Goal: Task Accomplishment & Management: Complete application form

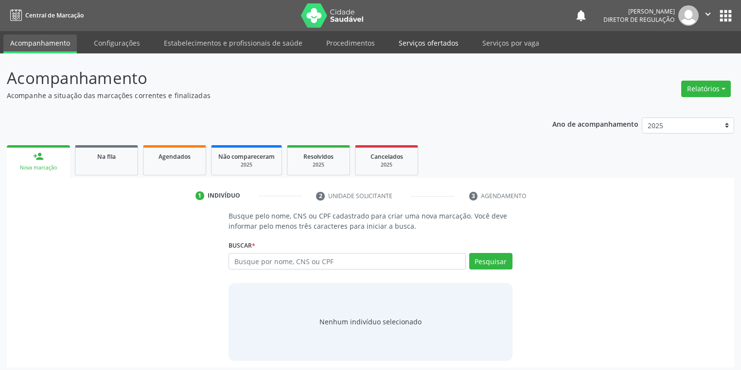
click at [421, 45] on link "Serviços ofertados" at bounding box center [428, 43] width 73 height 17
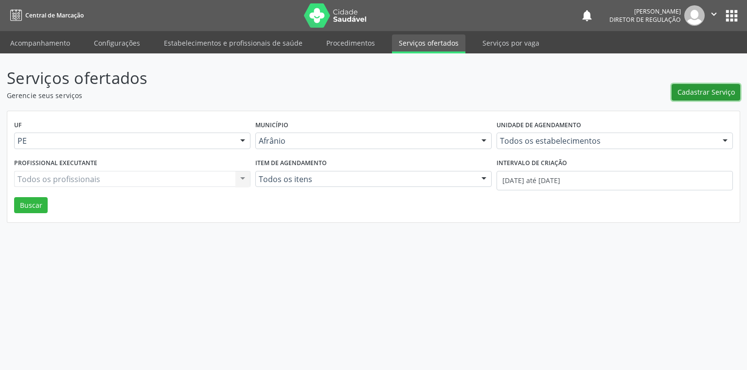
click at [682, 88] on span "Cadastrar Serviço" at bounding box center [705, 92] width 57 height 10
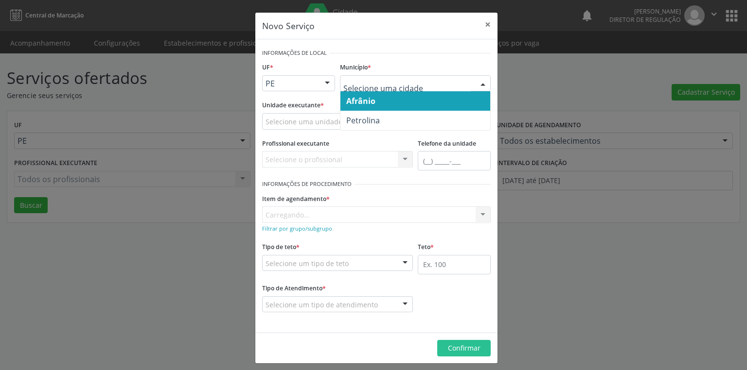
click at [373, 105] on span "Afrânio" at bounding box center [415, 100] width 150 height 19
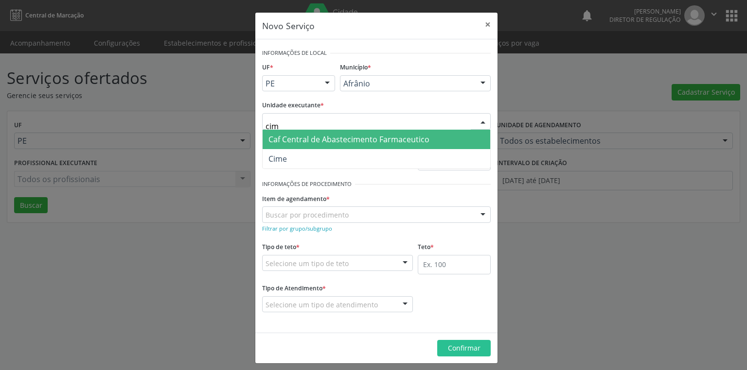
type input "cime"
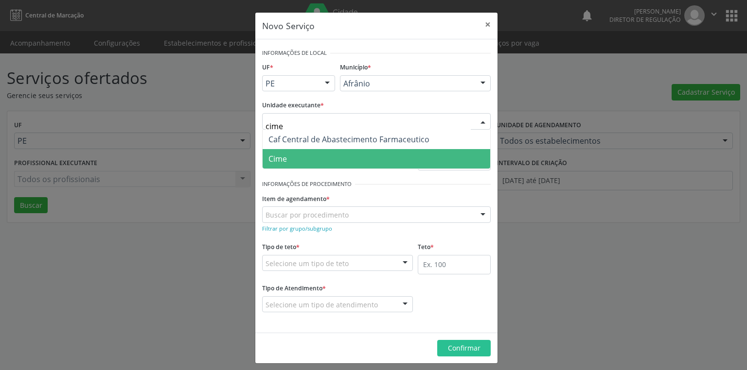
click at [298, 156] on span "Cime" at bounding box center [375, 158] width 227 height 19
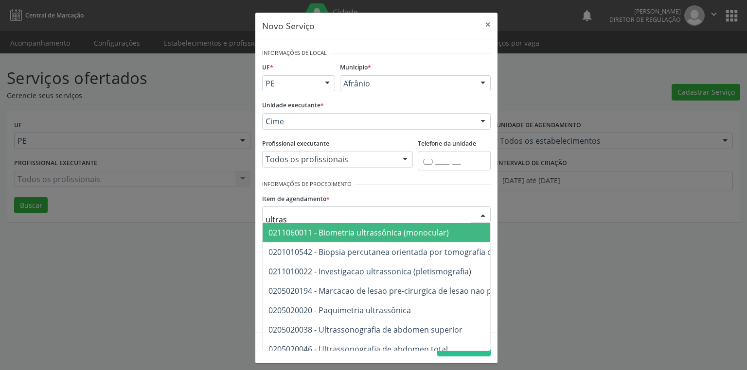
type input "ultrass"
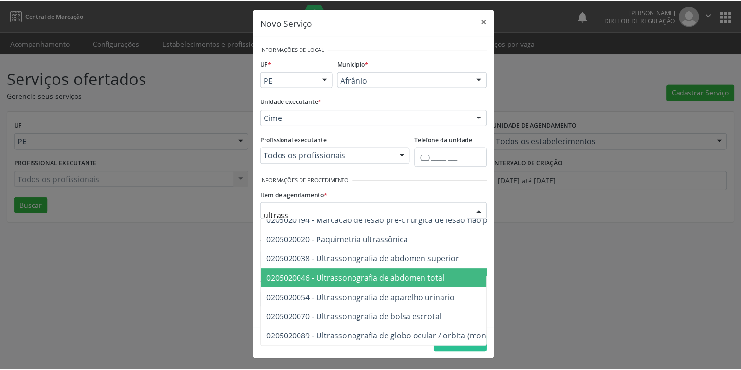
scroll to position [78, 0]
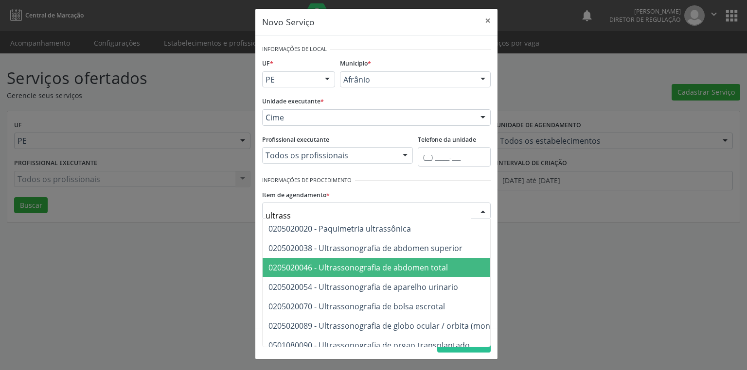
drag, startPoint x: 392, startPoint y: 272, endPoint x: 377, endPoint y: 272, distance: 15.6
click at [392, 272] on span "0205020046 - Ultrassonografia de abdomen total" at bounding box center [503, 267] width 482 height 19
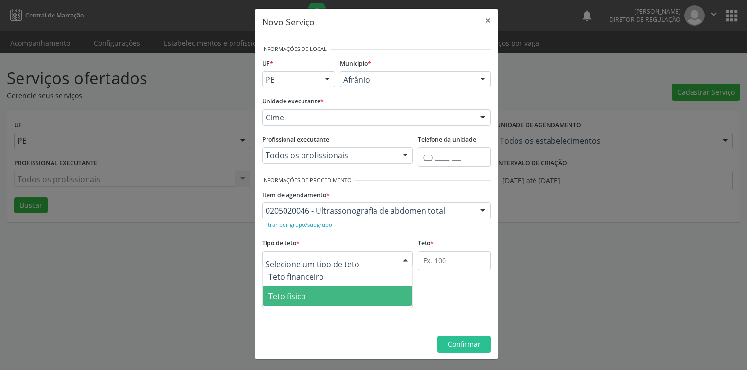
drag, startPoint x: 291, startPoint y: 294, endPoint x: 377, endPoint y: 270, distance: 89.7
click at [292, 294] on span "Teto físico" at bounding box center [286, 296] width 37 height 11
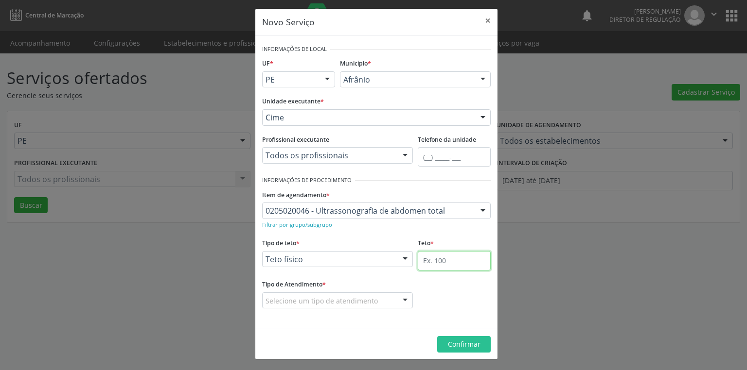
click at [426, 258] on input "text" at bounding box center [454, 260] width 73 height 19
type input "1"
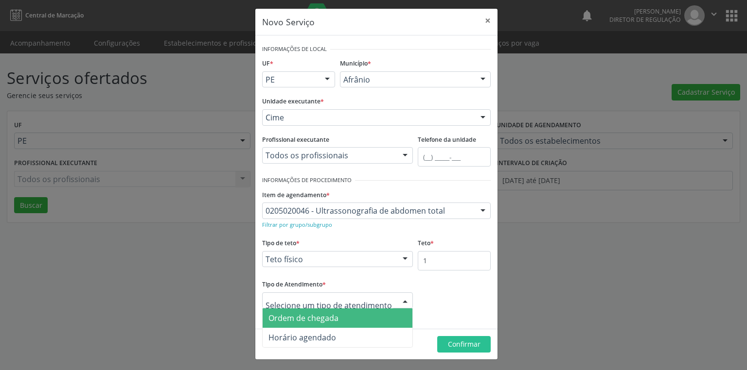
click at [314, 320] on span "Ordem de chegada" at bounding box center [303, 318] width 70 height 11
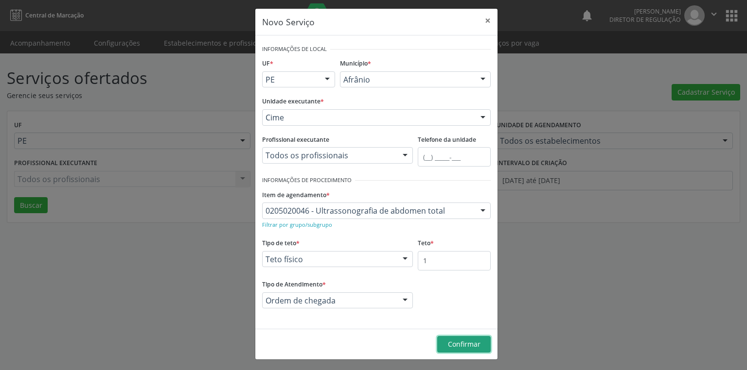
click at [457, 345] on span "Confirmar" at bounding box center [464, 344] width 33 height 9
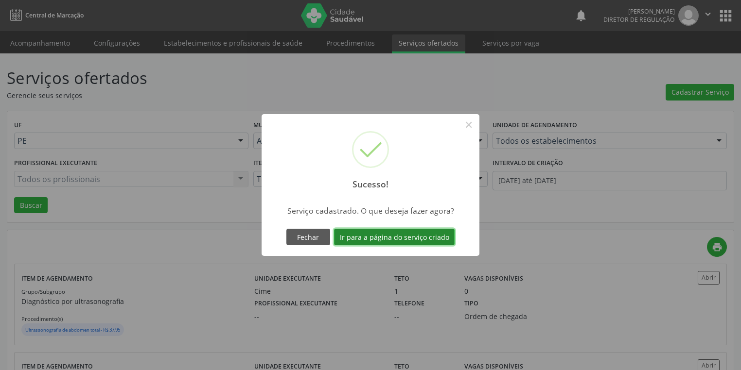
click at [366, 241] on button "Ir para a página do serviço criado" at bounding box center [394, 237] width 121 height 17
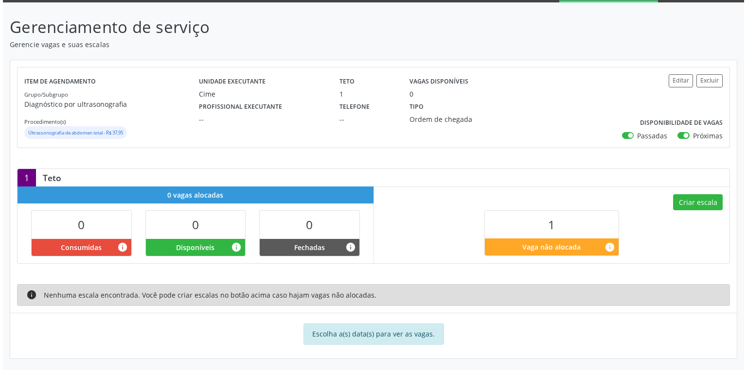
scroll to position [52, 0]
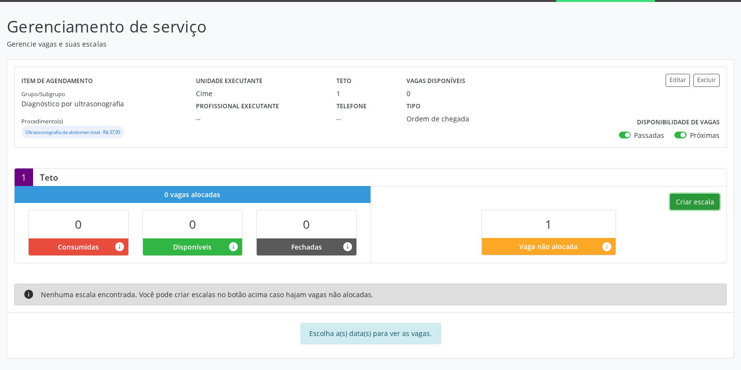
click at [679, 200] on button "Criar escala" at bounding box center [695, 202] width 50 height 17
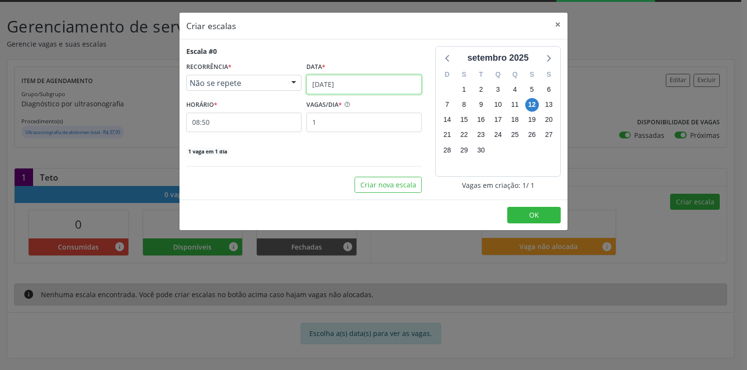
click at [347, 85] on input "12/09/2025" at bounding box center [363, 84] width 115 height 19
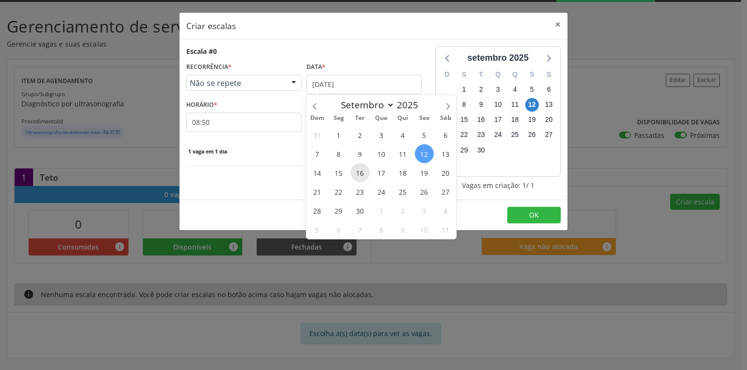
click at [356, 173] on span "16" at bounding box center [359, 172] width 19 height 19
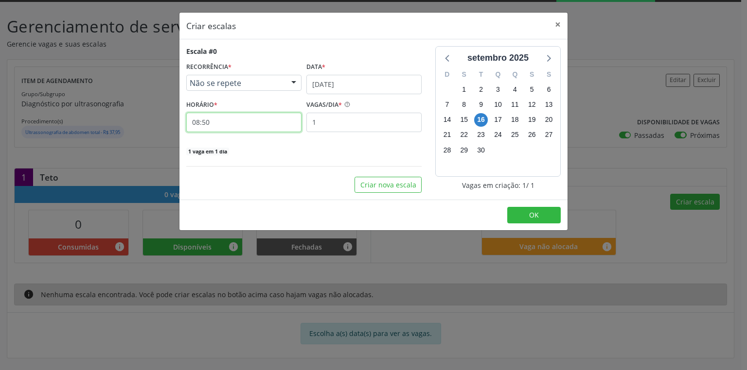
click at [220, 126] on input "08:50" at bounding box center [243, 122] width 115 height 19
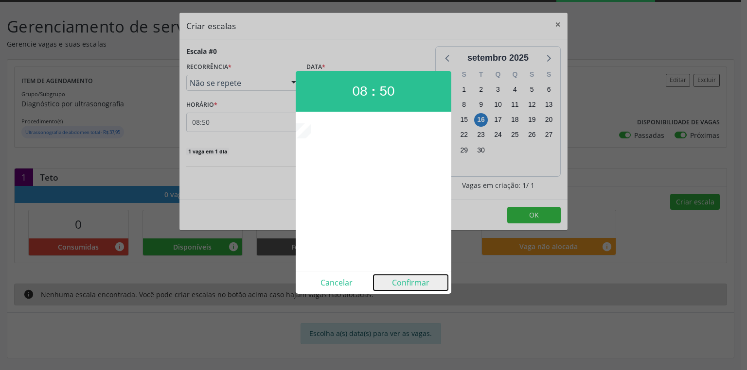
click at [411, 279] on button "Confirmar" at bounding box center [410, 283] width 74 height 16
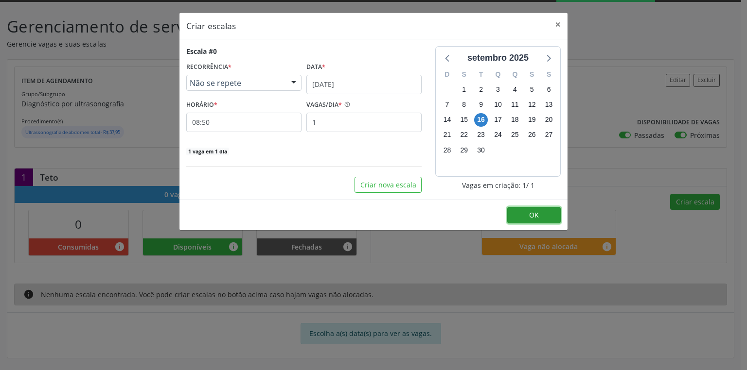
click at [530, 215] on span "OK" at bounding box center [534, 214] width 10 height 9
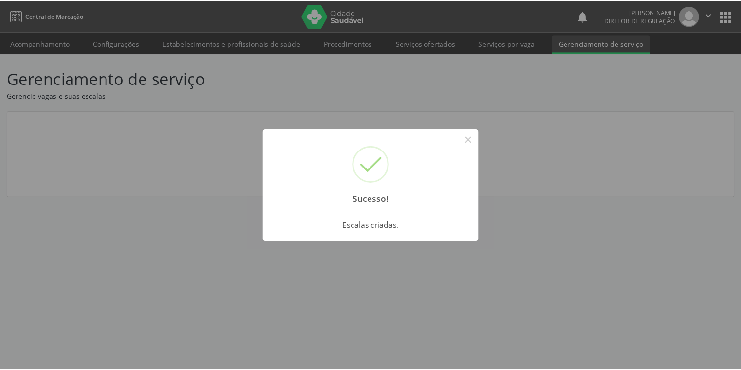
scroll to position [0, 0]
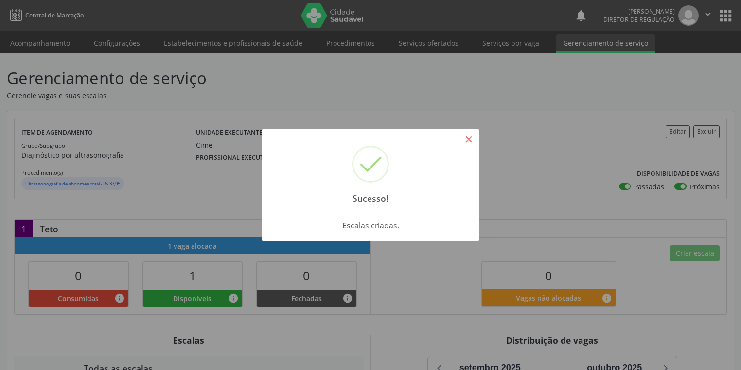
drag, startPoint x: 465, startPoint y: 140, endPoint x: 311, endPoint y: 130, distance: 154.4
click at [460, 139] on button "×" at bounding box center [468, 139] width 17 height 17
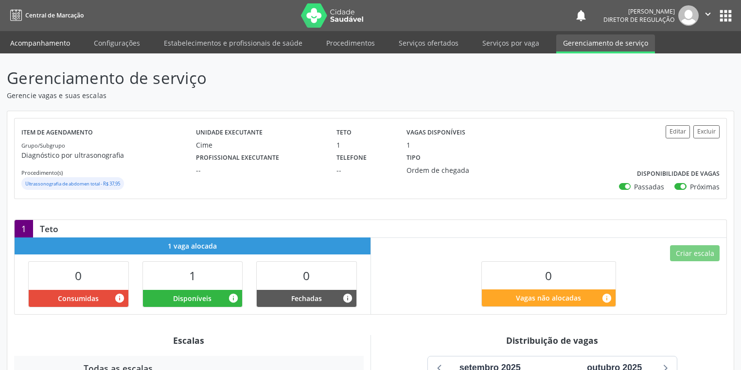
click at [43, 45] on link "Acompanhamento" at bounding box center [39, 43] width 73 height 17
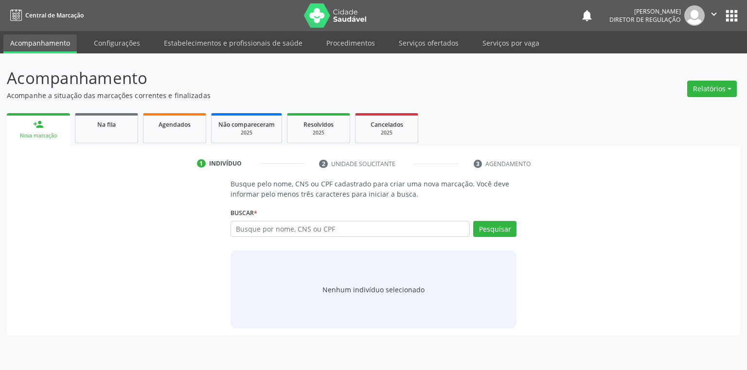
click at [43, 45] on link "Acompanhamento" at bounding box center [39, 44] width 73 height 19
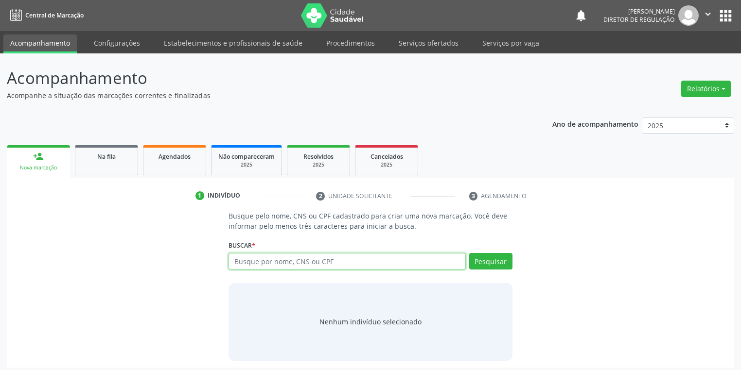
click at [257, 258] on input "text" at bounding box center [346, 261] width 237 height 17
click at [488, 253] on button "Pesquisar" at bounding box center [490, 261] width 43 height 17
click at [379, 322] on div "Nenhum indivíduo selecionado" at bounding box center [370, 322] width 102 height 10
click at [351, 324] on div "Nenhum indivíduo selecionado" at bounding box center [370, 322] width 102 height 10
click at [305, 264] on input "707605283725193" at bounding box center [346, 261] width 237 height 17
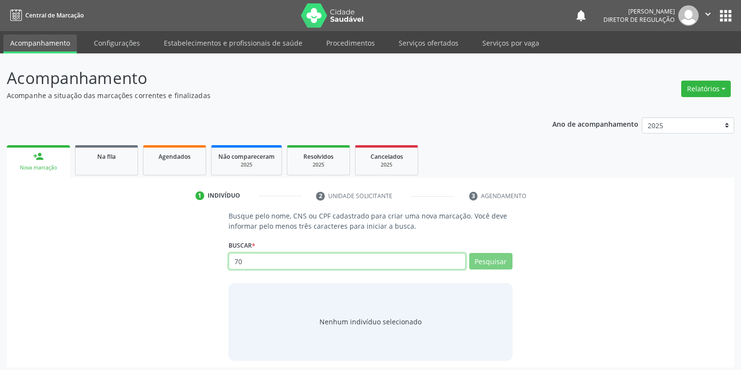
type input "7"
type input "7076"
type input "7"
type input "707605283725193"
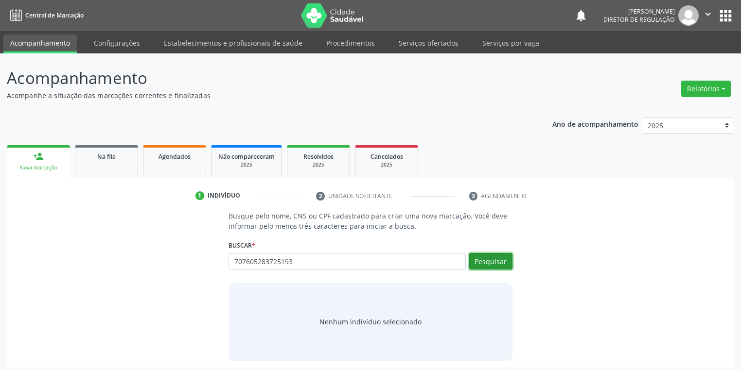
click at [489, 260] on button "Pesquisar" at bounding box center [490, 261] width 43 height 17
click at [0, 0] on input "707605283725193" at bounding box center [0, 0] width 0 height 0
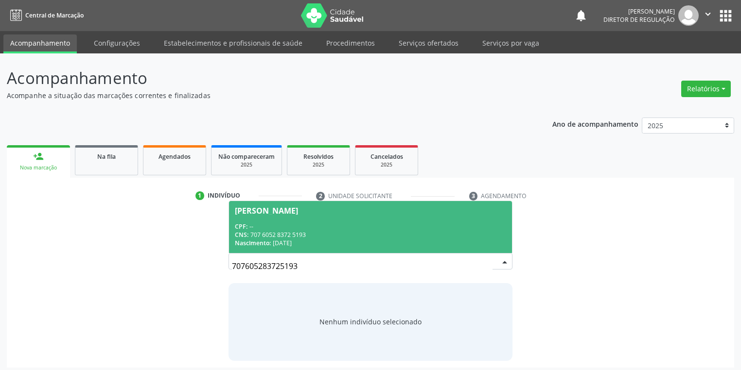
click at [296, 227] on div "CPF: --" at bounding box center [370, 227] width 271 height 8
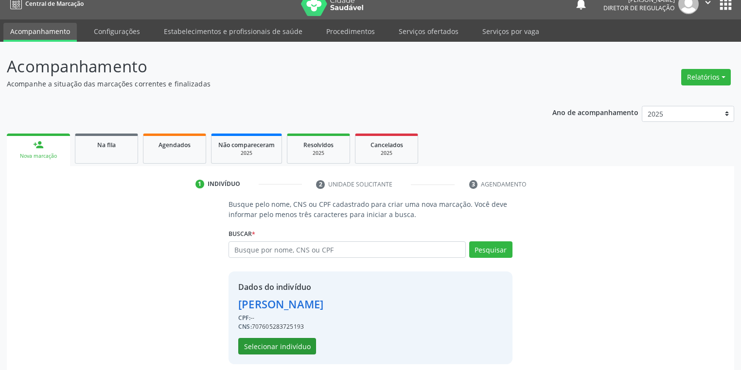
scroll to position [18, 0]
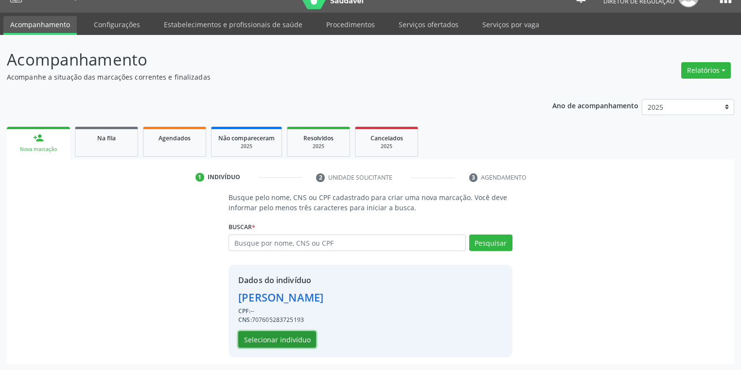
click at [288, 335] on button "Selecionar indivíduo" at bounding box center [277, 339] width 78 height 17
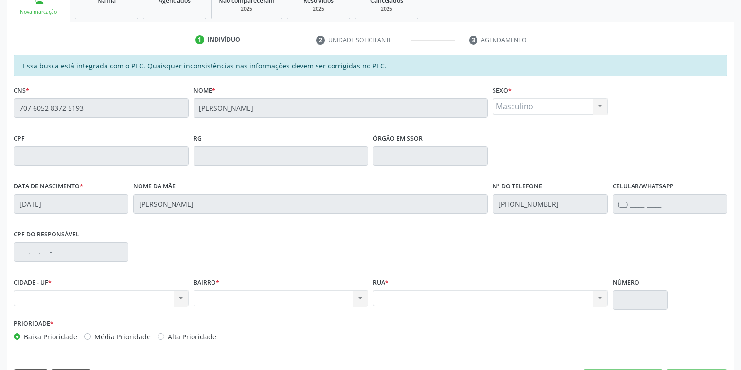
scroll to position [184, 0]
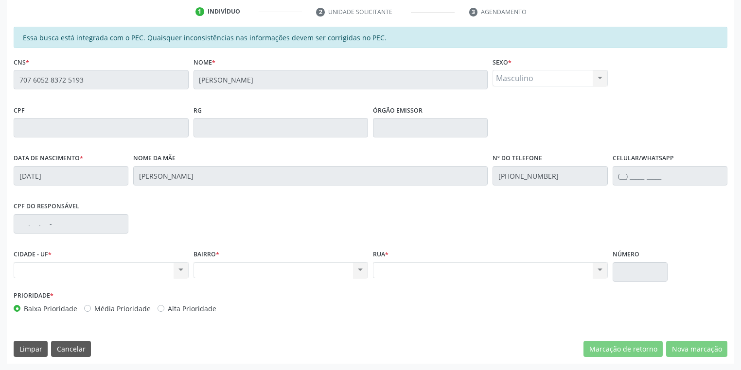
click at [5, 68] on div "Acompanhamento Acompanhe a situação das marcações correntes e finalizadas Relat…" at bounding box center [370, 120] width 741 height 502
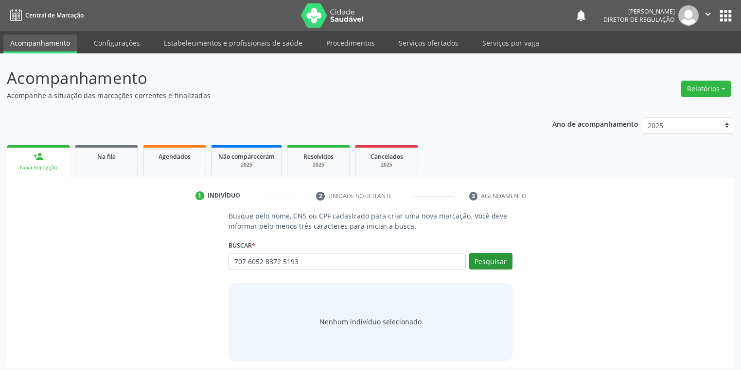
type input "707 6052 8372 5193"
click at [492, 261] on button "Pesquisar" at bounding box center [490, 261] width 43 height 17
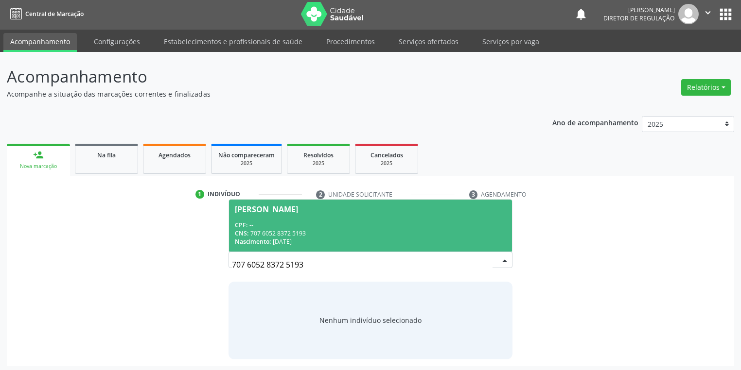
scroll to position [4, 0]
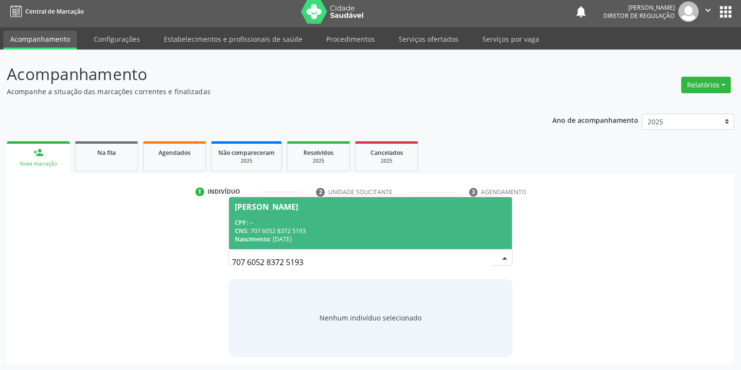
click at [290, 213] on span "Manoel Napolião da Silva CPF: -- CNS: 707 6052 8372 5193 Nascimento: 27/02/1978" at bounding box center [370, 223] width 283 height 52
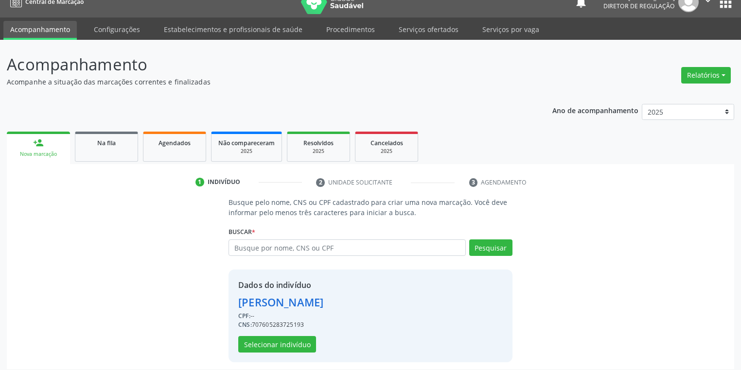
scroll to position [18, 0]
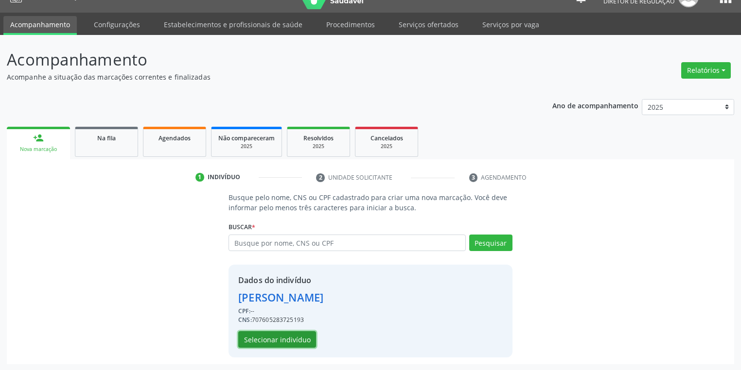
click at [284, 338] on button "Selecionar indivíduo" at bounding box center [277, 339] width 78 height 17
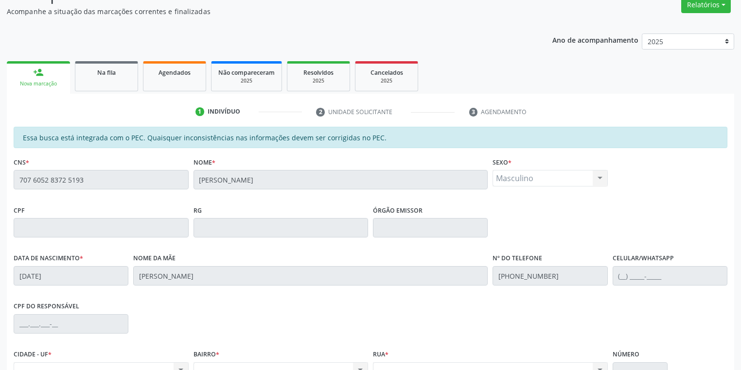
scroll to position [184, 0]
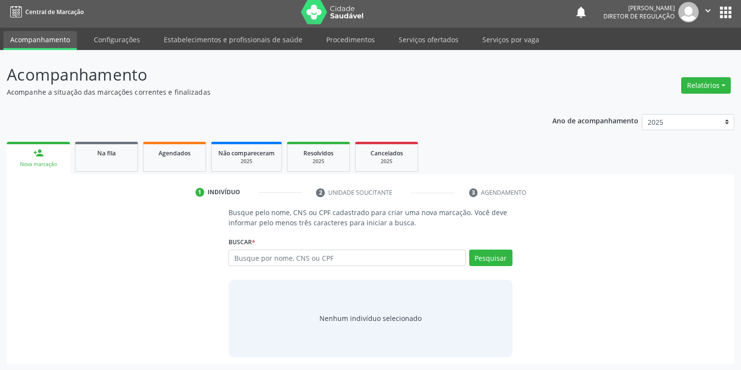
scroll to position [4, 0]
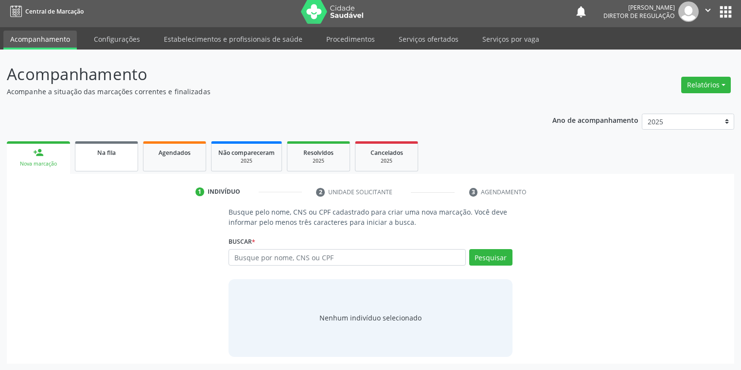
click at [121, 152] on div "Na fila" at bounding box center [106, 152] width 49 height 10
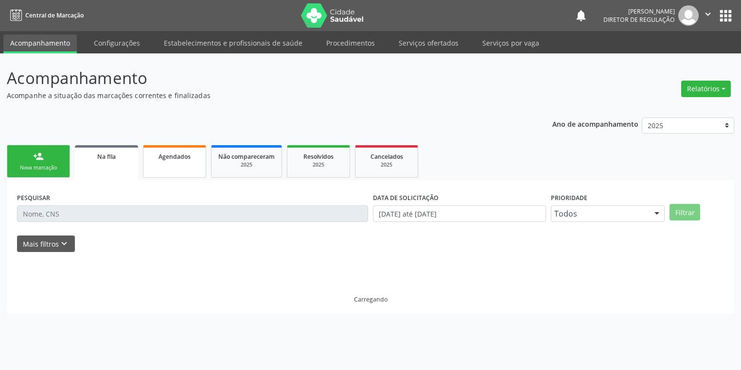
scroll to position [0, 0]
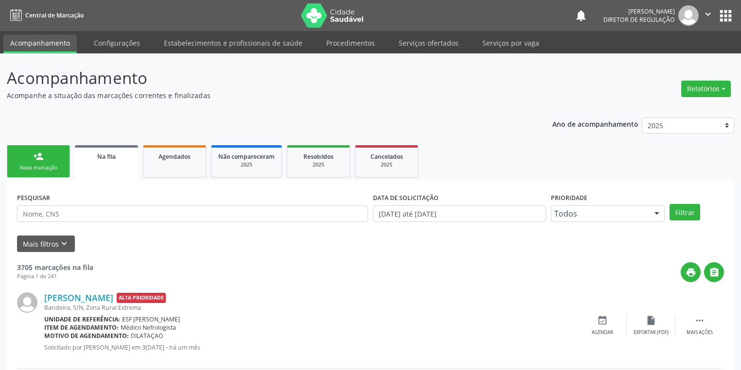
click at [60, 165] on div "Nova marcação" at bounding box center [38, 167] width 49 height 7
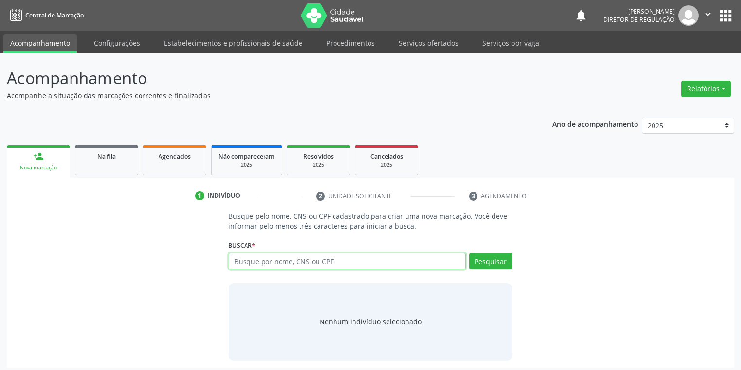
click at [261, 263] on input "text" at bounding box center [346, 261] width 237 height 17
paste input "707 6052 8372 5193"
type input "707 6052 8372 5193"
click at [496, 262] on button "Pesquisar" at bounding box center [490, 261] width 43 height 17
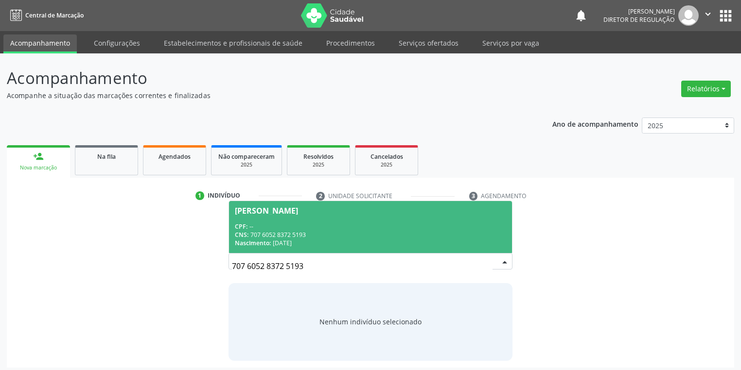
click at [285, 233] on div "CNS: 707 6052 8372 5193" at bounding box center [370, 235] width 271 height 8
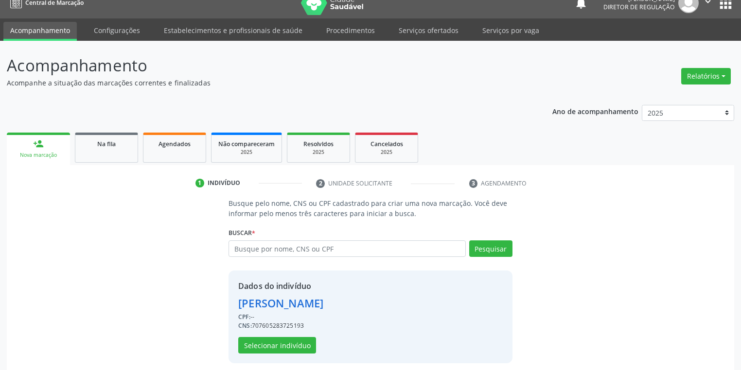
scroll to position [18, 0]
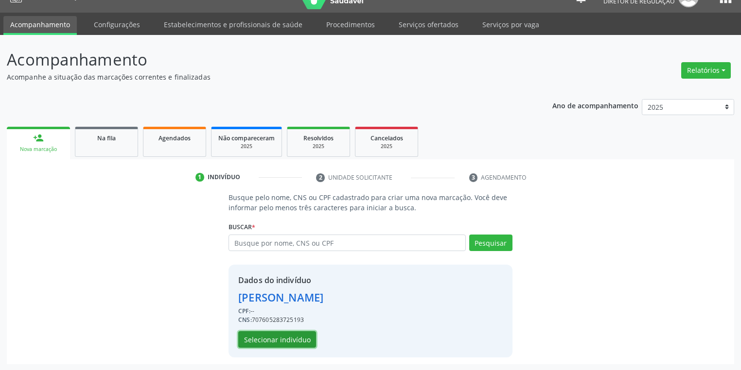
click at [270, 339] on button "Selecionar indivíduo" at bounding box center [277, 339] width 78 height 17
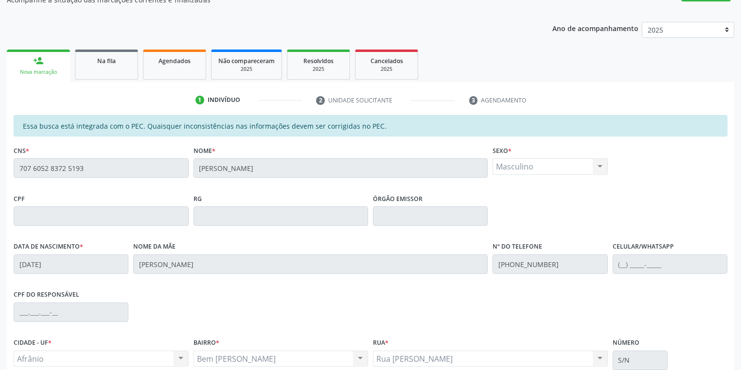
scroll to position [184, 0]
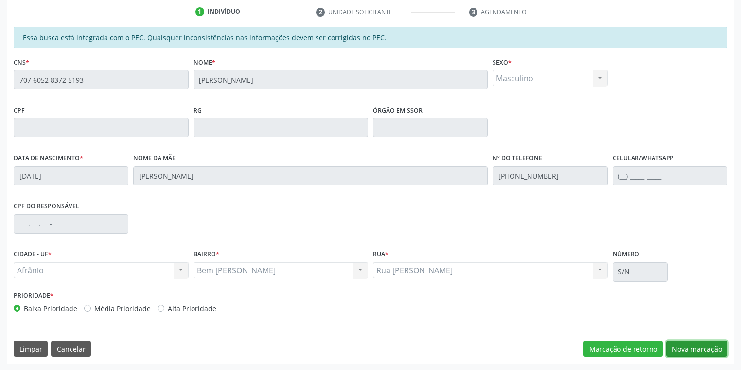
click at [697, 341] on button "Nova marcação" at bounding box center [696, 349] width 61 height 17
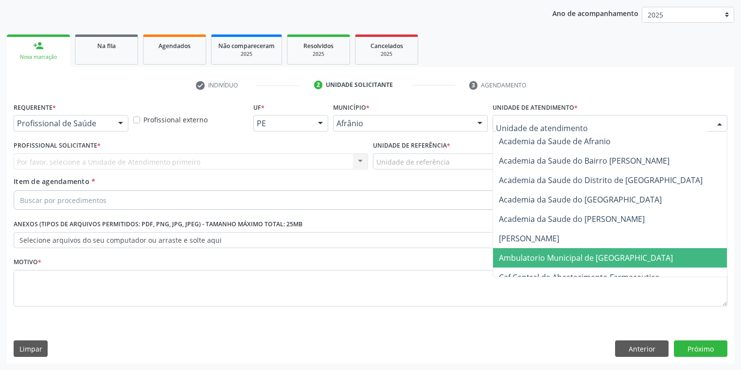
click at [530, 254] on span "Ambulatorio Municipal de [GEOGRAPHIC_DATA]" at bounding box center [586, 258] width 174 height 11
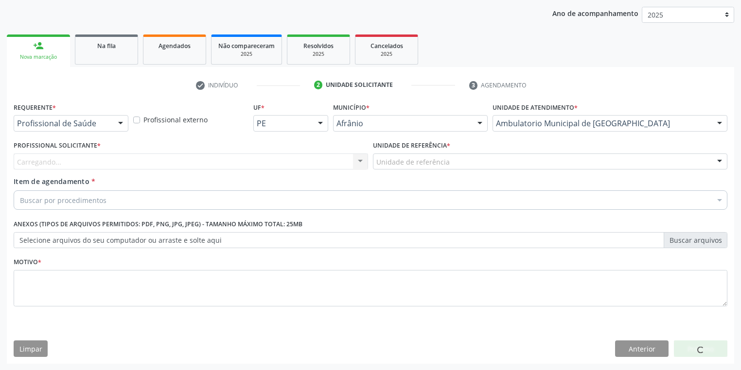
drag, startPoint x: 408, startPoint y: 152, endPoint x: 406, endPoint y: 157, distance: 6.1
click at [408, 152] on label "Unidade de referência *" at bounding box center [411, 146] width 77 height 15
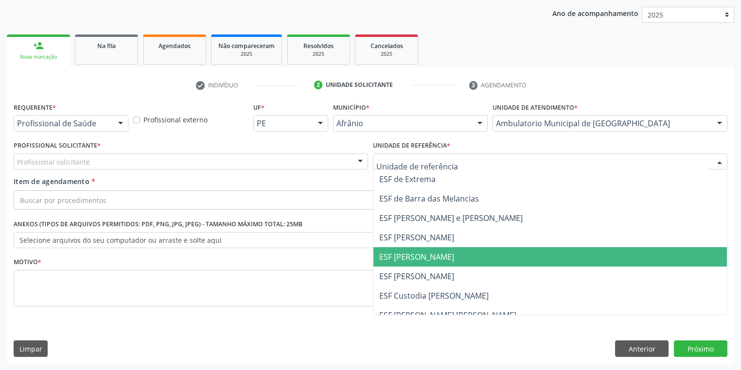
click at [406, 253] on span "ESF [PERSON_NAME]" at bounding box center [416, 257] width 75 height 11
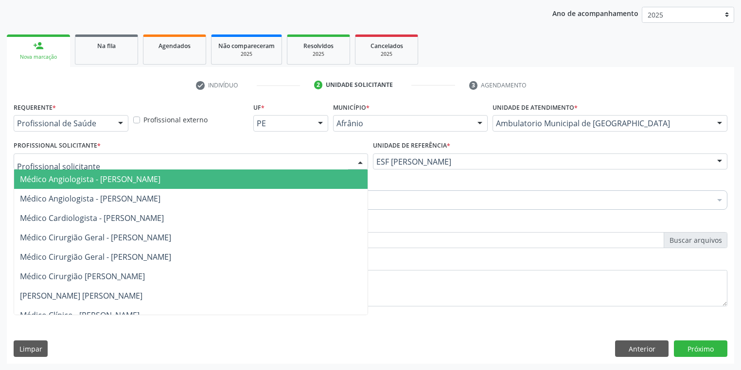
drag, startPoint x: 113, startPoint y: 161, endPoint x: 108, endPoint y: 174, distance: 14.0
click at [112, 164] on div at bounding box center [191, 162] width 354 height 17
drag, startPoint x: 108, startPoint y: 174, endPoint x: 107, endPoint y: 183, distance: 8.3
click at [108, 175] on span "Médico Angiologista - [PERSON_NAME]" at bounding box center [90, 179] width 140 height 11
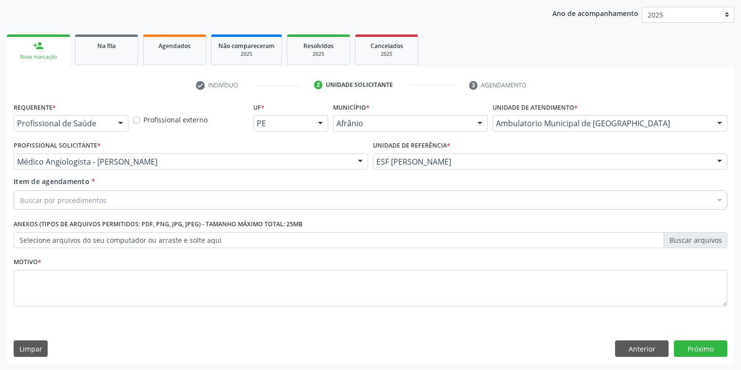
drag, startPoint x: 103, startPoint y: 191, endPoint x: 101, endPoint y: 199, distance: 8.0
click at [103, 194] on div "Buscar por procedimentos" at bounding box center [371, 200] width 714 height 19
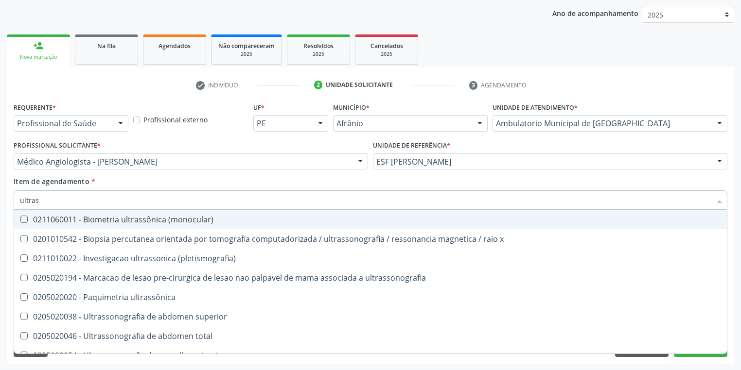
type input "ultrass"
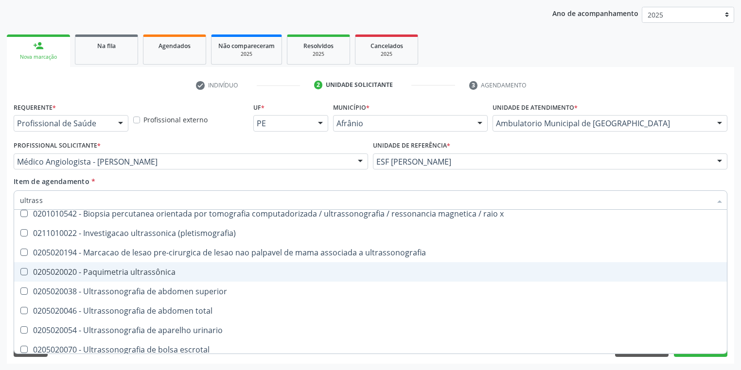
scroll to position [39, 0]
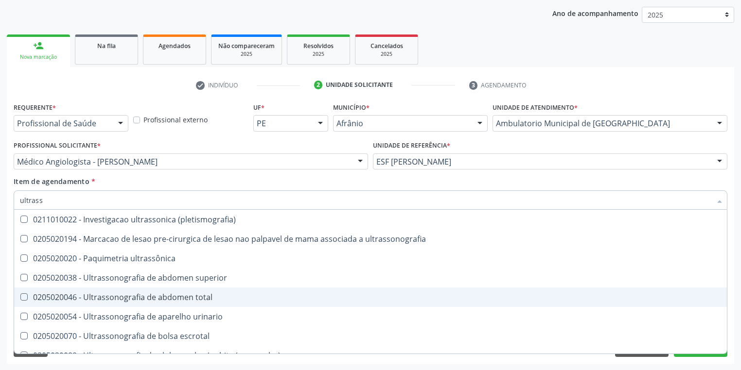
click at [107, 300] on div "0205020046 - Ultrassonografia de abdomen total" at bounding box center [370, 298] width 701 height 8
checkbox total "true"
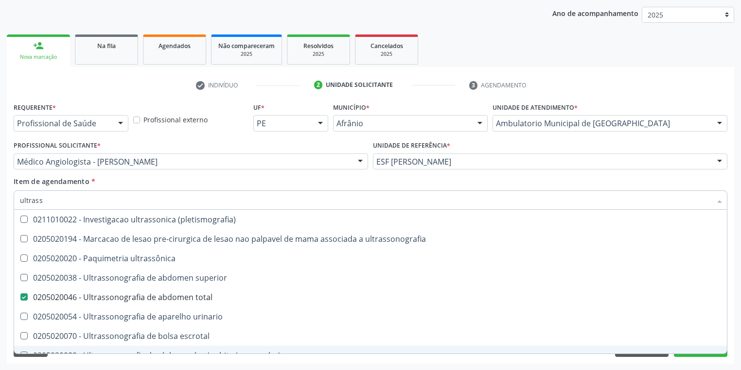
click at [70, 364] on div "Acompanhamento Acompanhe a situação das marcações correntes e finalizadas Relat…" at bounding box center [370, 157] width 741 height 428
checkbox x "true"
checkbox total "false"
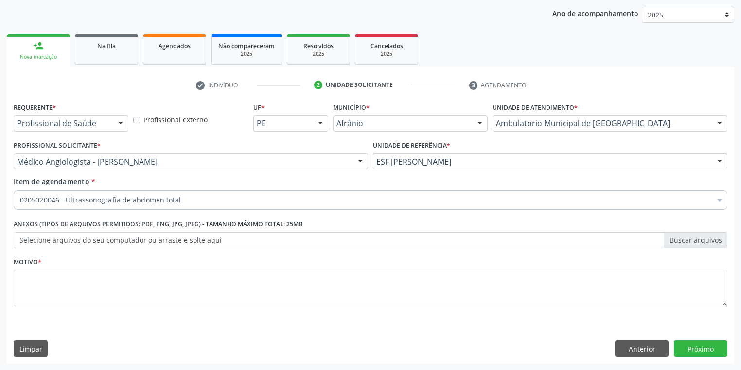
scroll to position [0, 0]
click at [61, 295] on textarea at bounding box center [371, 288] width 714 height 37
type textarea "*"
click at [680, 342] on button "Próximo" at bounding box center [700, 349] width 53 height 17
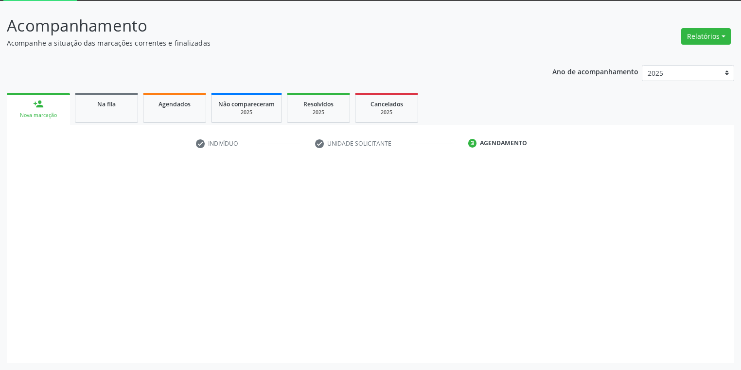
scroll to position [52, 0]
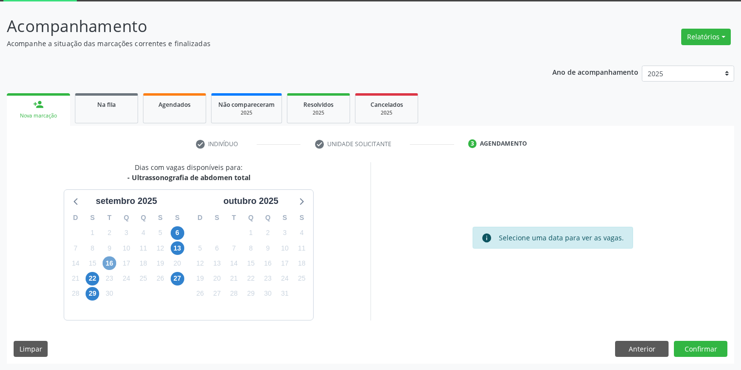
drag, startPoint x: 107, startPoint y: 262, endPoint x: 139, endPoint y: 268, distance: 31.6
click at [107, 261] on span "16" at bounding box center [110, 264] width 14 height 14
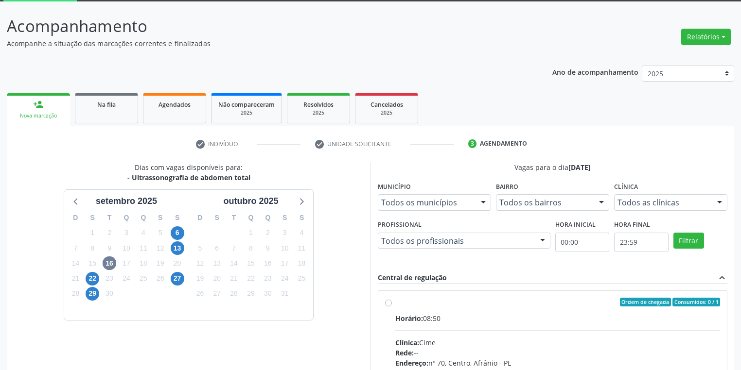
click at [392, 307] on input "Ordem de chegada Consumidos: 0 / 1 Horário: 08:50 Clínica: Cime Rede: -- Endere…" at bounding box center [388, 302] width 7 height 9
radio input "true"
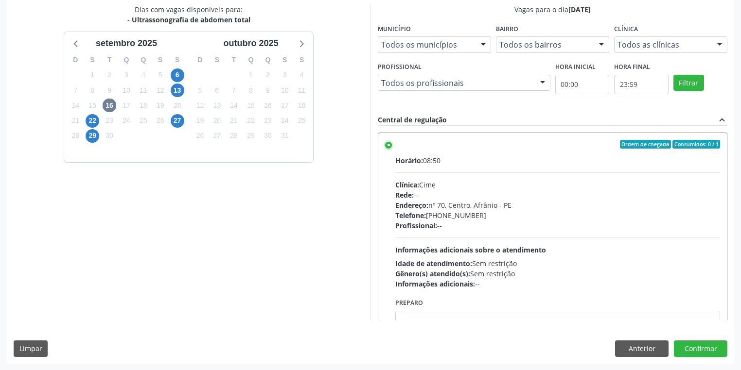
scroll to position [48, 0]
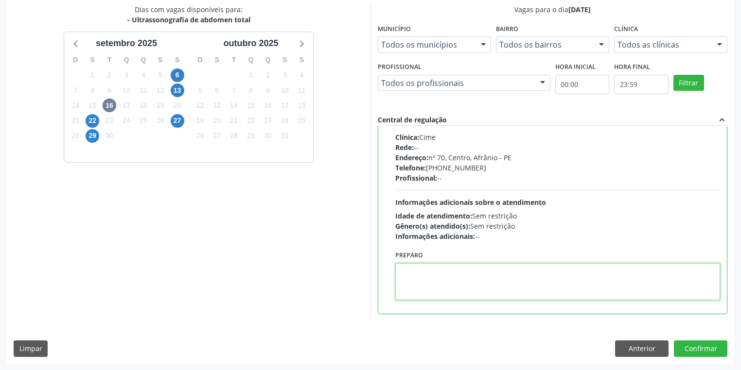
click at [412, 280] on textarea at bounding box center [557, 281] width 325 height 37
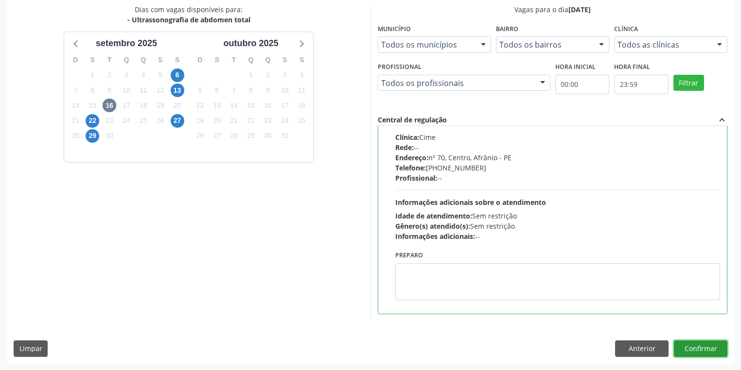
click at [680, 347] on button "Confirmar" at bounding box center [700, 349] width 53 height 17
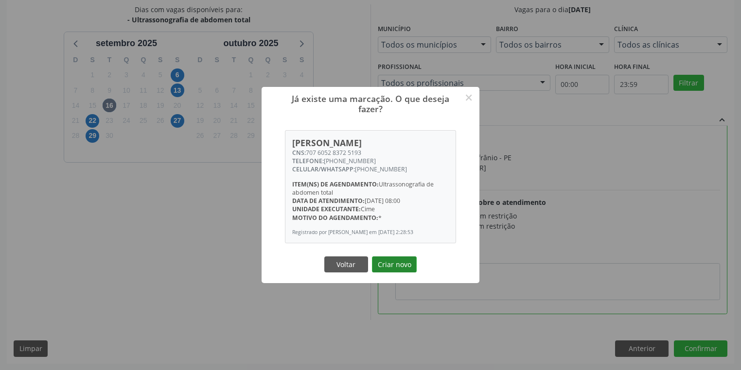
click at [396, 273] on button "Criar novo" at bounding box center [394, 265] width 45 height 17
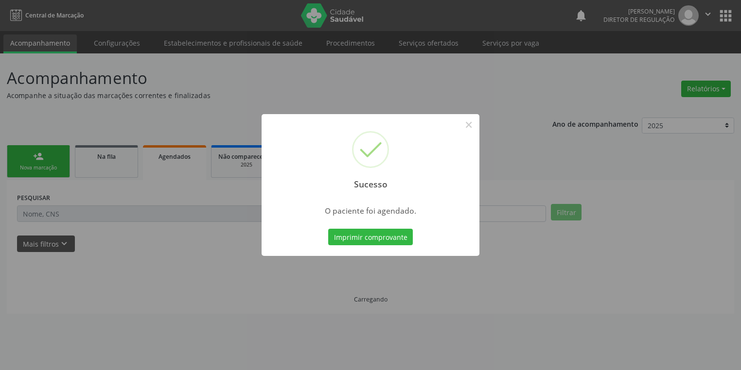
scroll to position [0, 0]
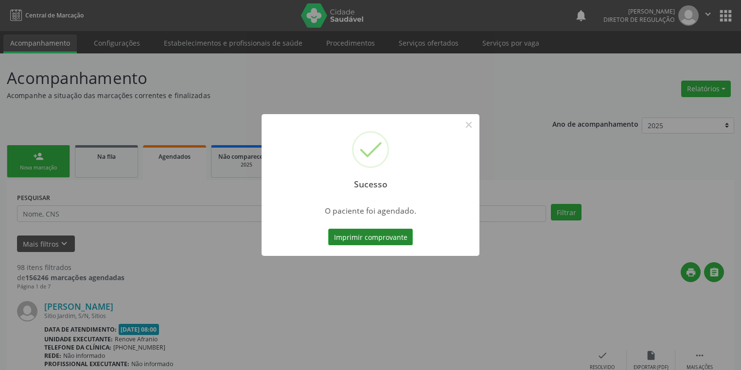
click at [367, 235] on button "Imprimir comprovante" at bounding box center [370, 237] width 85 height 17
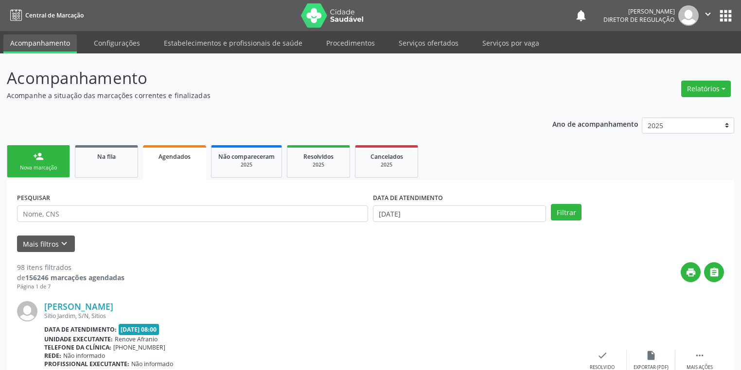
click at [33, 169] on div "Nova marcação" at bounding box center [38, 167] width 49 height 7
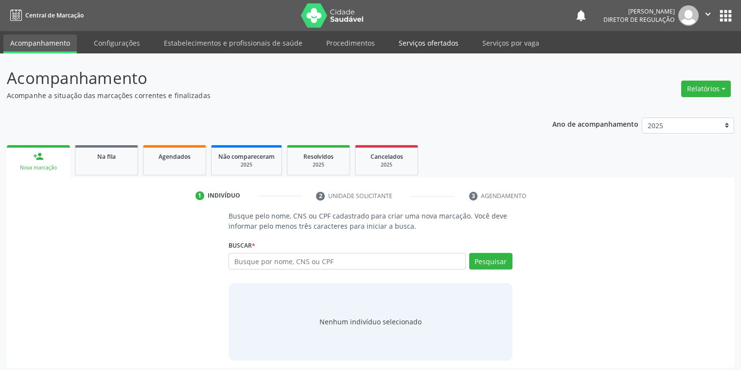
click at [428, 41] on link "Serviços ofertados" at bounding box center [428, 43] width 73 height 17
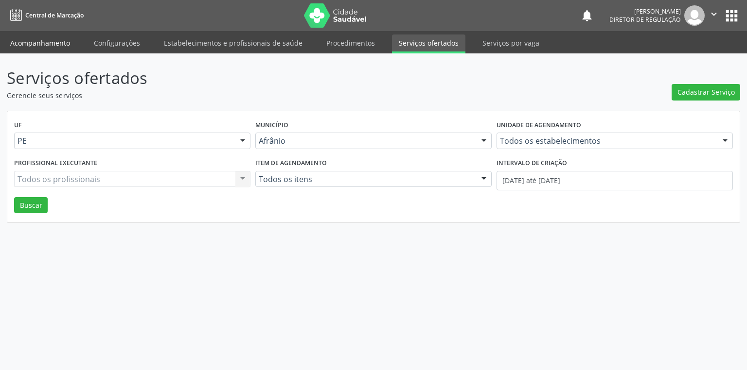
click at [54, 44] on link "Acompanhamento" at bounding box center [39, 43] width 73 height 17
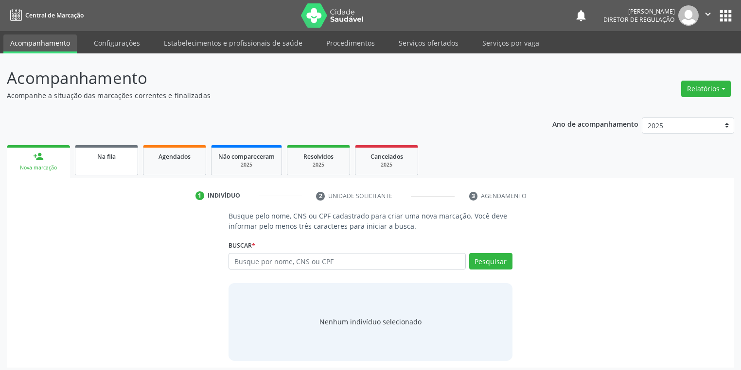
click at [108, 162] on link "Na fila" at bounding box center [106, 160] width 63 height 30
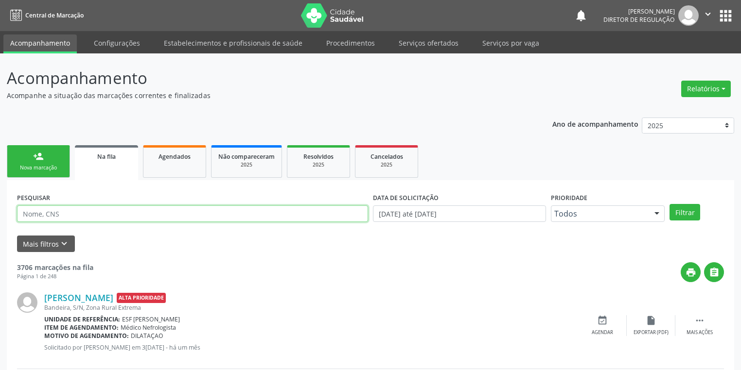
click at [46, 216] on input "text" at bounding box center [192, 214] width 351 height 17
click at [686, 210] on button "Filtrar" at bounding box center [684, 212] width 31 height 17
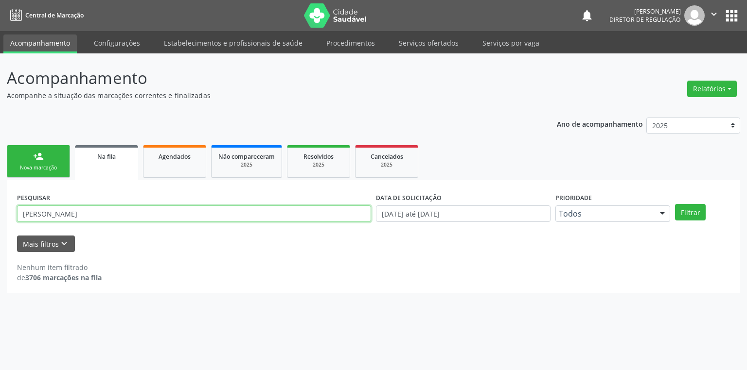
click at [58, 216] on input "clara bernado costa" at bounding box center [194, 214] width 354 height 17
click at [690, 212] on button "Filtrar" at bounding box center [690, 212] width 31 height 17
drag, startPoint x: 103, startPoint y: 222, endPoint x: 103, endPoint y: 214, distance: 7.3
click at [103, 217] on div "PESQUISAR clara bernardo costa" at bounding box center [194, 210] width 359 height 38
click at [103, 214] on input "clara bernardo costa" at bounding box center [194, 214] width 354 height 17
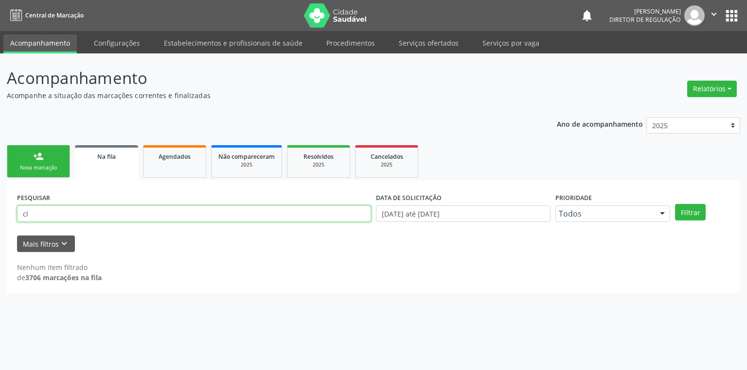
type input "c"
click at [122, 220] on input "text" at bounding box center [194, 214] width 354 height 17
drag, startPoint x: 70, startPoint y: 205, endPoint x: 74, endPoint y: 209, distance: 5.5
click at [70, 206] on div "PESQUISAR" at bounding box center [194, 210] width 359 height 38
click at [72, 214] on input "text" at bounding box center [194, 214] width 354 height 17
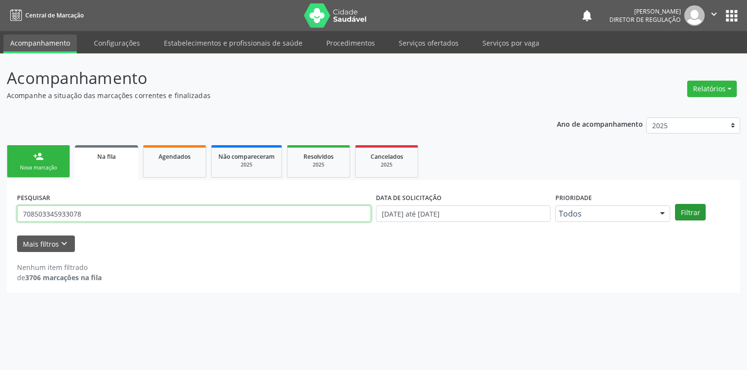
type input "708503345933078"
click at [689, 216] on button "Filtrar" at bounding box center [690, 212] width 31 height 17
drag, startPoint x: 86, startPoint y: 217, endPoint x: 6, endPoint y: 217, distance: 79.7
click at [6, 217] on div "Acompanhamento Acompanhe a situação das marcações correntes e finalizadas Relat…" at bounding box center [373, 211] width 747 height 317
click at [175, 156] on span "Agendados" at bounding box center [174, 157] width 32 height 8
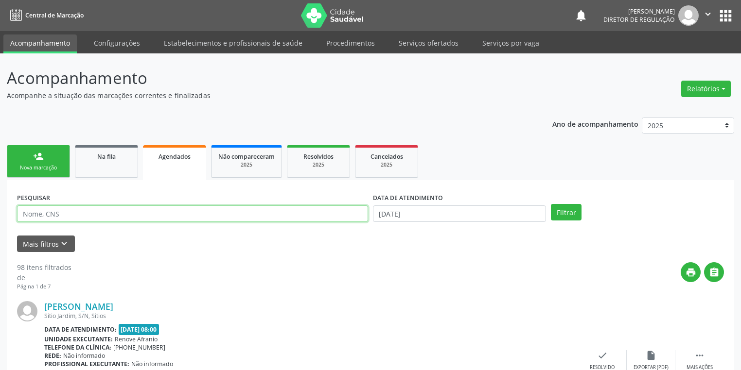
click at [60, 214] on input "text" at bounding box center [192, 214] width 351 height 17
paste input "708503345933078"
type input "708503345933078"
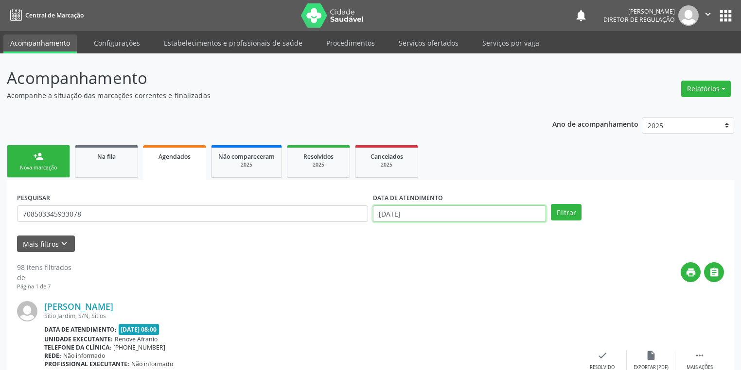
click at [413, 211] on input "12/09/2025" at bounding box center [459, 214] width 173 height 17
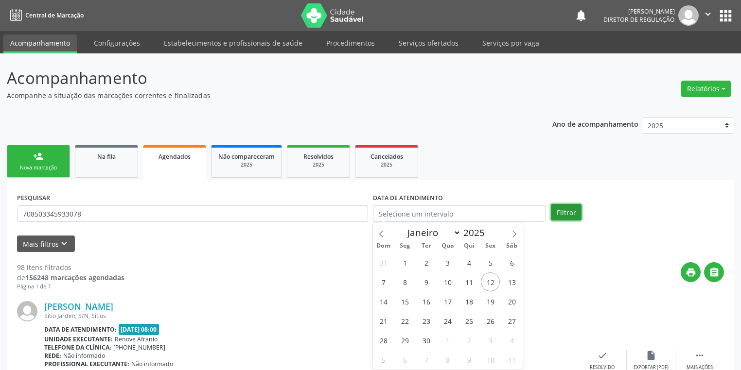
click at [568, 213] on button "Filtrar" at bounding box center [566, 212] width 31 height 17
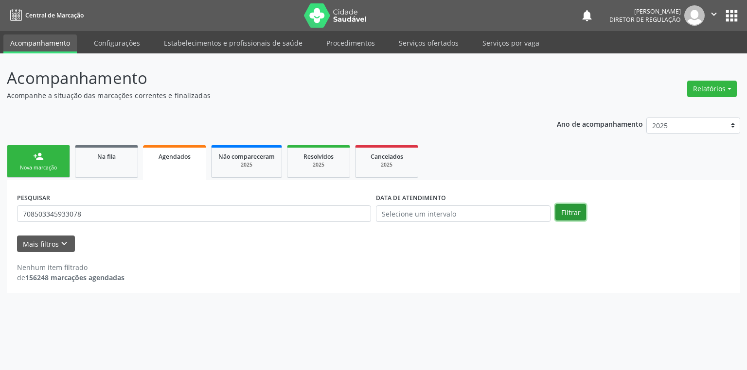
click at [575, 213] on button "Filtrar" at bounding box center [570, 212] width 31 height 17
click at [87, 216] on input "708503345933078" at bounding box center [194, 214] width 354 height 17
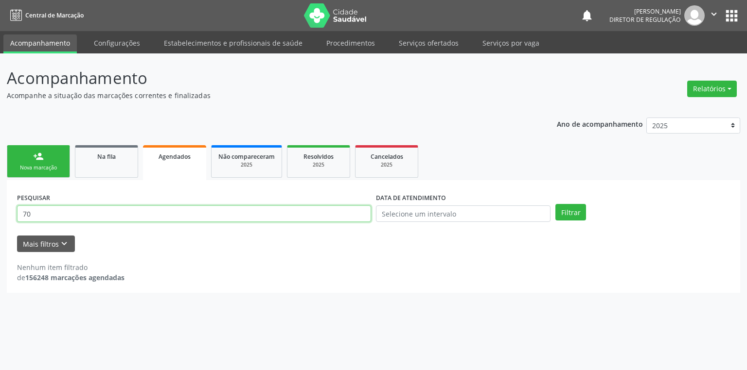
type input "7"
click at [36, 167] on div "Nova marcação" at bounding box center [38, 167] width 49 height 7
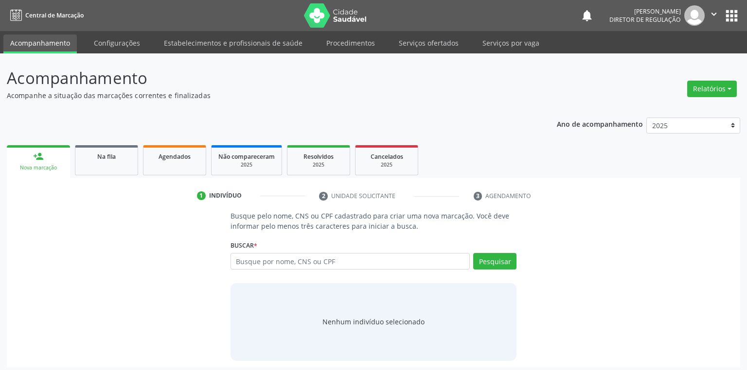
click at [36, 167] on div "Nova marcação" at bounding box center [39, 167] width 50 height 7
click at [244, 260] on input "text" at bounding box center [346, 261] width 237 height 17
click at [250, 258] on input "text" at bounding box center [346, 261] width 237 height 17
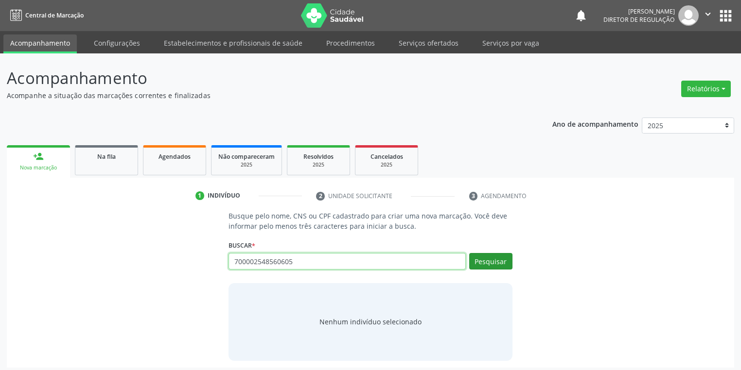
type input "700002548560605"
click at [499, 261] on button "Pesquisar" at bounding box center [490, 261] width 43 height 17
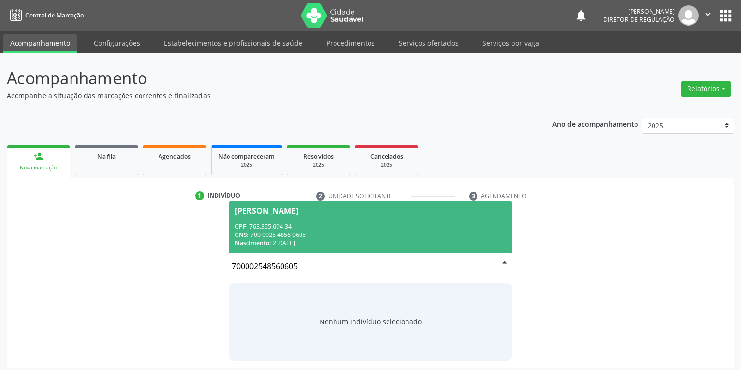
click at [475, 264] on input "700002548560605" at bounding box center [362, 266] width 261 height 19
click at [337, 234] on div "CNS: 700 0025 4856 0605" at bounding box center [370, 235] width 271 height 8
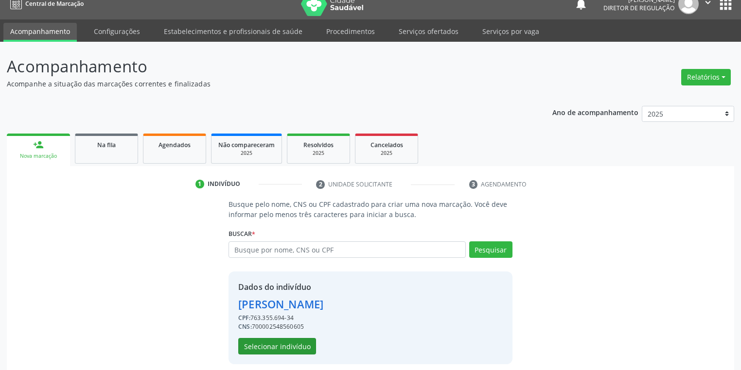
scroll to position [18, 0]
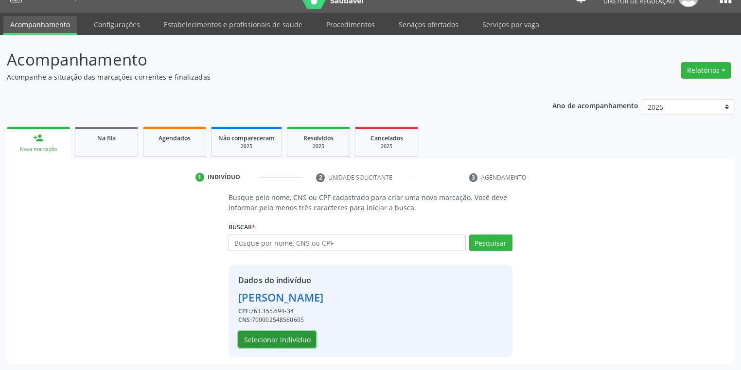
click at [280, 337] on button "Selecionar indivíduo" at bounding box center [277, 339] width 78 height 17
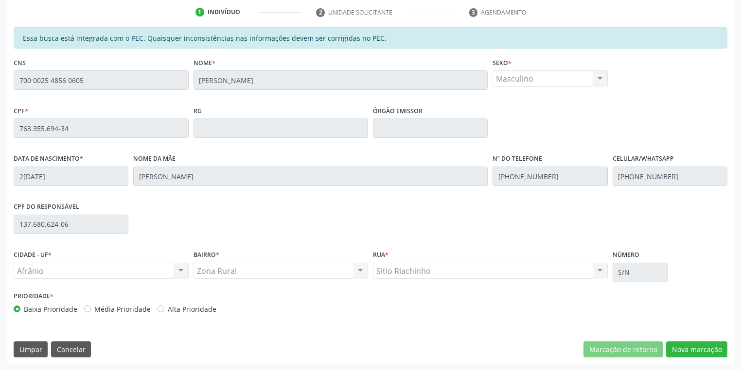
scroll to position [184, 0]
click at [688, 346] on button "Nova marcação" at bounding box center [696, 349] width 61 height 17
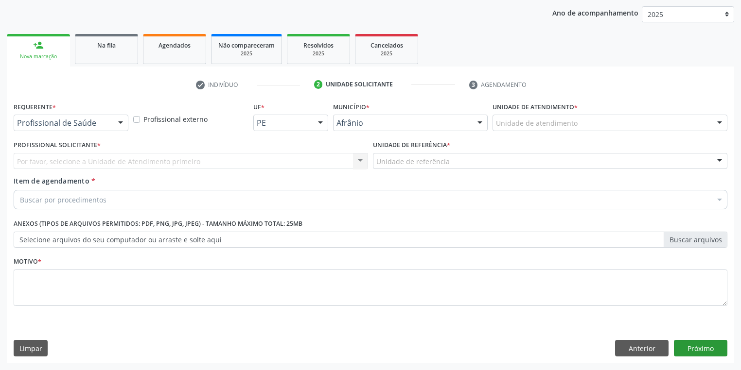
scroll to position [111, 0]
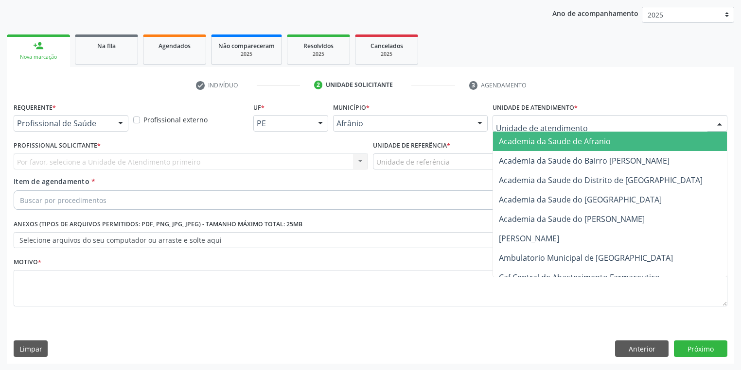
drag, startPoint x: 507, startPoint y: 123, endPoint x: 525, endPoint y: 184, distance: 63.2
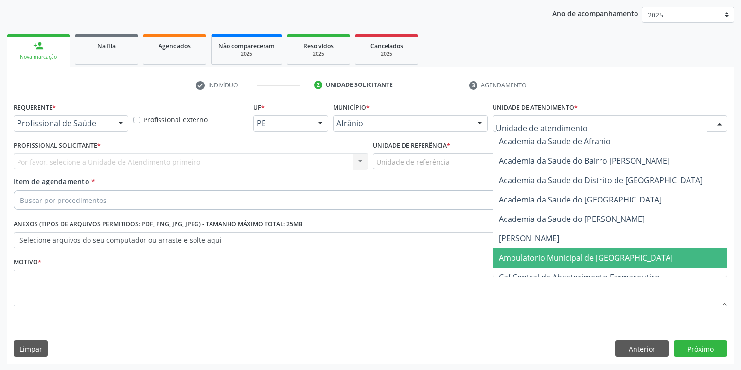
click at [536, 253] on span "Ambulatorio Municipal de [GEOGRAPHIC_DATA]" at bounding box center [586, 258] width 174 height 11
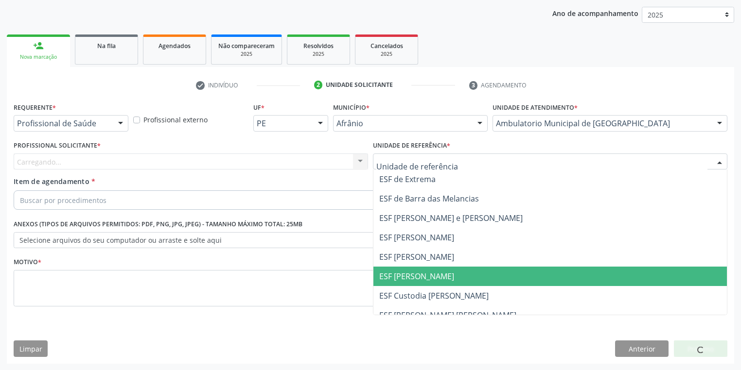
click at [415, 276] on span "ESF [PERSON_NAME]" at bounding box center [416, 276] width 75 height 11
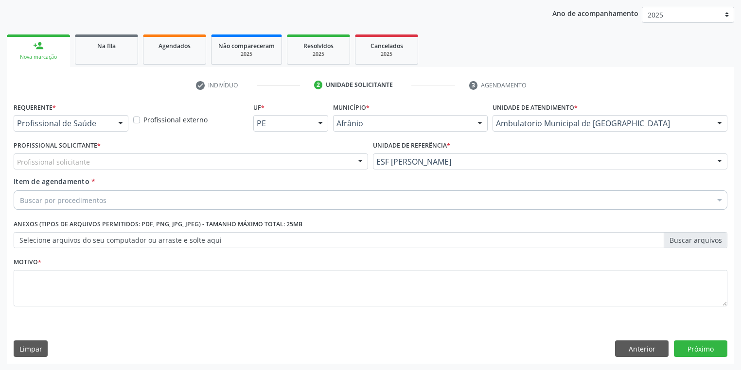
drag, startPoint x: 49, startPoint y: 159, endPoint x: 50, endPoint y: 166, distance: 6.9
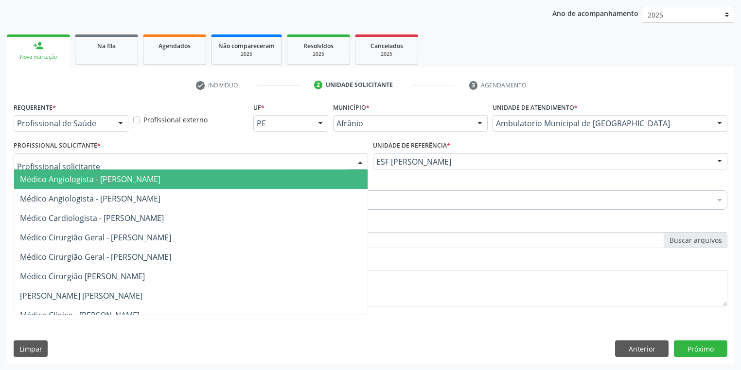
click at [53, 181] on span "Médico Angiologista - [PERSON_NAME]" at bounding box center [90, 179] width 140 height 11
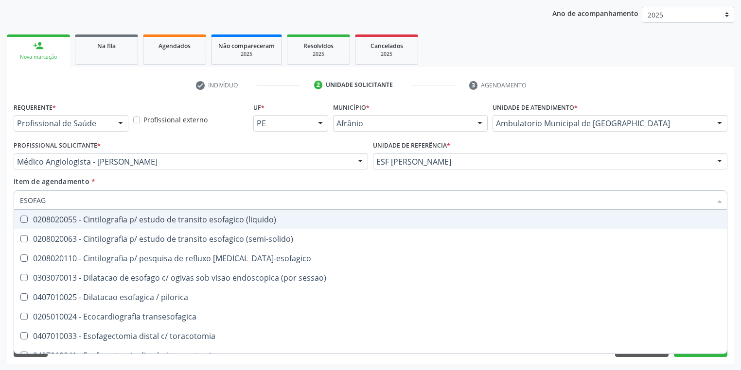
type input "ESOFA"
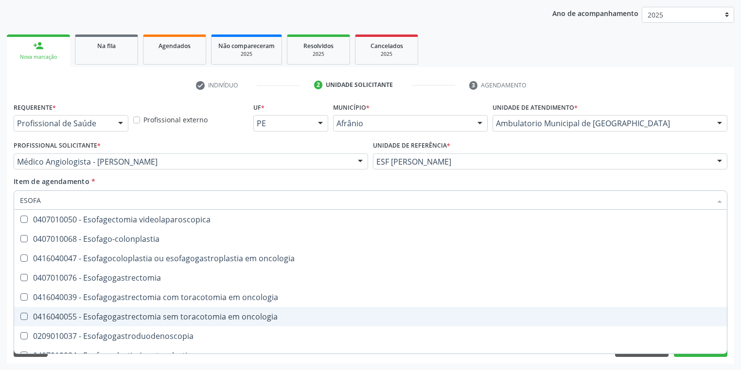
scroll to position [194, 0]
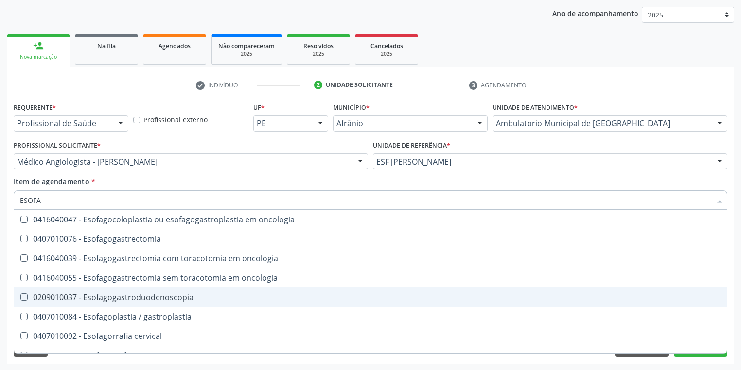
click at [130, 294] on div "0209010037 - Esofagogastroduodenoscopia" at bounding box center [370, 298] width 701 height 8
checkbox Esofagogastroduodenoscopia "true"
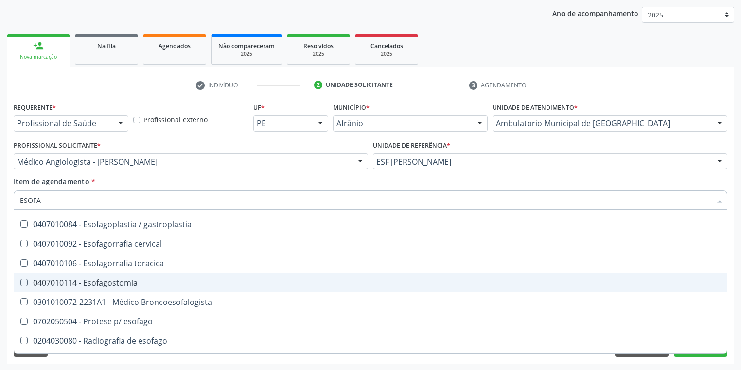
scroll to position [311, 0]
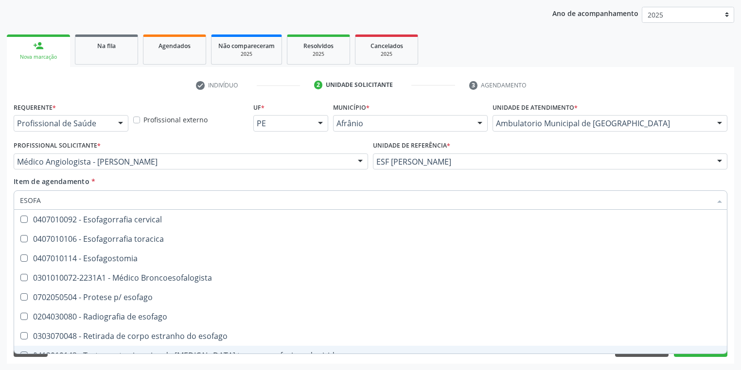
click at [31, 366] on div "Acompanhamento Acompanhe a situação das marcações correntes e finalizadas Relat…" at bounding box center [370, 157] width 741 height 428
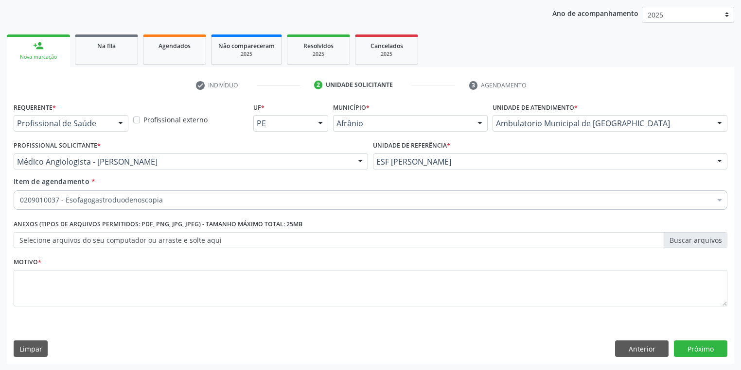
scroll to position [0, 0]
click at [44, 281] on textarea at bounding box center [371, 288] width 714 height 37
type textarea "*"
click at [694, 346] on button "Próximo" at bounding box center [700, 349] width 53 height 17
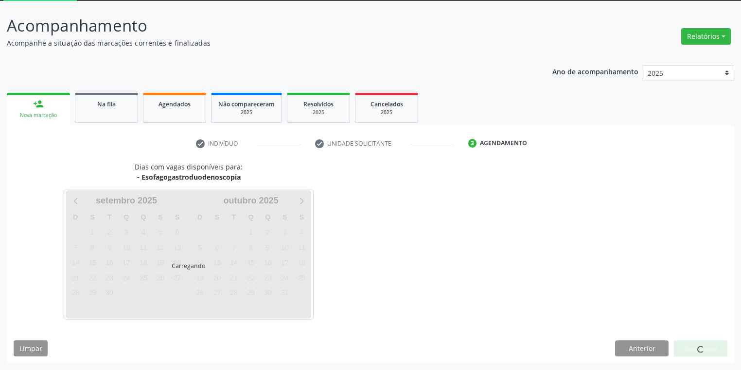
scroll to position [52, 0]
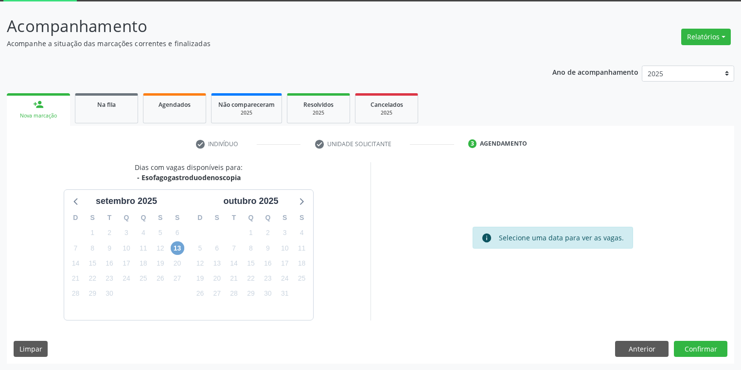
click at [173, 249] on span "13" at bounding box center [178, 249] width 14 height 14
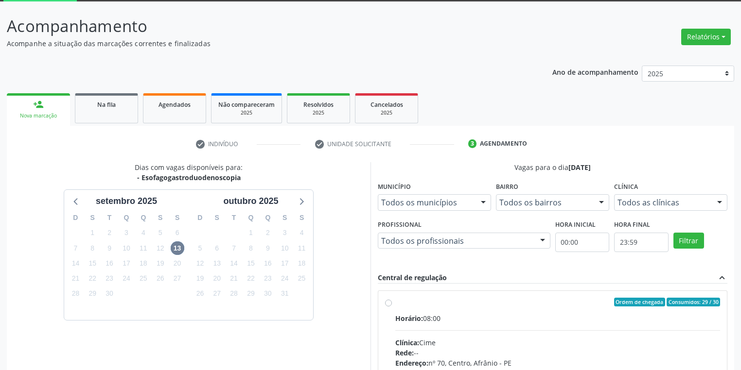
click at [535, 339] on div "Clínica: Cime" at bounding box center [557, 343] width 325 height 10
click at [392, 307] on input "Ordem de chegada Consumidos: 29 / 30 Horário: 08:00 Clínica: Cime Rede: -- Ende…" at bounding box center [388, 302] width 7 height 9
radio input "true"
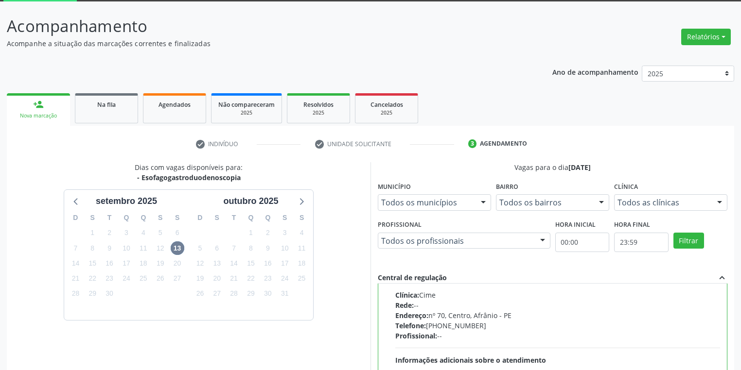
scroll to position [210, 0]
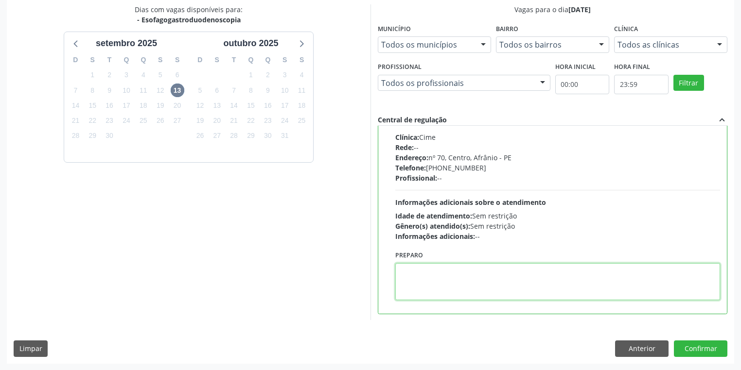
click at [446, 282] on textarea at bounding box center [557, 281] width 325 height 37
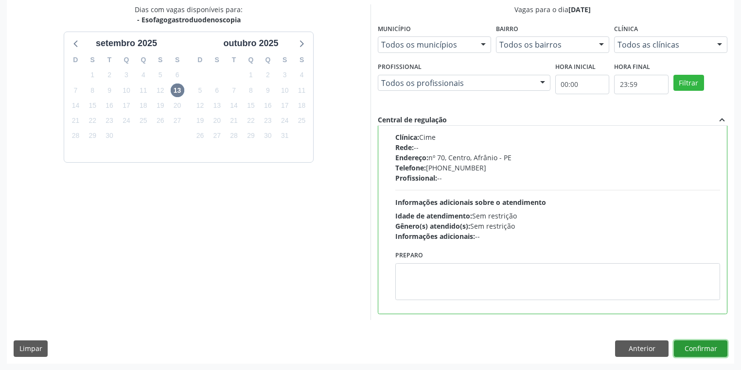
click at [684, 348] on button "Confirmar" at bounding box center [700, 349] width 53 height 17
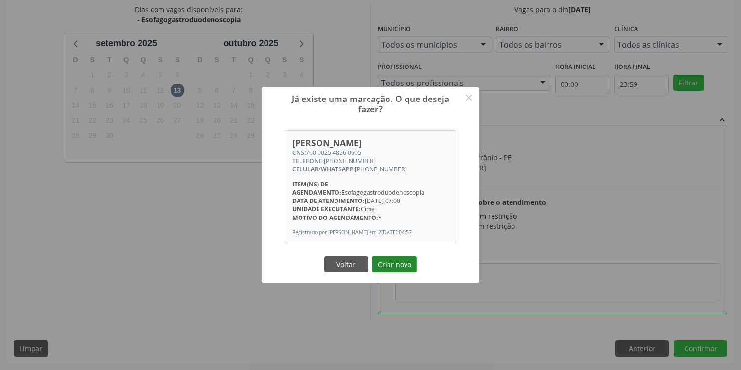
click at [395, 268] on button "Criar novo" at bounding box center [394, 265] width 45 height 17
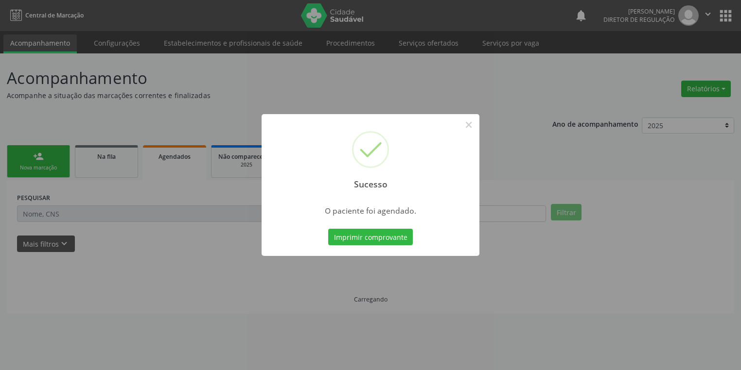
scroll to position [0, 0]
click at [375, 237] on button "Imprimir comprovante" at bounding box center [373, 237] width 85 height 17
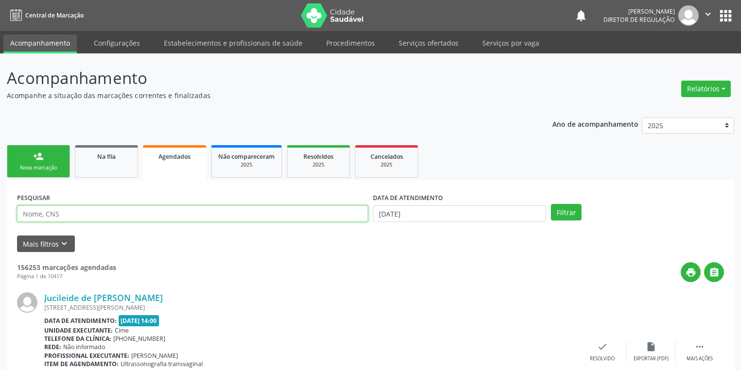
click at [37, 216] on input "text" at bounding box center [192, 214] width 351 height 17
type input "70"
click at [114, 171] on link "Na fila" at bounding box center [106, 161] width 63 height 33
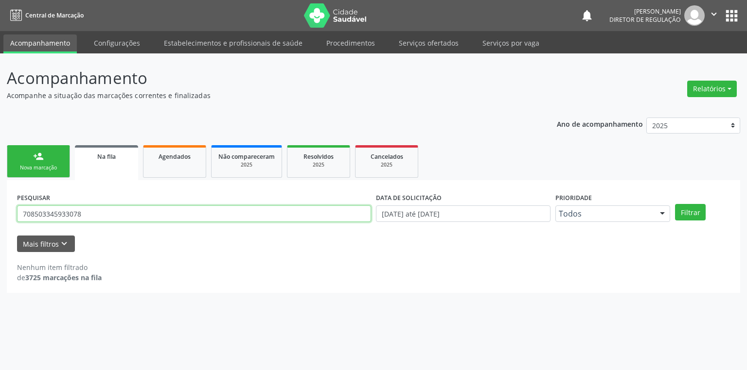
click at [91, 213] on input "708503345933078" at bounding box center [194, 214] width 354 height 17
type input "7"
type input "700008844027903"
click at [682, 217] on button "Filtrar" at bounding box center [690, 212] width 31 height 17
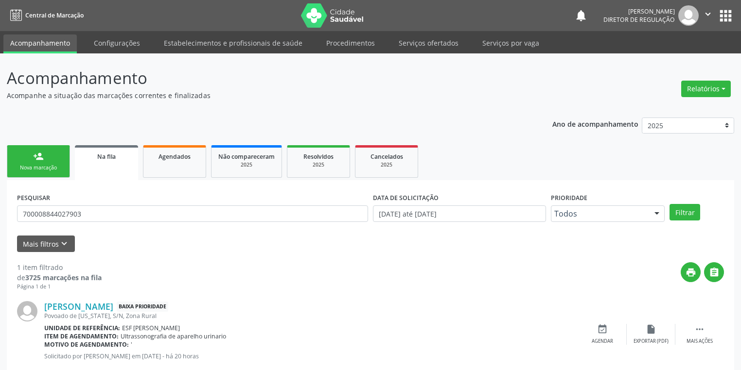
scroll to position [23, 0]
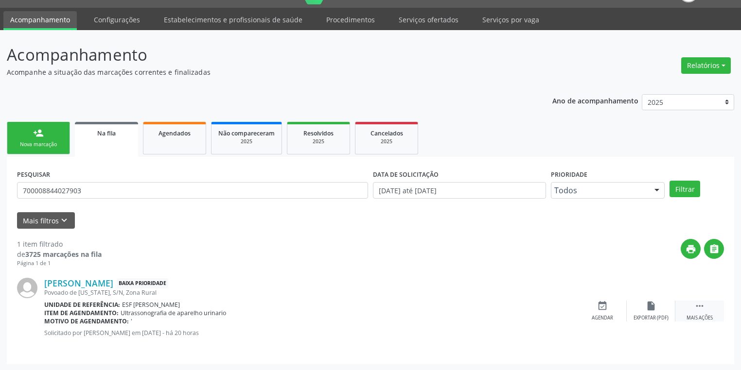
click at [702, 306] on icon "" at bounding box center [699, 306] width 11 height 11
click at [457, 315] on div "Agendar" at bounding box center [456, 318] width 21 height 7
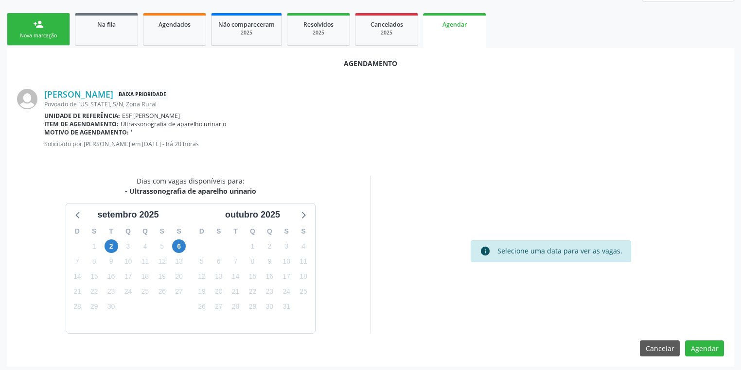
scroll to position [135, 0]
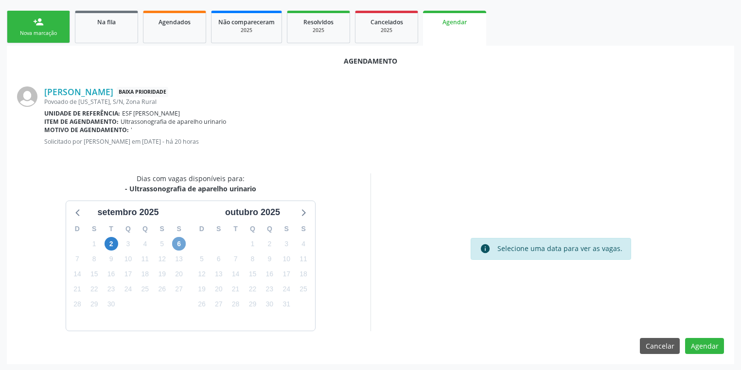
click at [181, 242] on span "6" at bounding box center [179, 244] width 14 height 14
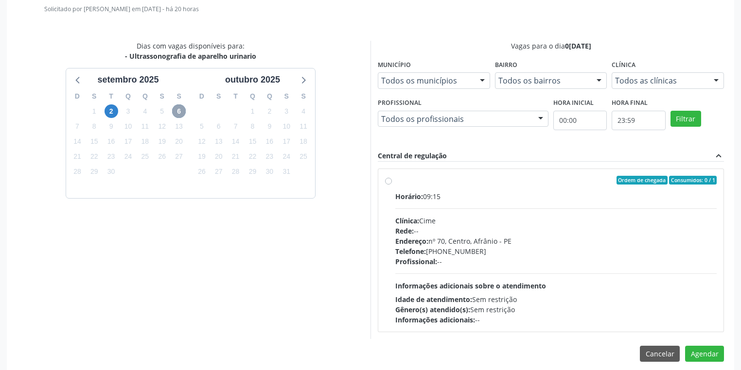
scroll to position [275, 0]
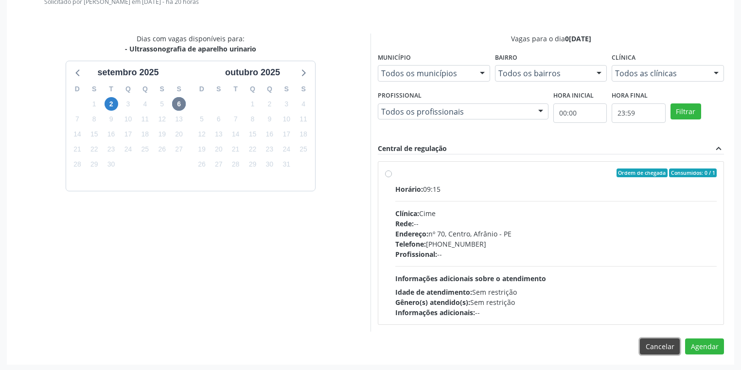
click at [657, 349] on button "Cancelar" at bounding box center [660, 347] width 40 height 17
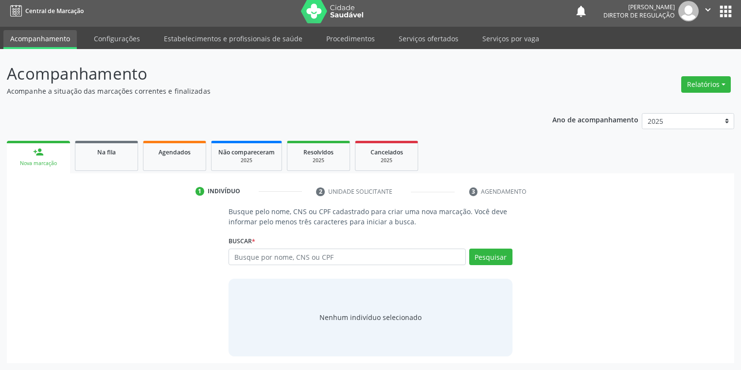
scroll to position [4, 0]
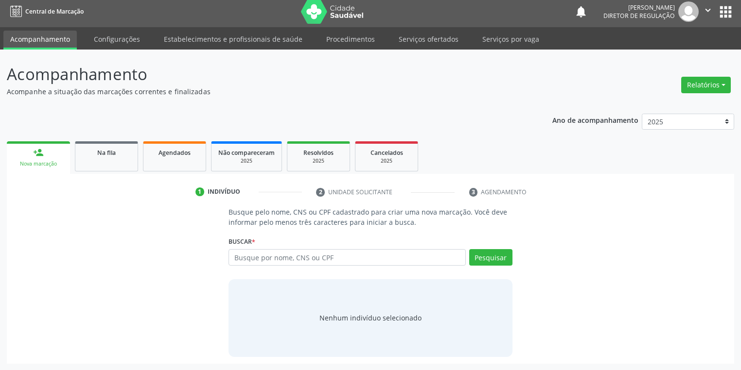
click at [668, 349] on div "Busque pelo nome, CNS ou CPF cadastrado para criar uma nova marcação. Você deve…" at bounding box center [371, 282] width 714 height 150
click at [106, 147] on div "Na fila" at bounding box center [106, 152] width 49 height 10
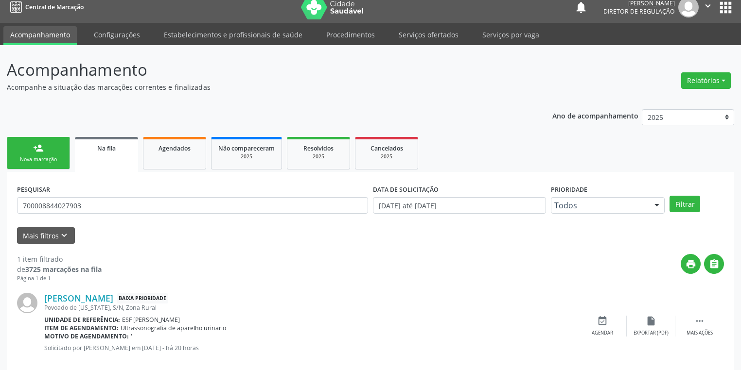
scroll to position [23, 0]
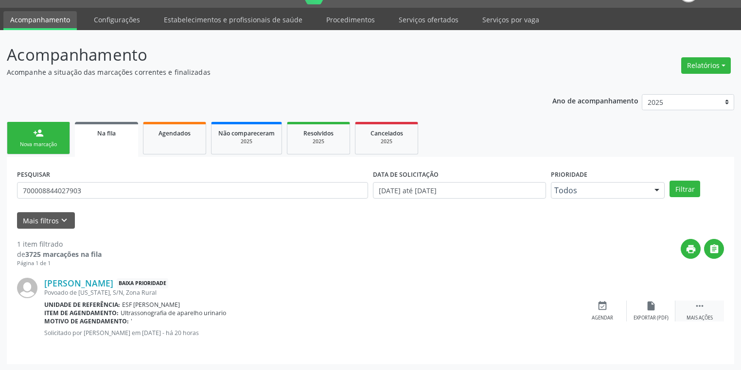
click at [700, 301] on icon "" at bounding box center [699, 306] width 11 height 11
click at [466, 307] on div "event_available Agendar" at bounding box center [456, 311] width 49 height 21
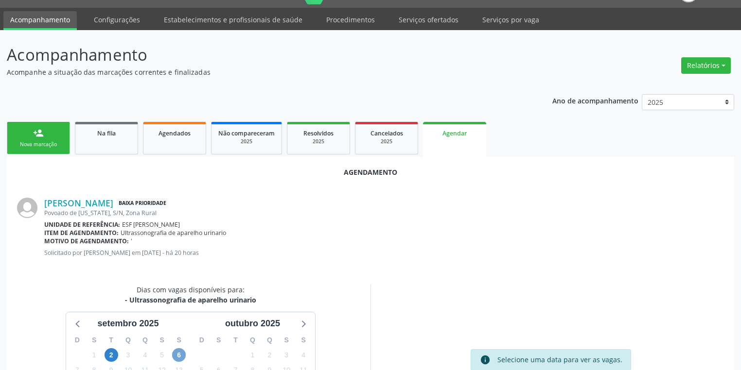
click at [185, 353] on span "6" at bounding box center [179, 356] width 14 height 14
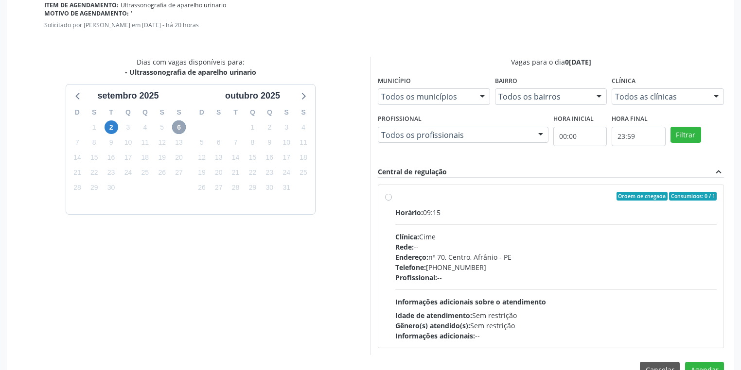
scroll to position [275, 0]
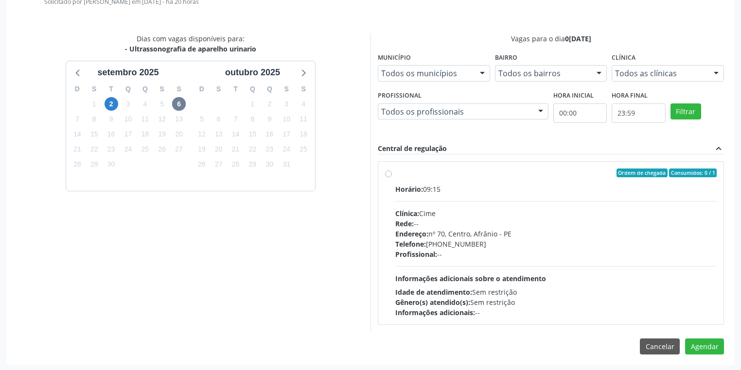
click at [433, 279] on span "Informações adicionais sobre o atendimento" at bounding box center [470, 278] width 151 height 9
click at [392, 177] on input "Ordem de chegada Consumidos: 0 / 1 Horário: 09:15 Clínica: Cime Rede: -- Endere…" at bounding box center [388, 173] width 7 height 9
radio input "true"
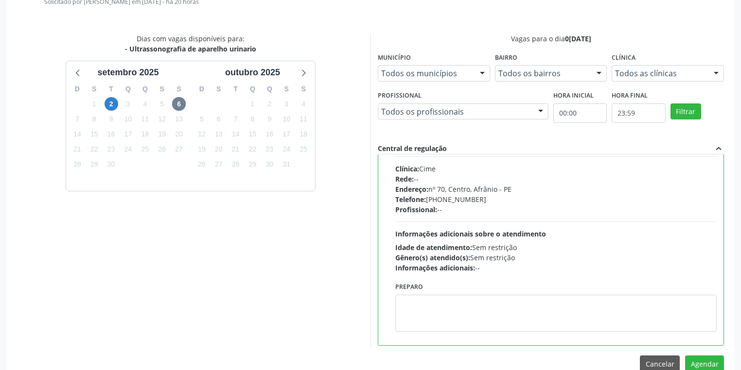
scroll to position [48, 0]
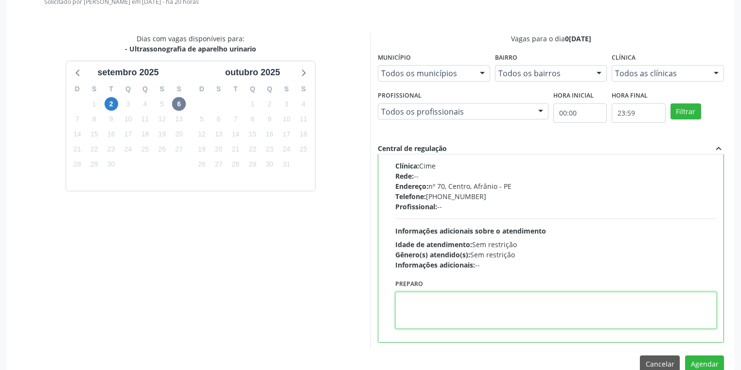
drag, startPoint x: 447, startPoint y: 306, endPoint x: 610, endPoint y: 321, distance: 164.0
click at [447, 306] on textarea at bounding box center [555, 310] width 321 height 37
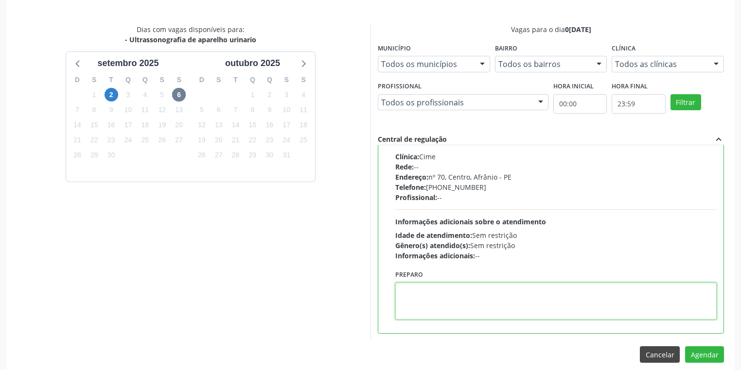
scroll to position [293, 0]
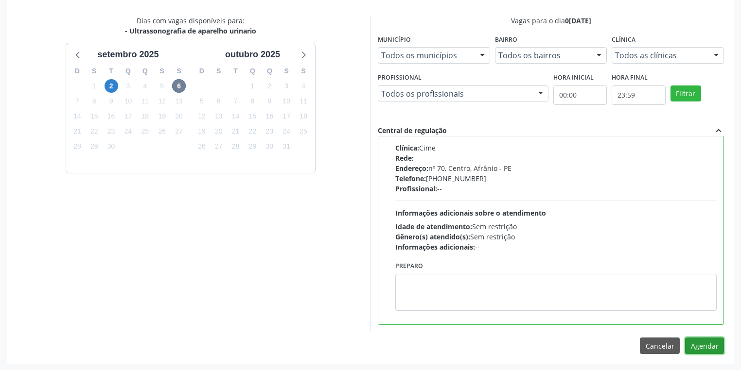
click at [698, 342] on button "Agendar" at bounding box center [704, 346] width 39 height 17
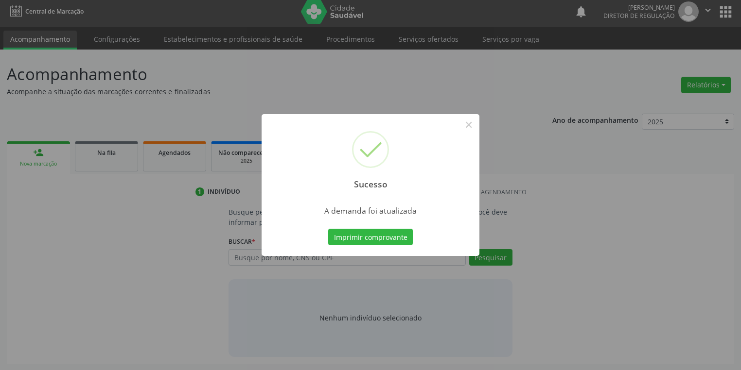
click at [376, 239] on button "Imprimir comprovante" at bounding box center [370, 237] width 85 height 17
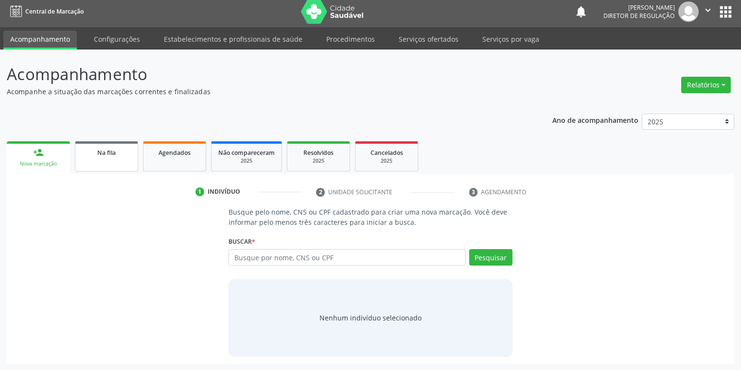
click at [104, 159] on link "Na fila" at bounding box center [106, 156] width 63 height 30
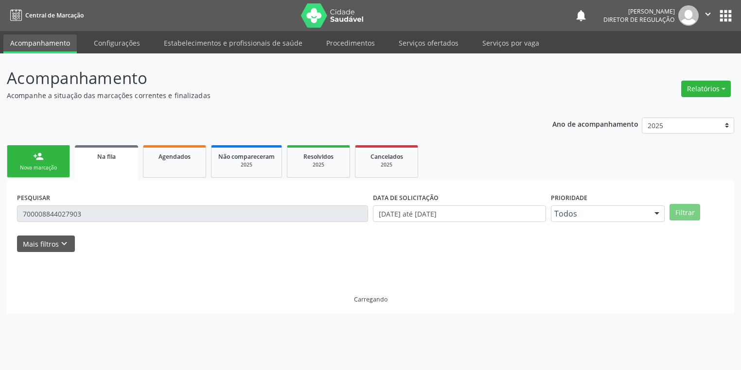
scroll to position [0, 0]
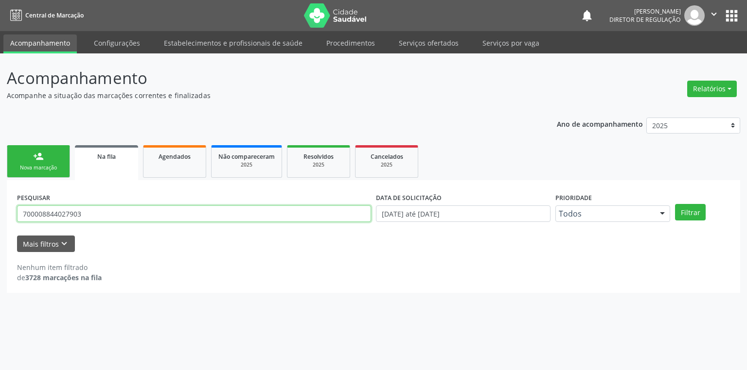
click at [92, 215] on input "700008844027903" at bounding box center [194, 214] width 354 height 17
type input "7"
click at [693, 214] on button "Filtrar" at bounding box center [690, 212] width 31 height 17
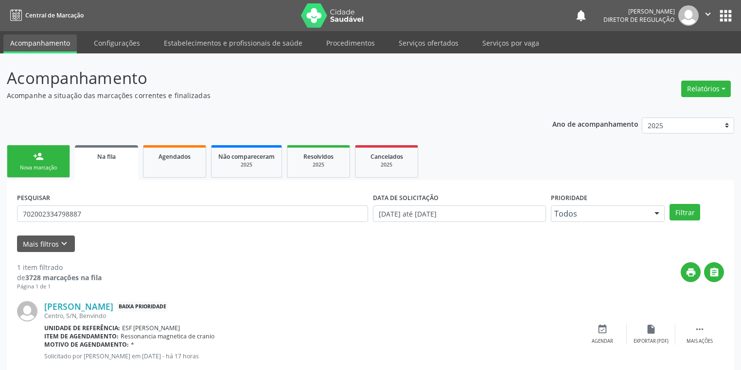
scroll to position [23, 0]
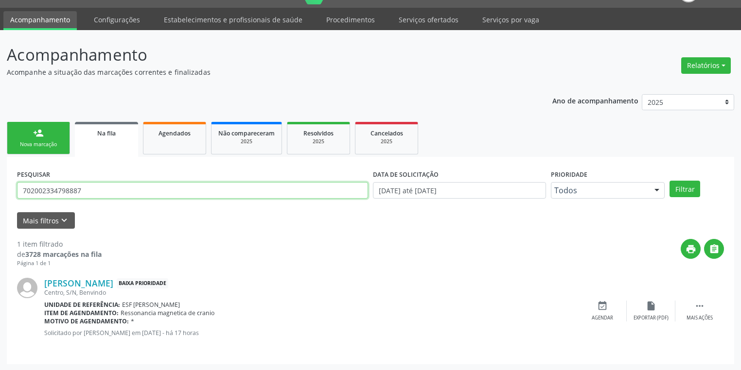
click at [100, 196] on input "702002334798887" at bounding box center [192, 190] width 351 height 17
type input "7"
type input "700808903930980"
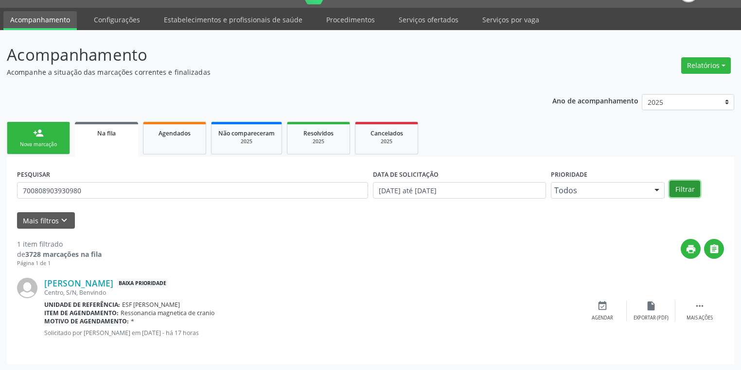
click at [679, 187] on button "Filtrar" at bounding box center [684, 189] width 31 height 17
click at [53, 141] on div "Nova marcação" at bounding box center [38, 144] width 49 height 7
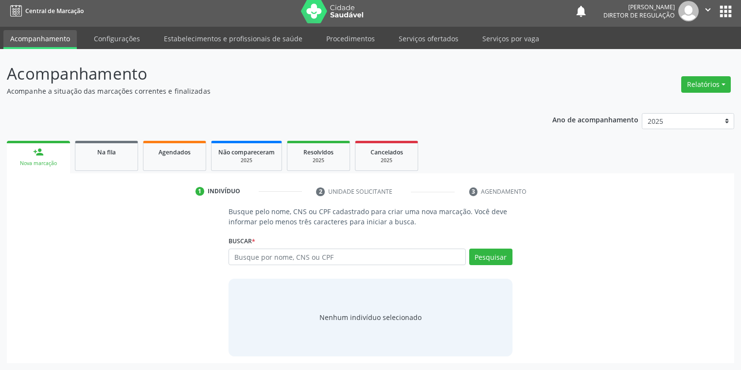
scroll to position [4, 0]
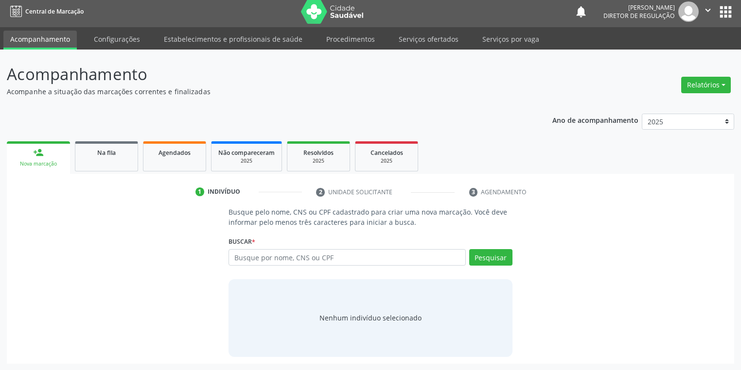
click at [53, 140] on ul "person_add Nova marcação Na fila Agendados Não compareceram 2025 Resolvidos 202…" at bounding box center [370, 156] width 727 height 35
click at [272, 253] on input "text" at bounding box center [346, 257] width 237 height 17
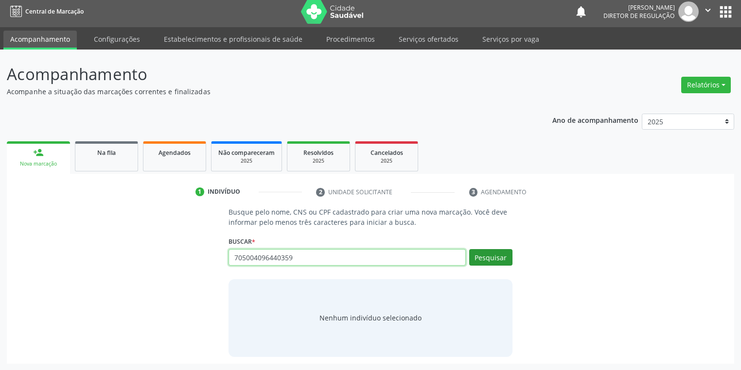
type input "705004096440359"
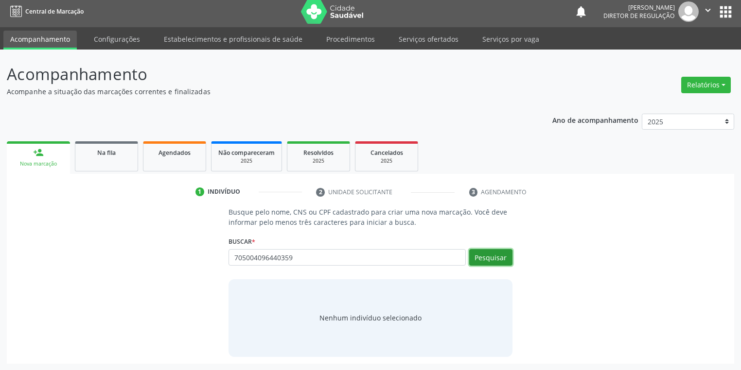
click at [480, 260] on button "Pesquisar" at bounding box center [490, 257] width 43 height 17
type input "705004096440359"
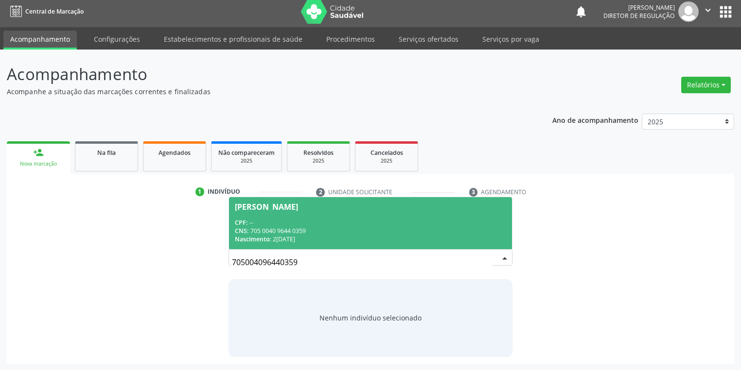
click at [237, 212] on span "Raimundo Souza CPF: -- CNS: 705 0040 9644 0359 Nascimento: 28/04/1943" at bounding box center [370, 223] width 283 height 52
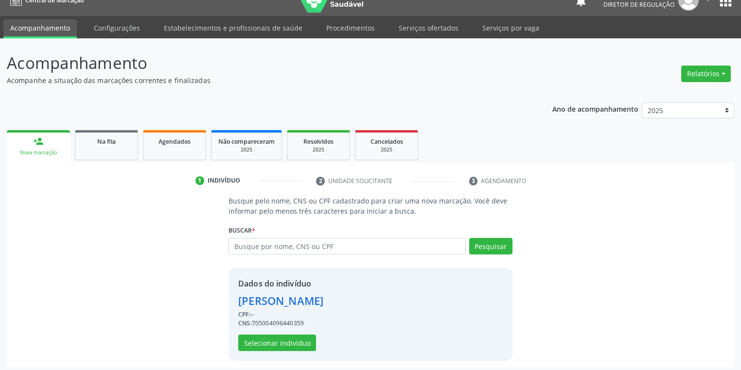
scroll to position [18, 0]
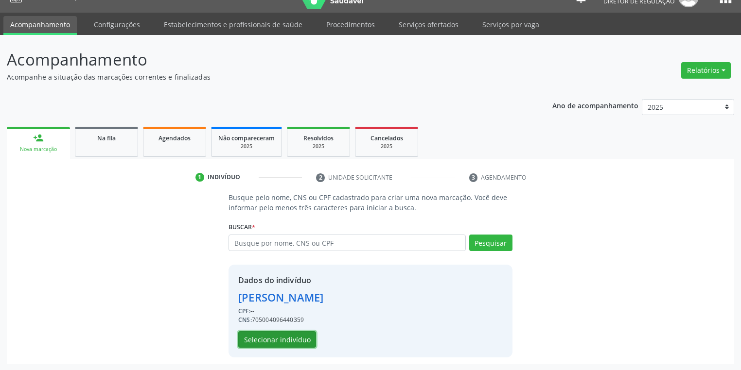
click at [275, 339] on button "Selecionar indivíduo" at bounding box center [277, 339] width 78 height 17
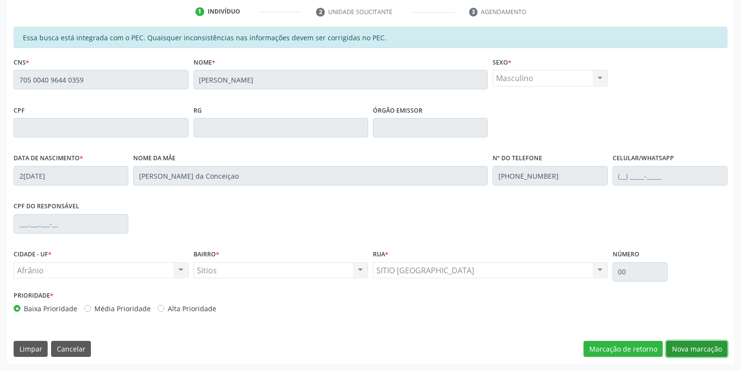
click at [674, 343] on button "Nova marcação" at bounding box center [696, 349] width 61 height 17
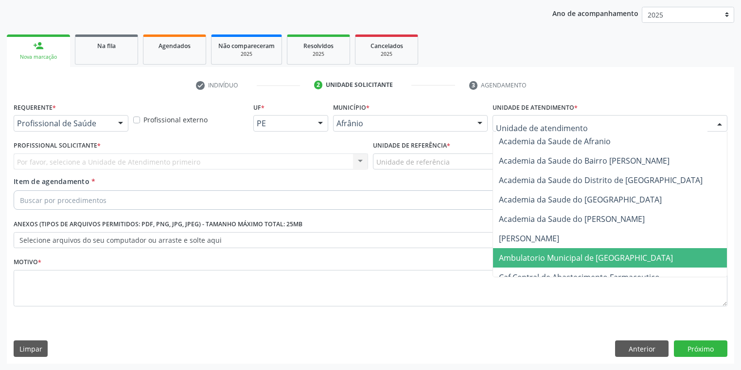
click at [529, 253] on span "Ambulatorio Municipal de [GEOGRAPHIC_DATA]" at bounding box center [586, 258] width 174 height 11
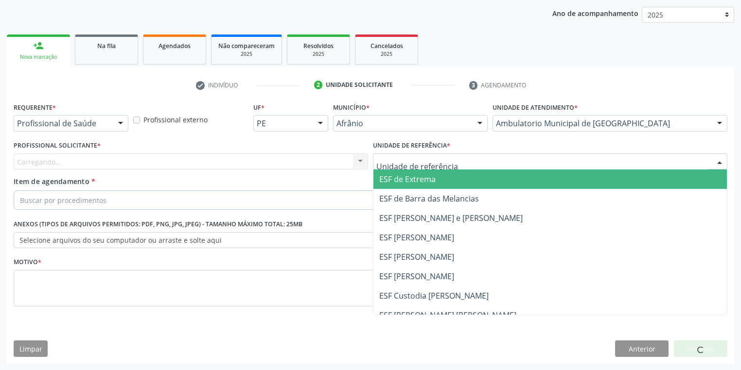
drag, startPoint x: 401, startPoint y: 159, endPoint x: 407, endPoint y: 226, distance: 66.4
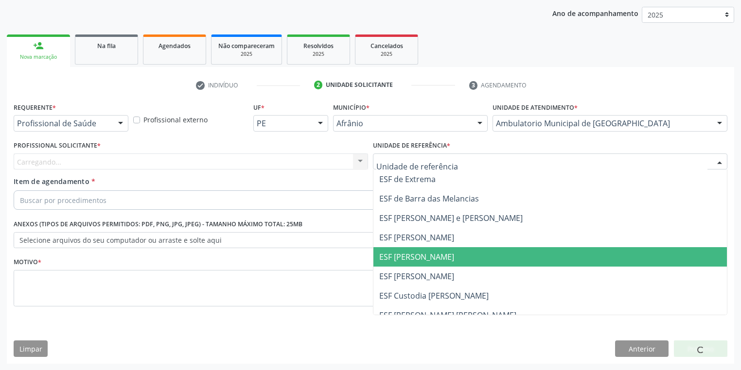
click at [406, 261] on span "ESF [PERSON_NAME]" at bounding box center [416, 257] width 75 height 11
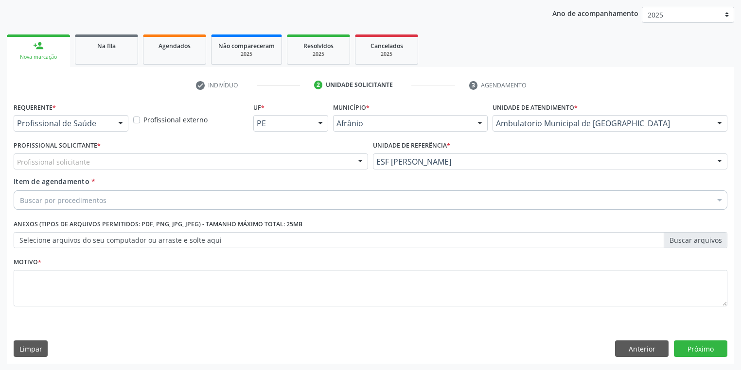
drag, startPoint x: 79, startPoint y: 157, endPoint x: 78, endPoint y: 163, distance: 6.3
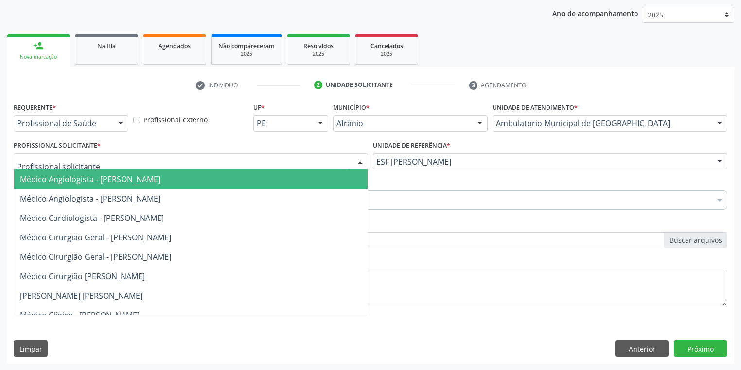
click at [74, 175] on span "Médico Angiologista - [PERSON_NAME]" at bounding box center [90, 179] width 140 height 11
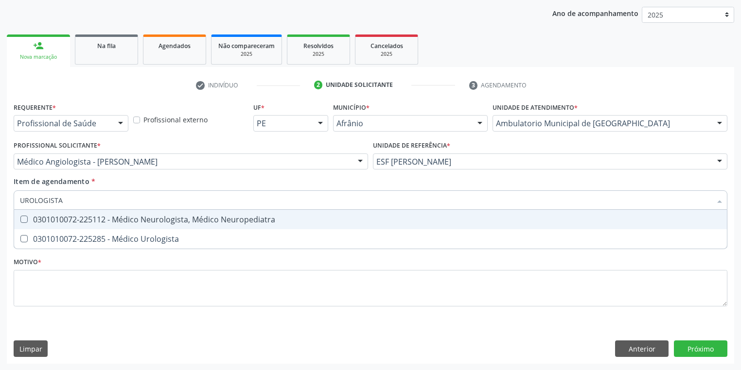
type input "UROLOGISTA"
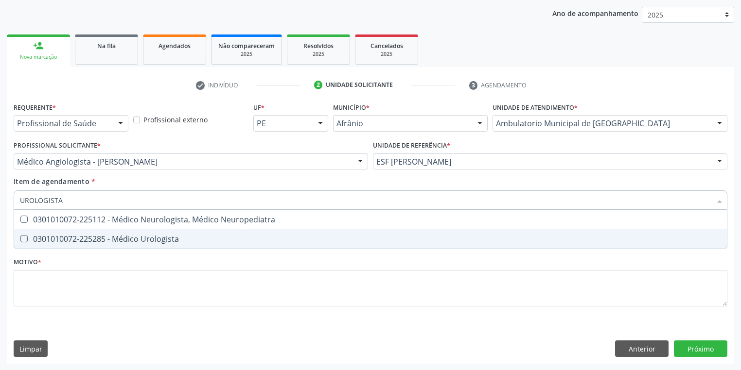
click at [74, 237] on div "0301010072-225285 - Médico Urologista" at bounding box center [370, 239] width 701 height 8
checkbox Urologista "true"
click at [52, 284] on div "Requerente * Profissional de Saúde Profissional de Saúde Paciente Nenhum result…" at bounding box center [371, 210] width 714 height 220
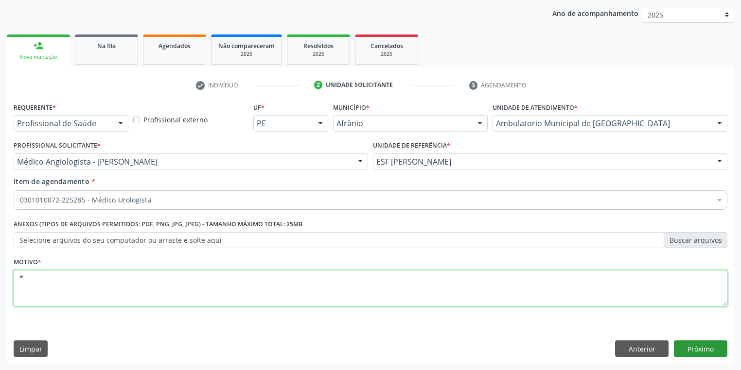
type textarea "*"
click at [686, 344] on button "Próximo" at bounding box center [700, 349] width 53 height 17
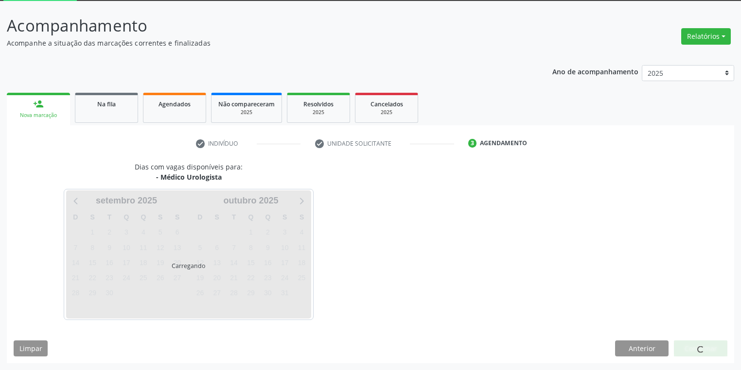
scroll to position [52, 0]
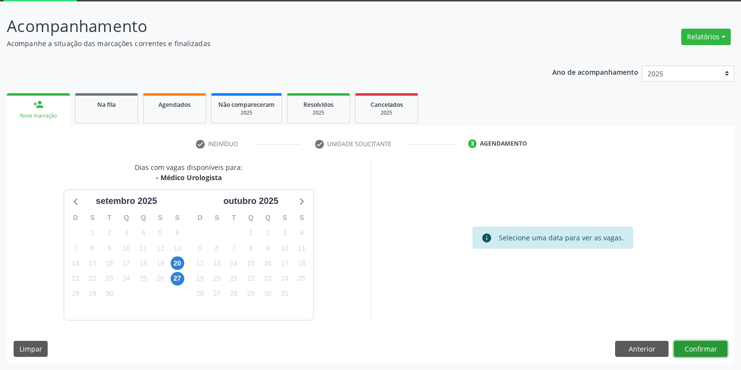
click at [700, 349] on button "Confirmar" at bounding box center [700, 349] width 53 height 17
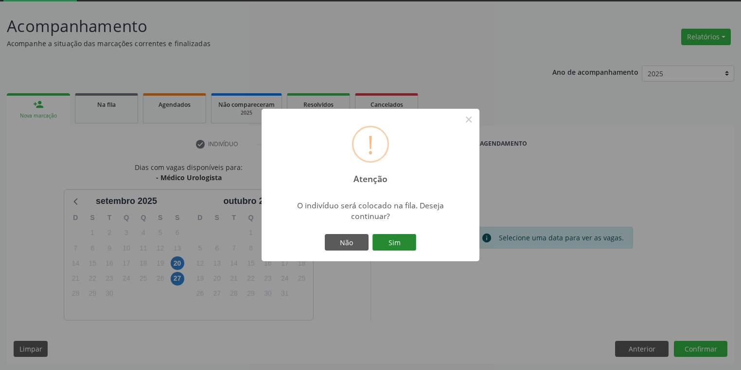
click at [401, 239] on button "Sim" at bounding box center [394, 242] width 44 height 17
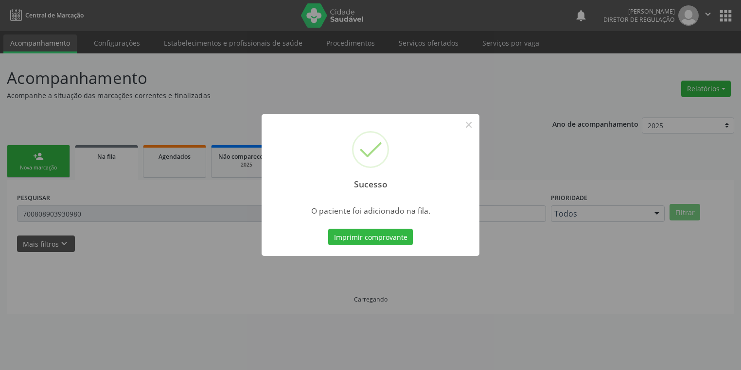
scroll to position [0, 0]
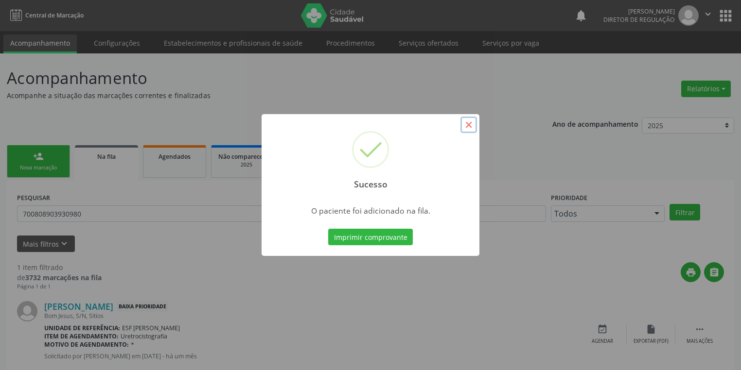
click at [464, 122] on button "×" at bounding box center [468, 125] width 17 height 17
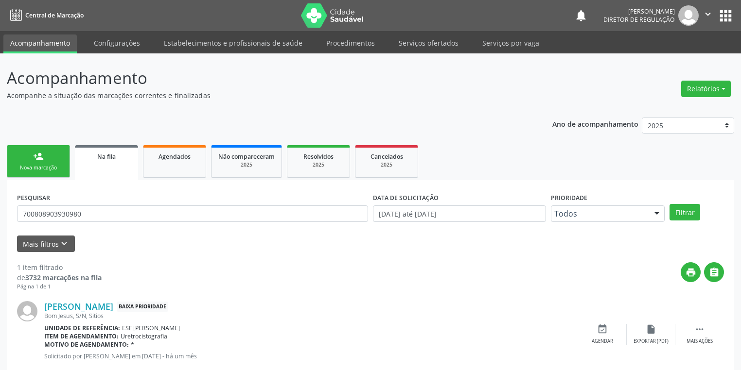
scroll to position [23, 0]
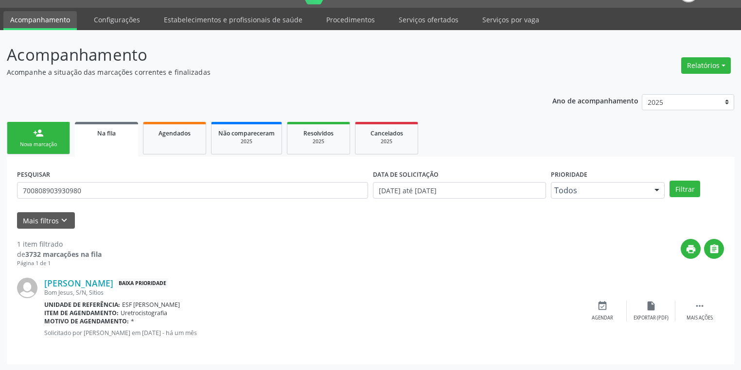
click at [54, 139] on link "person_add Nova marcação" at bounding box center [38, 138] width 63 height 33
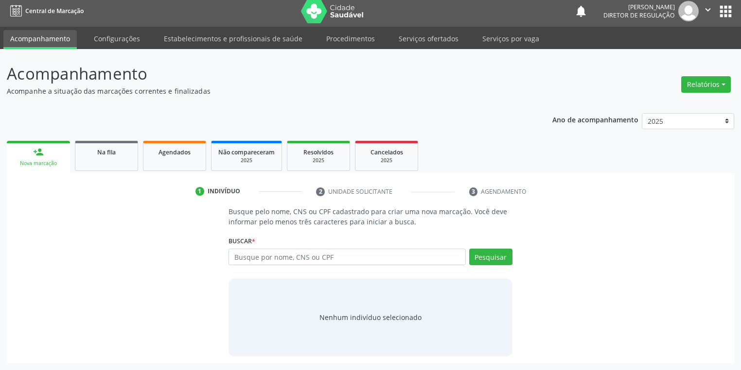
scroll to position [4, 0]
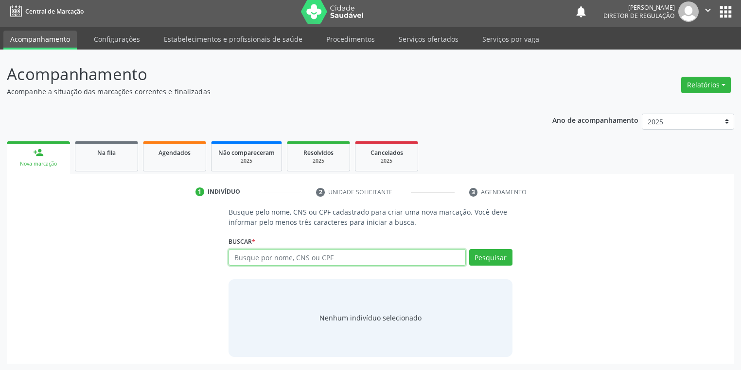
click at [264, 258] on input "text" at bounding box center [346, 257] width 237 height 17
type input "706400610548581"
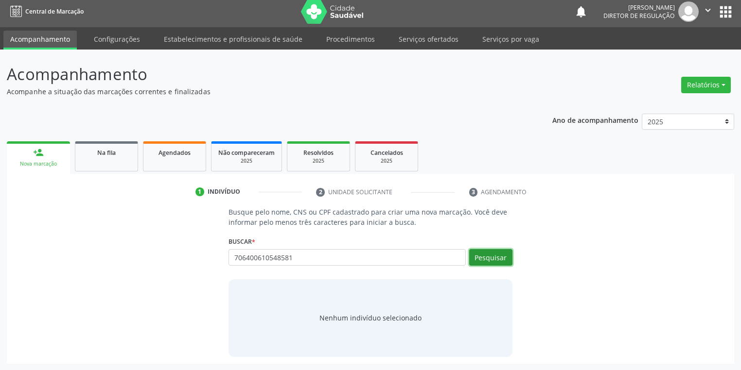
click at [483, 255] on button "Pesquisar" at bounding box center [490, 257] width 43 height 17
type input "706400610548581"
click at [489, 253] on button "Pesquisar" at bounding box center [490, 257] width 43 height 17
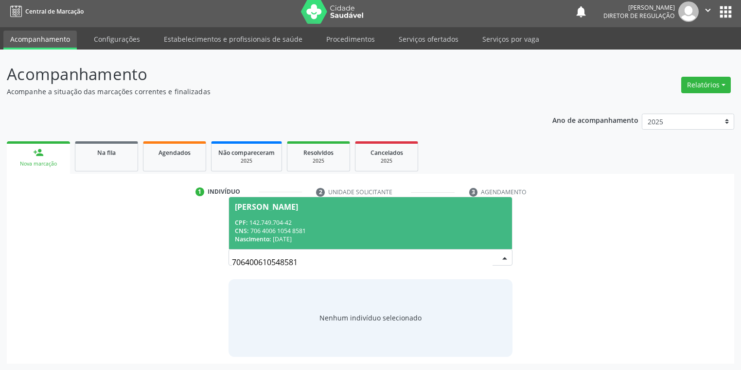
click at [315, 224] on div "CPF: 142.749.704-42" at bounding box center [370, 223] width 271 height 8
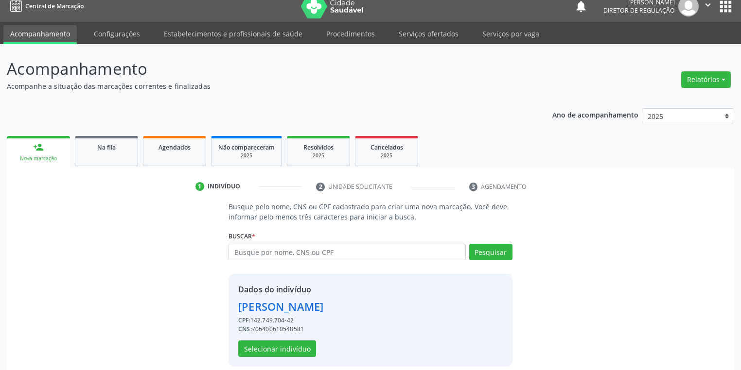
scroll to position [18, 0]
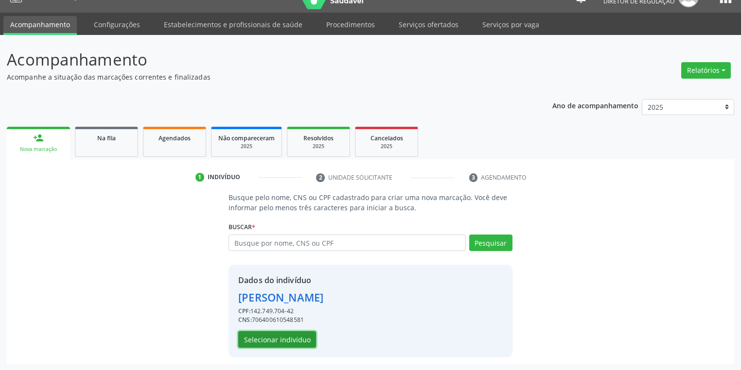
click at [271, 341] on button "Selecionar indivíduo" at bounding box center [277, 339] width 78 height 17
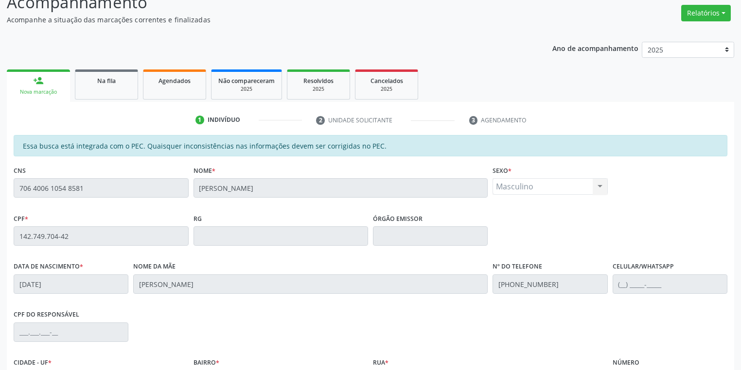
scroll to position [184, 0]
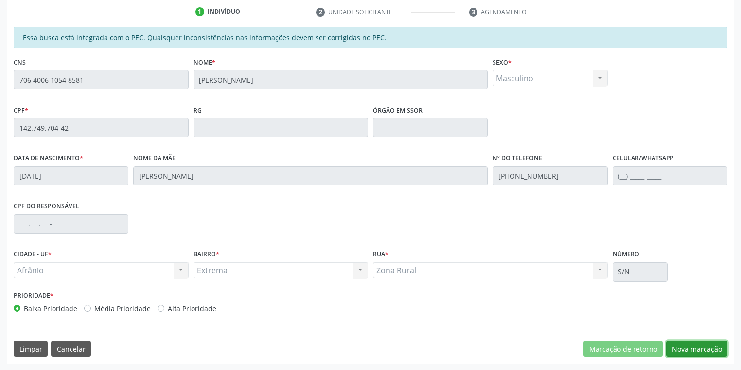
click at [696, 349] on button "Nova marcação" at bounding box center [696, 349] width 61 height 17
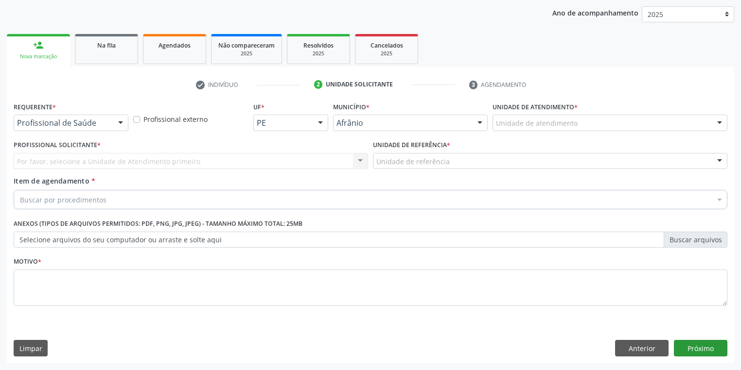
scroll to position [111, 0]
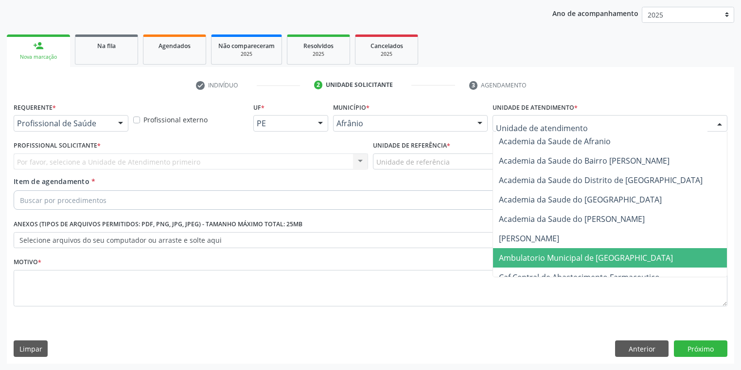
click at [528, 253] on span "Ambulatorio Municipal de Saude" at bounding box center [586, 258] width 174 height 11
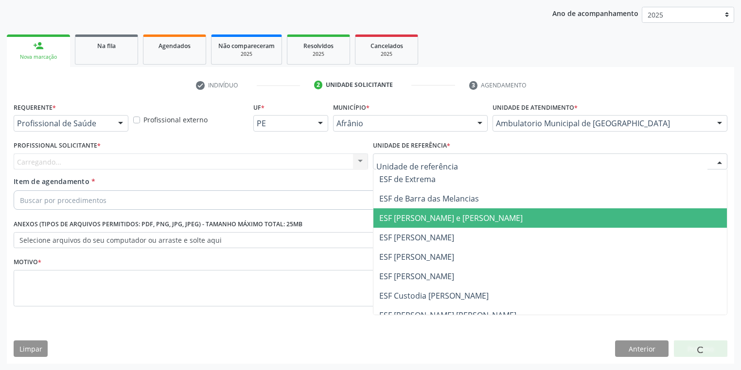
click at [407, 226] on span "ESF [PERSON_NAME] e [PERSON_NAME]" at bounding box center [549, 218] width 353 height 19
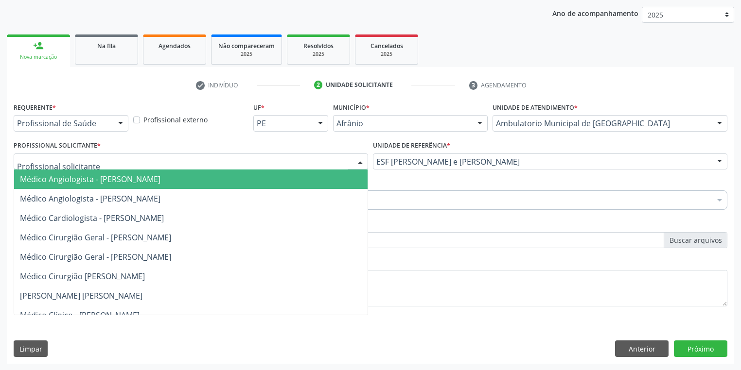
drag, startPoint x: 60, startPoint y: 161, endPoint x: 60, endPoint y: 180, distance: 19.0
click at [60, 180] on span "Médico Angiologista - Luis Henrique de Sa Nunes" at bounding box center [90, 179] width 140 height 11
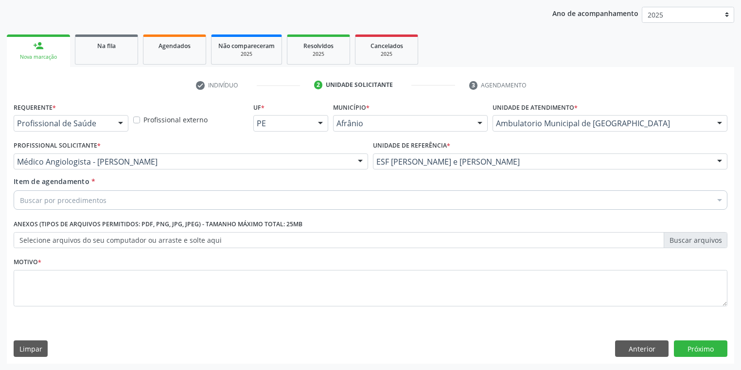
click at [60, 191] on div "Buscar por procedimentos" at bounding box center [371, 200] width 714 height 19
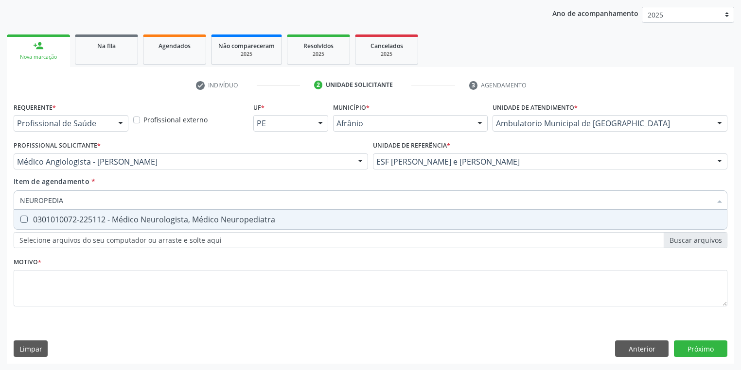
type input "NEUROPEDIAT"
click at [60, 224] on div "0301010072-225112 - Médico Neurologista, Médico Neuropediatra" at bounding box center [370, 220] width 701 height 8
checkbox Neuropediatra "true"
click at [62, 280] on div "Requerente * Profissional de Saúde Profissional de Saúde Paciente Nenhum result…" at bounding box center [371, 210] width 714 height 220
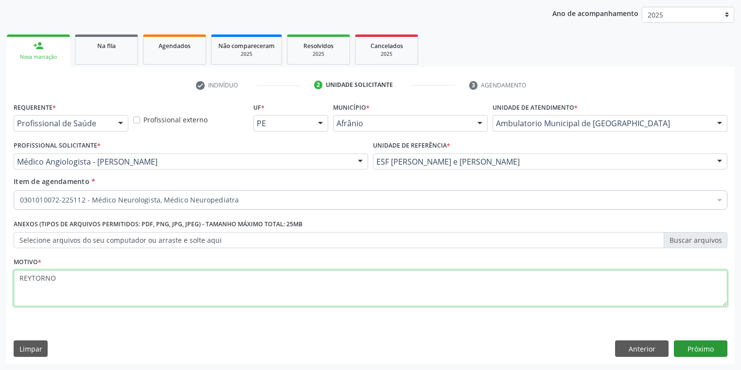
type textarea "REYTORNO"
click at [693, 346] on button "Próximo" at bounding box center [700, 349] width 53 height 17
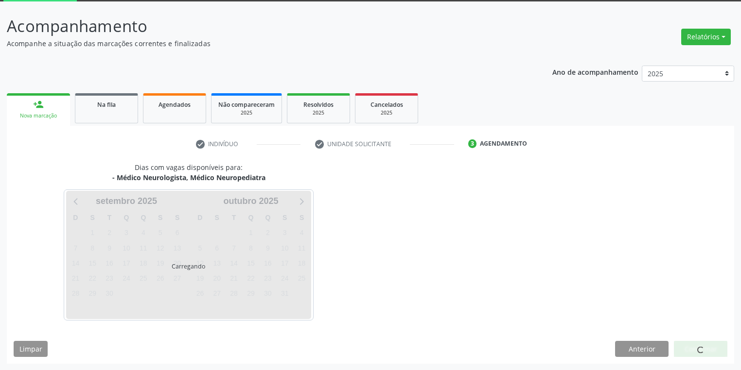
scroll to position [80, 0]
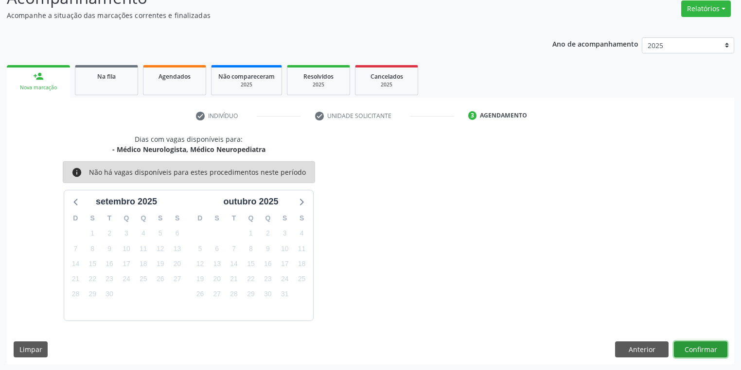
click at [692, 343] on button "Confirmar" at bounding box center [700, 350] width 53 height 17
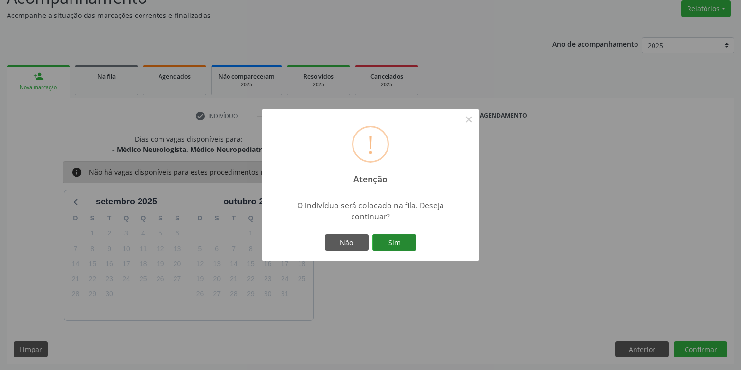
click at [397, 235] on button "Sim" at bounding box center [394, 242] width 44 height 17
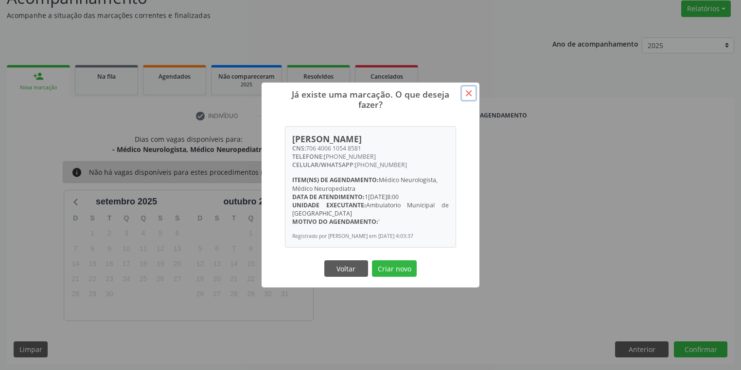
click at [470, 89] on button "×" at bounding box center [468, 93] width 17 height 17
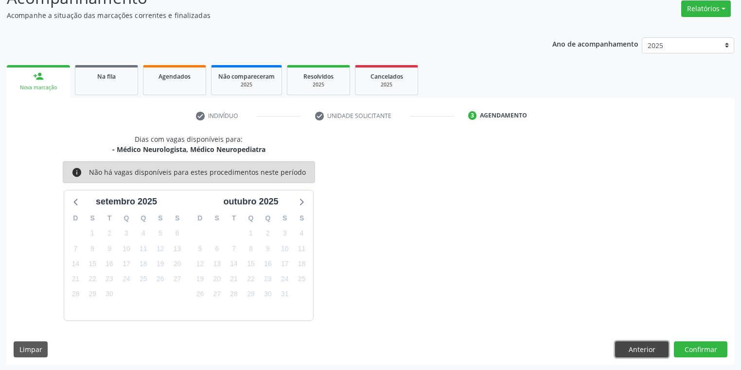
click at [647, 351] on button "Anterior" at bounding box center [641, 350] width 53 height 17
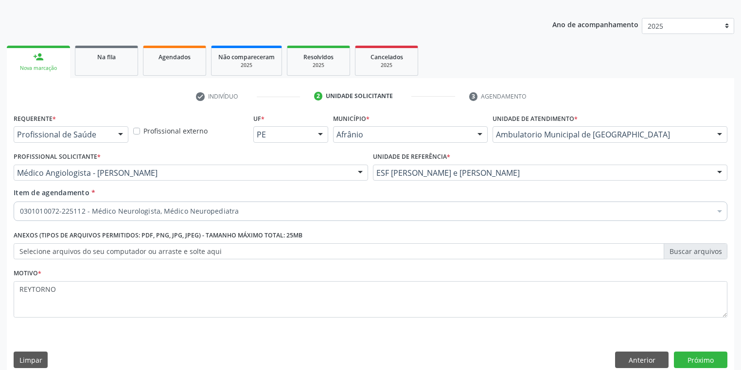
scroll to position [111, 0]
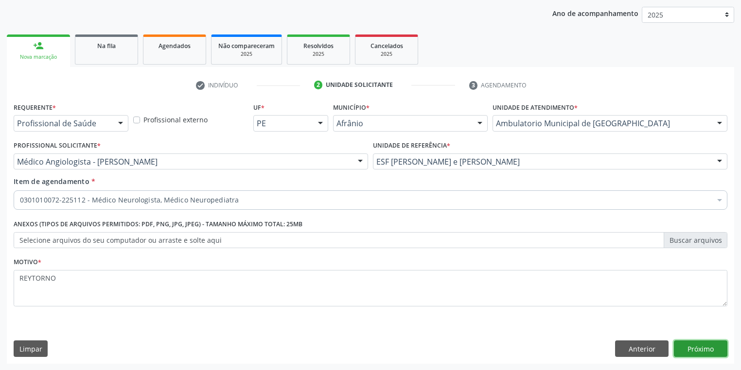
click at [688, 348] on button "Próximo" at bounding box center [700, 349] width 53 height 17
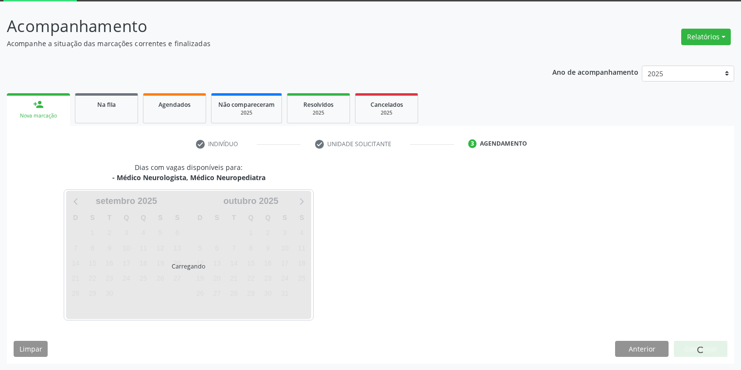
scroll to position [80, 0]
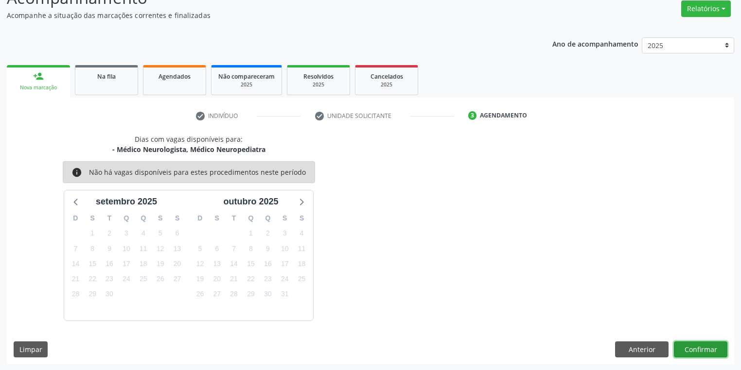
click at [690, 352] on button "Confirmar" at bounding box center [700, 350] width 53 height 17
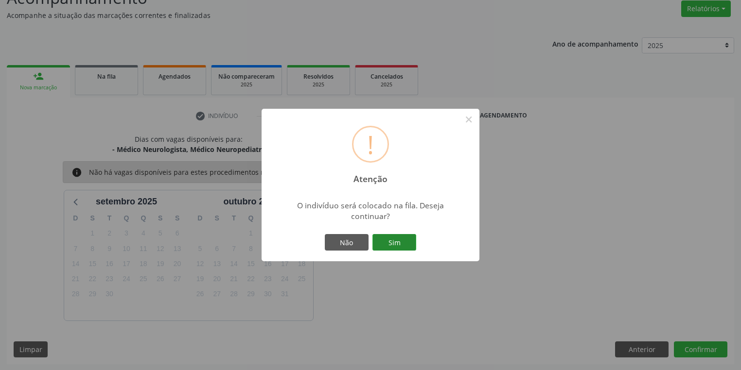
click at [406, 246] on button "Sim" at bounding box center [394, 242] width 44 height 17
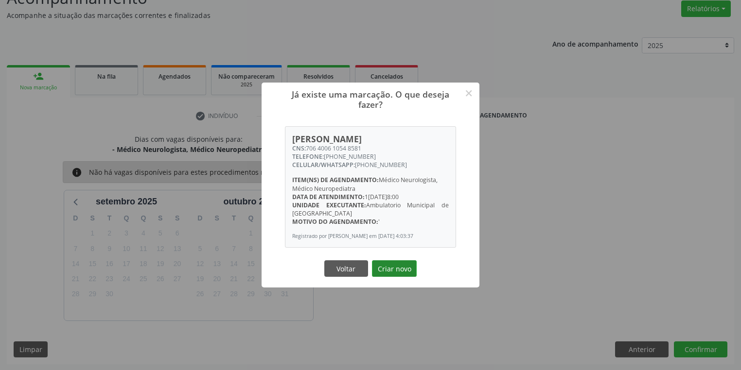
click at [413, 276] on button "Criar novo" at bounding box center [394, 269] width 45 height 17
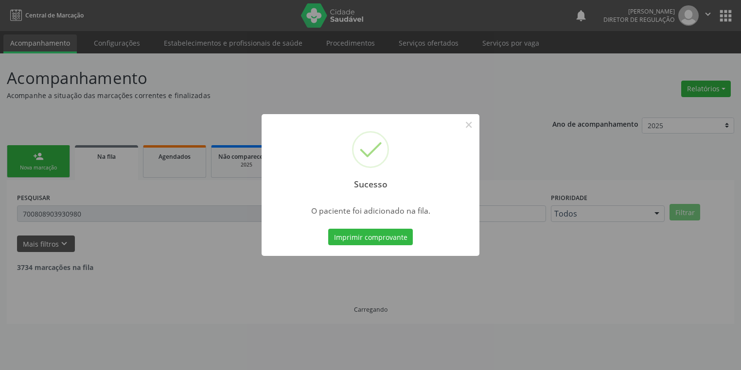
scroll to position [0, 0]
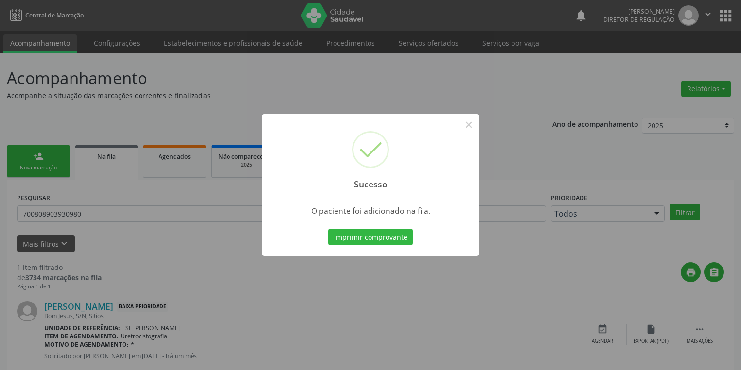
click at [37, 157] on div "Sucesso × O paciente foi adicionado na fila. Imprimir comprovante Cancel" at bounding box center [370, 185] width 741 height 370
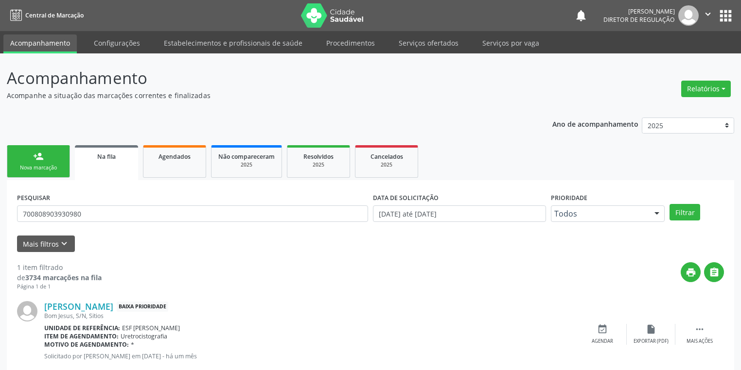
click at [49, 164] on div "Nova marcação" at bounding box center [38, 167] width 49 height 7
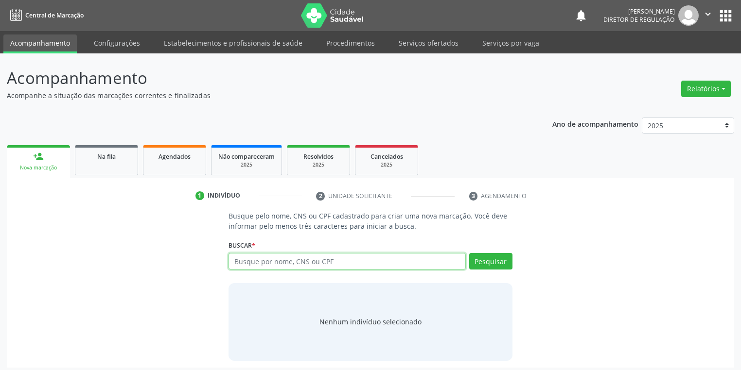
click at [265, 260] on input "text" at bounding box center [346, 261] width 237 height 17
type input "708204128111242"
click at [484, 261] on button "Pesquisar" at bounding box center [490, 261] width 43 height 17
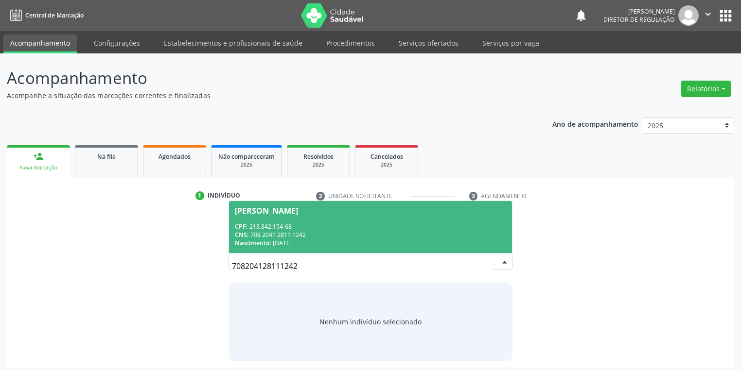
click at [340, 235] on div "CNS: 708 2041 2811 1242" at bounding box center [370, 235] width 271 height 8
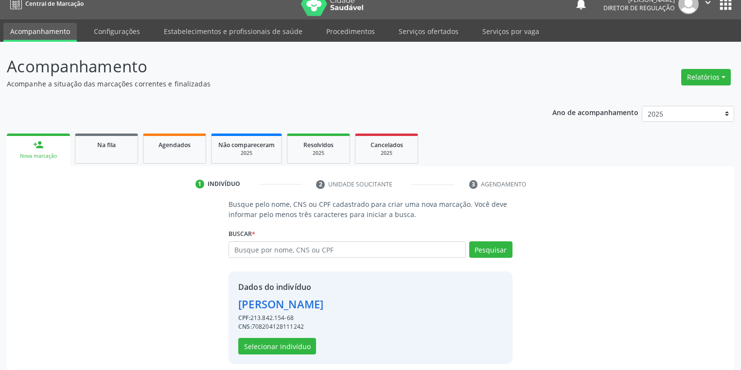
scroll to position [18, 0]
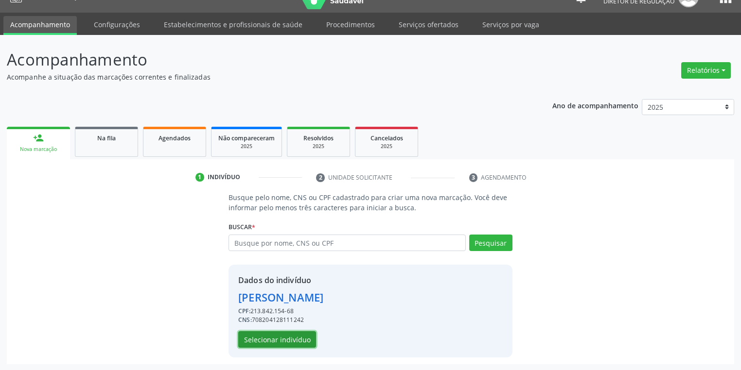
click at [282, 338] on button "Selecionar indivíduo" at bounding box center [277, 339] width 78 height 17
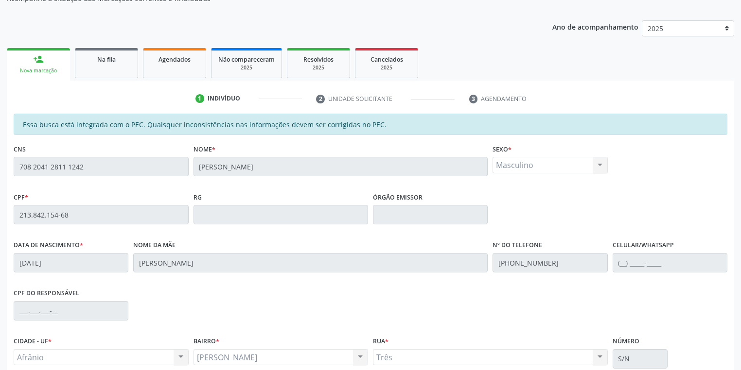
scroll to position [184, 0]
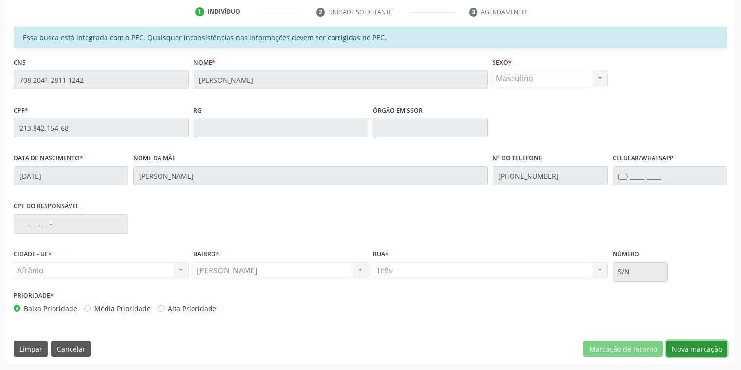
click at [686, 352] on button "Nova marcação" at bounding box center [696, 349] width 61 height 17
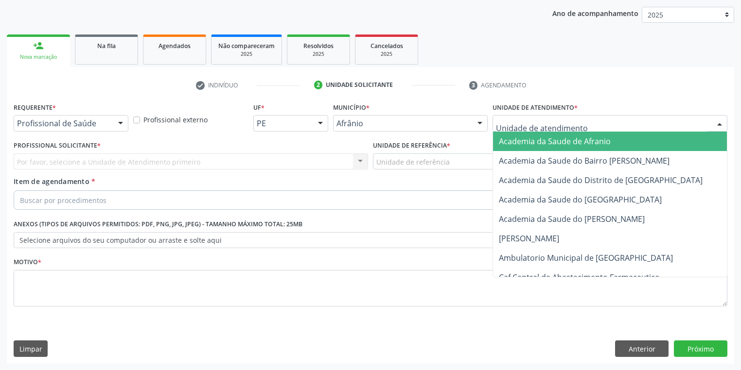
drag, startPoint x: 518, startPoint y: 126, endPoint x: 529, endPoint y: 193, distance: 68.1
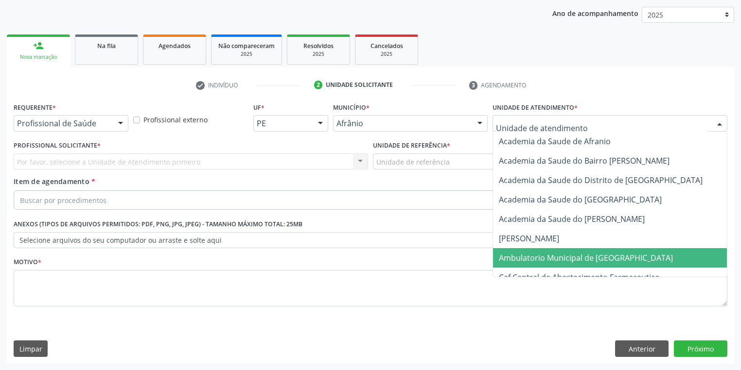
click at [529, 255] on span "Ambulatorio Municipal de Saude" at bounding box center [586, 258] width 174 height 11
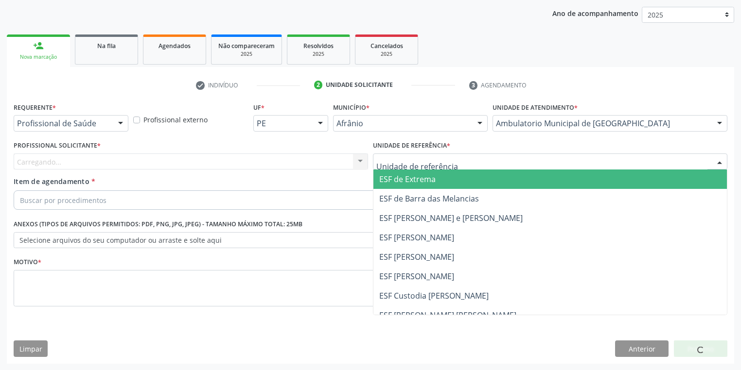
drag, startPoint x: 408, startPoint y: 165, endPoint x: 414, endPoint y: 236, distance: 70.7
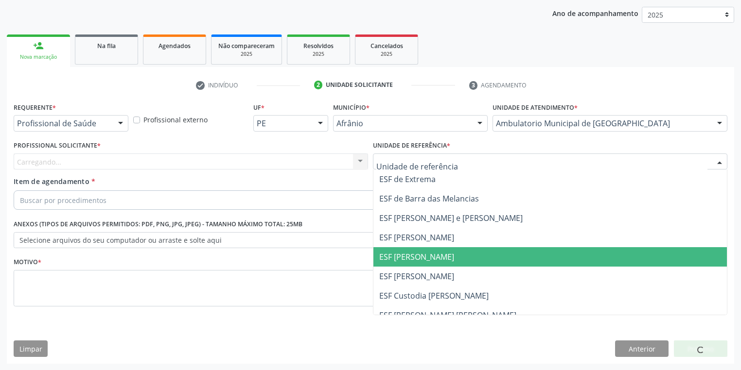
click at [414, 260] on span "ESF [PERSON_NAME]" at bounding box center [416, 257] width 75 height 11
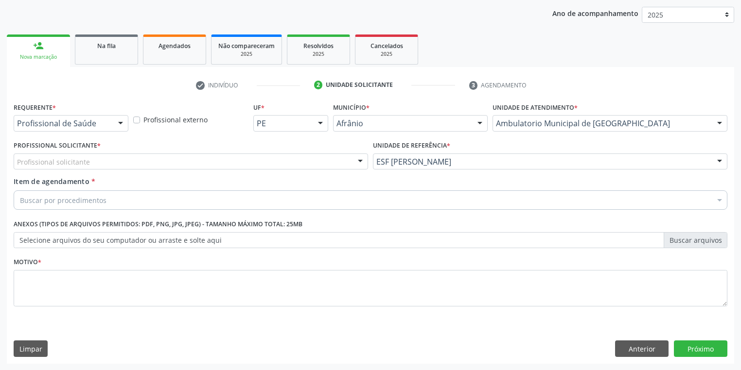
drag, startPoint x: 53, startPoint y: 163, endPoint x: 52, endPoint y: 179, distance: 15.7
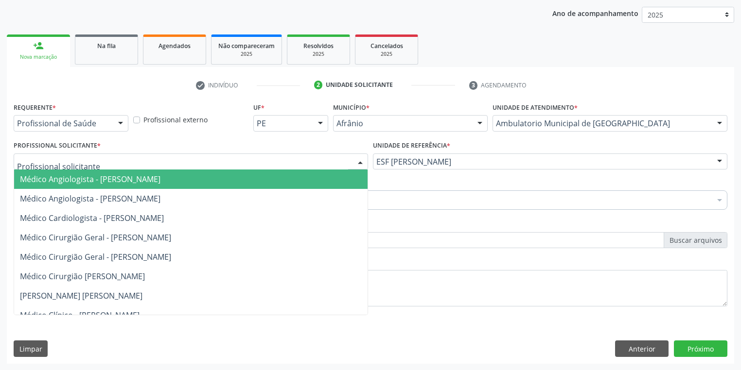
click at [52, 179] on span "Médico Angiologista - Luis Henrique de Sa Nunes" at bounding box center [90, 179] width 140 height 11
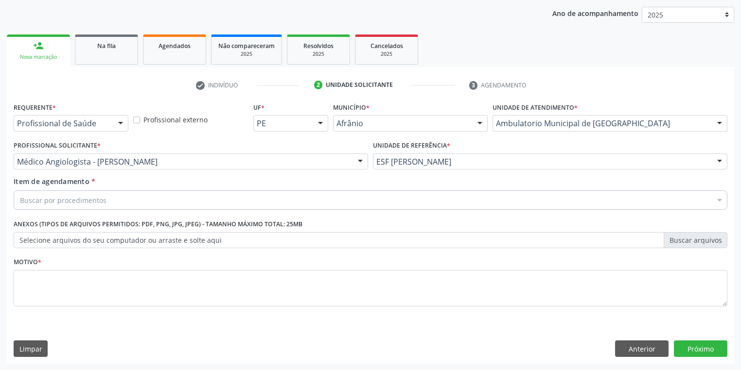
click at [51, 192] on div "Buscar por procedimentos" at bounding box center [371, 200] width 714 height 19
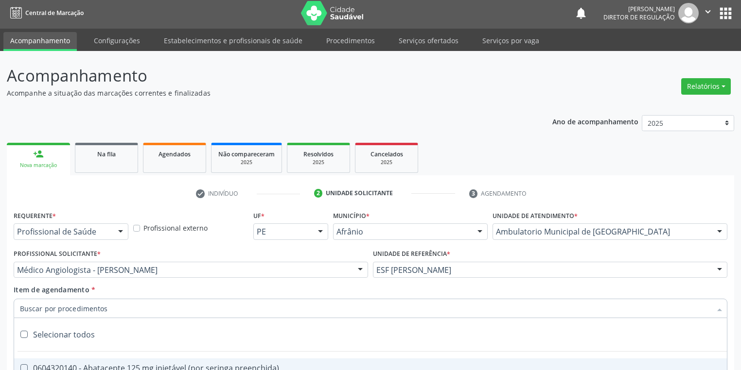
scroll to position [0, 0]
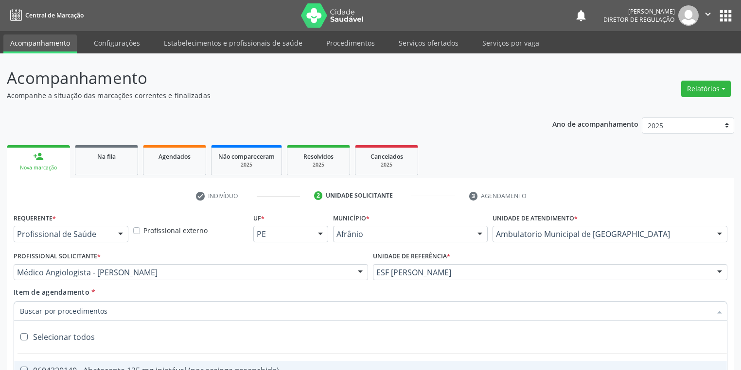
click at [60, 163] on link "person_add Nova marcação" at bounding box center [38, 161] width 63 height 33
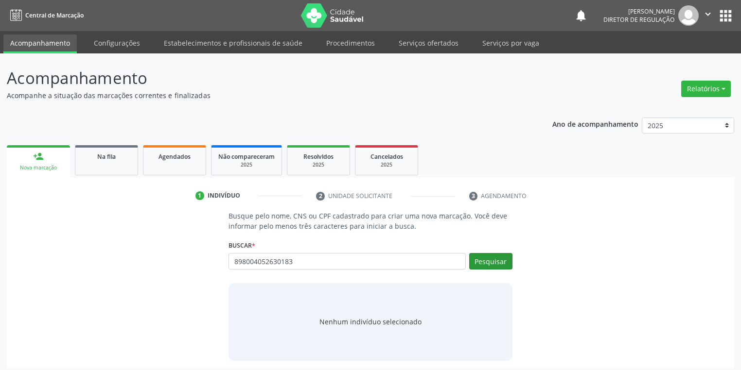
type input "898004052630183"
click at [506, 262] on button "Pesquisar" at bounding box center [490, 261] width 43 height 17
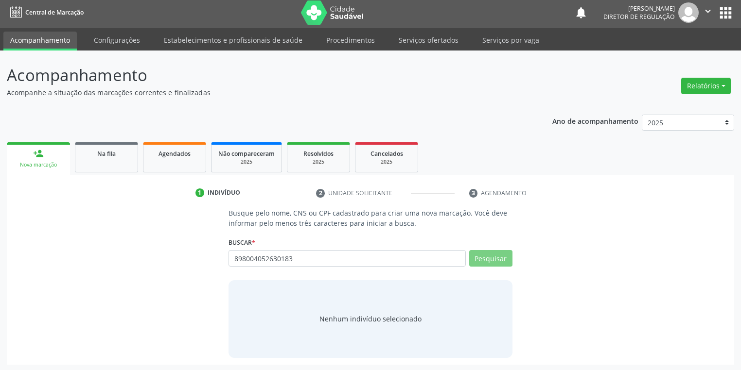
scroll to position [4, 0]
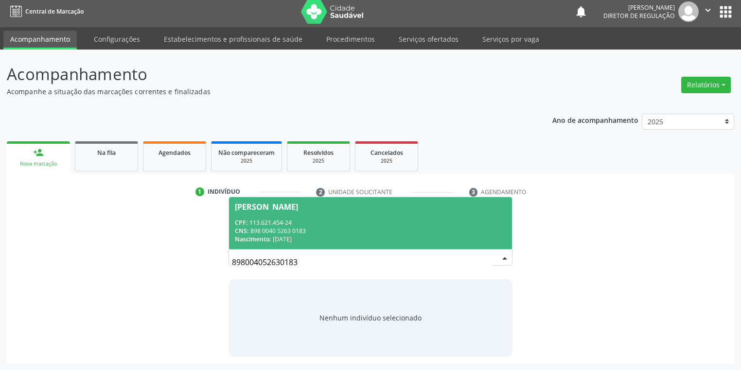
click at [312, 235] on div "Nascimento: [DATE]" at bounding box center [370, 239] width 271 height 8
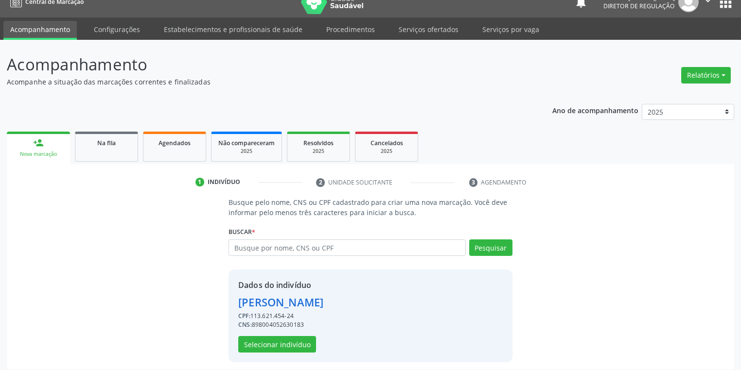
scroll to position [18, 0]
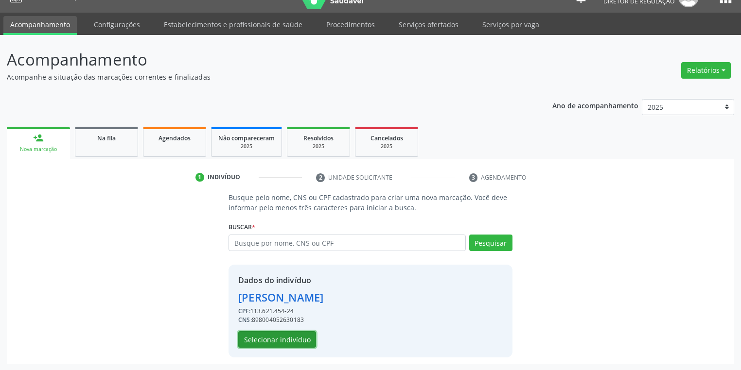
click at [286, 337] on button "Selecionar indivíduo" at bounding box center [277, 339] width 78 height 17
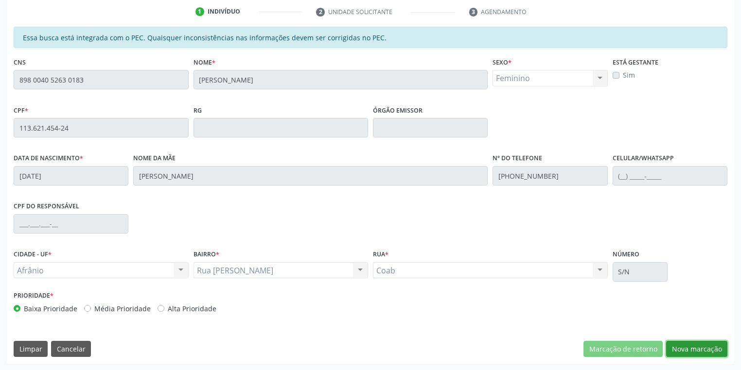
click at [694, 354] on button "Nova marcação" at bounding box center [696, 349] width 61 height 17
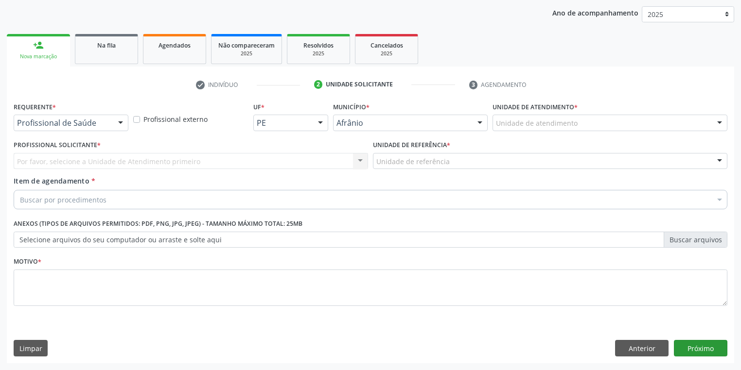
scroll to position [111, 0]
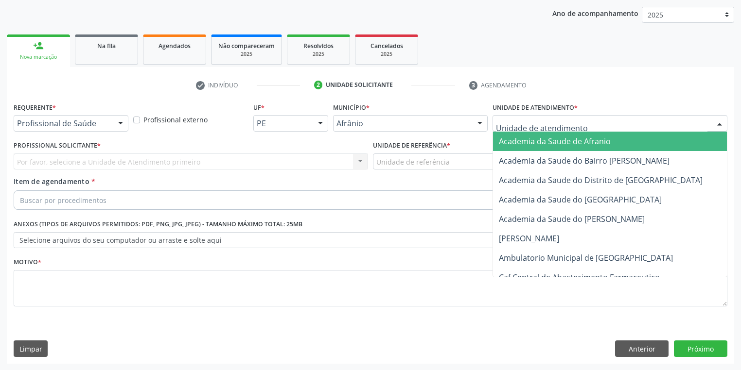
click at [509, 128] on div at bounding box center [609, 123] width 235 height 17
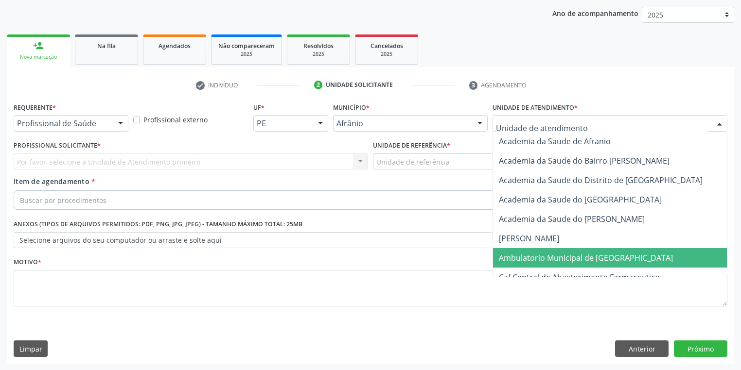
drag, startPoint x: 506, startPoint y: 257, endPoint x: 462, endPoint y: 211, distance: 63.3
click at [504, 255] on span "Ambulatorio Municipal de [GEOGRAPHIC_DATA]" at bounding box center [586, 258] width 174 height 11
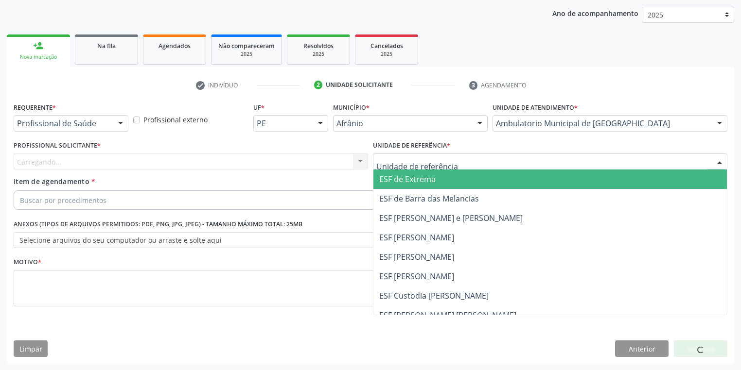
drag, startPoint x: 394, startPoint y: 158, endPoint x: 396, endPoint y: 216, distance: 57.9
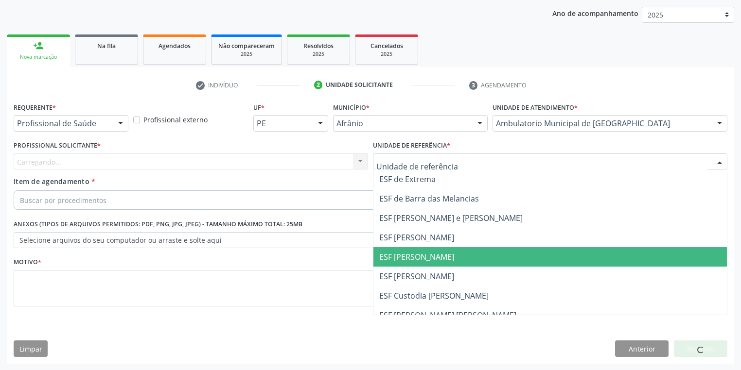
click at [402, 253] on span "ESF [PERSON_NAME]" at bounding box center [416, 257] width 75 height 11
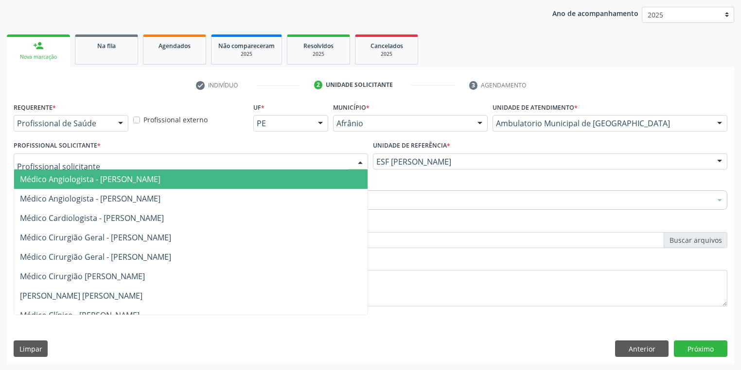
drag, startPoint x: 98, startPoint y: 163, endPoint x: 97, endPoint y: 171, distance: 7.4
click at [97, 165] on div at bounding box center [191, 162] width 354 height 17
drag, startPoint x: 97, startPoint y: 173, endPoint x: 99, endPoint y: 183, distance: 10.3
click at [99, 179] on span "Médico Angiologista - [PERSON_NAME]" at bounding box center [190, 179] width 353 height 19
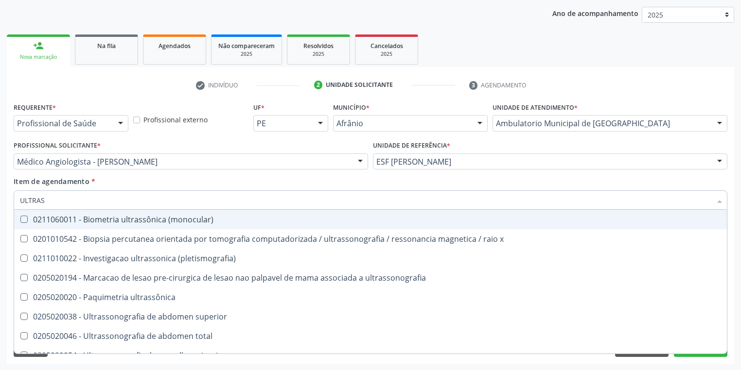
type input "ULTRASS"
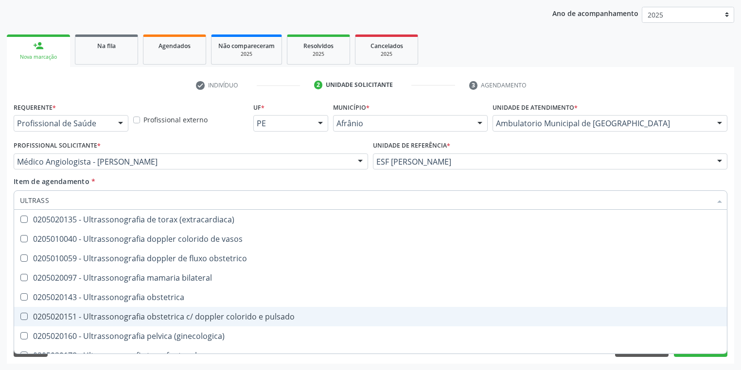
scroll to position [303, 0]
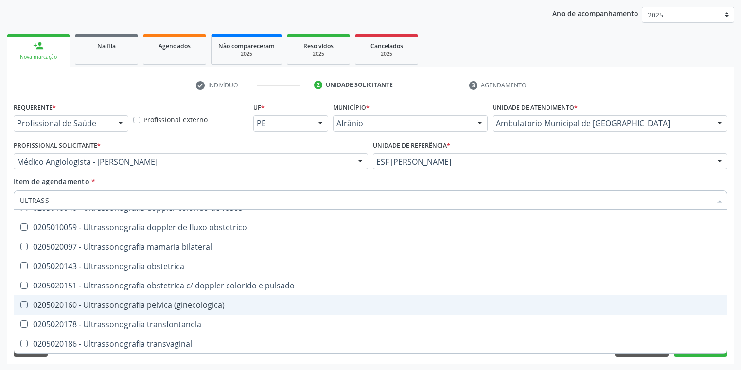
click at [175, 308] on div "0205020160 - Ultrassonografia pelvica (ginecologica)" at bounding box center [370, 305] width 701 height 8
checkbox \(ginecologica\) "true"
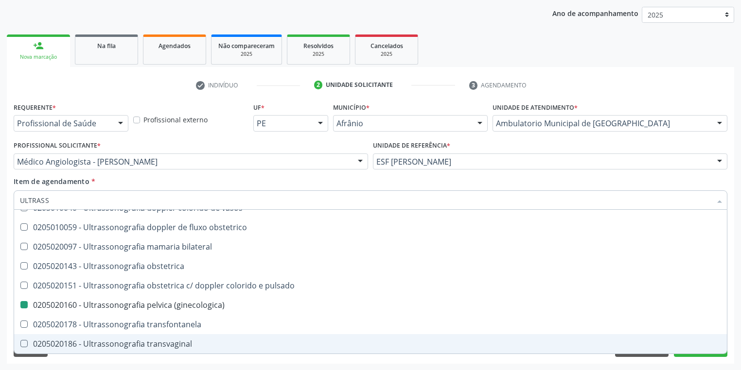
click at [72, 360] on div "Requerente * Profissional de Saúde Profissional de Saúde Paciente Nenhum result…" at bounding box center [370, 232] width 727 height 264
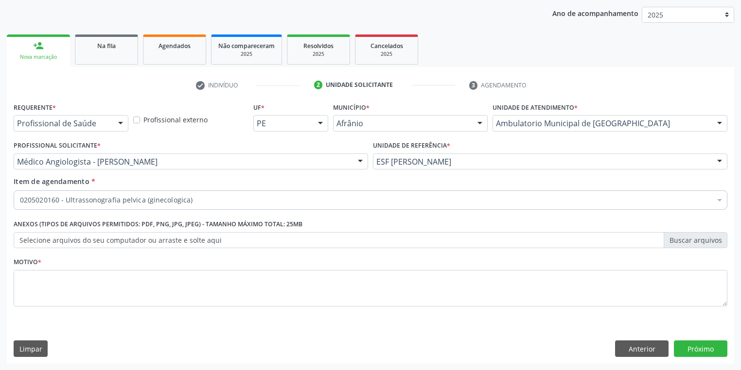
scroll to position [0, 0]
click at [74, 285] on textarea at bounding box center [371, 288] width 714 height 37
type textarea "*"
click at [684, 348] on button "Próximo" at bounding box center [700, 349] width 53 height 17
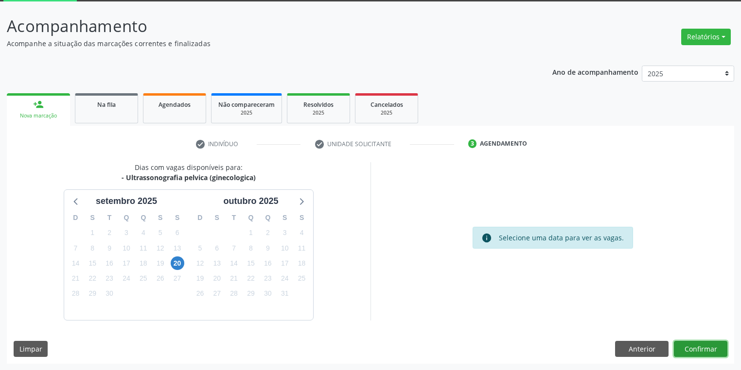
click at [696, 348] on button "Confirmar" at bounding box center [700, 349] width 53 height 17
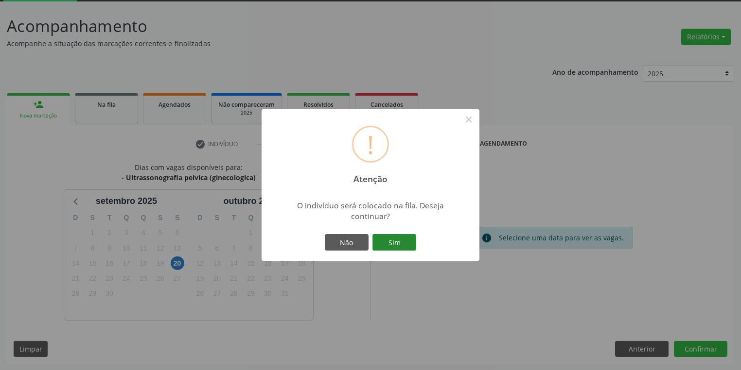
click at [393, 243] on button "Sim" at bounding box center [394, 242] width 44 height 17
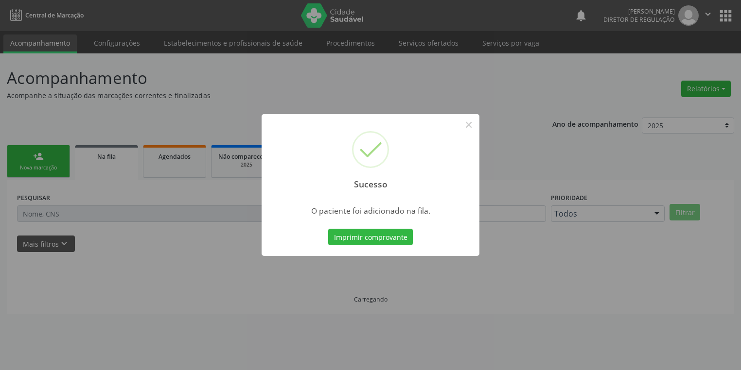
scroll to position [0, 0]
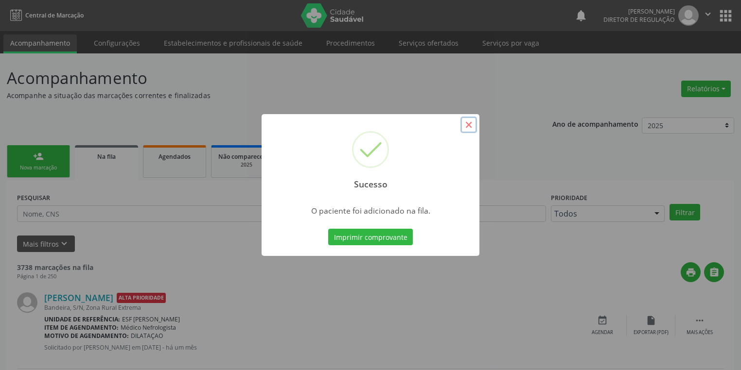
drag, startPoint x: 474, startPoint y: 126, endPoint x: 351, endPoint y: 126, distance: 123.0
click at [474, 126] on button "×" at bounding box center [468, 125] width 17 height 17
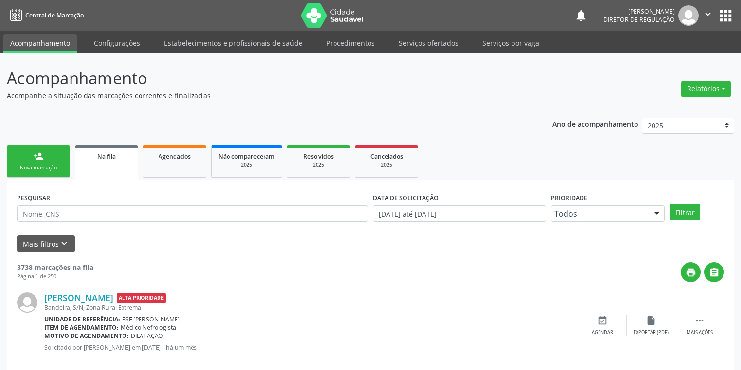
click at [58, 156] on link "person_add Nova marcação" at bounding box center [38, 161] width 63 height 33
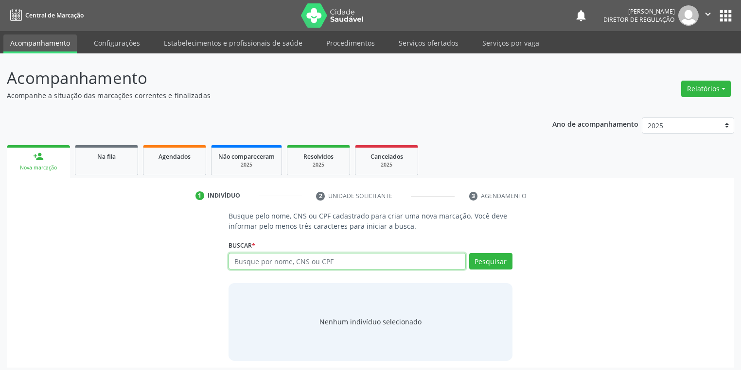
click at [264, 262] on input "text" at bounding box center [346, 261] width 237 height 17
type input "702602247672146"
click at [490, 261] on button "Pesquisar" at bounding box center [490, 261] width 43 height 17
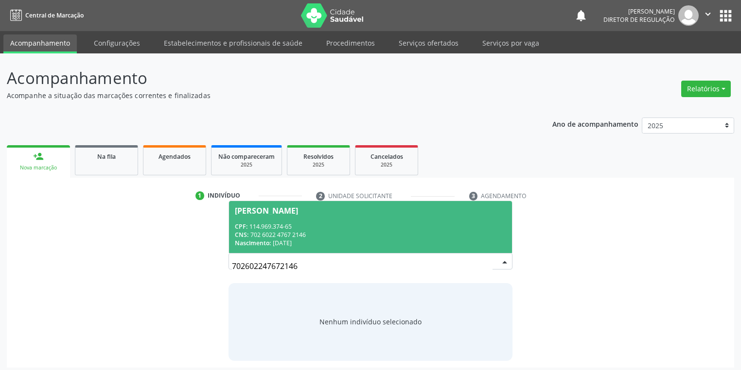
click at [325, 231] on div "CNS: 702 6022 4767 2146" at bounding box center [370, 235] width 271 height 8
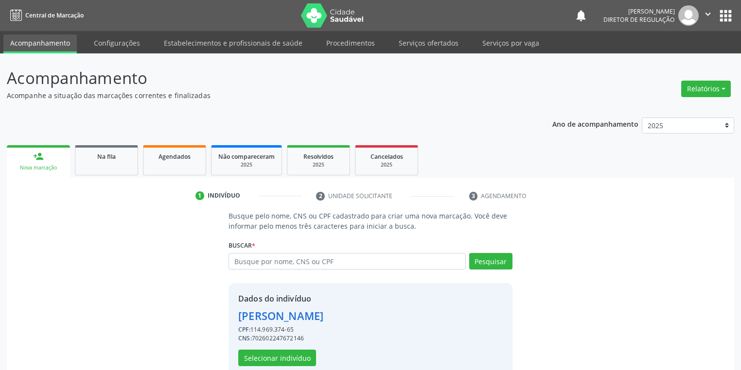
scroll to position [18, 0]
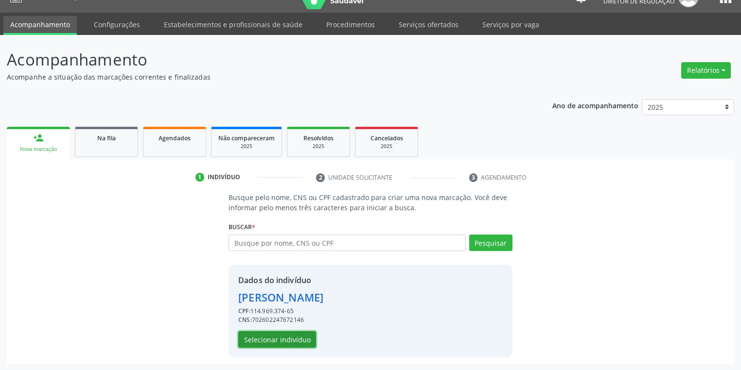
click at [261, 340] on button "Selecionar indivíduo" at bounding box center [277, 339] width 78 height 17
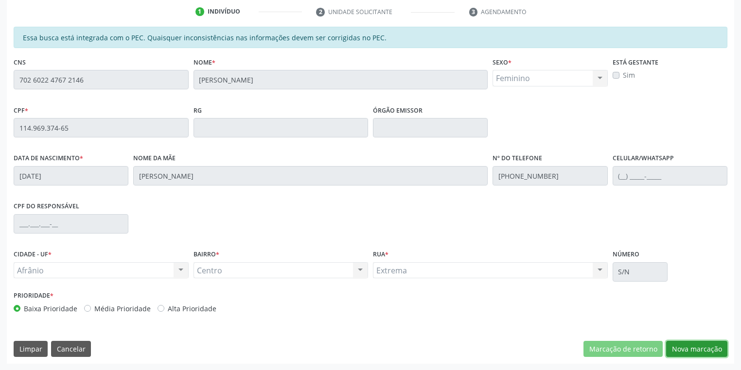
drag, startPoint x: 676, startPoint y: 343, endPoint x: 645, endPoint y: 331, distance: 32.9
click at [675, 342] on button "Nova marcação" at bounding box center [696, 349] width 61 height 17
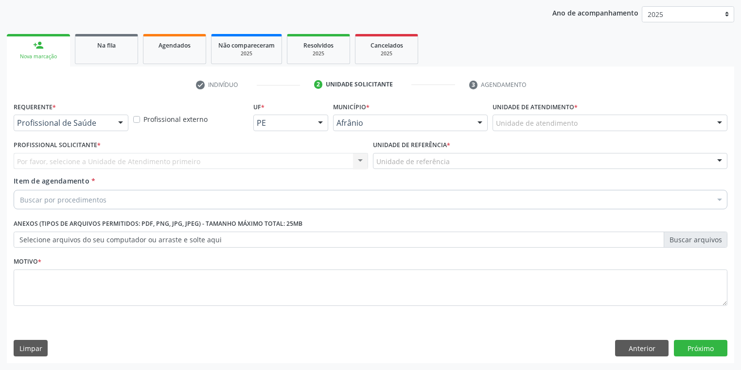
scroll to position [111, 0]
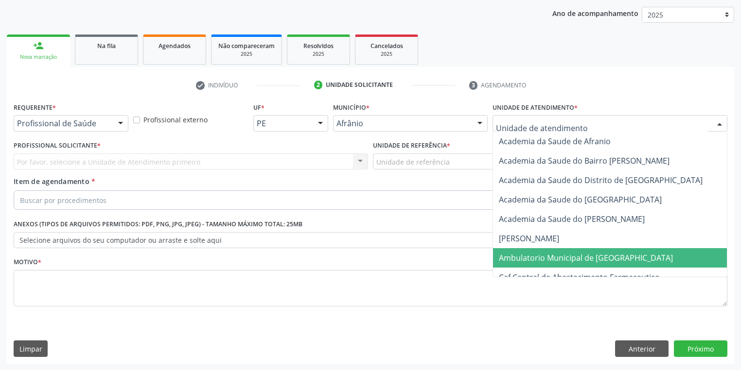
click at [504, 261] on span "Ambulatorio Municipal de [GEOGRAPHIC_DATA]" at bounding box center [586, 258] width 174 height 11
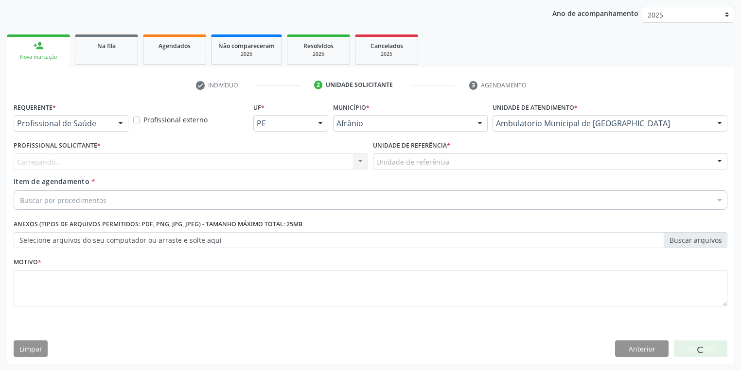
drag, startPoint x: 429, startPoint y: 165, endPoint x: 430, endPoint y: 229, distance: 64.6
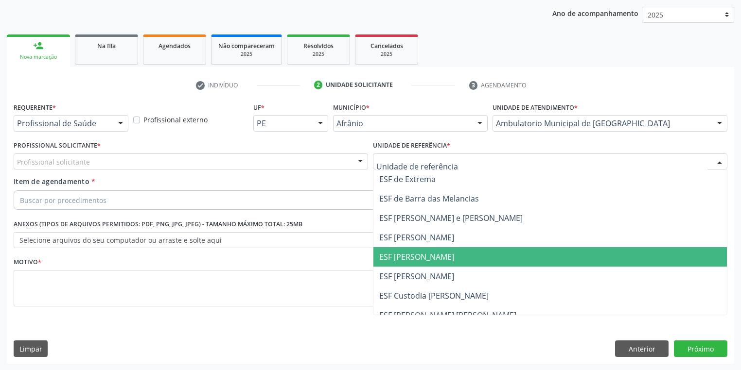
click at [430, 255] on span "ESF [PERSON_NAME]" at bounding box center [416, 257] width 75 height 11
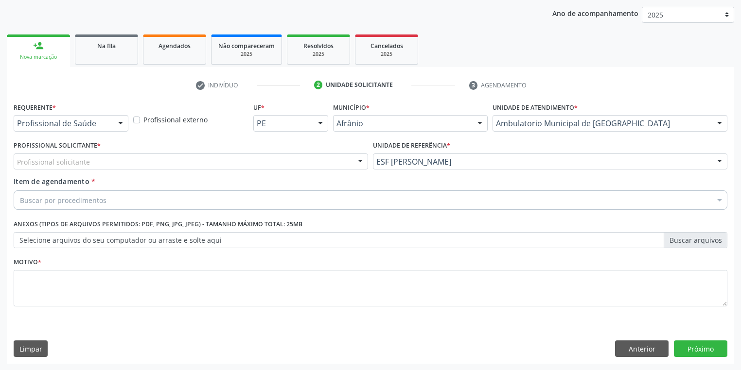
drag, startPoint x: 29, startPoint y: 155, endPoint x: 39, endPoint y: 185, distance: 31.7
click at [30, 157] on div "Profissional solicitante" at bounding box center [191, 162] width 354 height 17
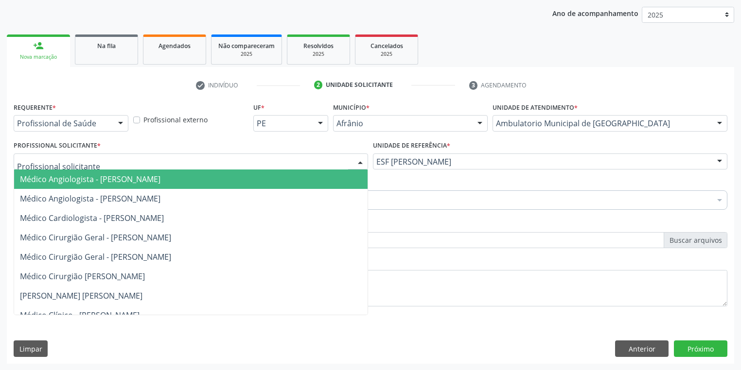
click at [52, 183] on span "Médico Angiologista - [PERSON_NAME]" at bounding box center [90, 179] width 140 height 11
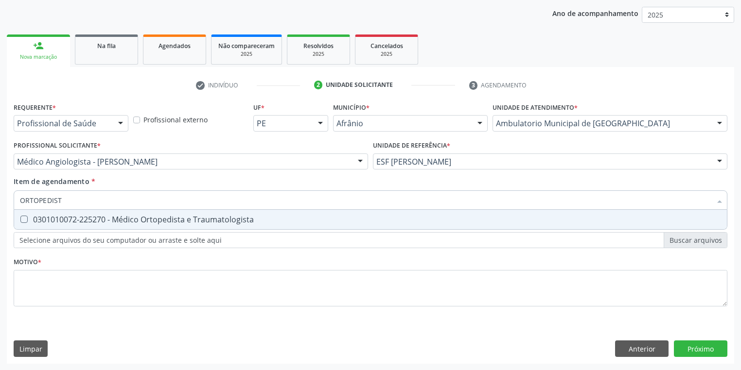
type input "ORTOPEDISTA"
click at [58, 221] on div "0301010072-225270 - Médico Ortopedista e Traumatologista" at bounding box center [370, 220] width 701 height 8
checkbox Traumatologista "true"
click at [42, 288] on div "Requerente * Profissional de Saúde Profissional de Saúde Paciente Nenhum result…" at bounding box center [371, 210] width 714 height 220
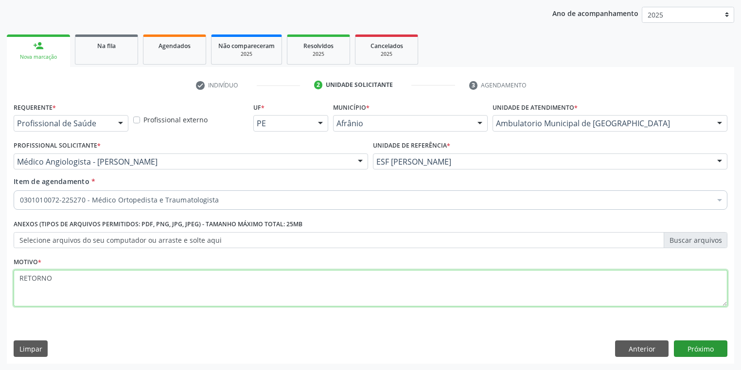
type textarea "RETORNO"
click at [692, 347] on button "Próximo" at bounding box center [700, 349] width 53 height 17
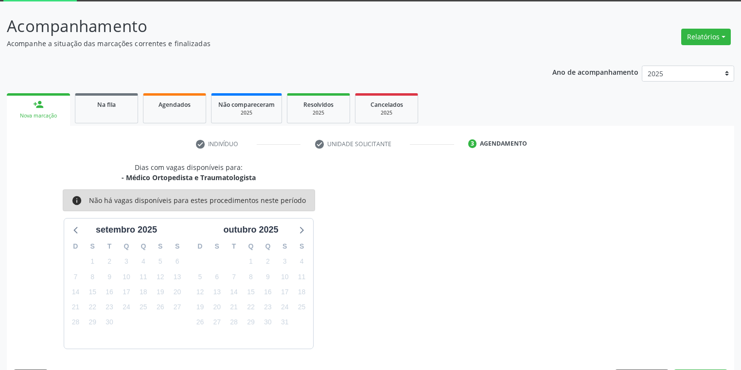
scroll to position [80, 0]
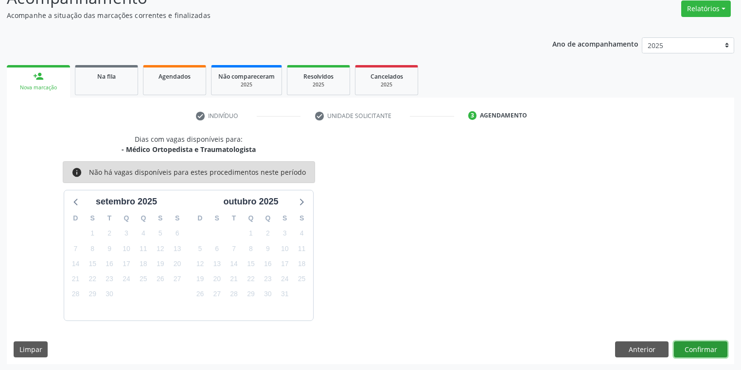
click at [686, 351] on button "Confirmar" at bounding box center [700, 350] width 53 height 17
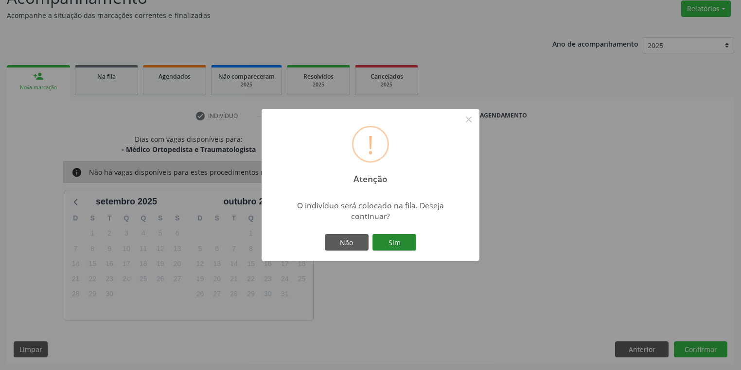
click at [391, 239] on button "Sim" at bounding box center [394, 242] width 44 height 17
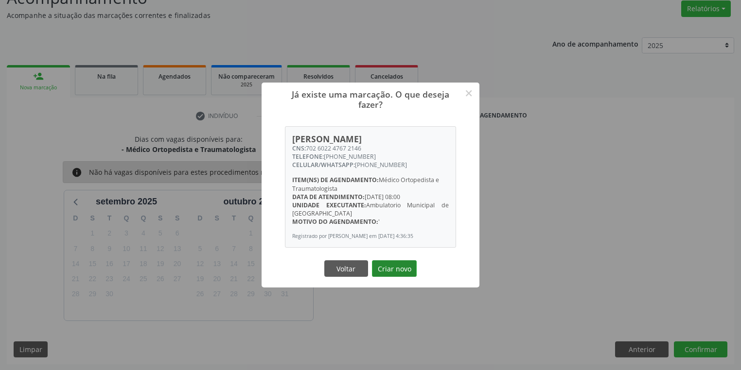
click at [408, 277] on button "Criar novo" at bounding box center [394, 269] width 45 height 17
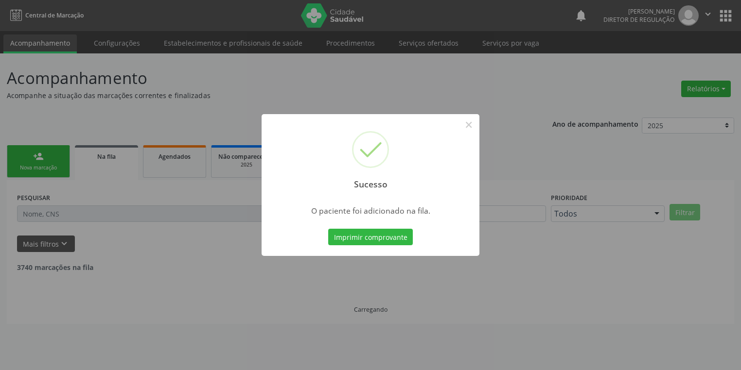
scroll to position [0, 0]
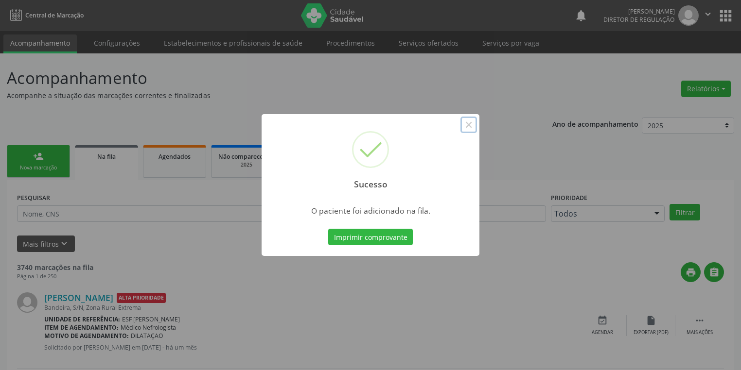
drag, startPoint x: 469, startPoint y: 124, endPoint x: 471, endPoint y: 107, distance: 17.1
click at [471, 111] on div "Sucesso × O paciente foi adicionado na fila. Imprimir comprovante Cancel" at bounding box center [370, 185] width 741 height 370
click at [467, 119] on button "×" at bounding box center [468, 125] width 17 height 17
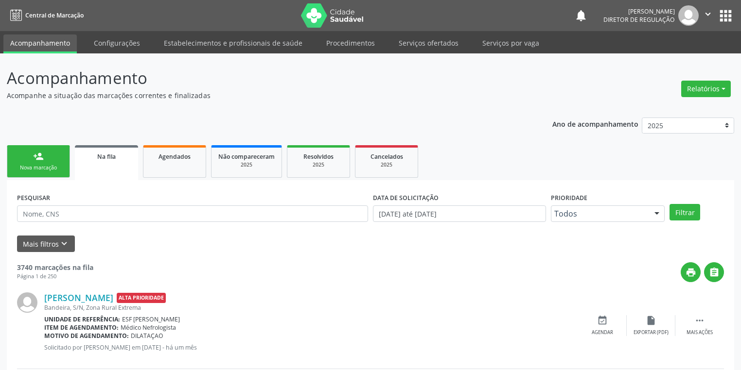
click at [44, 165] on div "Nova marcação" at bounding box center [38, 167] width 49 height 7
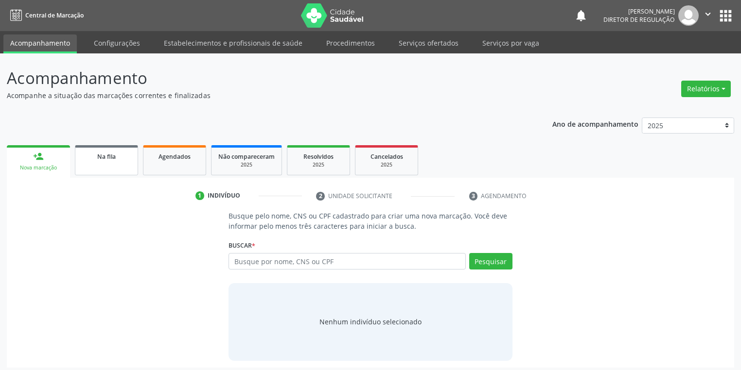
click at [95, 166] on link "Na fila" at bounding box center [106, 160] width 63 height 30
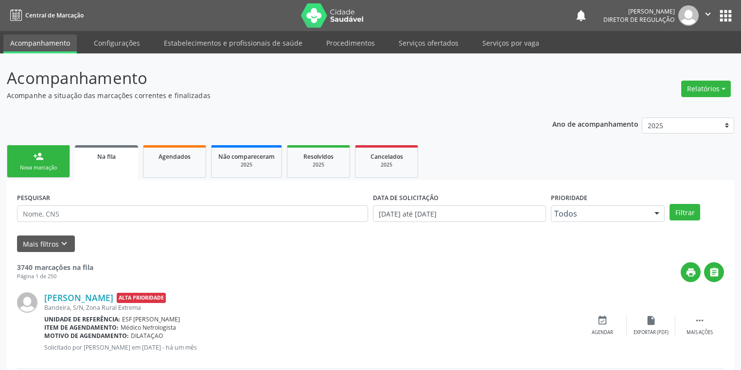
click at [52, 164] on div "Nova marcação" at bounding box center [38, 167] width 49 height 7
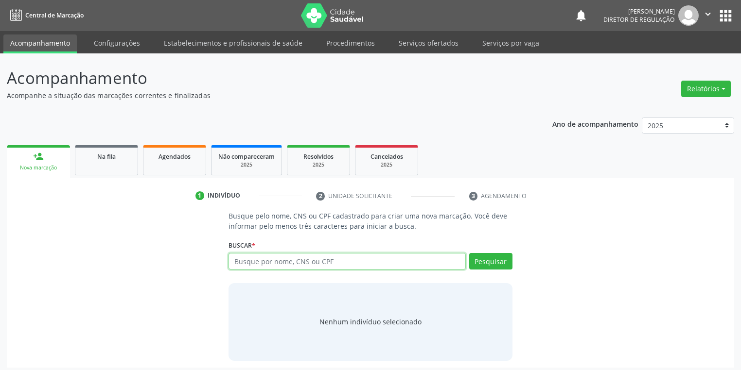
click at [251, 256] on input "text" at bounding box center [346, 261] width 237 height 17
type input "705104482725670"
click at [487, 260] on button "Pesquisar" at bounding box center [490, 261] width 43 height 17
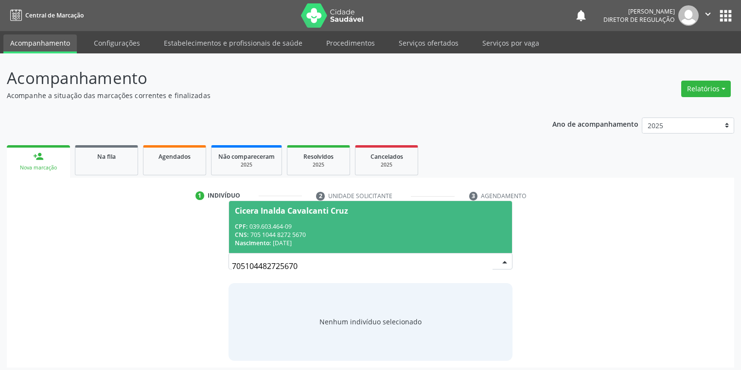
click at [320, 231] on div "CNS: 705 1044 8272 5670" at bounding box center [370, 235] width 271 height 8
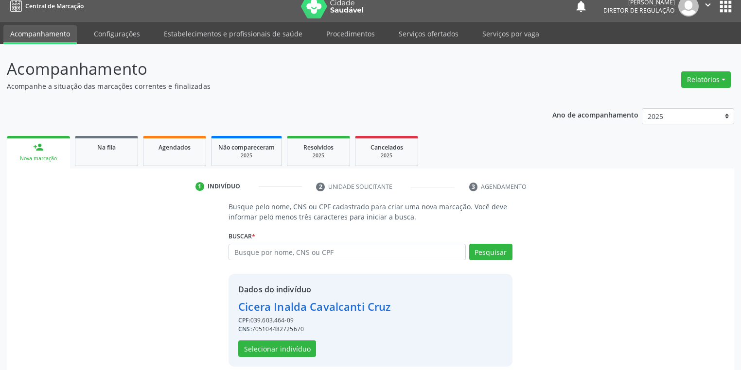
scroll to position [18, 0]
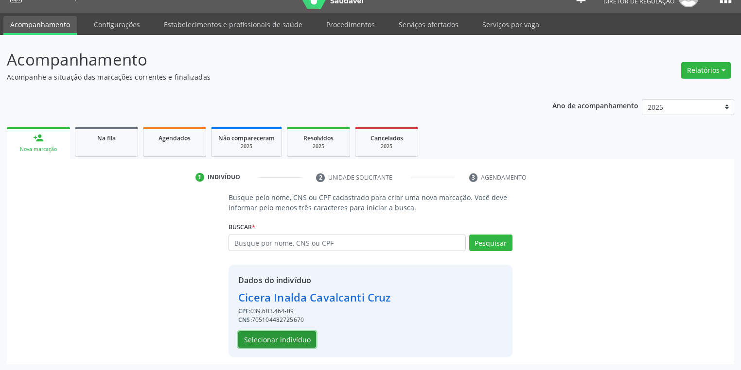
click at [262, 339] on button "Selecionar indivíduo" at bounding box center [277, 339] width 78 height 17
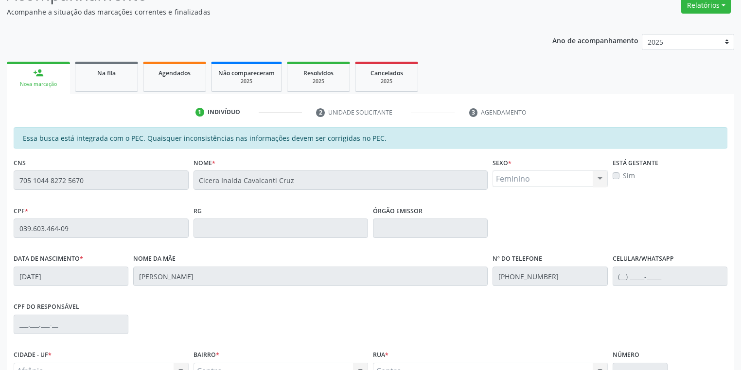
scroll to position [184, 0]
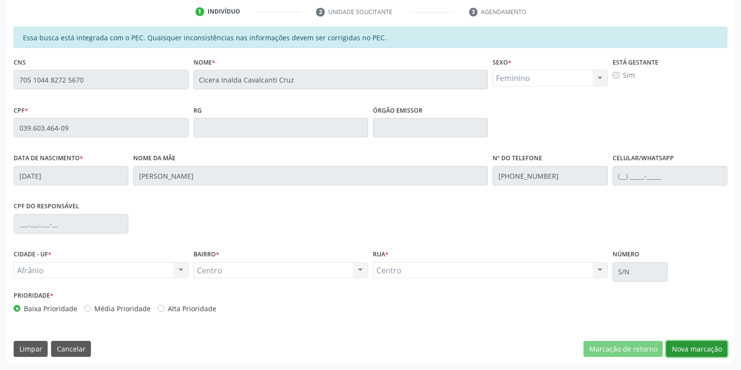
click at [673, 347] on button "Nova marcação" at bounding box center [696, 349] width 61 height 17
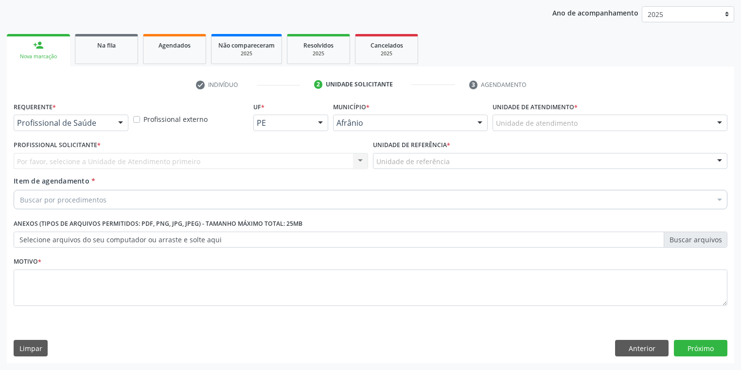
scroll to position [111, 0]
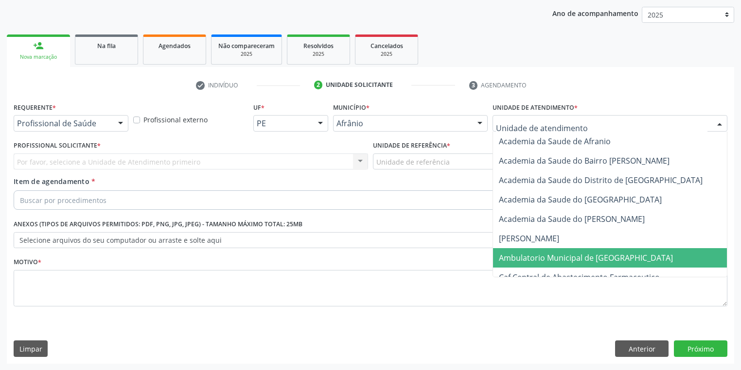
click at [517, 248] on span "Ambulatorio Municipal de [GEOGRAPHIC_DATA]" at bounding box center [611, 257] width 237 height 19
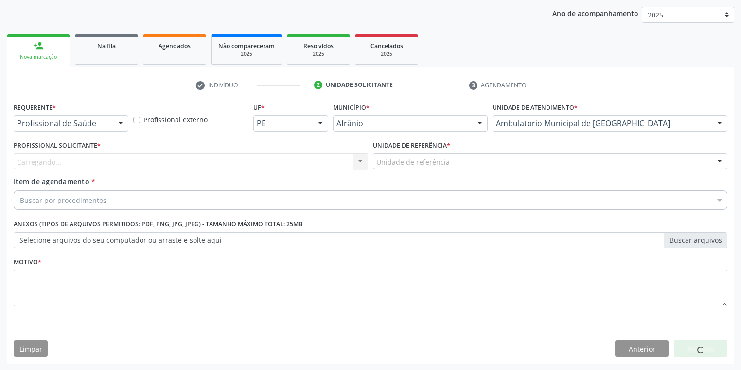
click at [369, 157] on div "Profissional Solicitante * Carregando... Nenhum resultado encontrado para: " " …" at bounding box center [190, 158] width 359 height 38
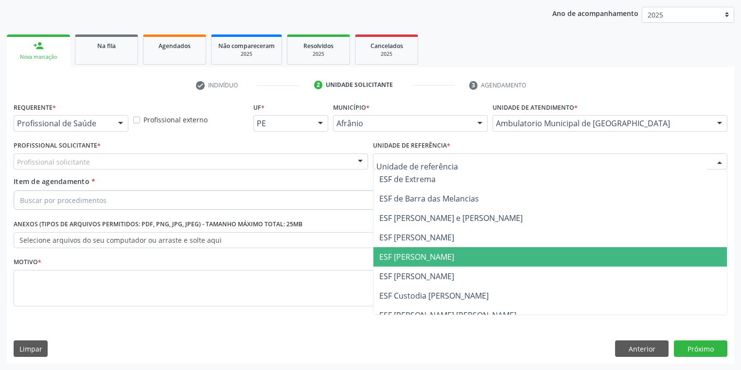
click at [401, 252] on span "ESF [PERSON_NAME]" at bounding box center [416, 257] width 75 height 11
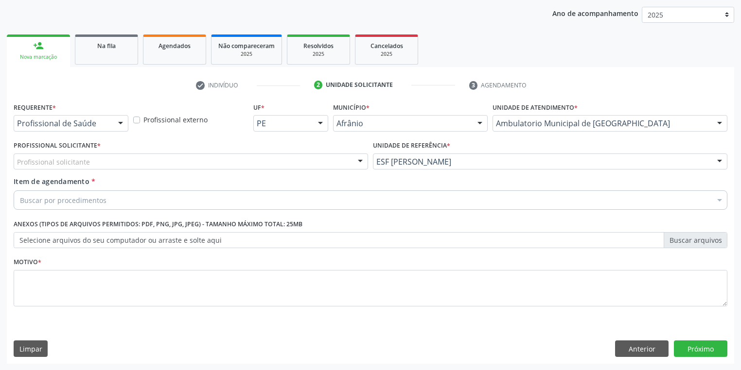
drag, startPoint x: 77, startPoint y: 163, endPoint x: 77, endPoint y: 175, distance: 11.7
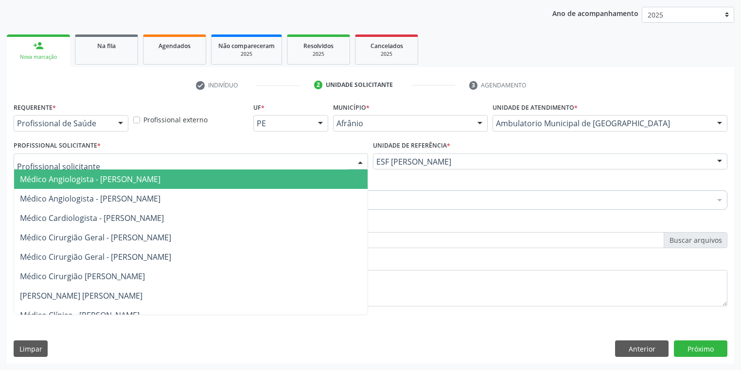
click at [77, 177] on span "Médico Angiologista - [PERSON_NAME]" at bounding box center [90, 179] width 140 height 11
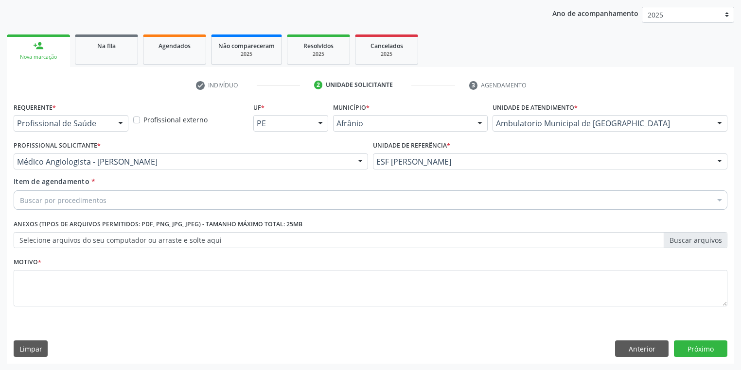
click at [93, 206] on div "Buscar por procedimentos" at bounding box center [371, 200] width 714 height 19
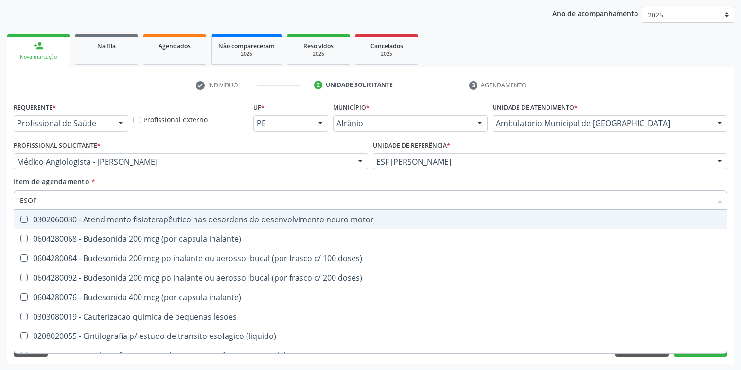
type input "ESOFA"
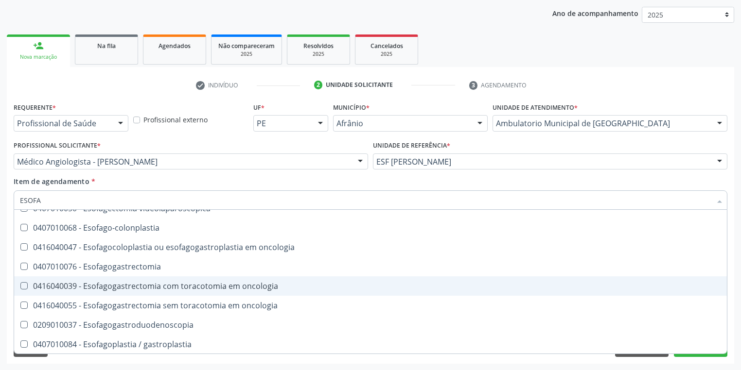
scroll to position [167, 0]
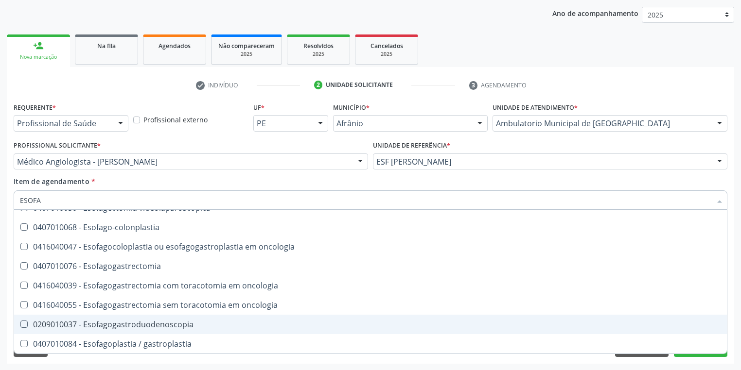
click at [131, 329] on div "0209010037 - Esofagogastroduodenoscopia" at bounding box center [370, 325] width 701 height 8
checkbox Esofagogastroduodenoscopia "true"
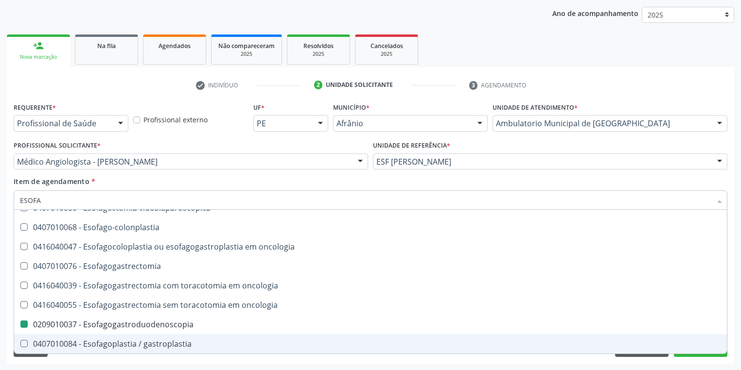
click at [53, 362] on div "Requerente * Profissional de Saúde Profissional de Saúde Paciente Nenhum result…" at bounding box center [370, 232] width 727 height 264
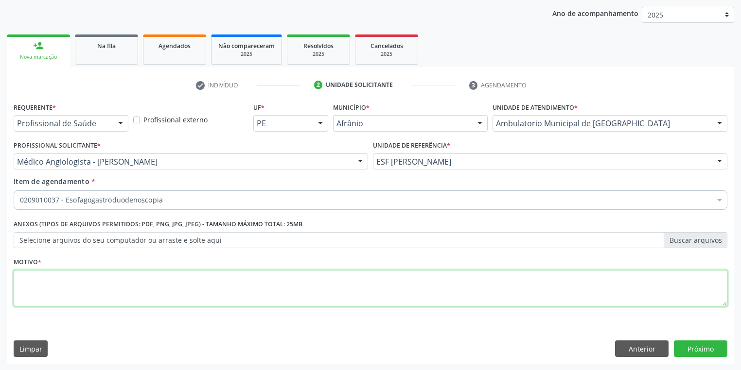
scroll to position [0, 0]
click at [71, 278] on textarea at bounding box center [371, 288] width 714 height 37
type textarea "*"
click at [703, 343] on button "Próximo" at bounding box center [700, 349] width 53 height 17
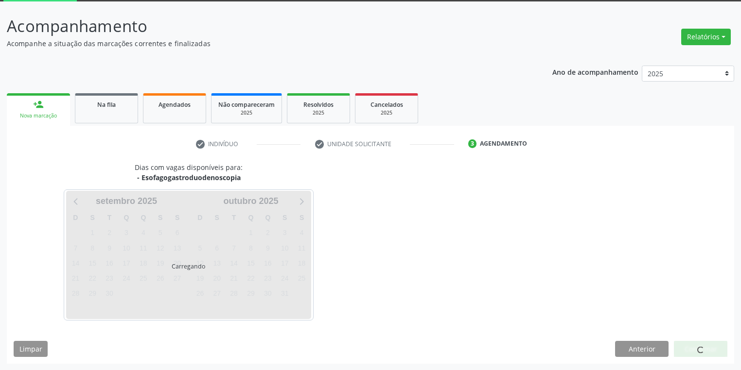
scroll to position [80, 0]
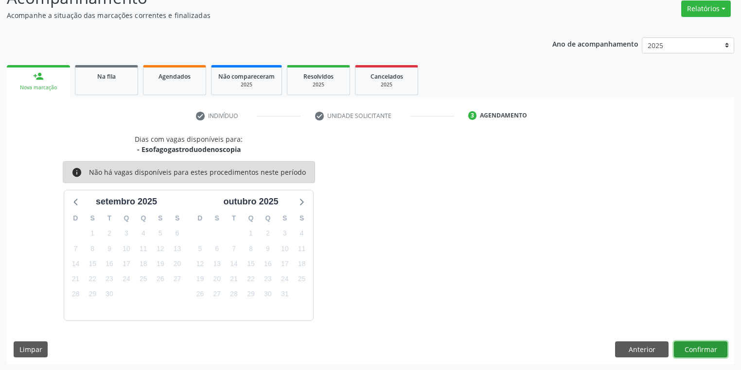
click at [708, 349] on button "Confirmar" at bounding box center [700, 350] width 53 height 17
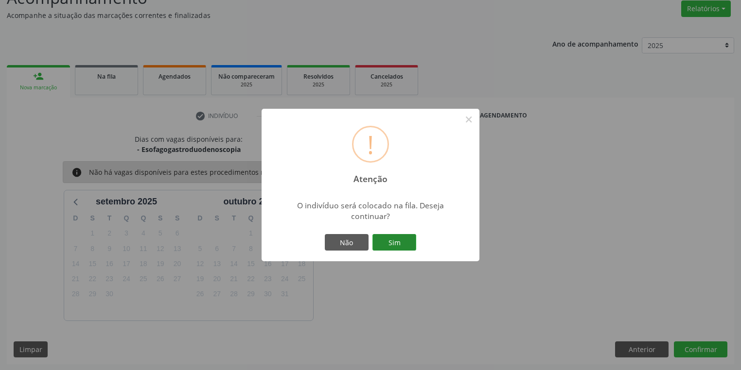
click at [392, 242] on button "Sim" at bounding box center [394, 242] width 44 height 17
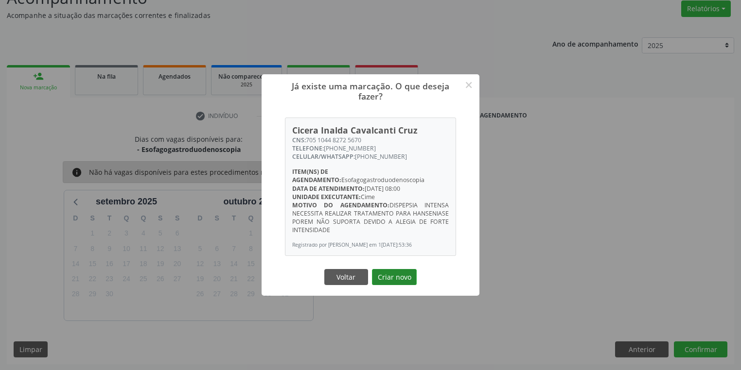
click at [404, 278] on button "Criar novo" at bounding box center [394, 277] width 45 height 17
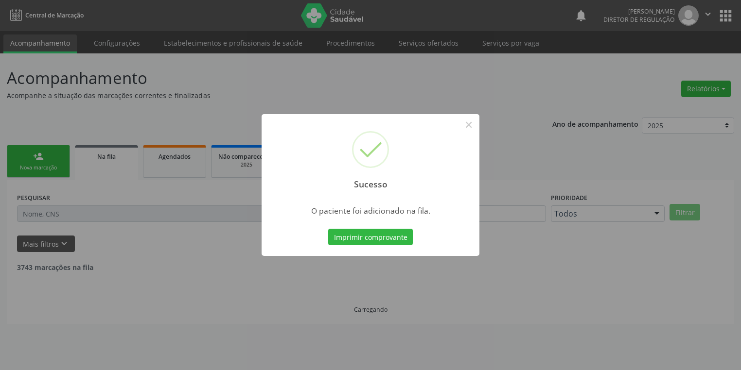
scroll to position [0, 0]
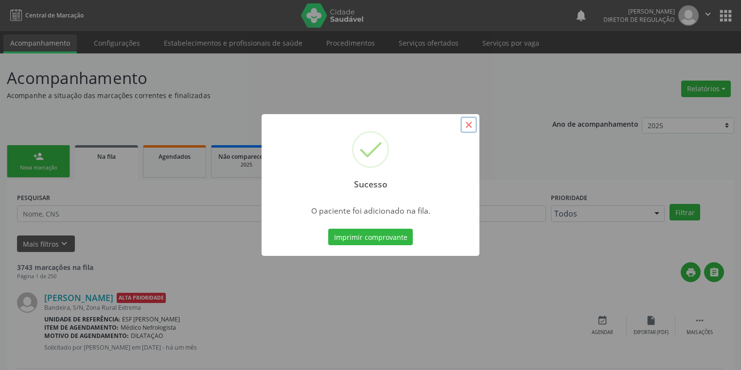
click at [470, 123] on button "×" at bounding box center [468, 125] width 17 height 17
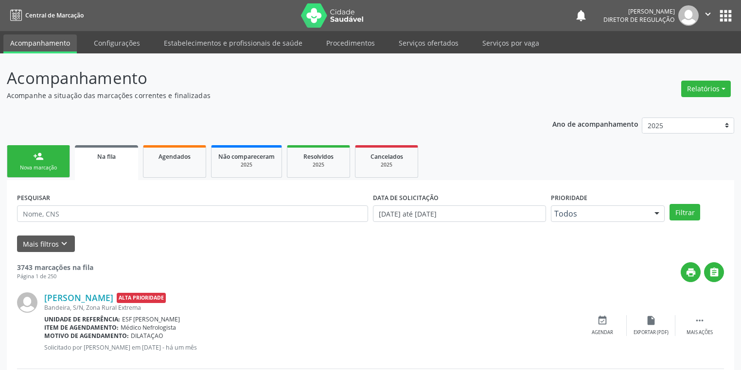
click at [44, 157] on link "person_add Nova marcação" at bounding box center [38, 161] width 63 height 33
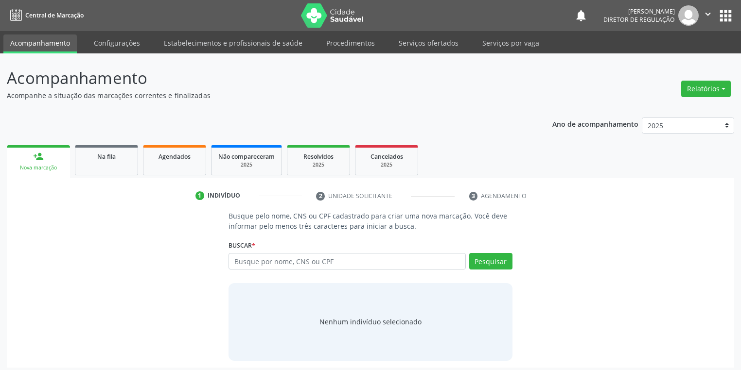
click at [246, 252] on label "Buscar *" at bounding box center [241, 245] width 27 height 15
click at [244, 255] on input "text" at bounding box center [346, 261] width 237 height 17
type input "706209732452570"
click at [508, 257] on button "Pesquisar" at bounding box center [490, 261] width 43 height 17
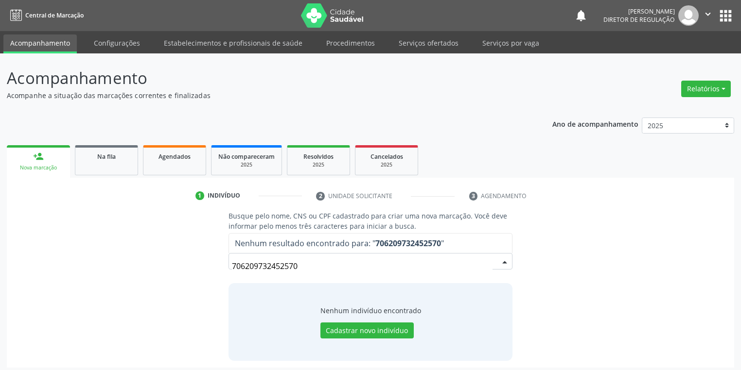
click at [296, 263] on input "706209732452570" at bounding box center [362, 266] width 261 height 19
click at [305, 261] on input "706209732452570" at bounding box center [362, 266] width 261 height 19
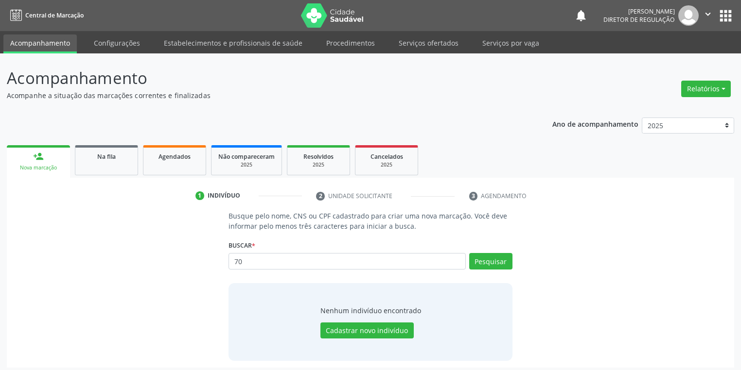
type input "7"
type input "TANHA MARLY"
click at [479, 266] on button "Pesquisar" at bounding box center [490, 261] width 43 height 17
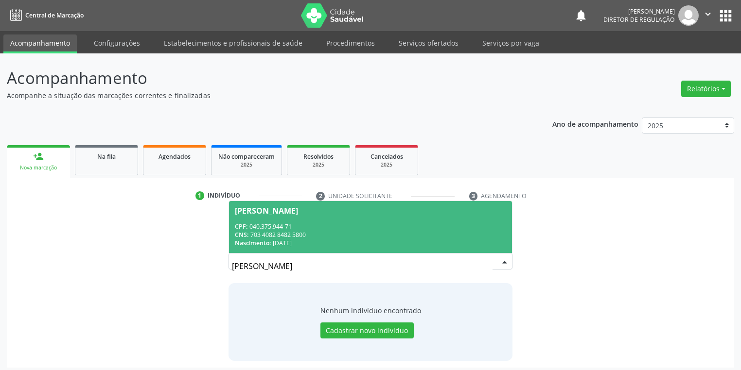
click at [284, 236] on div "CNS: 703 4082 8482 5800" at bounding box center [370, 235] width 271 height 8
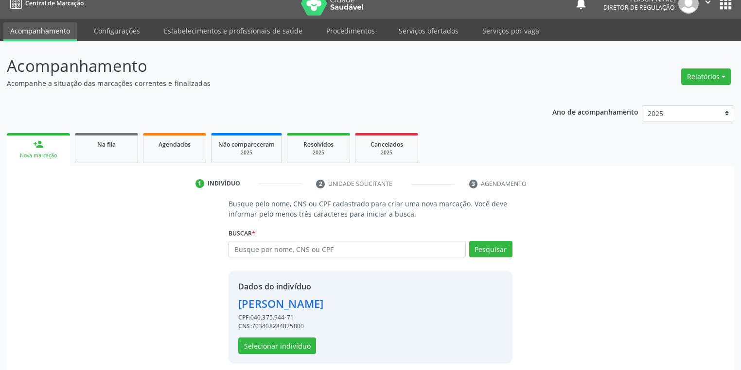
scroll to position [18, 0]
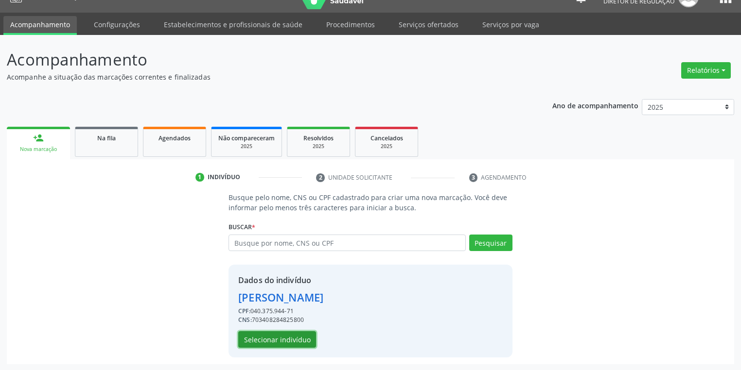
click at [273, 336] on button "Selecionar indivíduo" at bounding box center [277, 339] width 78 height 17
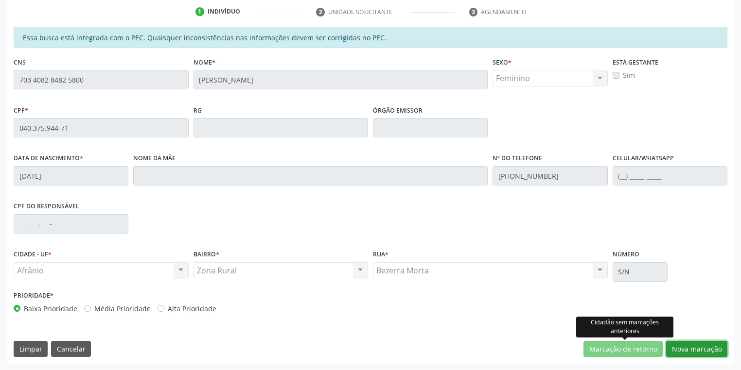
click at [669, 345] on button "Nova marcação" at bounding box center [696, 349] width 61 height 17
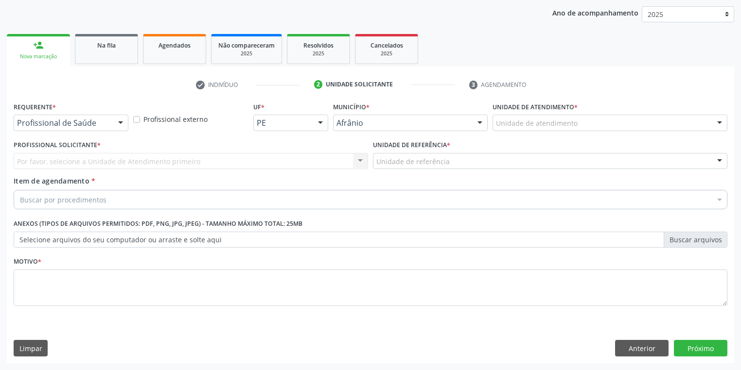
scroll to position [111, 0]
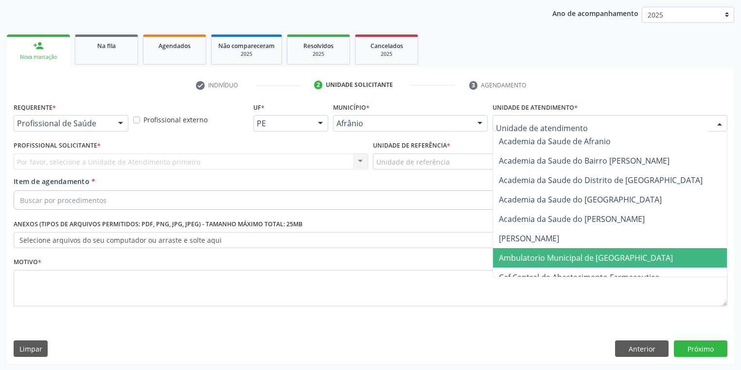
drag, startPoint x: 515, startPoint y: 259, endPoint x: 437, endPoint y: 211, distance: 90.9
click at [514, 259] on span "Ambulatorio Municipal de [GEOGRAPHIC_DATA]" at bounding box center [586, 258] width 174 height 11
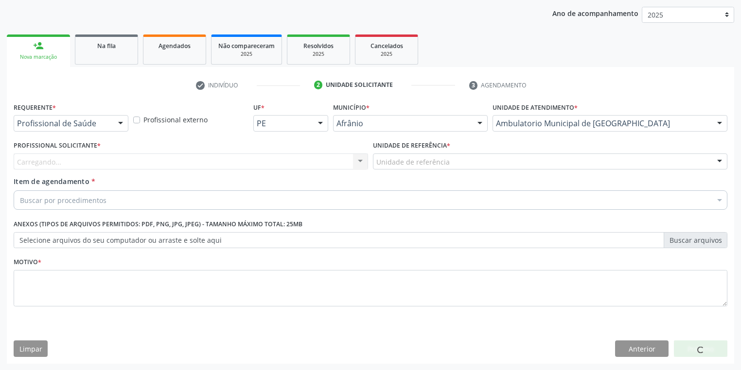
click at [392, 170] on div "Unidade de referência * Unidade de referência ESF de Extrema ESF de Barra das M…" at bounding box center [549, 158] width 359 height 38
drag, startPoint x: 391, startPoint y: 166, endPoint x: 391, endPoint y: 174, distance: 7.3
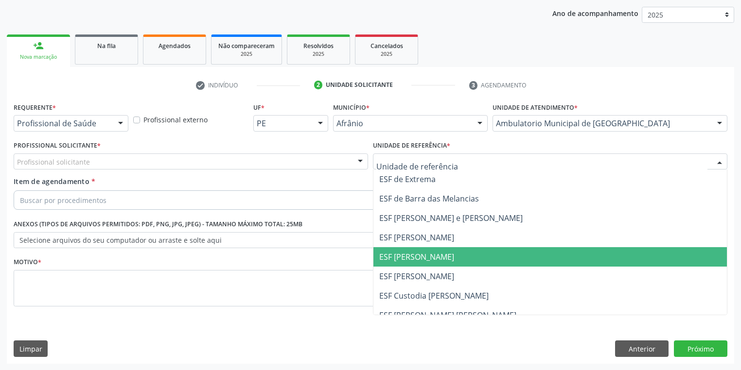
drag, startPoint x: 401, startPoint y: 255, endPoint x: 283, endPoint y: 210, distance: 125.6
click at [401, 256] on span "ESF [PERSON_NAME]" at bounding box center [416, 257] width 75 height 11
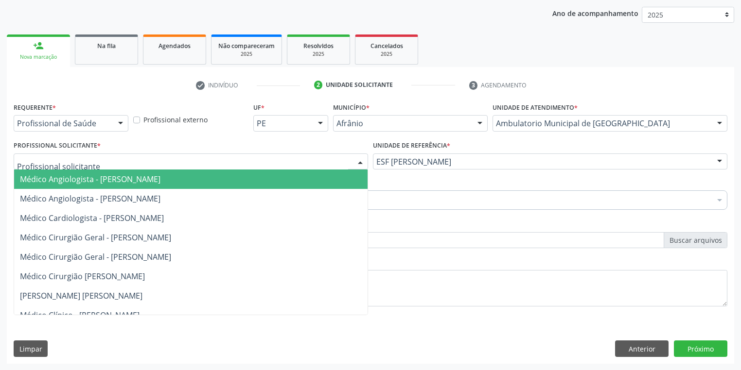
drag, startPoint x: 87, startPoint y: 161, endPoint x: 89, endPoint y: 182, distance: 21.0
click at [89, 182] on span "Médico Angiologista - [PERSON_NAME]" at bounding box center [90, 179] width 140 height 11
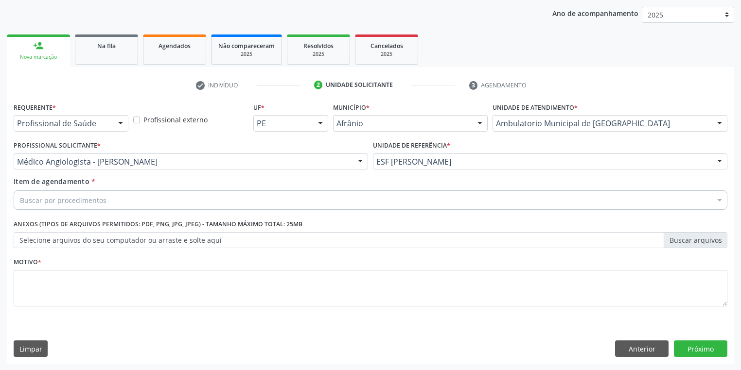
click at [89, 192] on div "Buscar por procedimentos" at bounding box center [371, 200] width 714 height 19
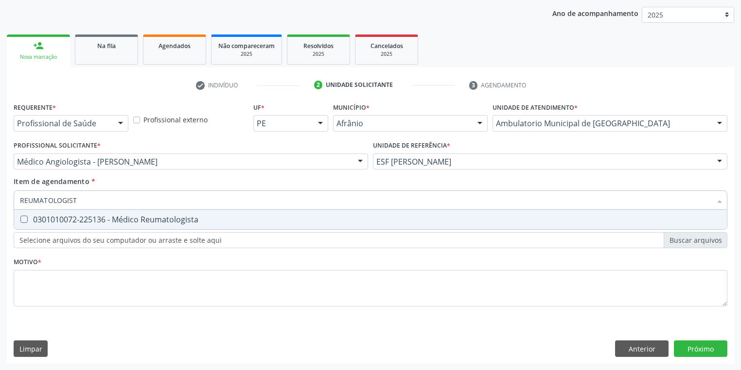
type input "REUMATOLOGISTA"
click at [82, 221] on div "0301010072-225136 - Médico Reumatologista" at bounding box center [370, 220] width 701 height 8
checkbox Reumatologista "true"
click at [46, 282] on div "Requerente * Profissional de Saúde Profissional de Saúde Paciente Nenhum result…" at bounding box center [371, 210] width 714 height 220
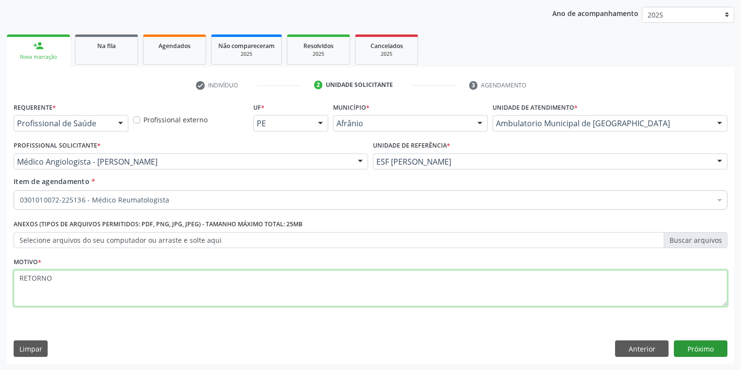
type textarea "RETORNO"
click at [702, 352] on button "Próximo" at bounding box center [700, 349] width 53 height 17
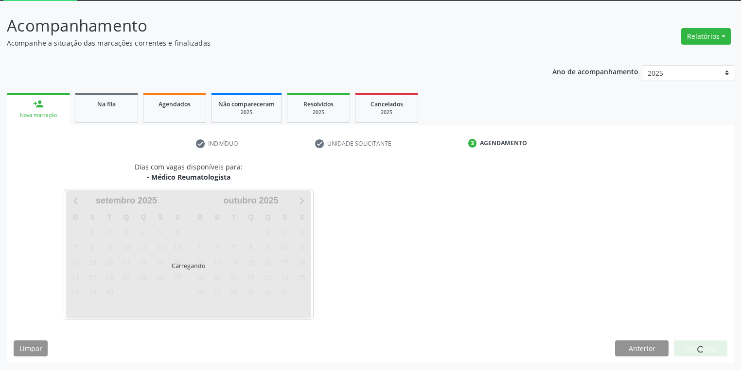
scroll to position [52, 0]
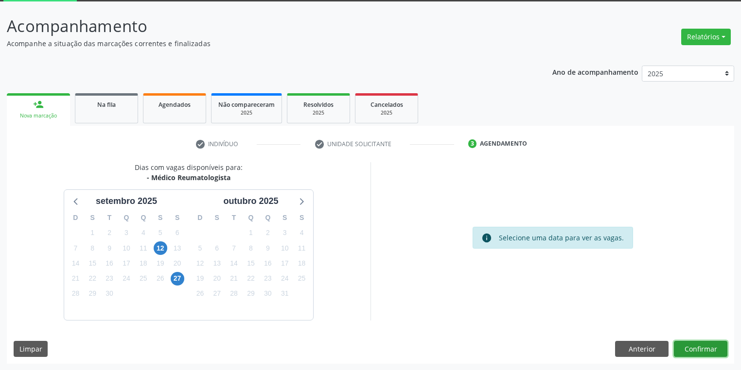
click at [690, 342] on button "Confirmar" at bounding box center [700, 349] width 53 height 17
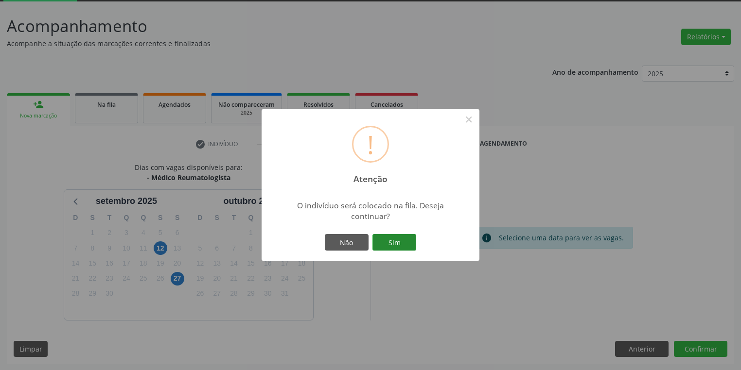
click at [401, 238] on button "Sim" at bounding box center [394, 242] width 44 height 17
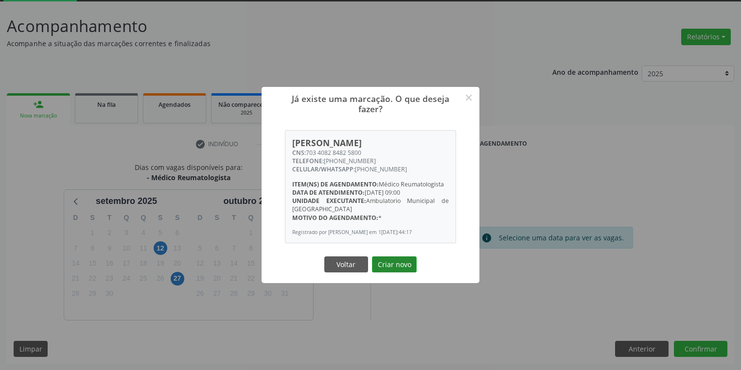
click at [405, 269] on button "Criar novo" at bounding box center [394, 265] width 45 height 17
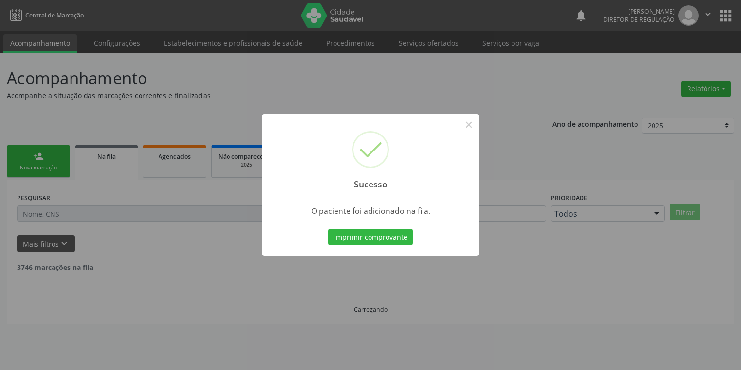
scroll to position [0, 0]
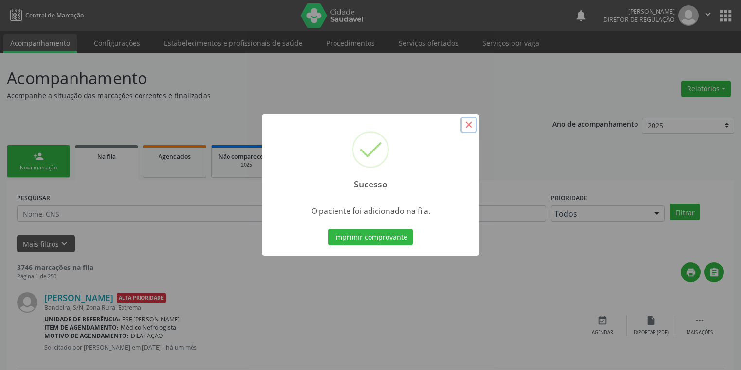
click at [467, 126] on button "×" at bounding box center [468, 125] width 17 height 17
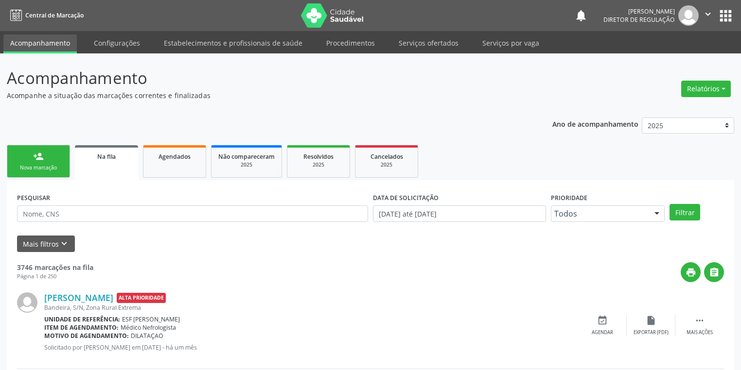
click at [57, 158] on link "person_add Nova marcação" at bounding box center [38, 161] width 63 height 33
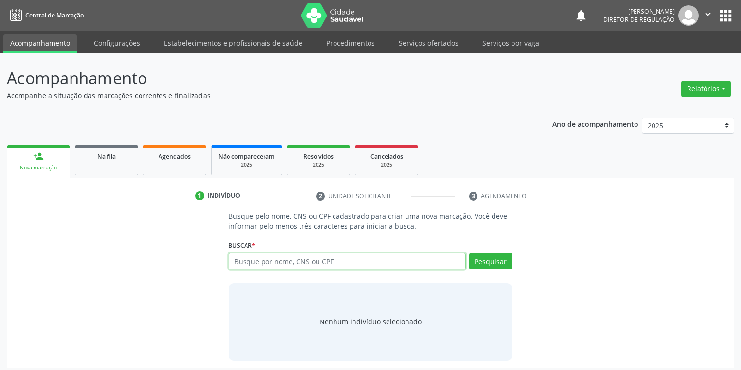
click at [274, 262] on input "text" at bounding box center [346, 261] width 237 height 17
type input "TAMIRES MACIEL"
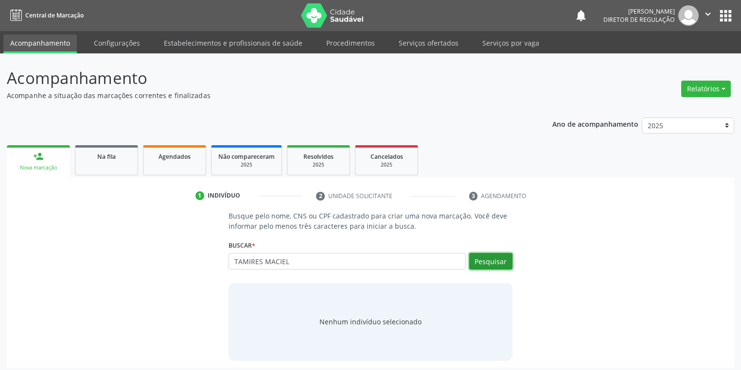
click at [485, 261] on button "Pesquisar" at bounding box center [490, 261] width 43 height 17
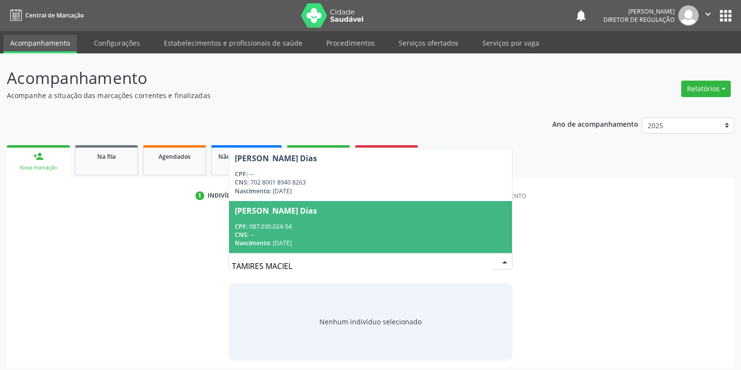
click at [293, 221] on span "Tamires Maciel Cavalcanti Dias CPF: 087.030.024-54 CNS: -- Nascimento: 22/08/19…" at bounding box center [370, 227] width 283 height 52
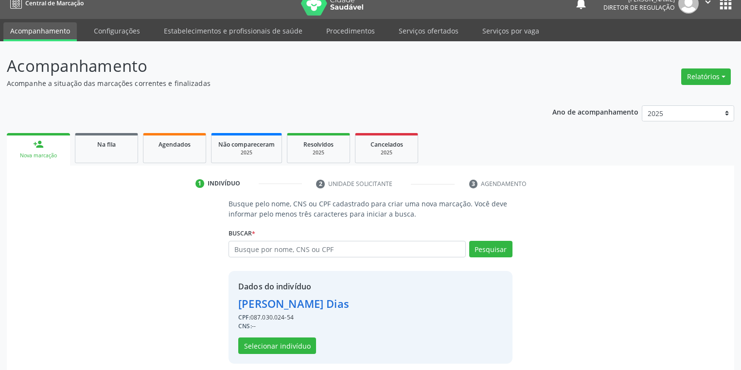
scroll to position [18, 0]
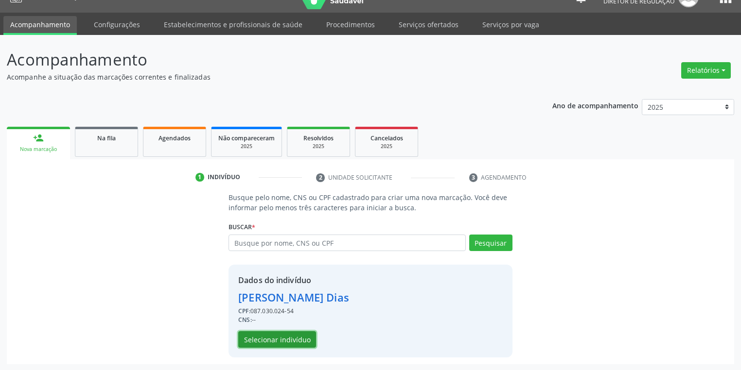
click at [284, 335] on button "Selecionar indivíduo" at bounding box center [277, 339] width 78 height 17
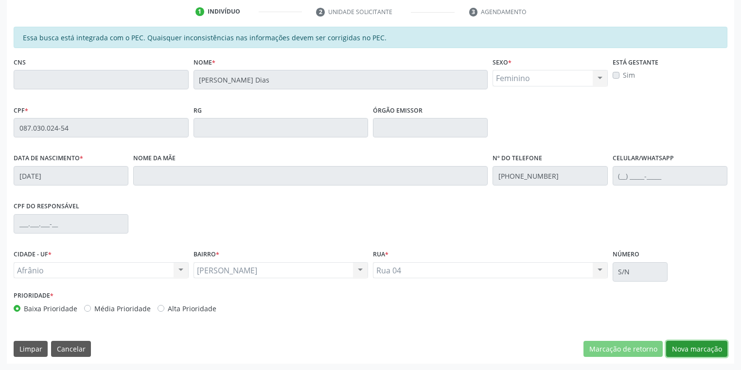
click at [679, 348] on button "Nova marcação" at bounding box center [696, 349] width 61 height 17
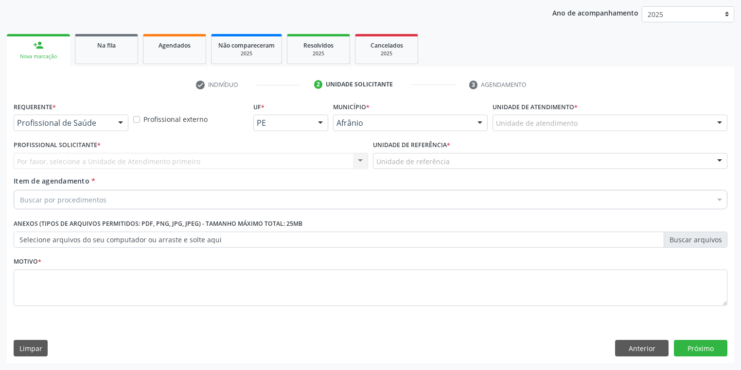
scroll to position [111, 0]
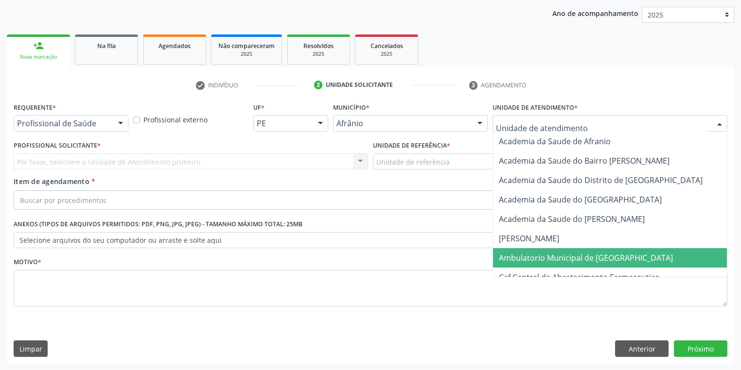
drag, startPoint x: 521, startPoint y: 255, endPoint x: 453, endPoint y: 206, distance: 83.6
click at [521, 254] on span "Ambulatorio Municipal de [GEOGRAPHIC_DATA]" at bounding box center [586, 258] width 174 height 11
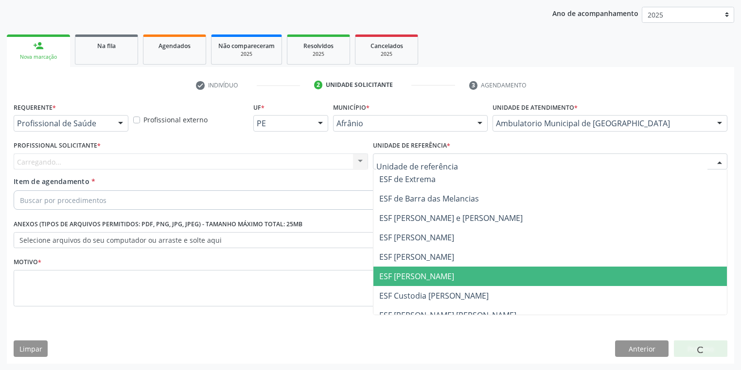
click at [418, 271] on span "ESF [PERSON_NAME]" at bounding box center [416, 276] width 75 height 11
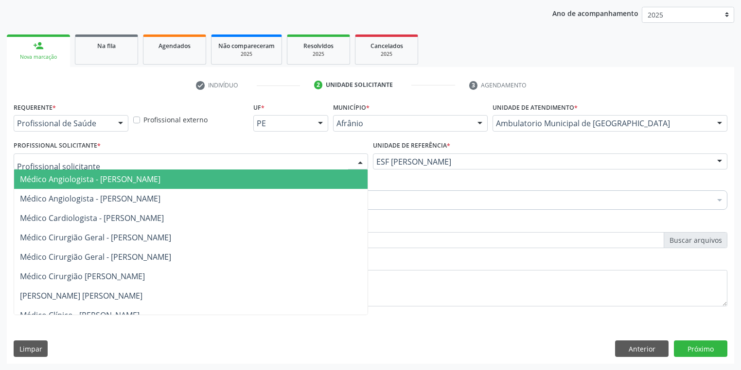
drag, startPoint x: 59, startPoint y: 165, endPoint x: 60, endPoint y: 177, distance: 11.7
click at [60, 177] on span "Médico Angiologista - [PERSON_NAME]" at bounding box center [90, 179] width 140 height 11
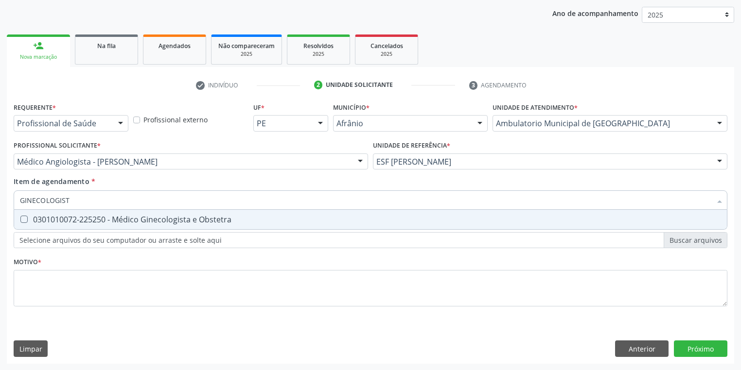
type input "GINECOLOGISTA"
click at [57, 226] on span "0301010072-225250 - Médico Ginecologista e Obstetra" at bounding box center [370, 219] width 713 height 19
checkbox Obstetra "true"
click at [49, 282] on div "Requerente * Profissional de Saúde Profissional de Saúde Paciente Nenhum result…" at bounding box center [371, 210] width 714 height 220
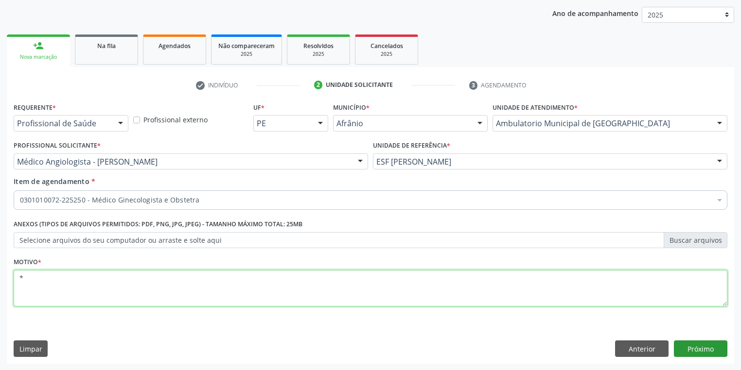
type textarea "*"
click at [697, 348] on button "Próximo" at bounding box center [700, 349] width 53 height 17
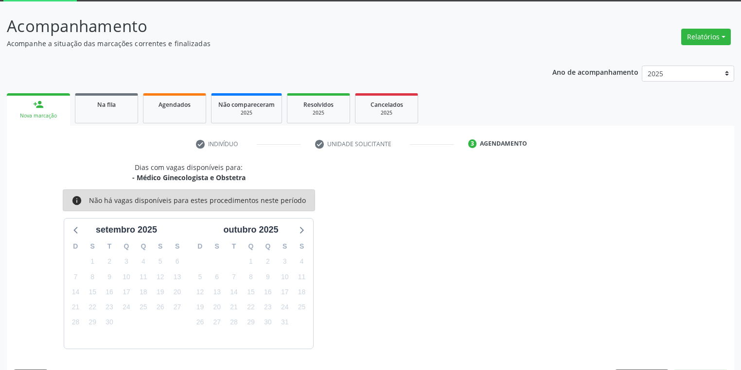
scroll to position [80, 0]
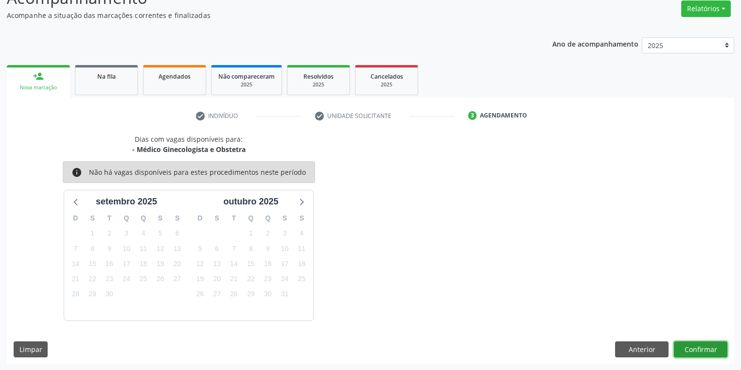
click at [680, 350] on button "Confirmar" at bounding box center [700, 350] width 53 height 17
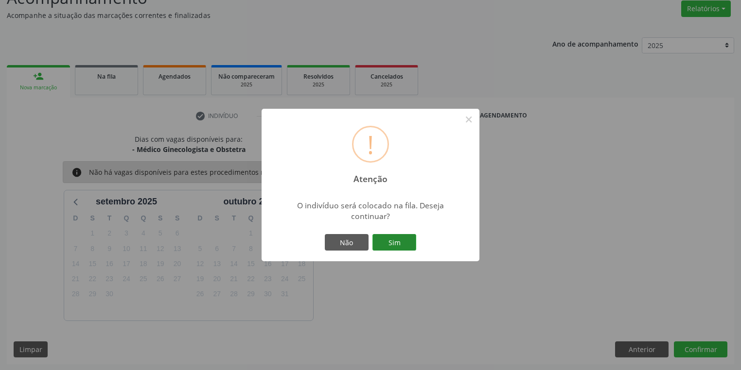
click at [402, 245] on button "Sim" at bounding box center [394, 242] width 44 height 17
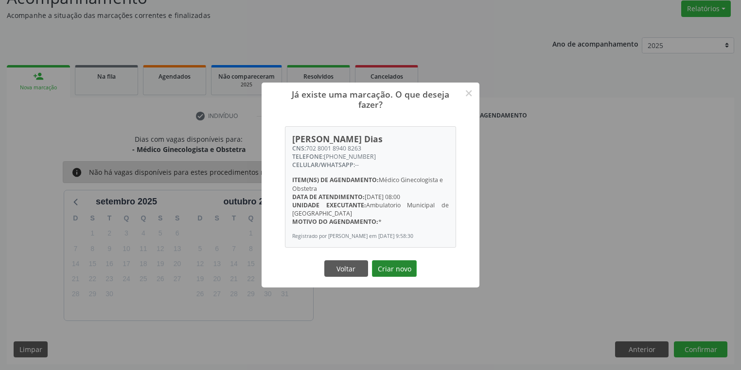
click at [397, 272] on button "Criar novo" at bounding box center [394, 269] width 45 height 17
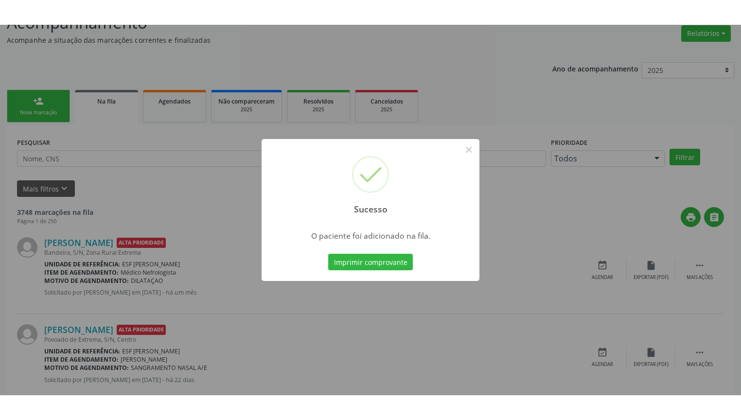
scroll to position [0, 0]
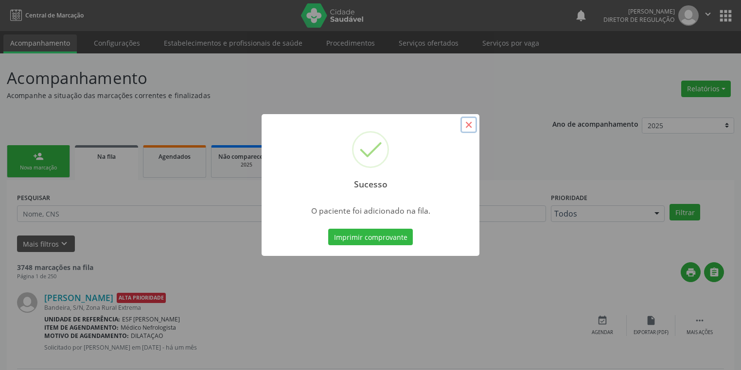
click at [467, 124] on button "×" at bounding box center [468, 125] width 17 height 17
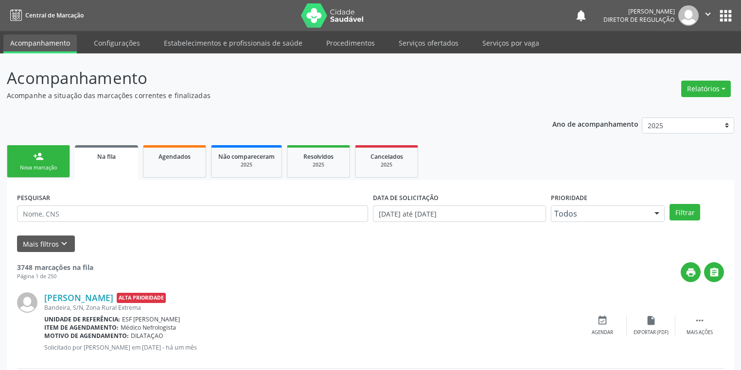
click at [43, 150] on link "person_add Nova marcação" at bounding box center [38, 161] width 63 height 33
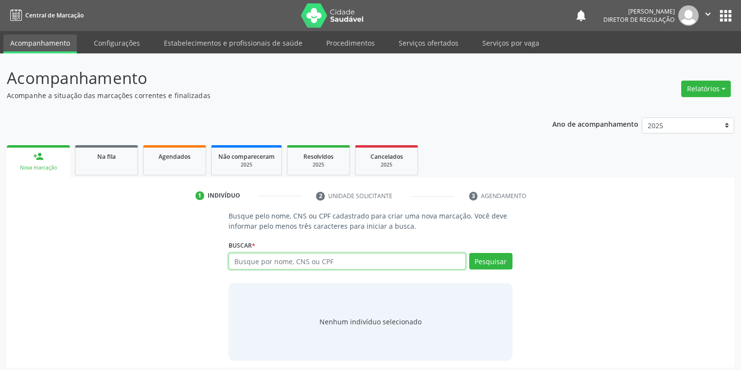
click at [272, 265] on input "text" at bounding box center [346, 261] width 237 height 17
type input "708000392318326"
click at [482, 266] on button "Pesquisar" at bounding box center [490, 261] width 43 height 17
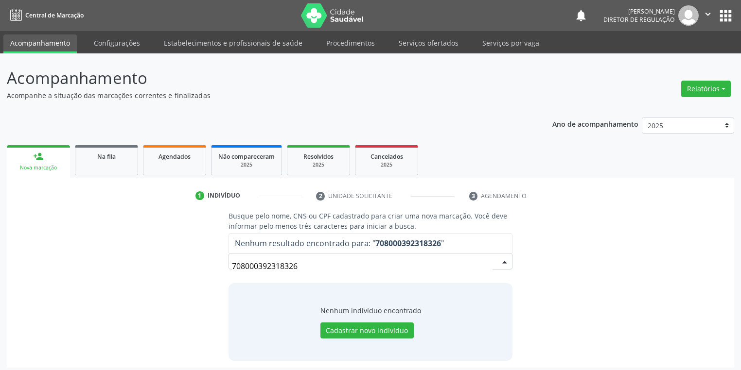
click at [320, 271] on input "708000392318326" at bounding box center [362, 266] width 261 height 19
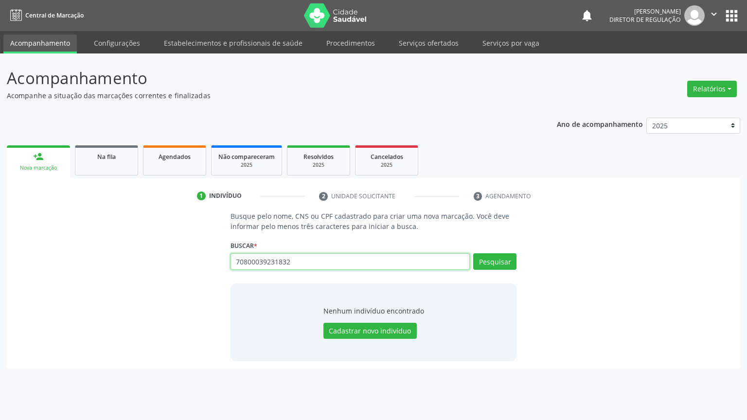
click at [291, 261] on input "70800039231832" at bounding box center [350, 261] width 240 height 17
type input "7"
type input "702909571825770"
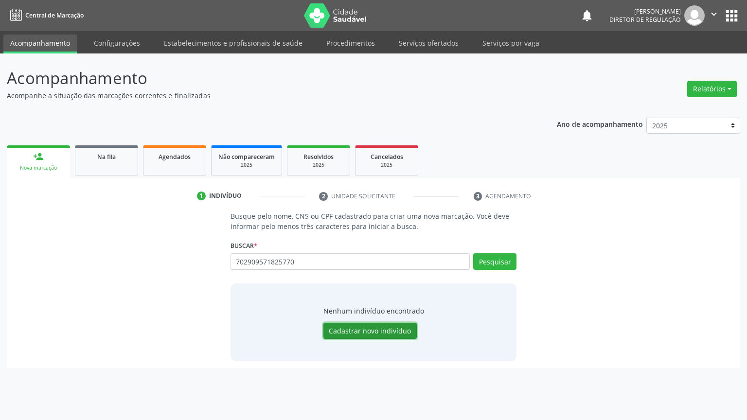
click at [381, 332] on button "Cadastrar novo indivíduo" at bounding box center [369, 331] width 93 height 17
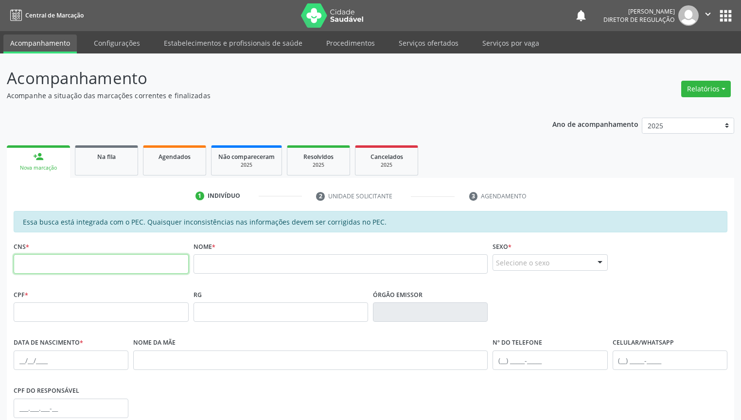
click at [128, 271] on input "text" at bounding box center [101, 263] width 175 height 19
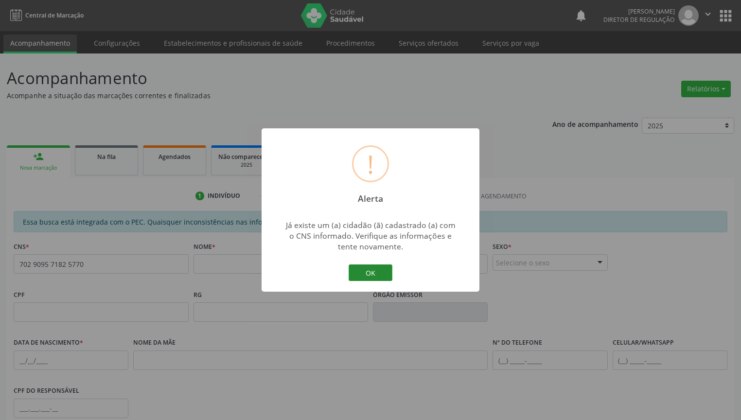
click at [374, 273] on button "OK" at bounding box center [371, 272] width 44 height 17
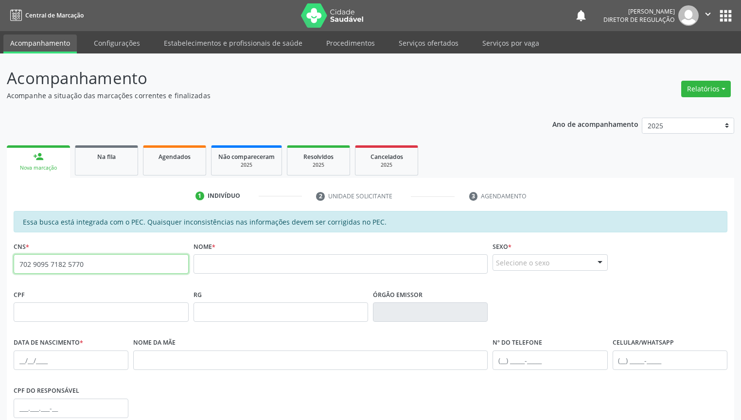
click at [111, 267] on input "702 9095 7182 5770" at bounding box center [101, 263] width 175 height 19
type input "7"
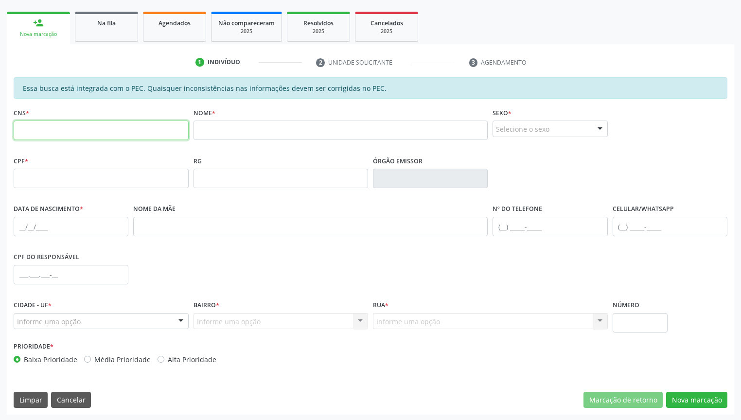
scroll to position [135, 0]
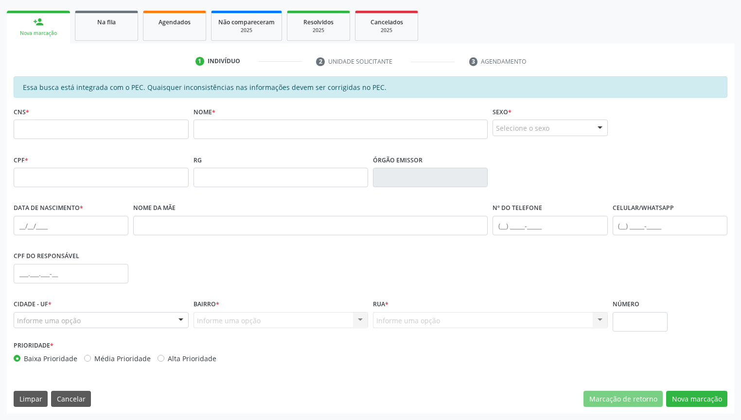
click at [214, 61] on div "Indivíduo" at bounding box center [224, 61] width 33 height 9
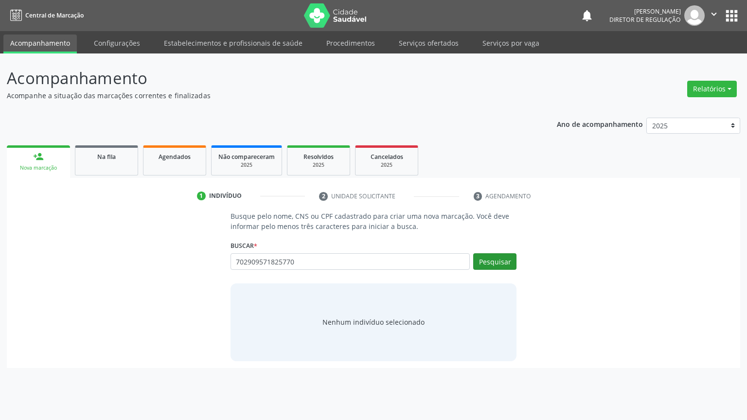
type input "702909571825770"
click at [493, 257] on button "Pesquisar" at bounding box center [494, 261] width 43 height 17
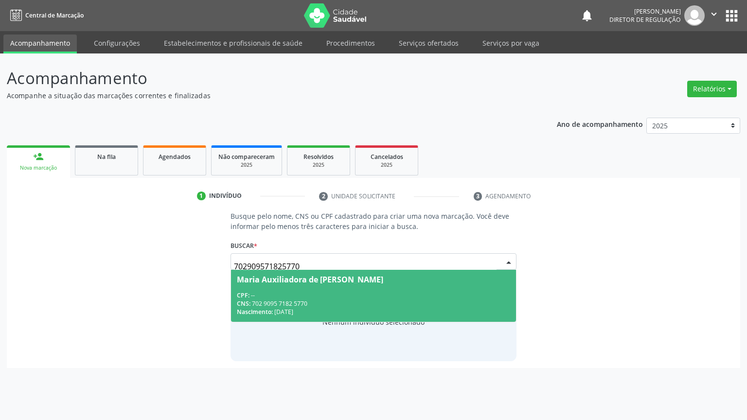
drag, startPoint x: 349, startPoint y: 292, endPoint x: 354, endPoint y: 290, distance: 5.7
click at [349, 292] on div "CPF: --" at bounding box center [374, 295] width 274 height 8
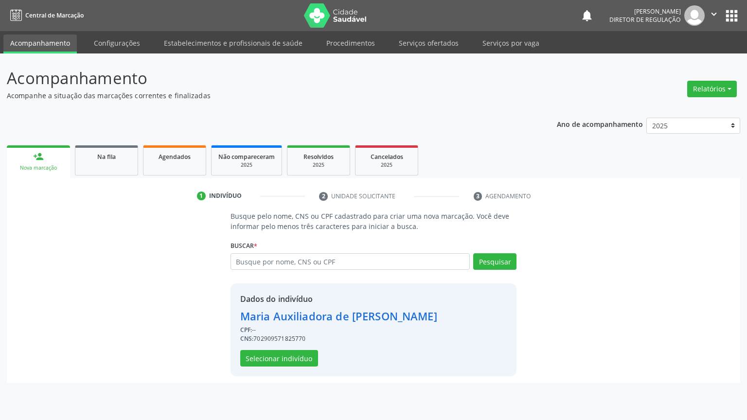
click at [354, 312] on div "Maria Auxiliadora de Macedo Rodrigues" at bounding box center [338, 316] width 197 height 16
click at [297, 358] on button "Selecionar indivíduo" at bounding box center [279, 358] width 78 height 17
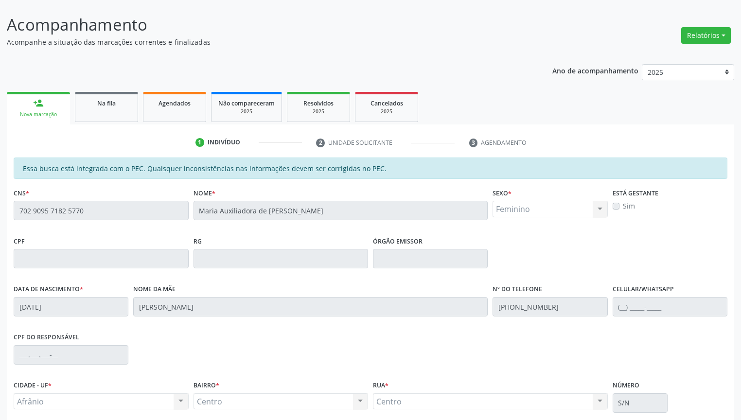
scroll to position [135, 0]
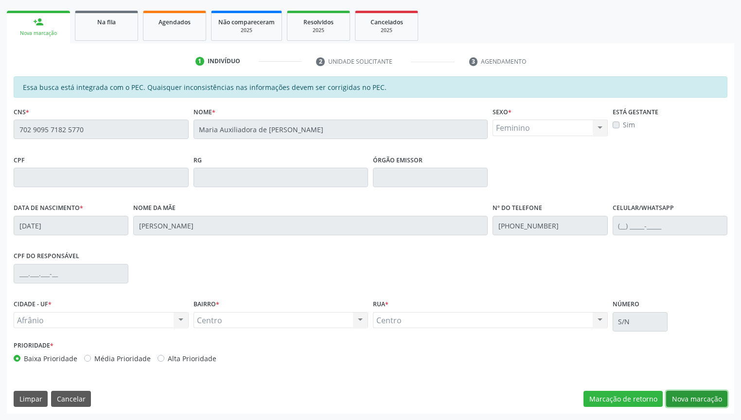
click at [691, 397] on button "Nova marcação" at bounding box center [696, 399] width 61 height 17
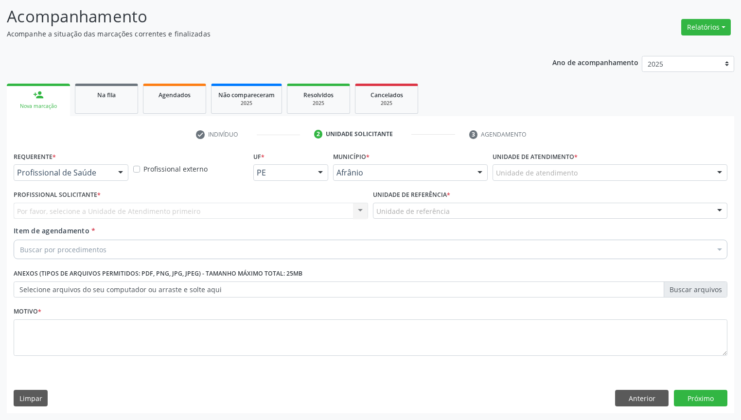
scroll to position [61, 0]
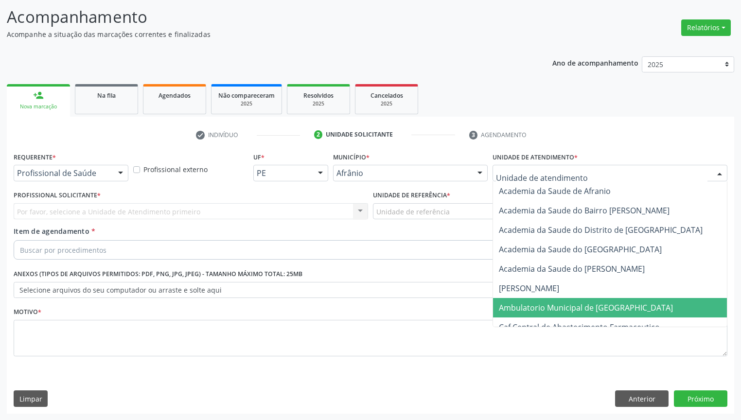
drag, startPoint x: 523, startPoint y: 309, endPoint x: 361, endPoint y: 271, distance: 166.2
click at [523, 308] on span "Ambulatorio Municipal de [GEOGRAPHIC_DATA]" at bounding box center [586, 307] width 174 height 11
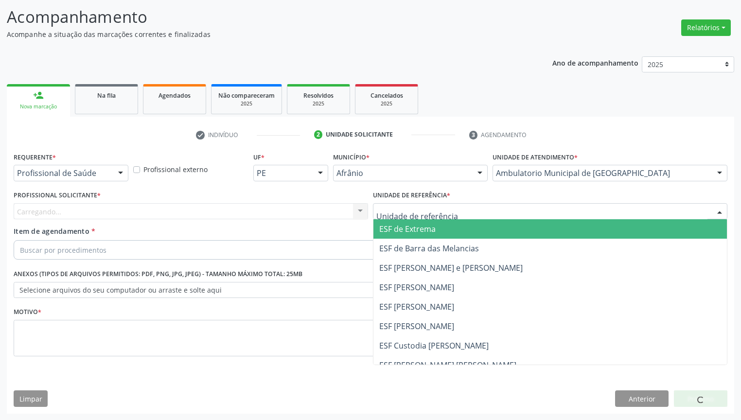
click at [397, 217] on div at bounding box center [550, 211] width 354 height 17
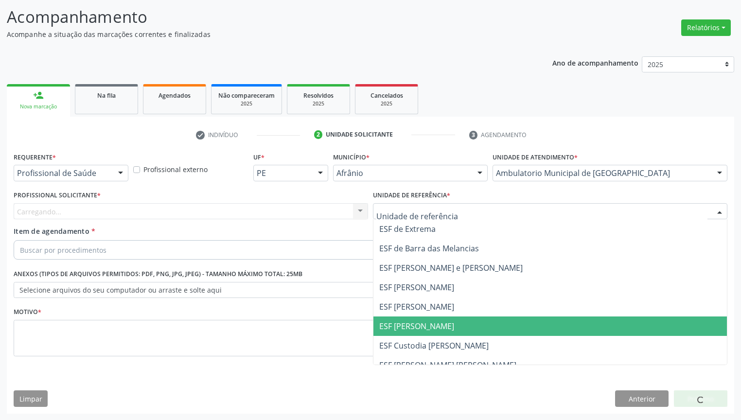
click at [405, 325] on span "ESF [PERSON_NAME]" at bounding box center [416, 326] width 75 height 11
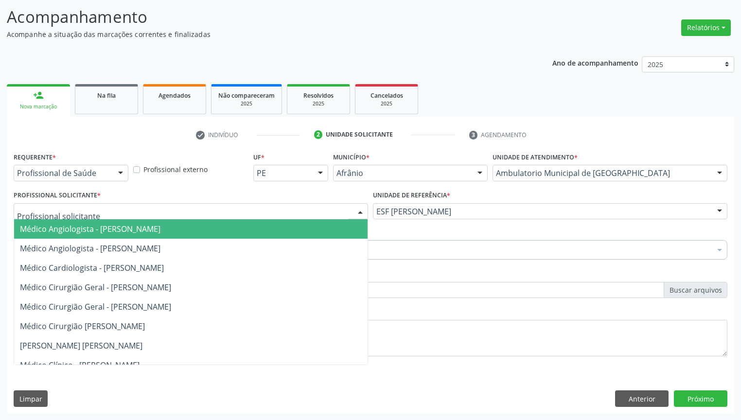
click at [47, 229] on span "Médico Angiologista - [PERSON_NAME]" at bounding box center [90, 229] width 140 height 11
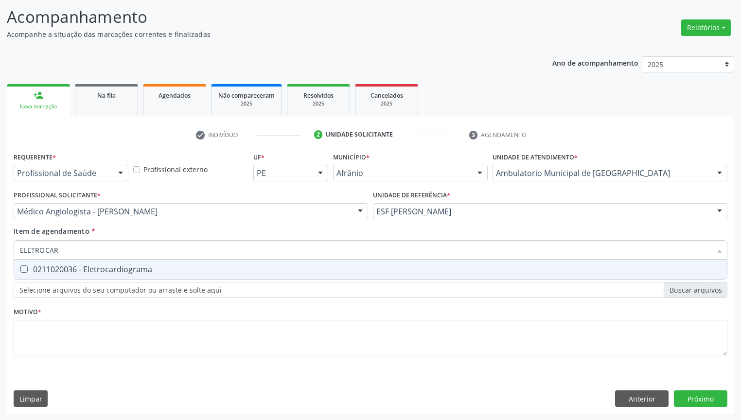
type input "ELETROCARD"
click at [120, 269] on div "0211020036 - Eletrocardiograma" at bounding box center [370, 269] width 701 height 8
checkbox Eletrocardiograma "true"
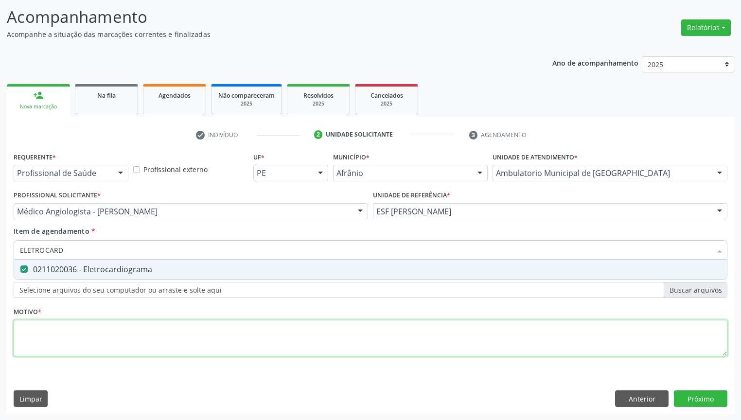
click at [70, 328] on div "Requerente * Profissional de Saúde Profissional de Saúde Paciente Nenhum result…" at bounding box center [371, 260] width 714 height 220
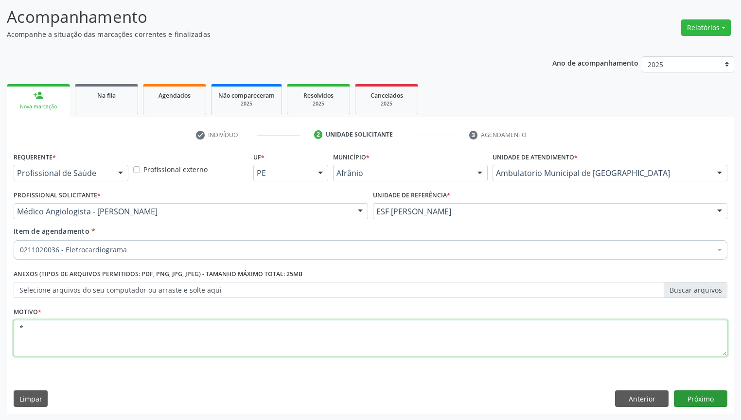
type textarea "*"
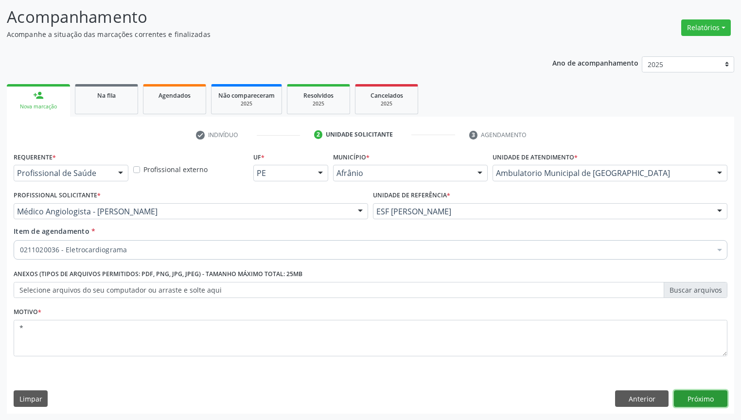
click at [706, 398] on button "Próximo" at bounding box center [700, 398] width 53 height 17
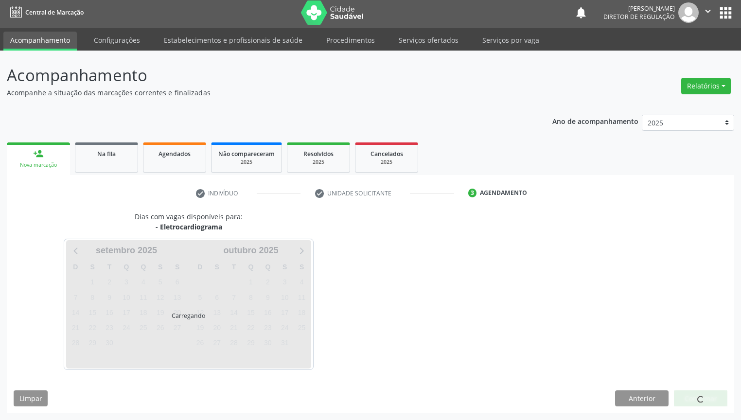
scroll to position [2, 0]
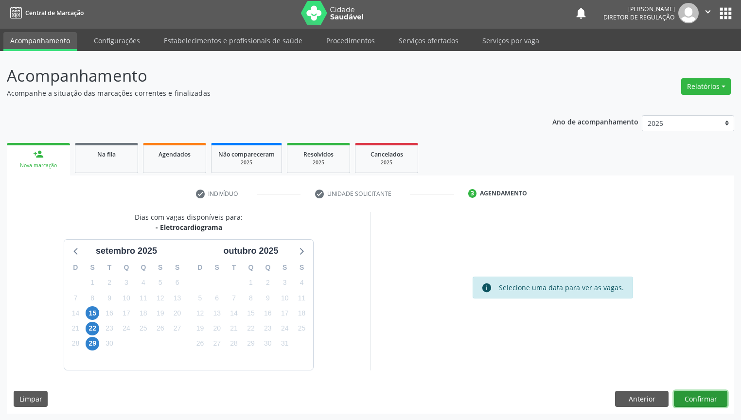
click at [683, 393] on button "Confirmar" at bounding box center [700, 399] width 53 height 17
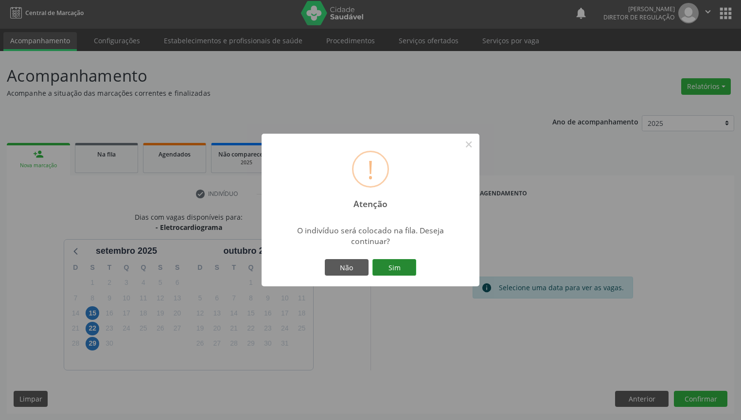
click at [389, 263] on button "Sim" at bounding box center [394, 267] width 44 height 17
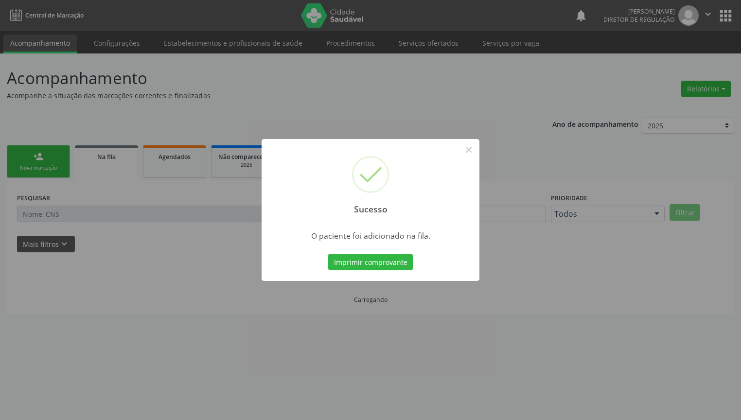
scroll to position [0, 0]
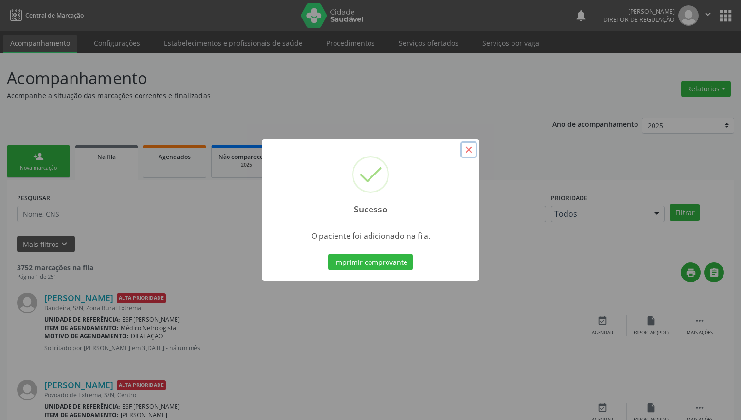
drag, startPoint x: 471, startPoint y: 150, endPoint x: 338, endPoint y: 142, distance: 133.4
click at [470, 149] on button "×" at bounding box center [468, 149] width 17 height 17
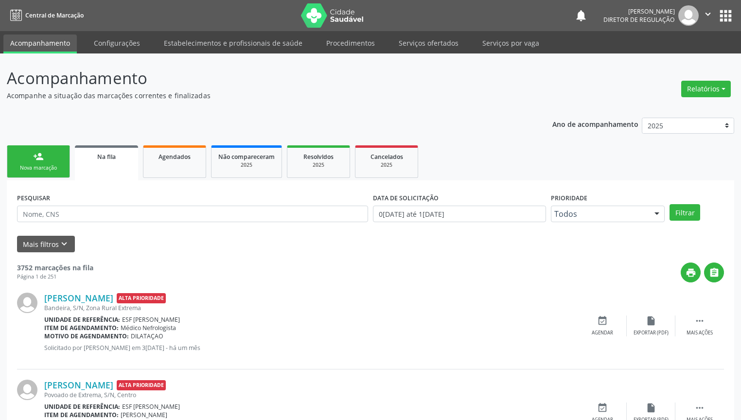
click at [51, 157] on link "person_add Nova marcação" at bounding box center [38, 161] width 63 height 33
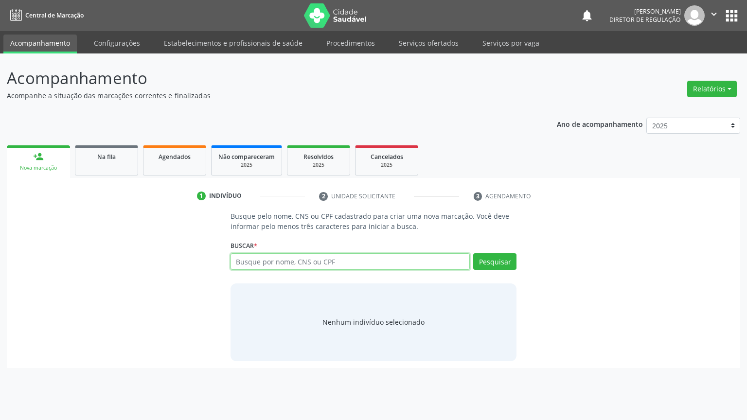
click at [268, 260] on input "text" at bounding box center [350, 261] width 240 height 17
type input "898003722681369"
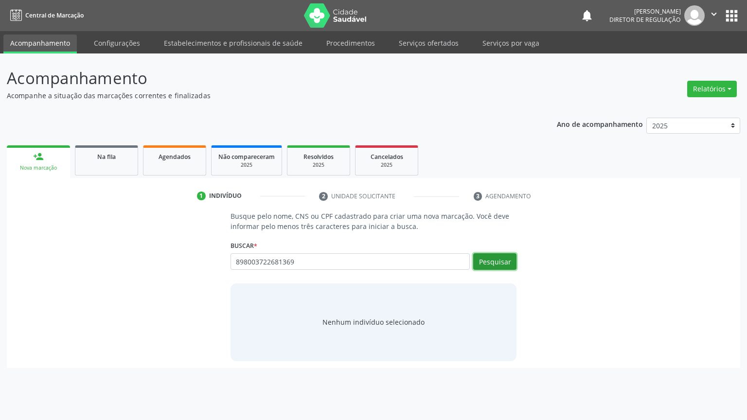
click at [505, 262] on button "Pesquisar" at bounding box center [494, 261] width 43 height 17
type input "898003722681369"
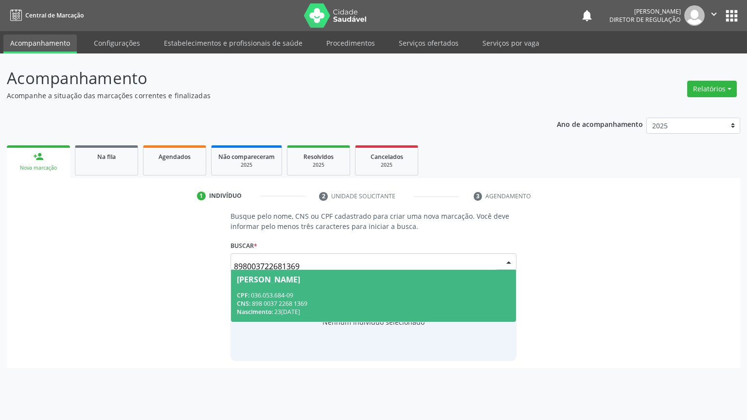
click at [348, 297] on div "CPF: 036.053.684-09" at bounding box center [374, 295] width 274 height 8
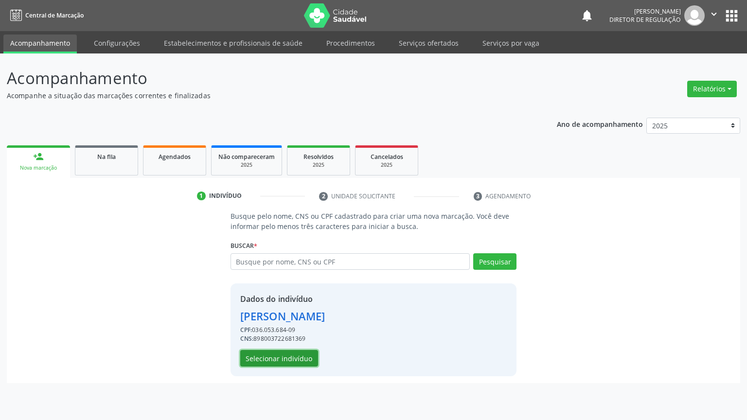
click at [257, 360] on button "Selecionar indivíduo" at bounding box center [279, 358] width 78 height 17
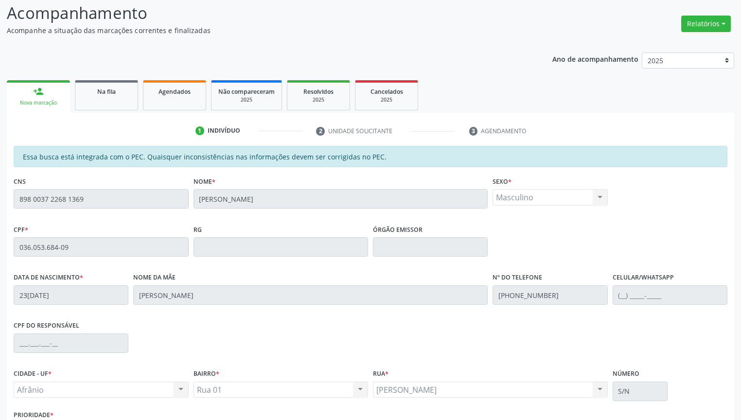
scroll to position [135, 0]
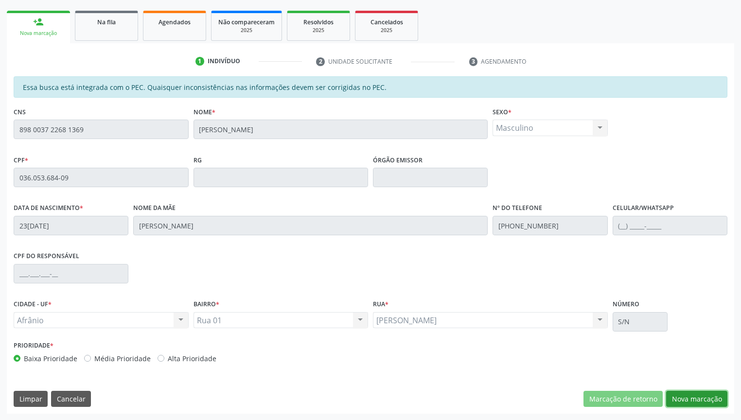
drag, startPoint x: 676, startPoint y: 398, endPoint x: 661, endPoint y: 383, distance: 20.6
click at [675, 396] on button "Nova marcação" at bounding box center [696, 399] width 61 height 17
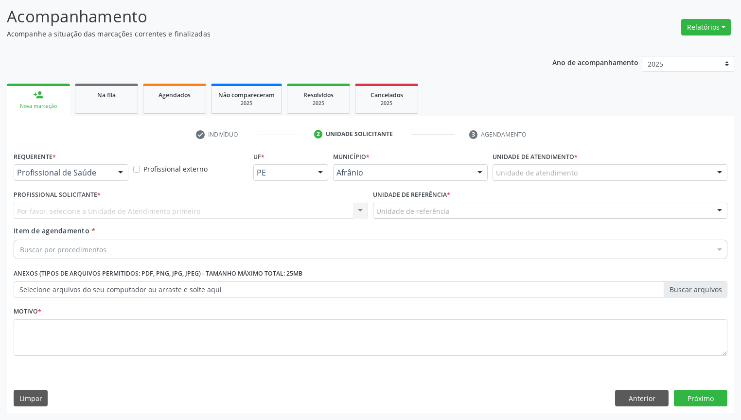
scroll to position [61, 0]
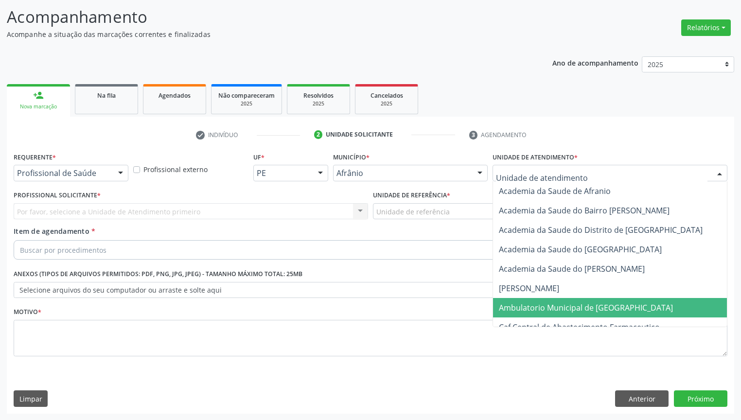
drag, startPoint x: 516, startPoint y: 307, endPoint x: 418, endPoint y: 251, distance: 113.2
click at [514, 307] on span "Ambulatorio Municipal de Saude" at bounding box center [586, 307] width 174 height 11
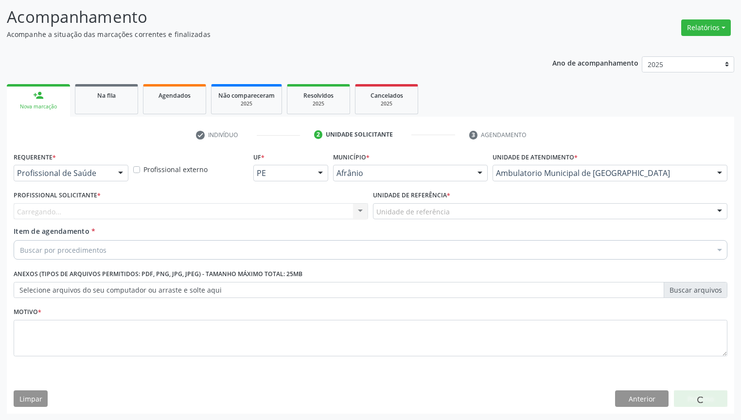
drag, startPoint x: 392, startPoint y: 216, endPoint x: 394, endPoint y: 255, distance: 39.4
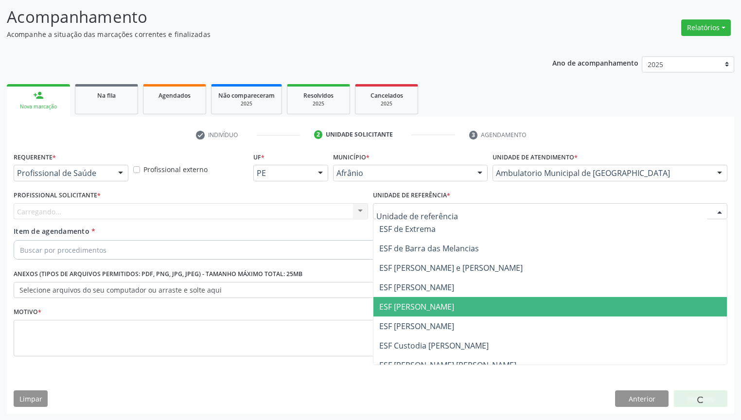
click at [397, 301] on span "ESF [PERSON_NAME]" at bounding box center [416, 306] width 75 height 11
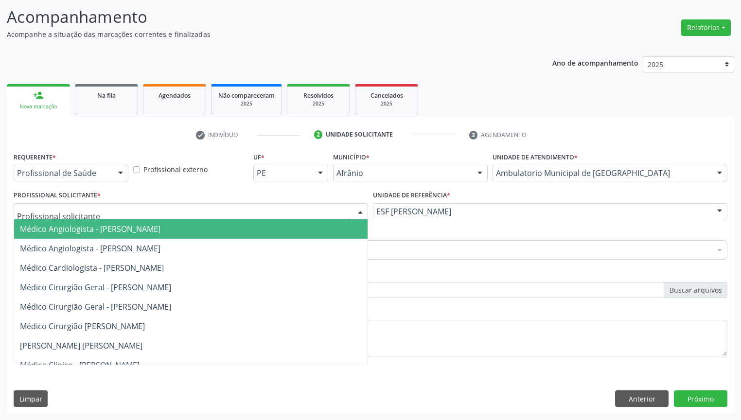
drag, startPoint x: 56, startPoint y: 227, endPoint x: 56, endPoint y: 240, distance: 12.6
click at [57, 227] on span "Médico Angiologista - Luis Henrique de Sa Nunes" at bounding box center [90, 229] width 140 height 11
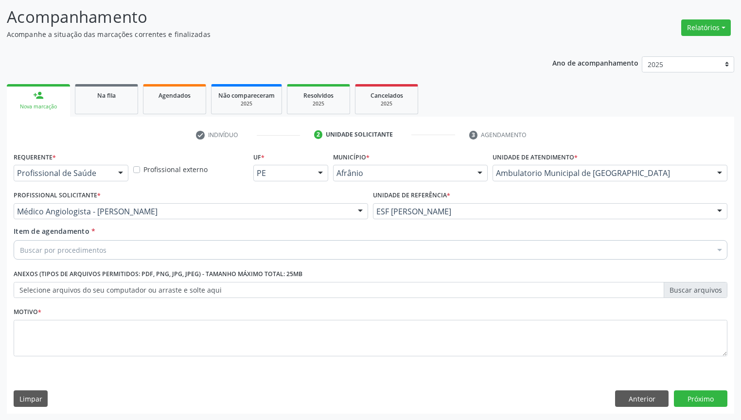
click at [56, 241] on div "Buscar por procedimentos" at bounding box center [371, 249] width 714 height 19
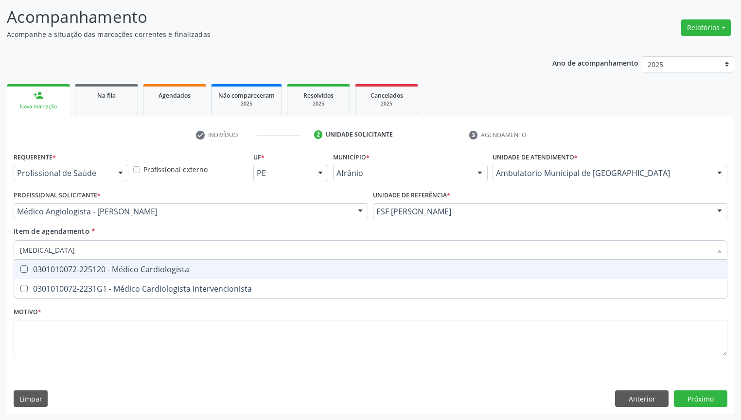
type input "CARDIOLOGISTA"
click at [59, 268] on div "0301010072-225120 - Médico Cardiologista" at bounding box center [370, 269] width 701 height 8
checkbox Cardiologista "true"
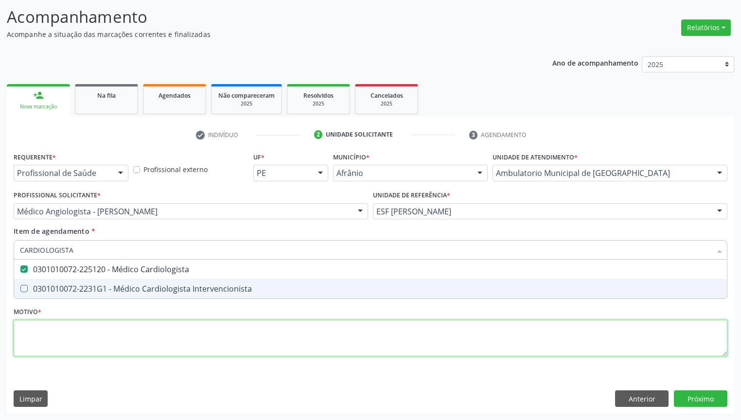
click at [57, 338] on div "Requerente * Profissional de Saúde Profissional de Saúde Paciente Nenhum result…" at bounding box center [371, 260] width 714 height 220
checkbox Intervencionista "true"
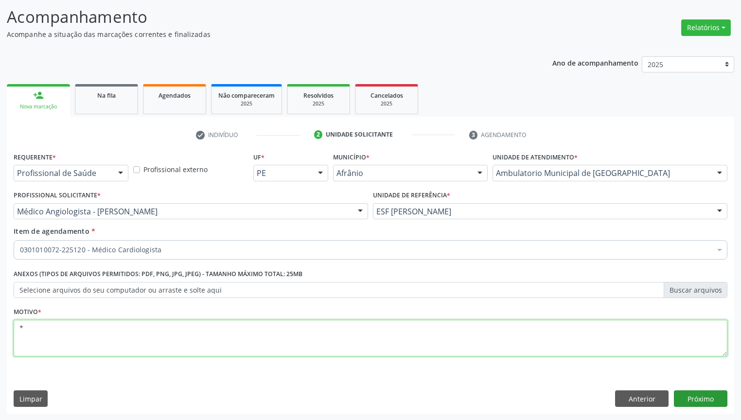
type textarea "*"
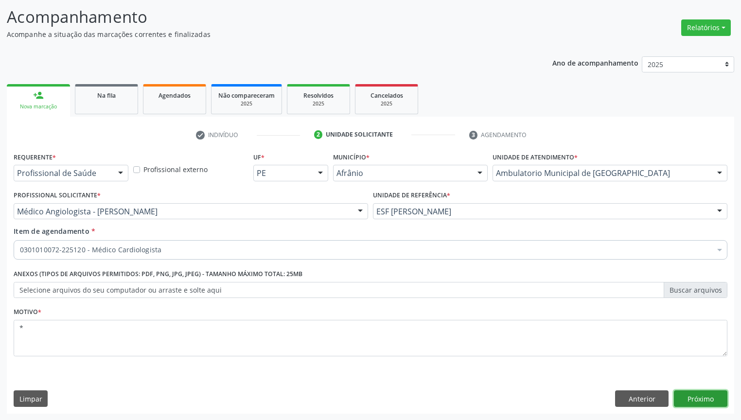
click at [706, 398] on button "Próximo" at bounding box center [700, 398] width 53 height 17
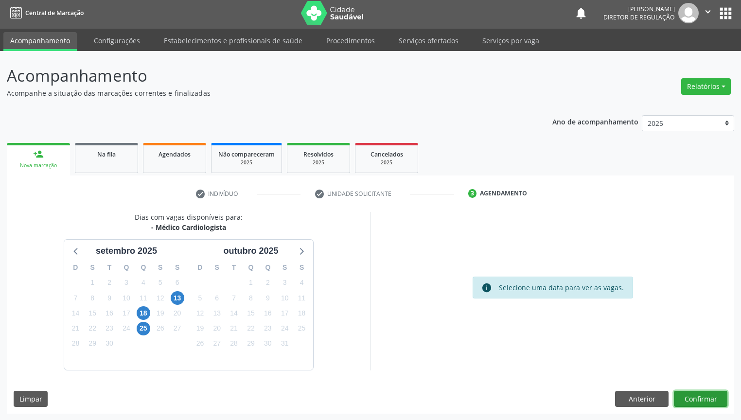
click at [687, 393] on button "Confirmar" at bounding box center [700, 399] width 53 height 17
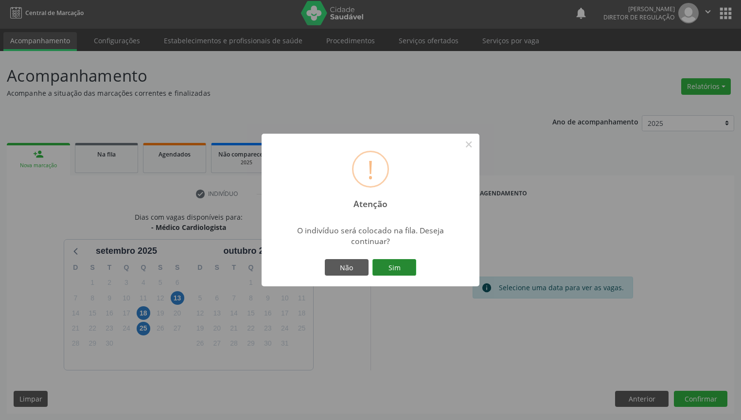
click at [399, 268] on button "Sim" at bounding box center [394, 267] width 44 height 17
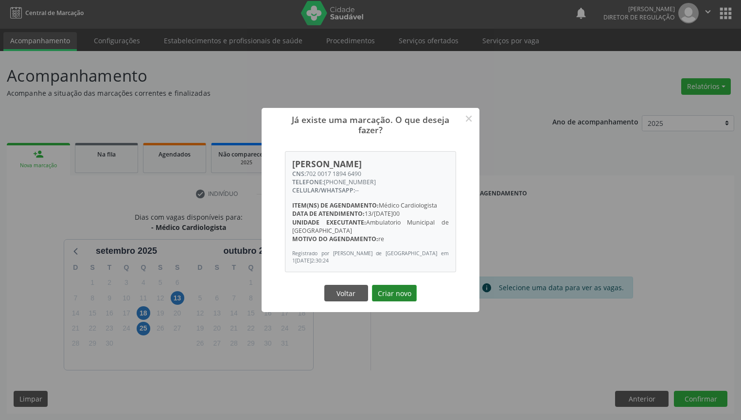
click at [390, 292] on button "Criar novo" at bounding box center [394, 293] width 45 height 17
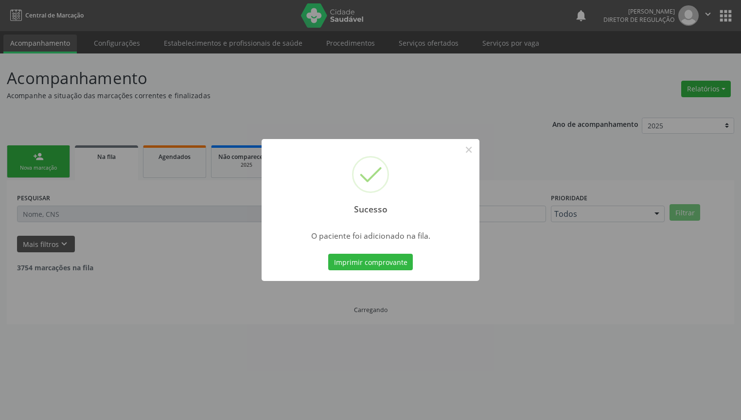
scroll to position [0, 0]
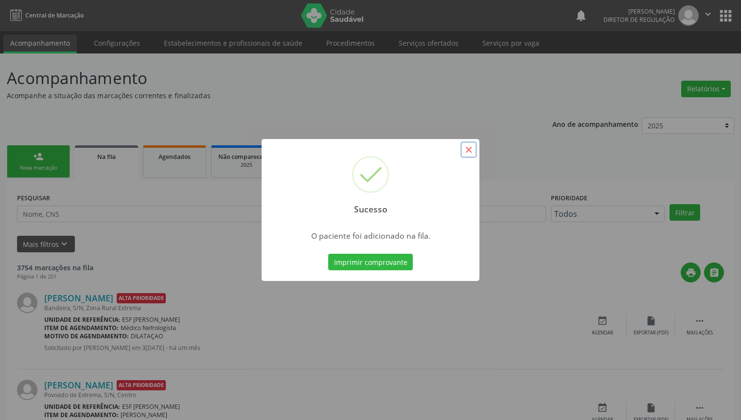
click at [471, 153] on button "×" at bounding box center [468, 149] width 17 height 17
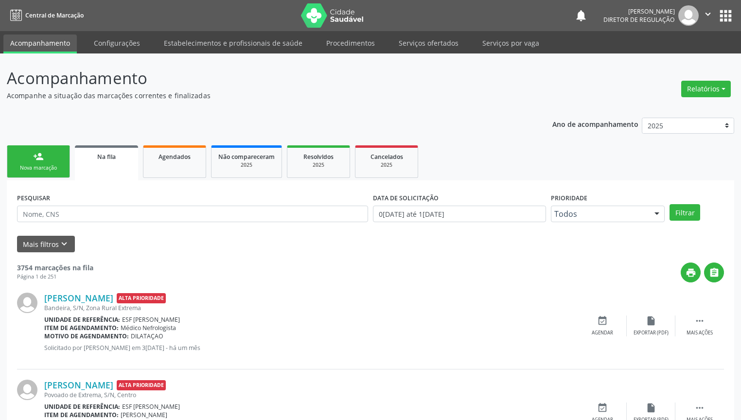
click at [51, 170] on div "Nova marcação" at bounding box center [38, 167] width 49 height 7
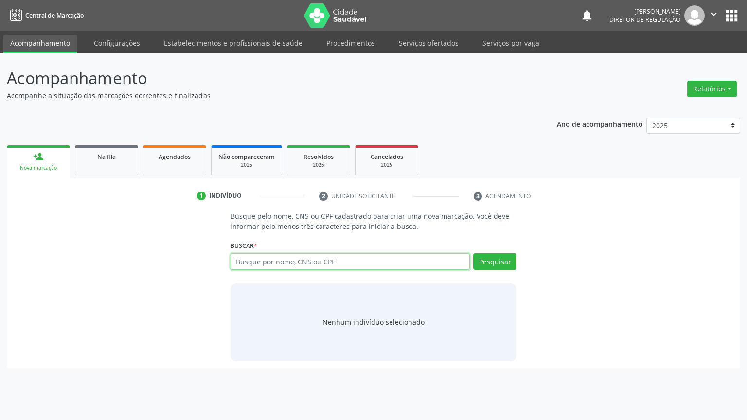
click at [255, 262] on input "text" at bounding box center [350, 261] width 240 height 17
type input "898003722681369"
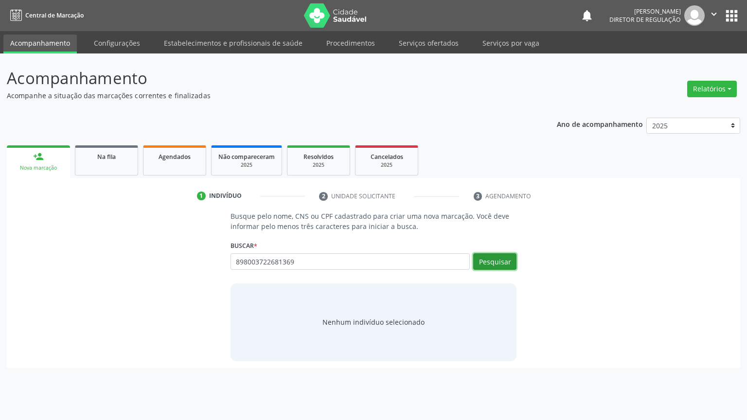
click at [493, 261] on button "Pesquisar" at bounding box center [494, 261] width 43 height 17
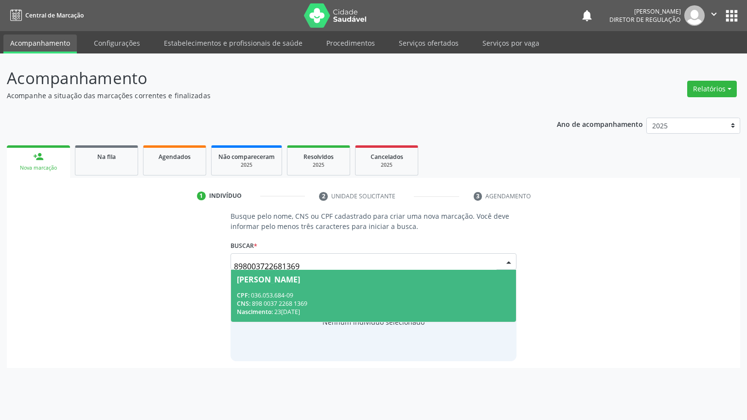
click at [298, 300] on div "CNS: 898 0037 2268 1369" at bounding box center [374, 303] width 274 height 8
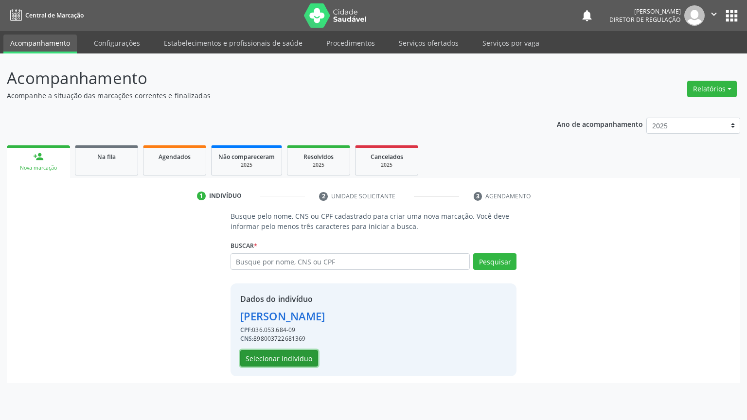
click at [299, 358] on button "Selecionar indivíduo" at bounding box center [279, 358] width 78 height 17
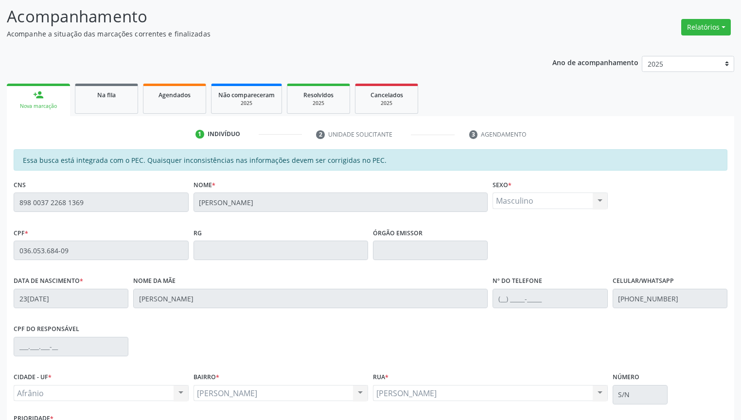
scroll to position [135, 0]
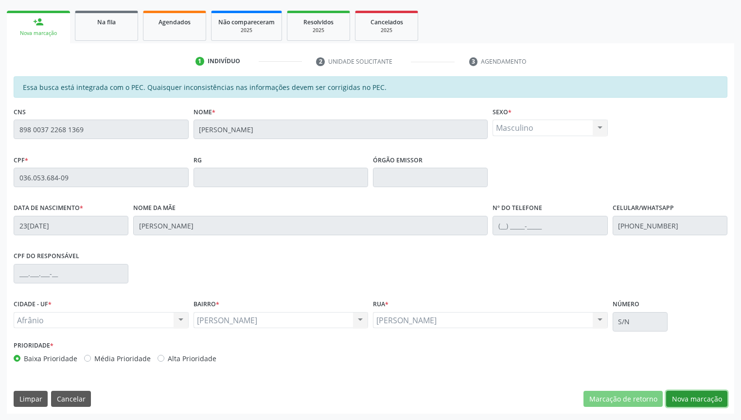
click at [694, 400] on button "Nova marcação" at bounding box center [696, 399] width 61 height 17
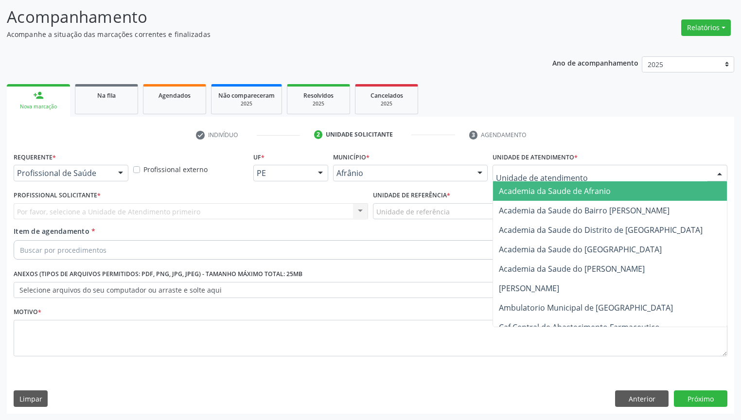
click at [515, 167] on div at bounding box center [609, 173] width 235 height 17
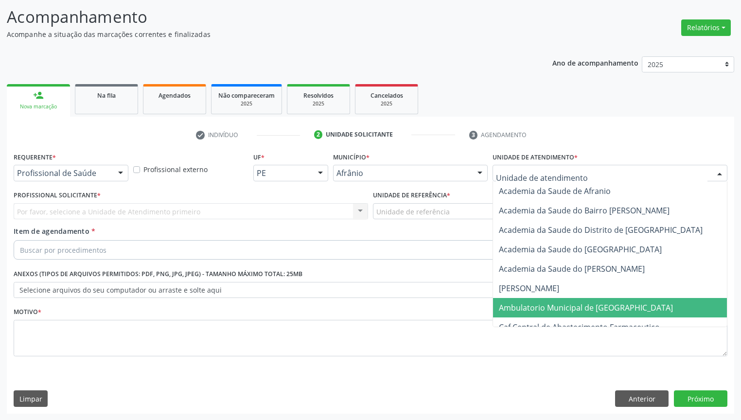
drag, startPoint x: 522, startPoint y: 305, endPoint x: 490, endPoint y: 274, distance: 44.3
click at [523, 305] on span "Ambulatorio Municipal de Saude" at bounding box center [586, 307] width 174 height 11
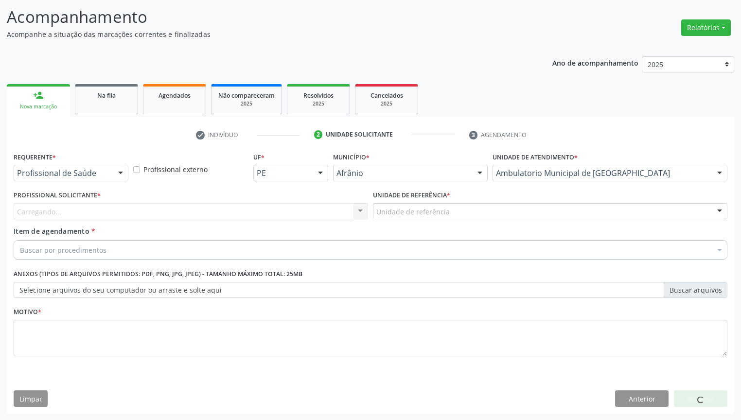
drag, startPoint x: 404, startPoint y: 202, endPoint x: 415, endPoint y: 250, distance: 49.7
click at [404, 202] on div "Unidade de referência * Unidade de referência ESF de Extrema ESF de Barra das M…" at bounding box center [550, 203] width 354 height 31
drag, startPoint x: 399, startPoint y: 207, endPoint x: 399, endPoint y: 234, distance: 27.2
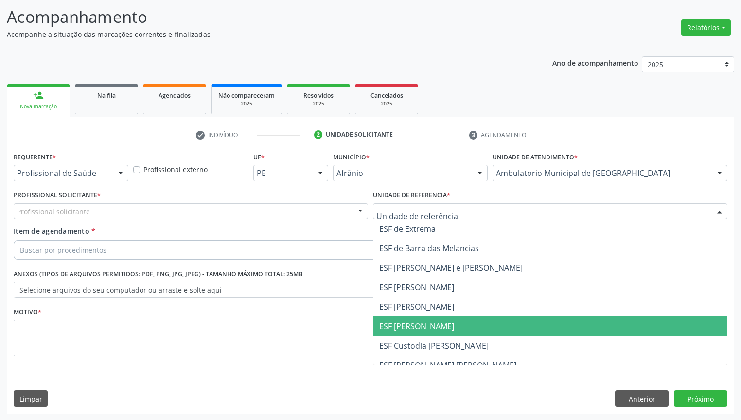
click at [402, 325] on span "ESF [PERSON_NAME]" at bounding box center [416, 326] width 75 height 11
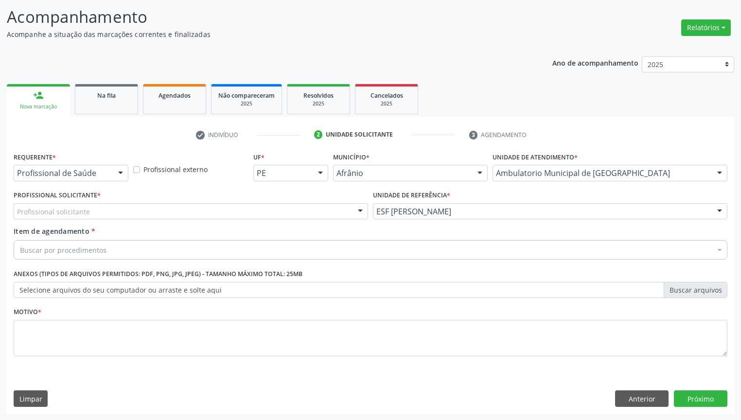
drag, startPoint x: 69, startPoint y: 207, endPoint x: 69, endPoint y: 215, distance: 8.3
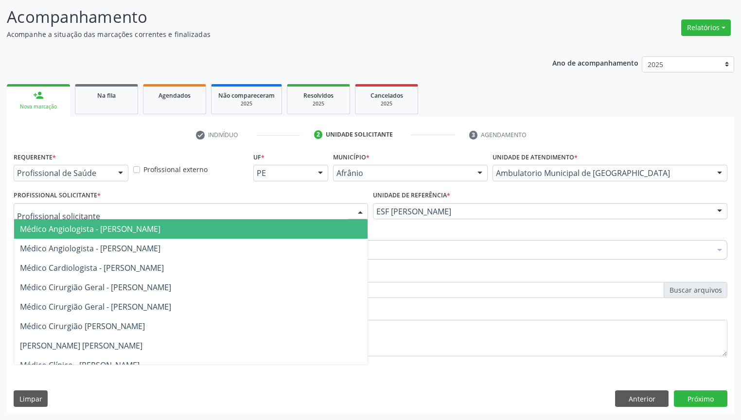
click at [69, 233] on span "Médico Angiologista - Luis Henrique de Sa Nunes" at bounding box center [90, 229] width 140 height 11
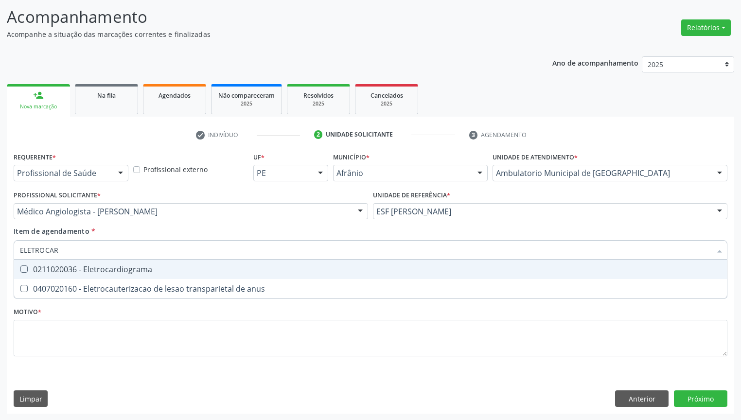
type input "ELETROCARD"
click at [68, 265] on div "0211020036 - Eletrocardiograma" at bounding box center [370, 269] width 701 height 8
checkbox Eletrocardiograma "true"
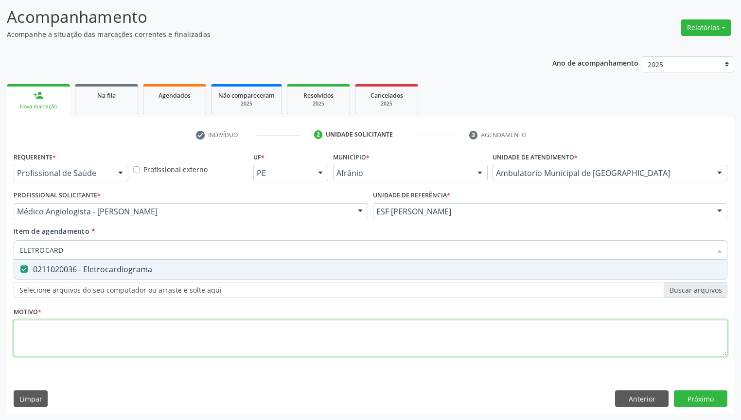
click at [45, 321] on div "Requerente * Profissional de Saúde Profissional de Saúde Paciente Nenhum result…" at bounding box center [371, 260] width 714 height 220
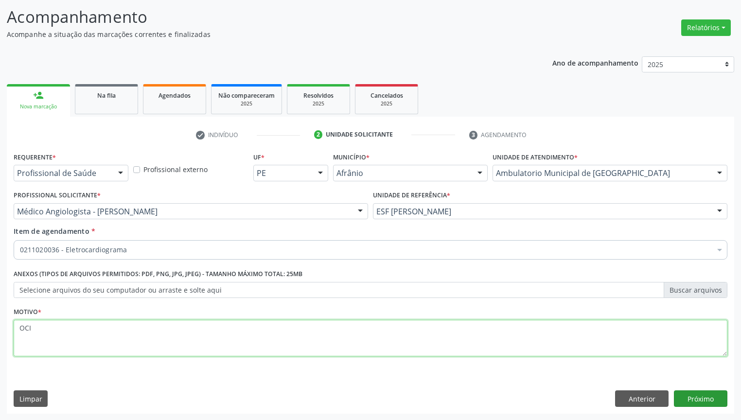
type textarea "OCI"
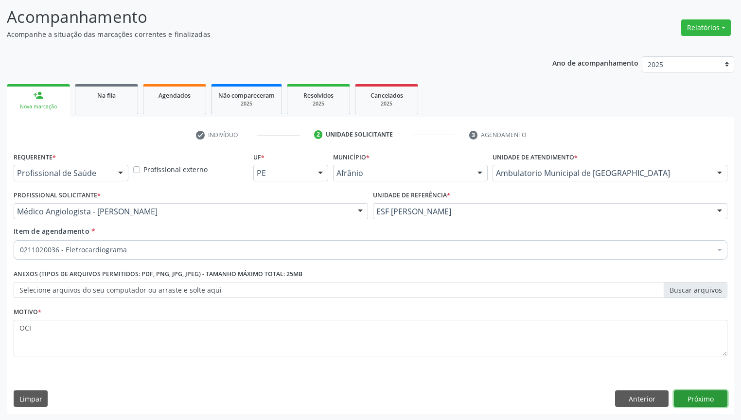
click at [707, 399] on button "Próximo" at bounding box center [700, 398] width 53 height 17
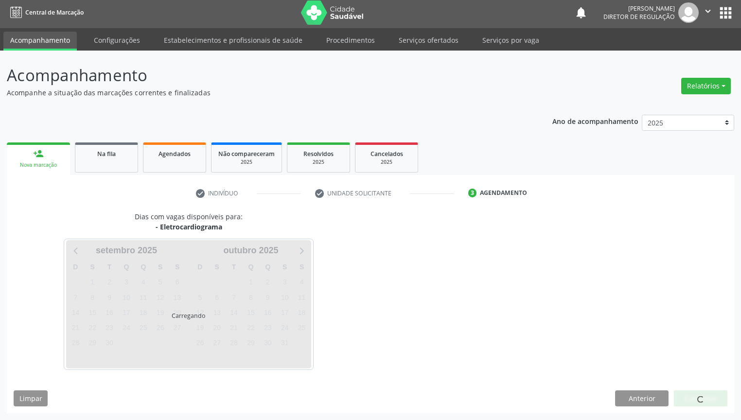
scroll to position [2, 0]
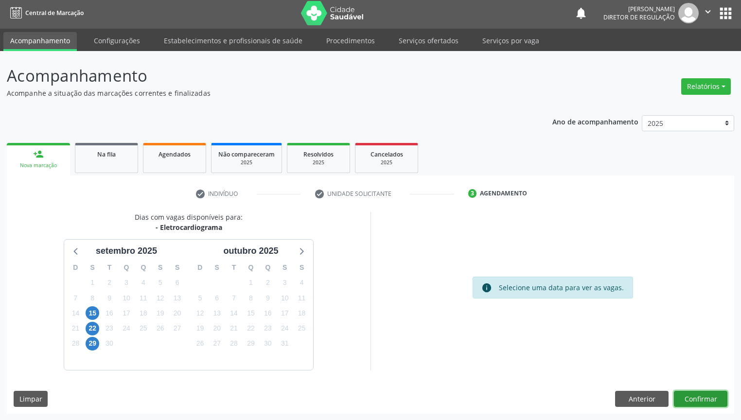
click at [690, 393] on button "Confirmar" at bounding box center [700, 399] width 53 height 17
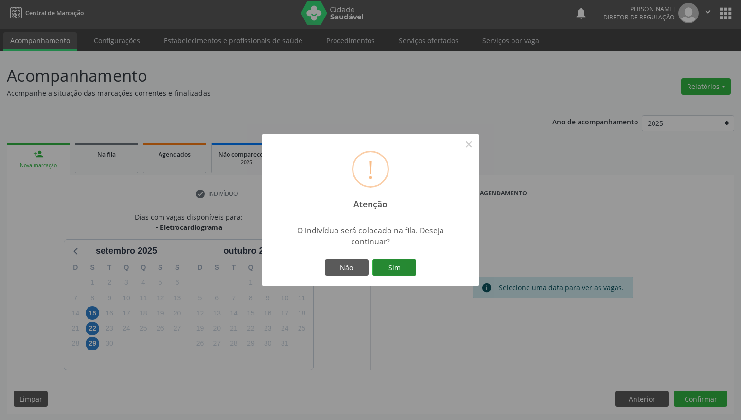
click at [398, 267] on button "Sim" at bounding box center [394, 267] width 44 height 17
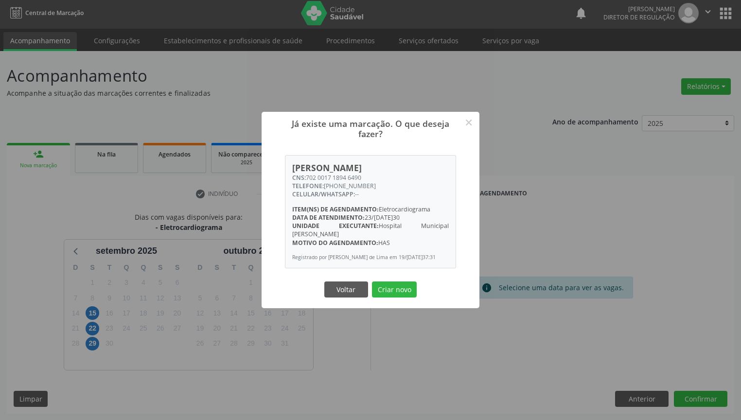
click at [385, 290] on button "Criar novo" at bounding box center [394, 289] width 45 height 17
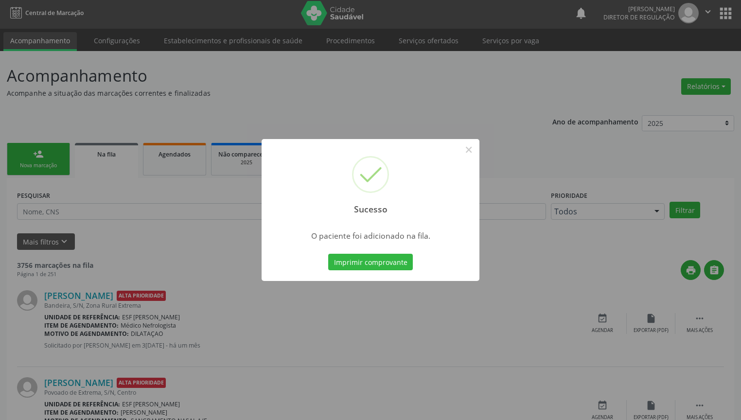
scroll to position [0, 0]
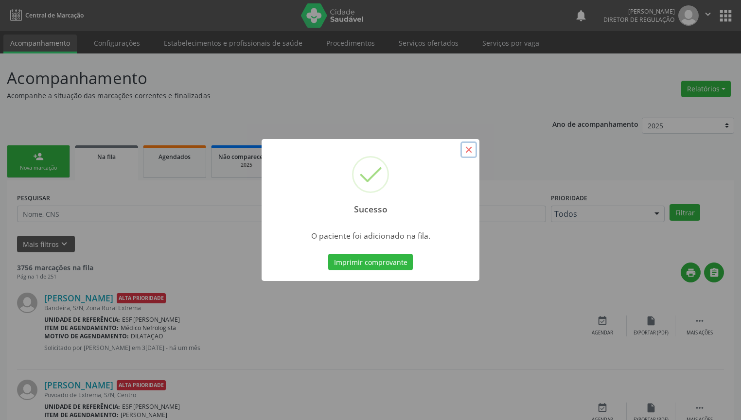
click at [470, 152] on button "×" at bounding box center [468, 149] width 17 height 17
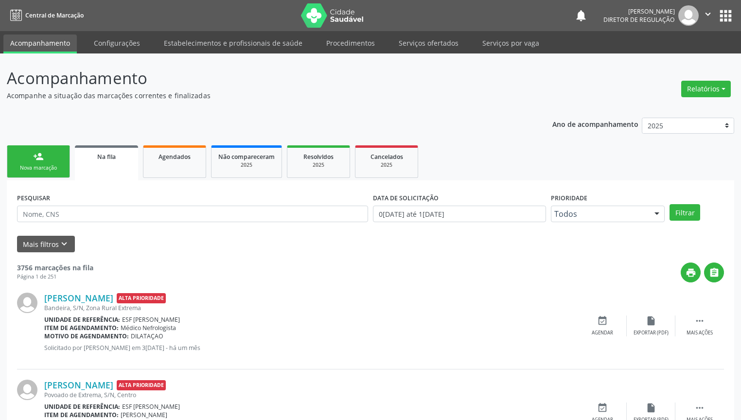
click at [48, 162] on link "person_add Nova marcação" at bounding box center [38, 161] width 63 height 33
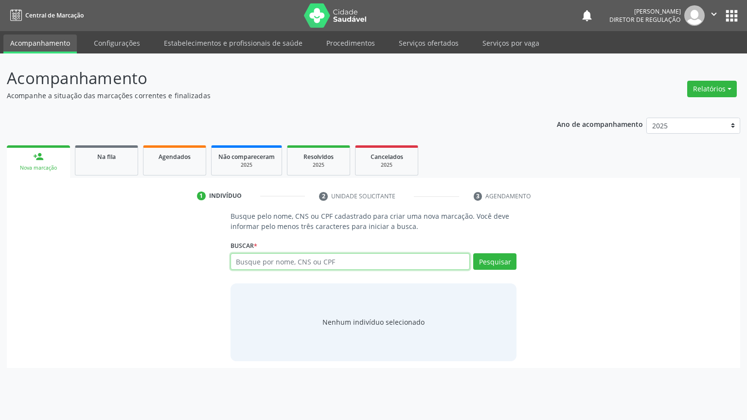
click at [255, 264] on input "text" at bounding box center [350, 261] width 240 height 17
type input "704507193923520"
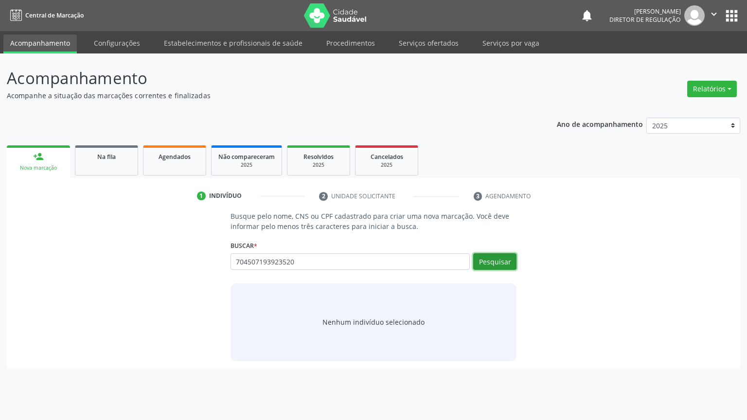
click at [481, 258] on button "Pesquisar" at bounding box center [494, 261] width 43 height 17
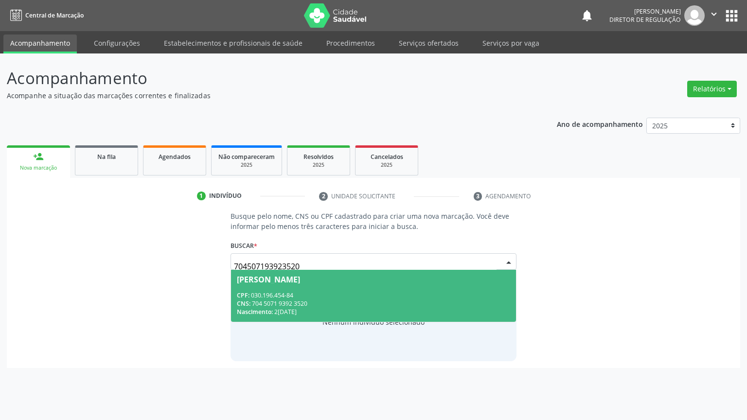
click at [264, 288] on span "Sueli Lenita de Araújo Albuquerque CPF: 030.196.454-84 CNS: 704 5071 9392 3520 …" at bounding box center [373, 296] width 285 height 52
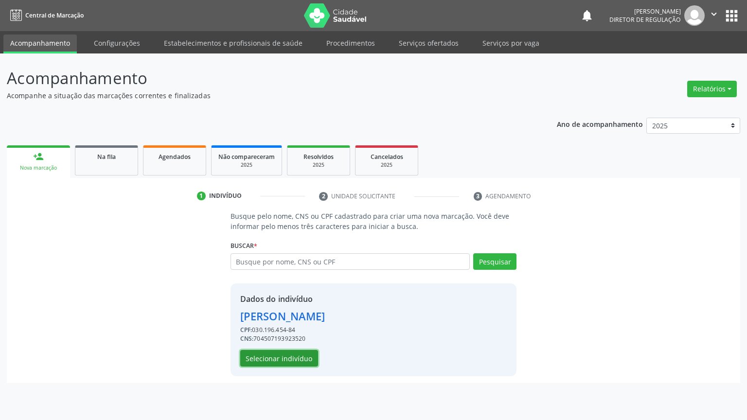
click at [283, 358] on button "Selecionar indivíduo" at bounding box center [279, 358] width 78 height 17
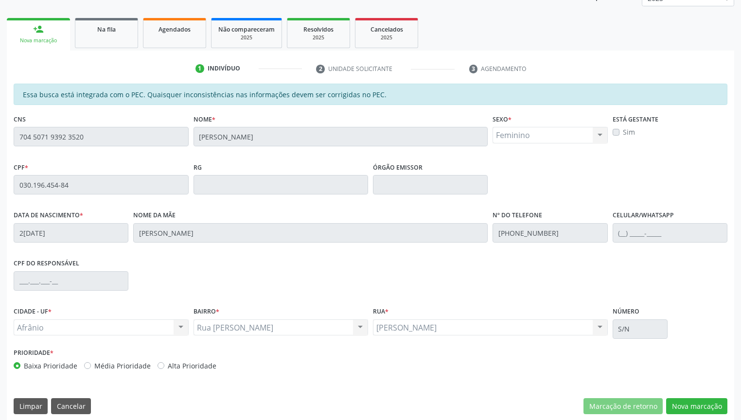
scroll to position [135, 0]
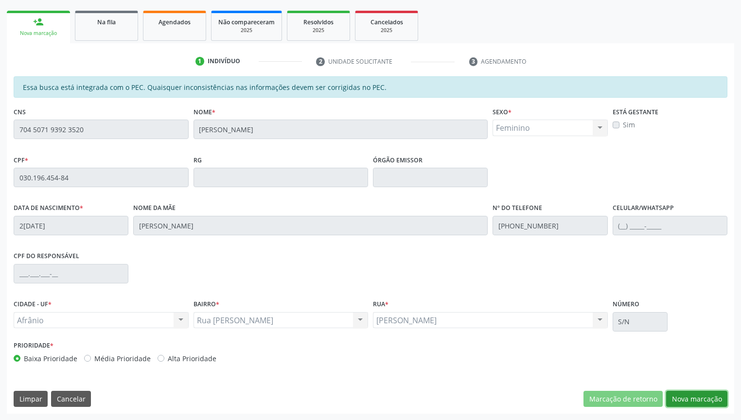
click at [692, 404] on button "Nova marcação" at bounding box center [696, 399] width 61 height 17
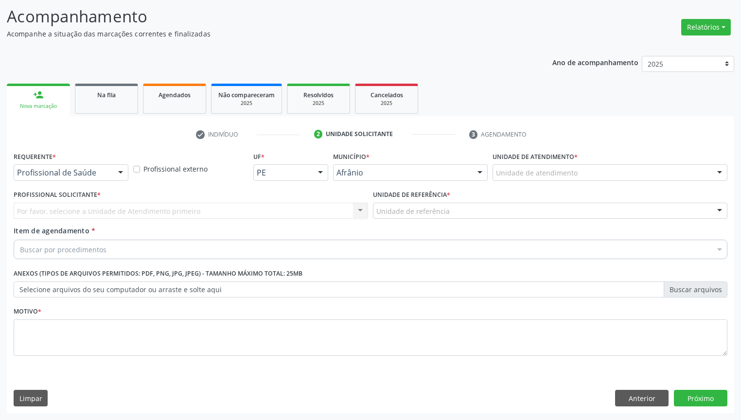
scroll to position [61, 0]
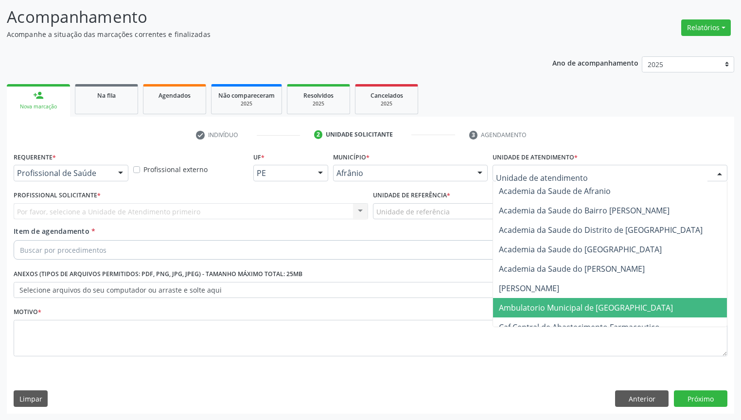
click at [527, 303] on span "Ambulatorio Municipal de Saude" at bounding box center [586, 307] width 174 height 11
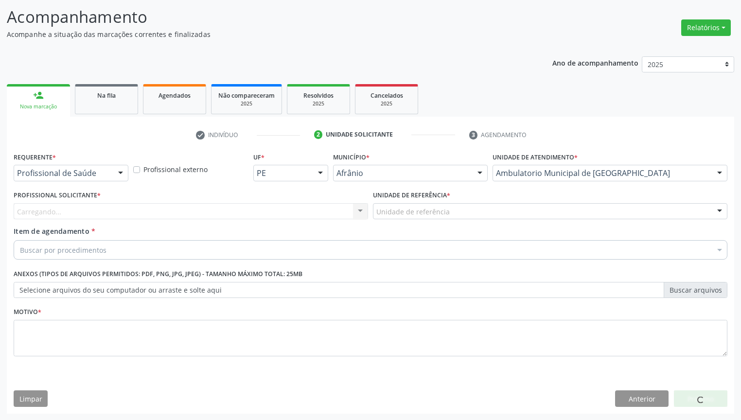
drag, startPoint x: 436, startPoint y: 209, endPoint x: 428, endPoint y: 268, distance: 59.9
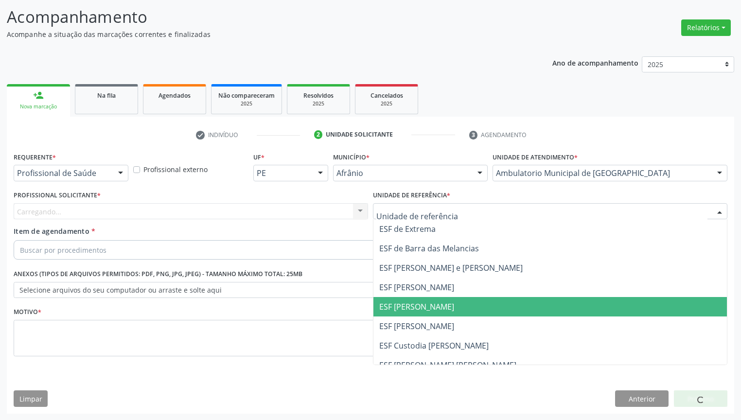
click at [427, 304] on span "ESF [PERSON_NAME]" at bounding box center [416, 306] width 75 height 11
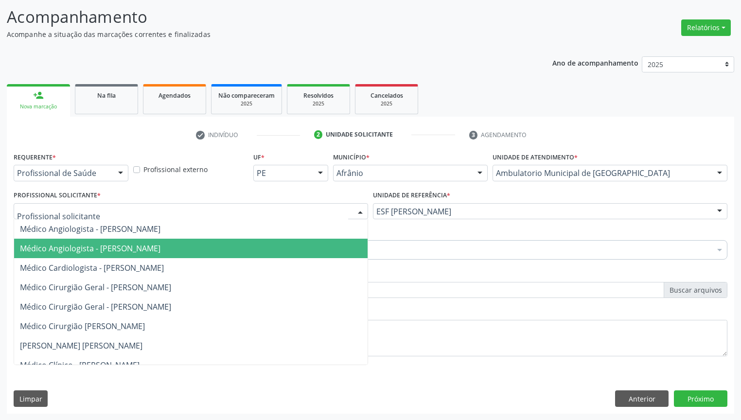
click at [83, 245] on span "Médico Angiologista - Suyenne Gomes de Araujo Freire" at bounding box center [90, 248] width 140 height 11
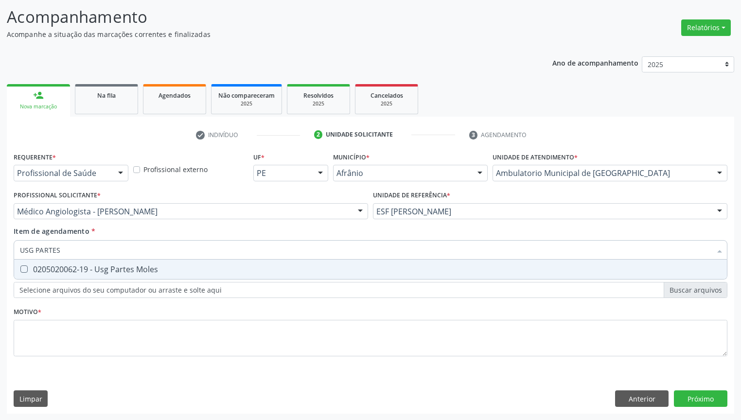
type input "USG PARTES"
click at [41, 274] on span "0205020062-19 - Usg Partes Moles" at bounding box center [370, 269] width 713 height 19
checkbox Moles "true"
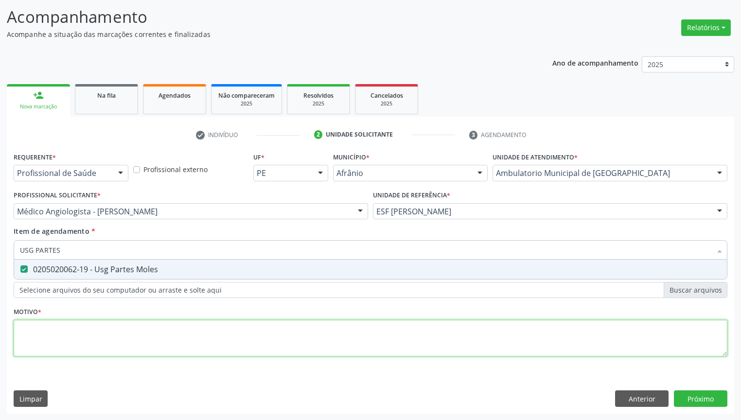
click at [37, 325] on div "Requerente * Profissional de Saúde Profissional de Saúde Paciente Nenhum result…" at bounding box center [371, 260] width 714 height 220
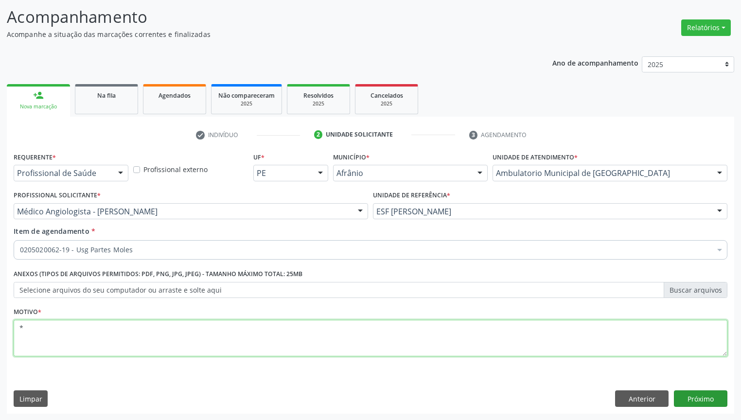
type textarea "*"
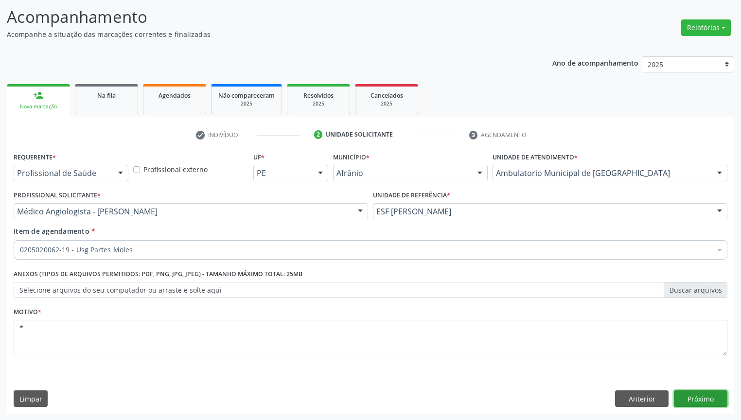
click at [692, 397] on button "Próximo" at bounding box center [700, 398] width 53 height 17
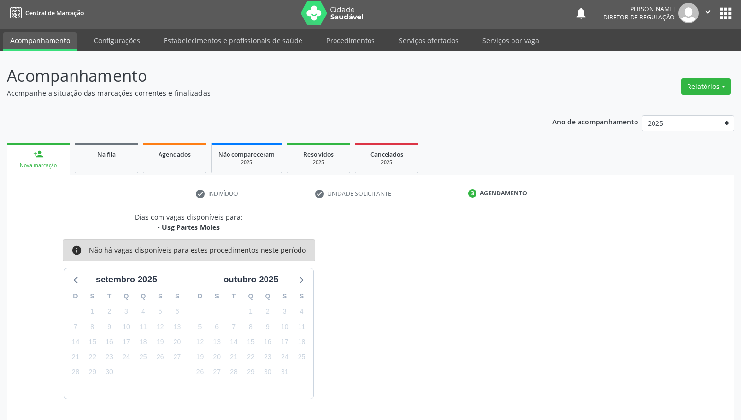
scroll to position [31, 0]
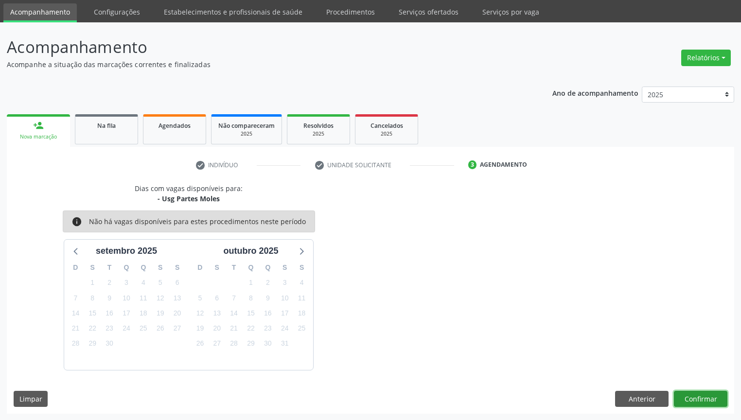
click at [686, 398] on button "Confirmar" at bounding box center [700, 399] width 53 height 17
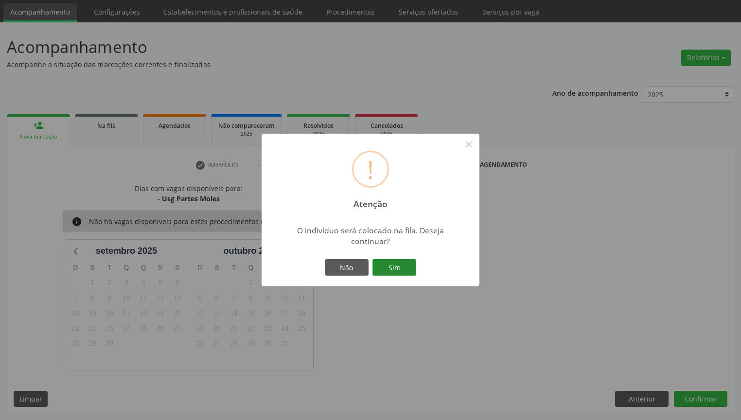
click at [403, 270] on button "Sim" at bounding box center [394, 267] width 44 height 17
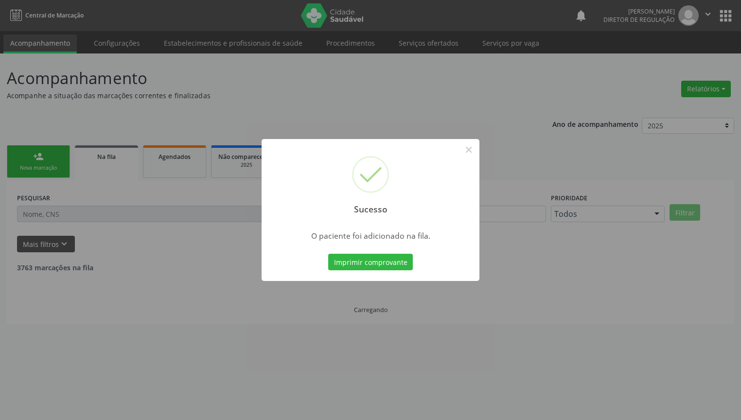
scroll to position [0, 0]
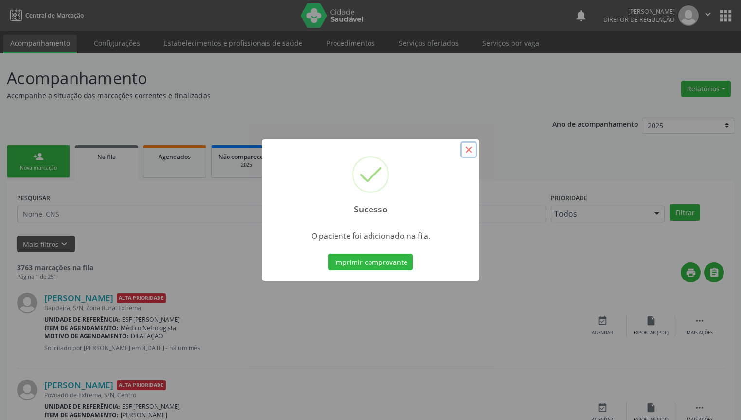
click at [469, 149] on button "×" at bounding box center [468, 149] width 17 height 17
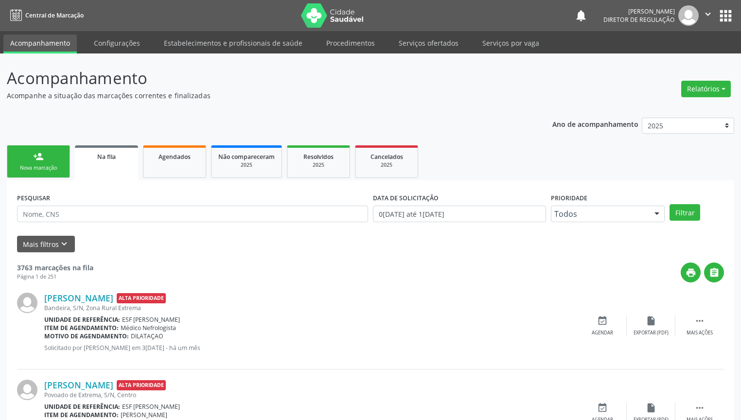
click at [45, 157] on link "person_add Nova marcação" at bounding box center [38, 161] width 63 height 33
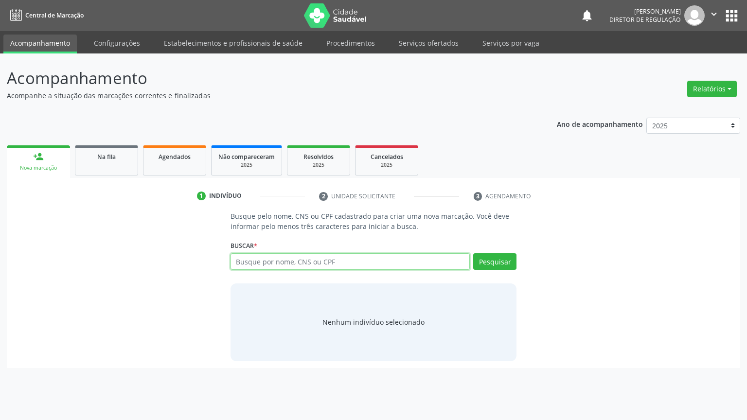
click at [265, 259] on input "text" at bounding box center [350, 261] width 240 height 17
type input "709809071947298"
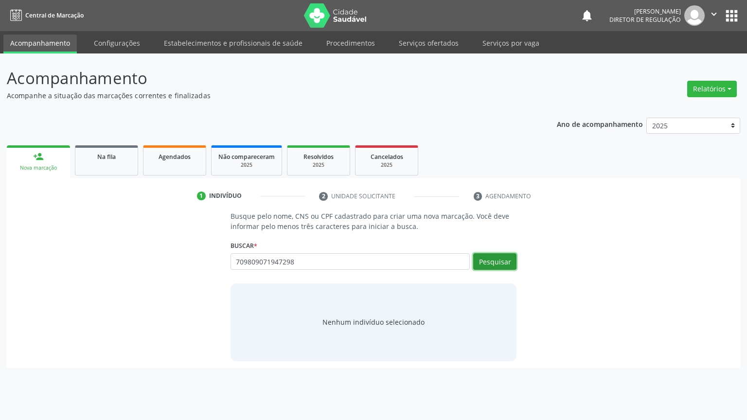
click at [499, 263] on button "Pesquisar" at bounding box center [494, 261] width 43 height 17
type input "709809071947298"
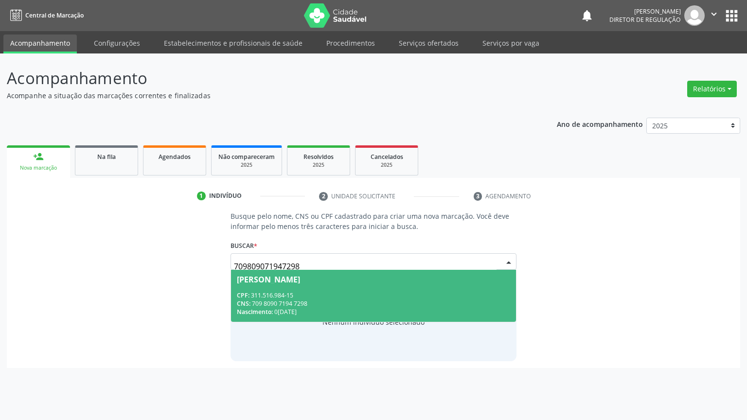
click at [311, 304] on div "CNS: 709 8090 7194 7298" at bounding box center [374, 303] width 274 height 8
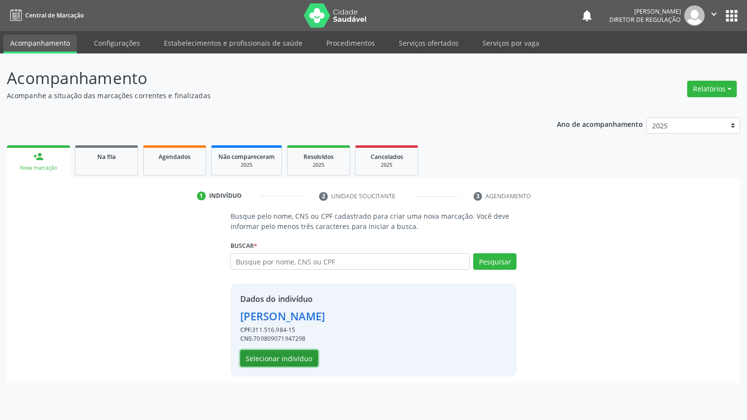
click at [287, 358] on button "Selecionar indivíduo" at bounding box center [279, 358] width 78 height 17
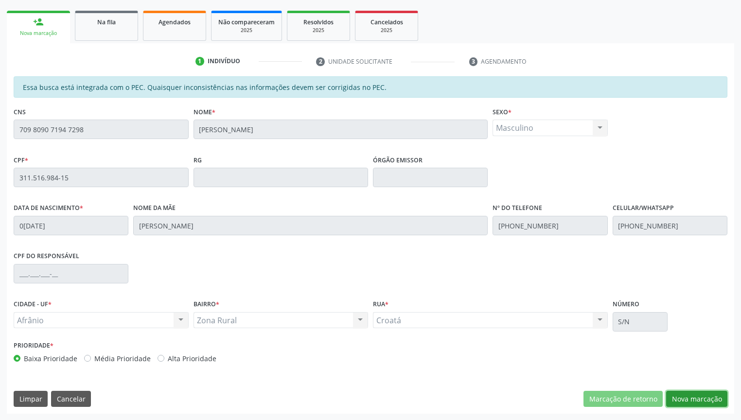
click at [688, 399] on button "Nova marcação" at bounding box center [696, 399] width 61 height 17
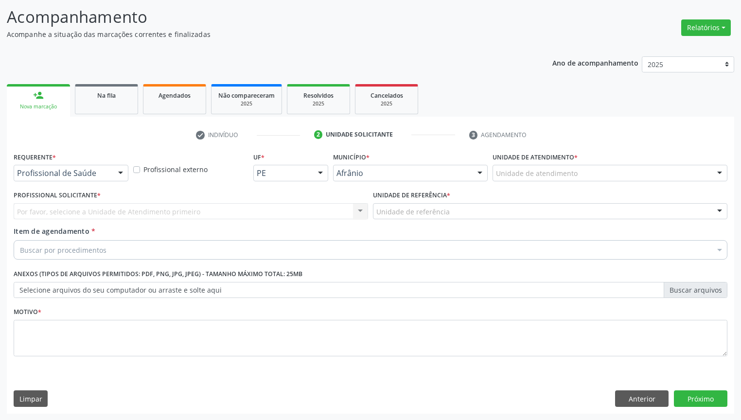
click at [518, 179] on div "Unidade de atendimento" at bounding box center [609, 173] width 235 height 17
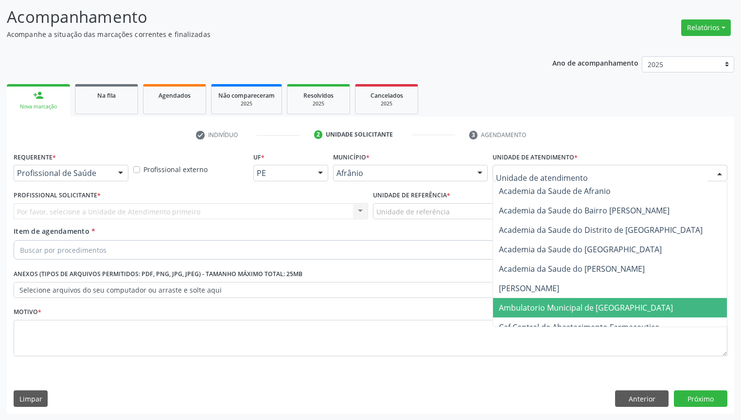
click at [519, 304] on span "Ambulatorio Municipal de Saude" at bounding box center [586, 307] width 174 height 11
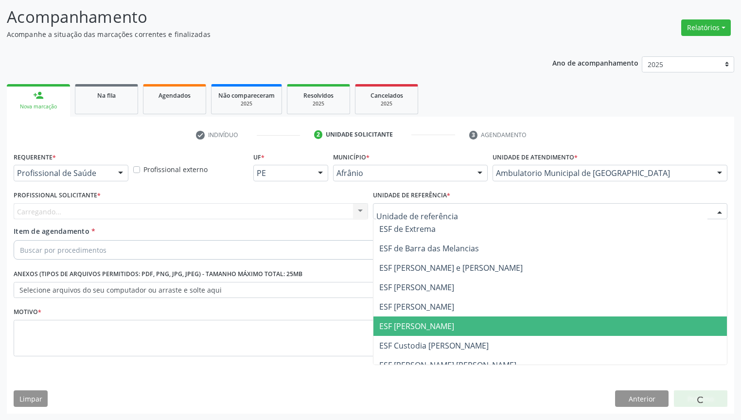
click at [391, 321] on span "ESF [PERSON_NAME]" at bounding box center [416, 326] width 75 height 11
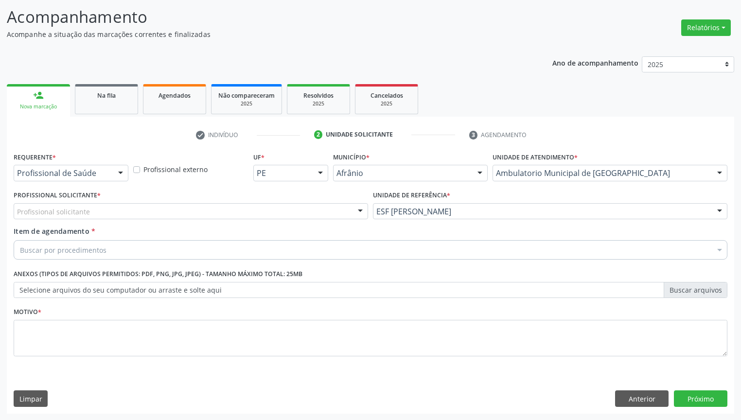
drag, startPoint x: 87, startPoint y: 210, endPoint x: 82, endPoint y: 224, distance: 14.5
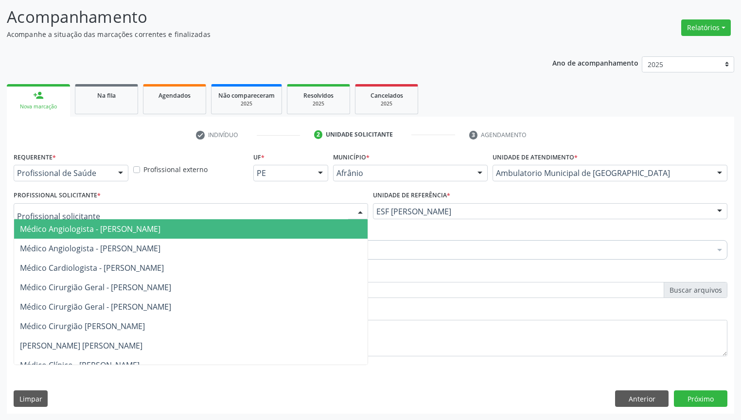
drag, startPoint x: 81, startPoint y: 229, endPoint x: 81, endPoint y: 241, distance: 11.2
click at [81, 230] on span "Médico Angiologista - Luis Henrique de Sa Nunes" at bounding box center [90, 229] width 140 height 11
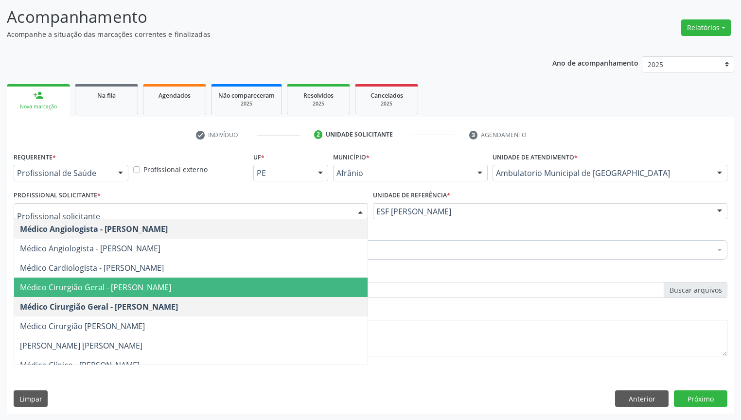
click at [122, 289] on span "Médico Cirurgião Geral - Bruno Saraiva Bezerra Medrado" at bounding box center [95, 287] width 151 height 11
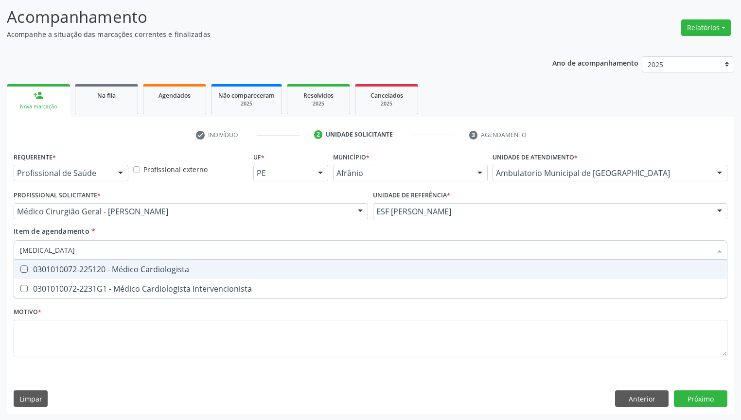
type input "CARDIOLOGISTA"
click at [52, 272] on div "0301010072-225120 - Médico Cardiologista" at bounding box center [370, 269] width 701 height 8
checkbox Cardiologista "true"
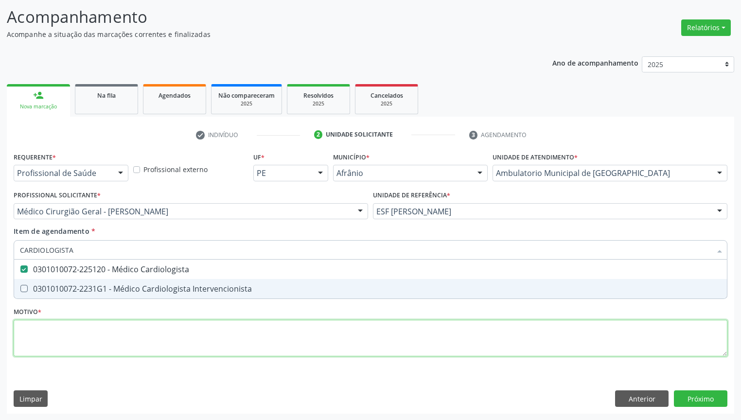
click at [54, 332] on div "Requerente * Profissional de Saúde Profissional de Saúde Paciente Nenhum result…" at bounding box center [371, 260] width 714 height 220
checkbox Intervencionista "true"
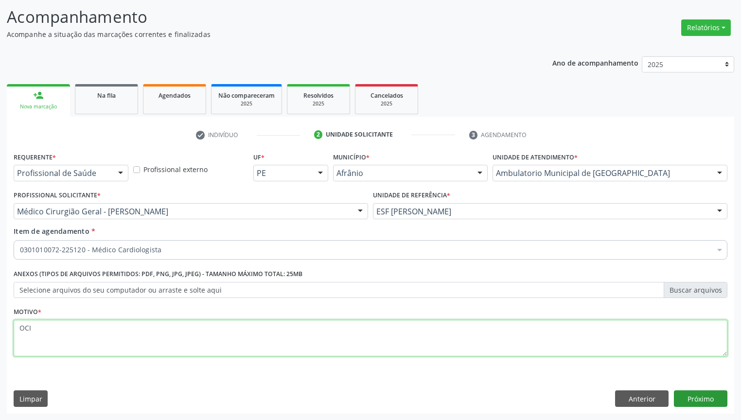
type textarea "OCI"
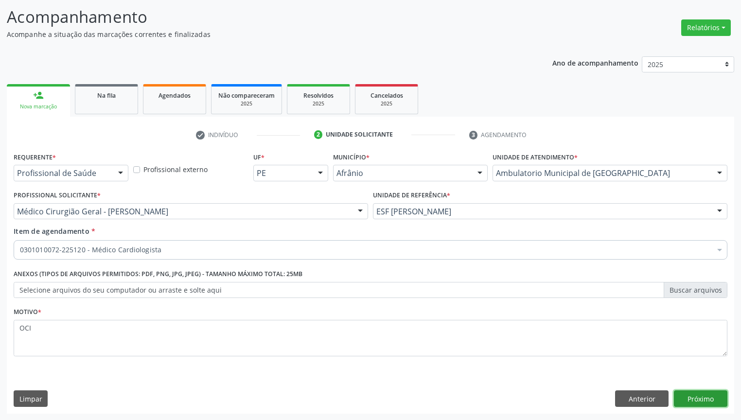
click at [681, 394] on button "Próximo" at bounding box center [700, 398] width 53 height 17
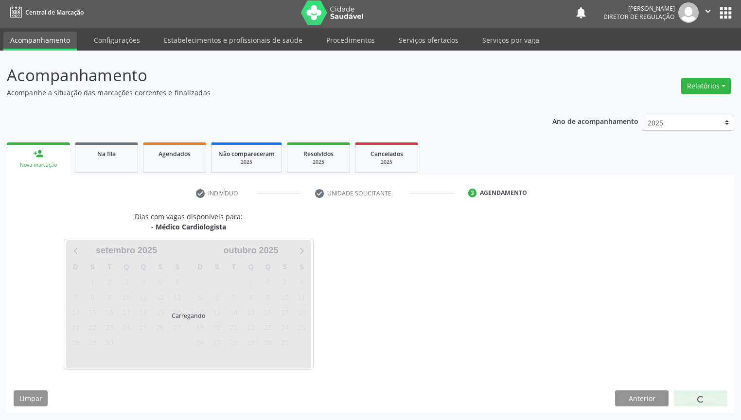
scroll to position [2, 0]
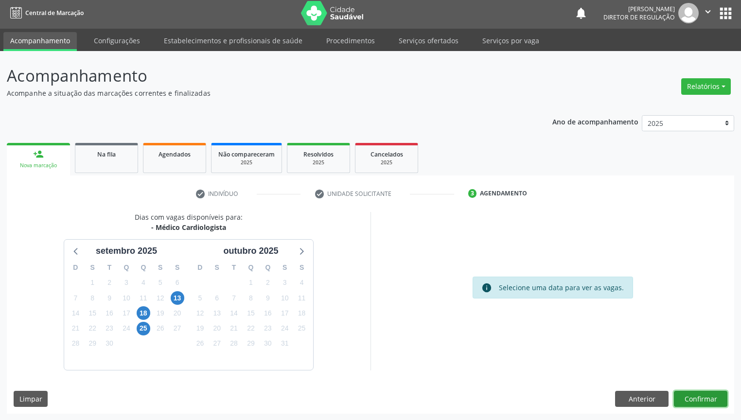
click at [707, 398] on button "Confirmar" at bounding box center [700, 399] width 53 height 17
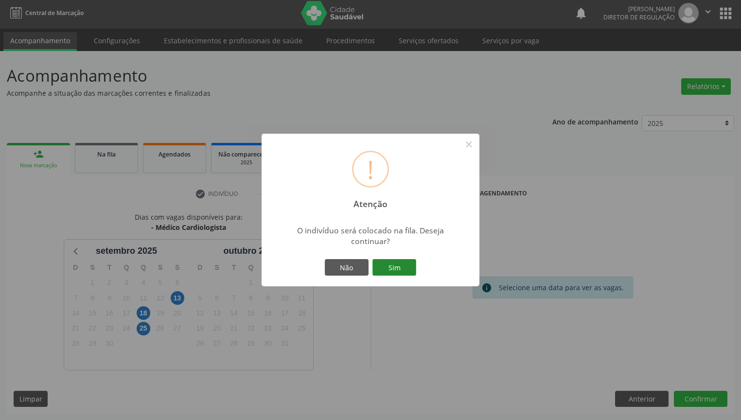
click at [398, 264] on button "Sim" at bounding box center [394, 267] width 44 height 17
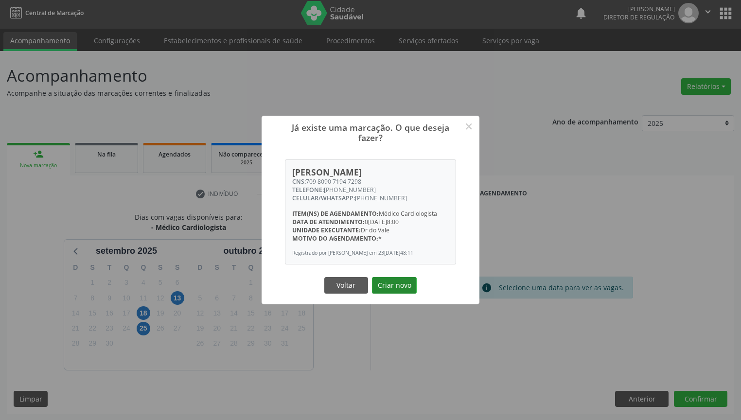
click at [391, 284] on button "Criar novo" at bounding box center [394, 285] width 45 height 17
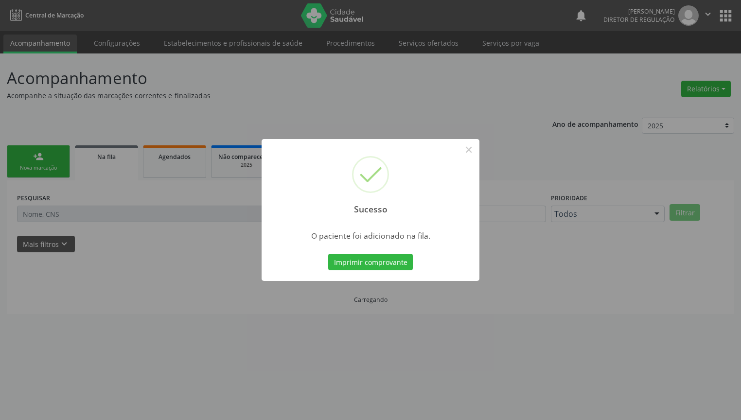
scroll to position [0, 0]
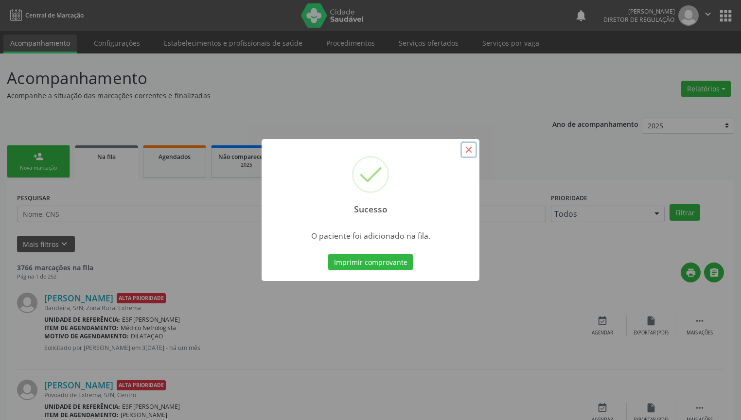
click at [465, 149] on button "×" at bounding box center [468, 149] width 17 height 17
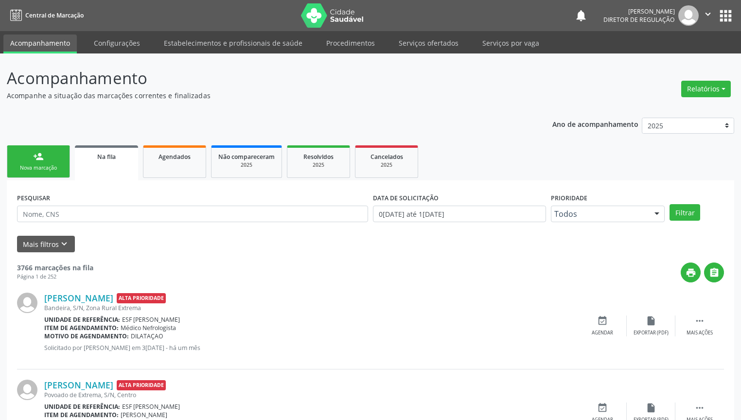
click at [46, 161] on link "person_add Nova marcação" at bounding box center [38, 161] width 63 height 33
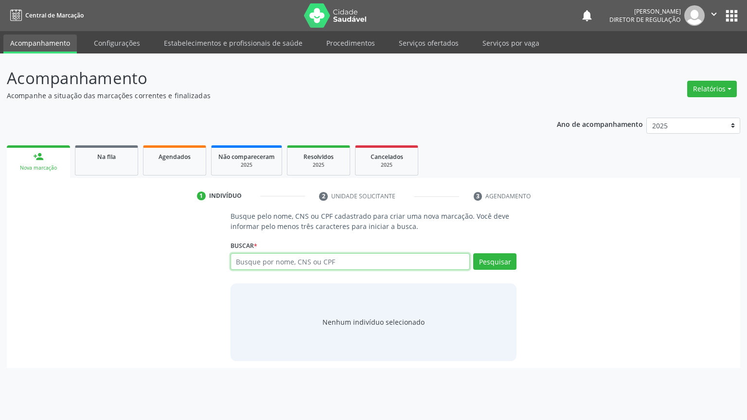
click at [267, 265] on input "text" at bounding box center [350, 261] width 240 height 17
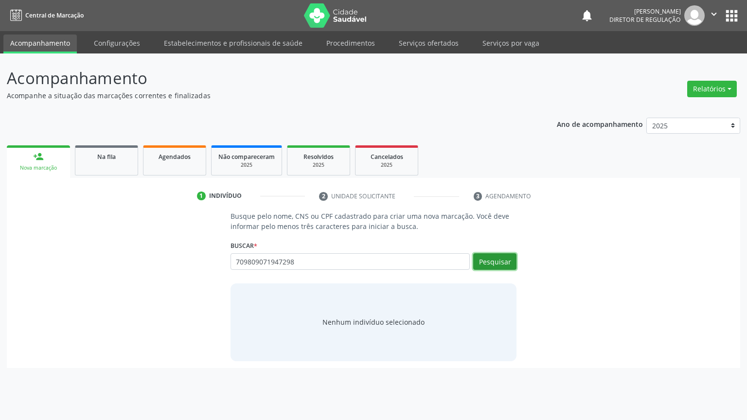
click at [503, 259] on button "Pesquisar" at bounding box center [494, 261] width 43 height 17
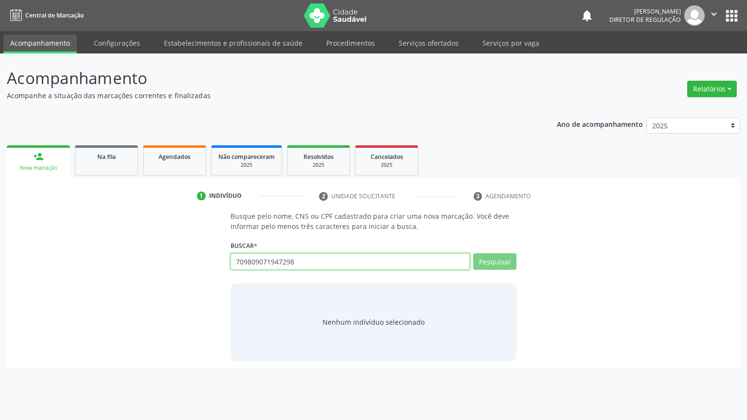
click at [303, 264] on input "709809071947298" at bounding box center [350, 261] width 240 height 17
type input "7"
click at [264, 262] on input "text" at bounding box center [350, 261] width 240 height 17
type input "70"
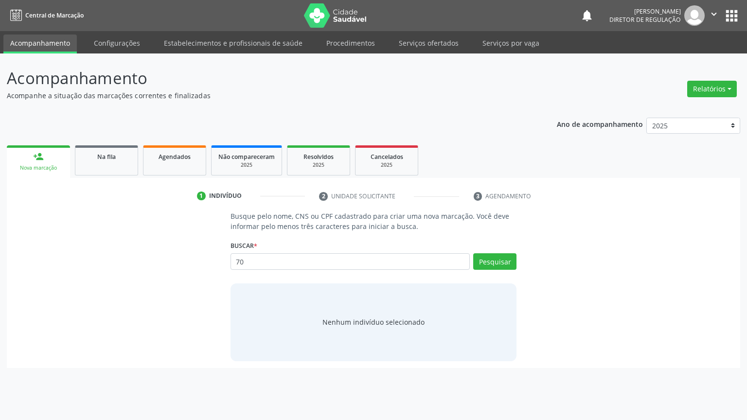
type input "7"
type input "709809071947298"
click at [483, 263] on button "Pesquisar" at bounding box center [494, 261] width 43 height 17
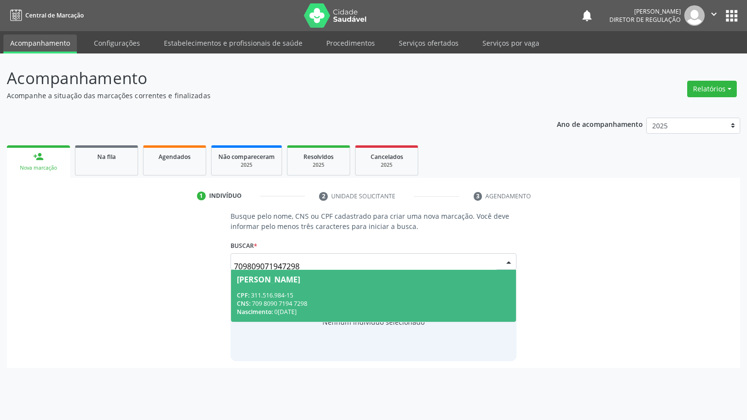
click at [321, 292] on div "CPF: 311.516.984-15" at bounding box center [374, 295] width 274 height 8
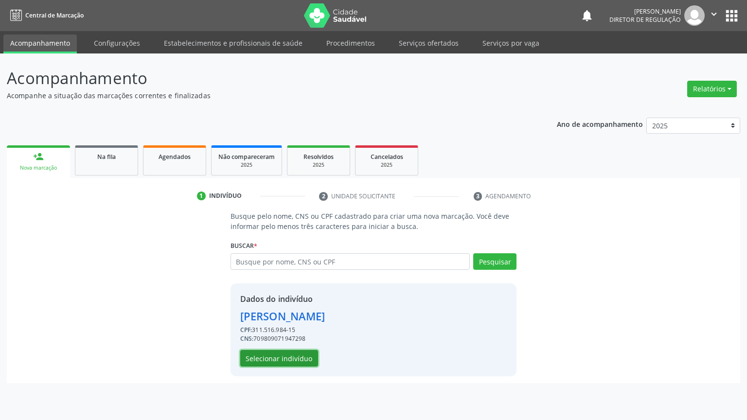
click at [301, 360] on button "Selecionar indivíduo" at bounding box center [279, 358] width 78 height 17
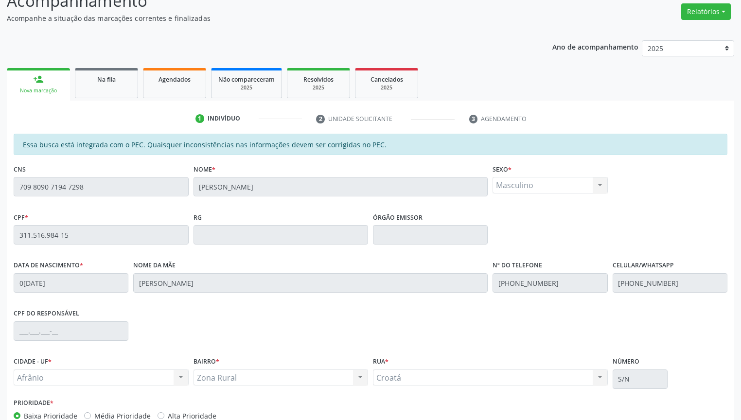
scroll to position [135, 0]
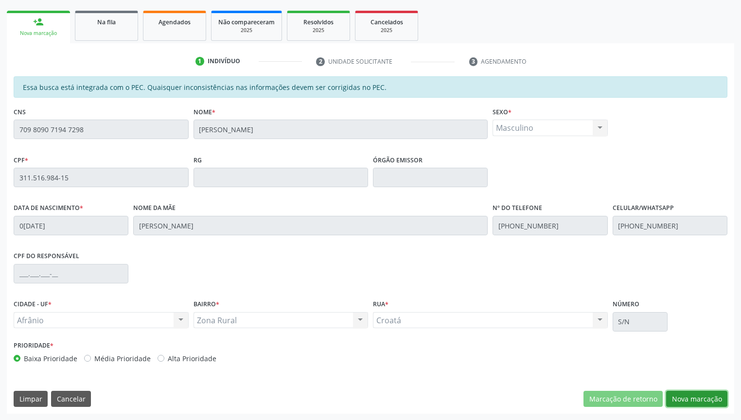
click at [679, 402] on button "Nova marcação" at bounding box center [696, 399] width 61 height 17
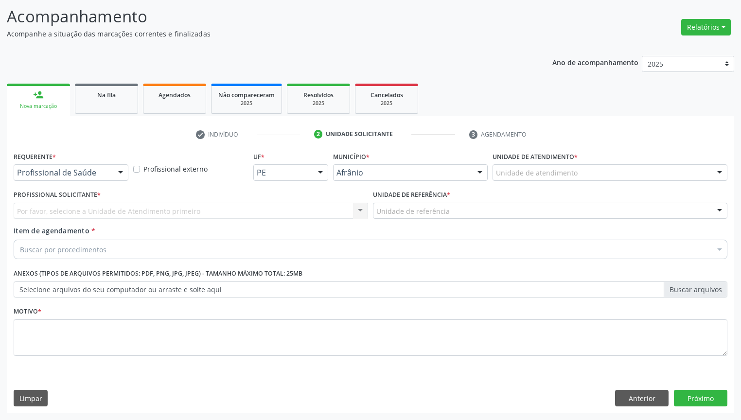
scroll to position [61, 0]
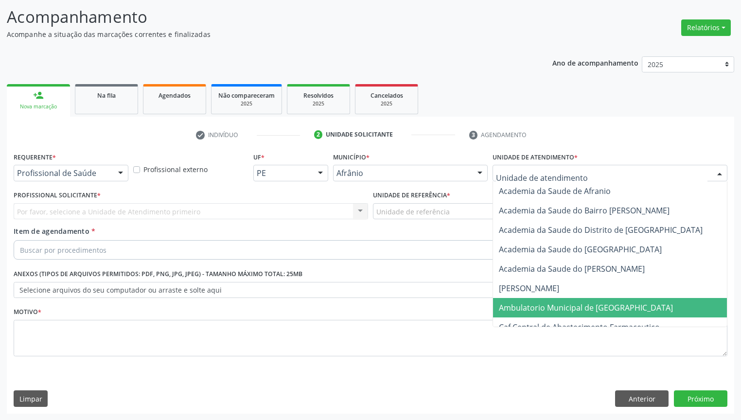
click at [533, 306] on span "Ambulatorio Municipal de Saude" at bounding box center [586, 307] width 174 height 11
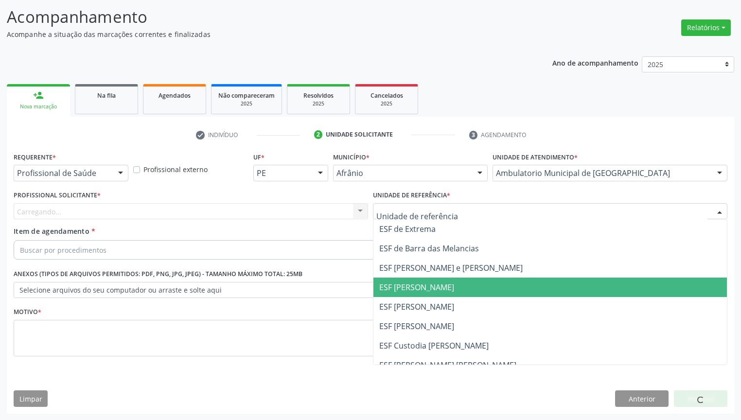
click at [408, 296] on span "ESF [PERSON_NAME]" at bounding box center [549, 287] width 353 height 19
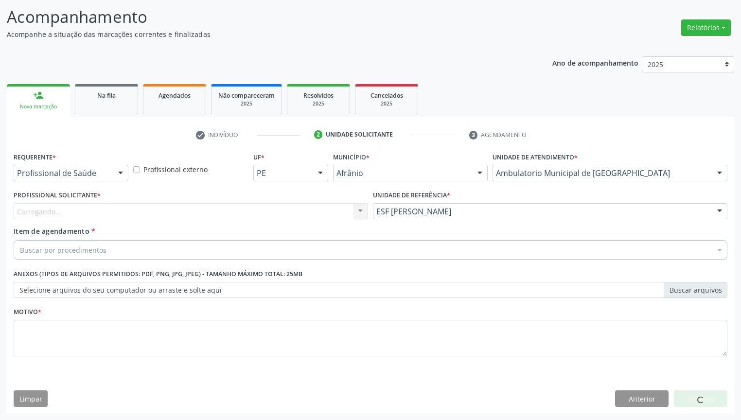
click at [94, 220] on div "Profissional Solicitante * Carregando... Nenhum resultado encontrado para: " " …" at bounding box center [190, 207] width 359 height 38
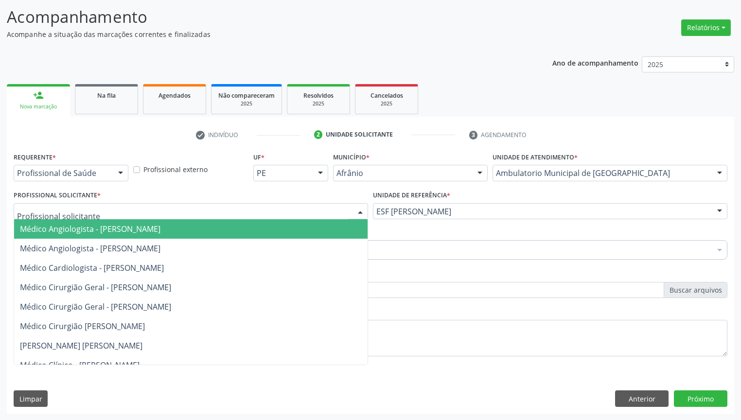
click at [75, 229] on span "Médico Angiologista - Luis Henrique de Sa Nunes" at bounding box center [90, 229] width 140 height 11
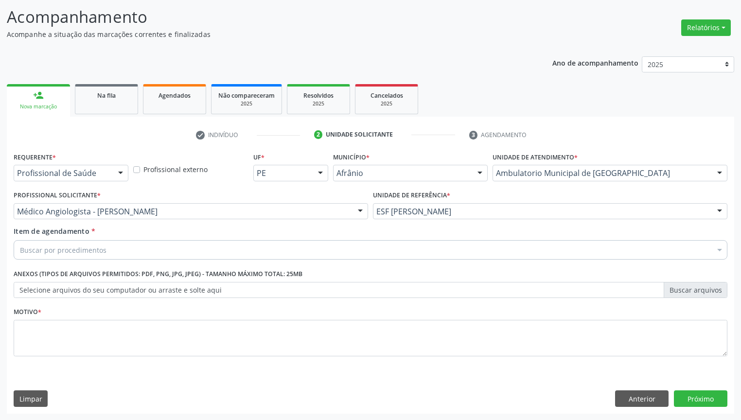
click at [68, 257] on div "Buscar por procedimentos" at bounding box center [371, 249] width 714 height 19
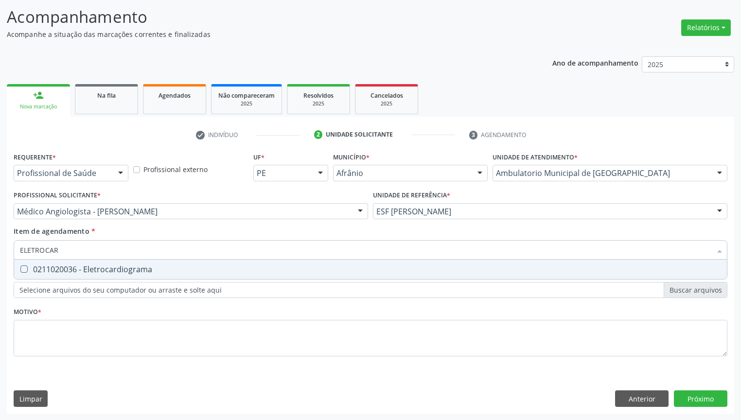
type input "ELETROCARD"
click at [58, 275] on span "0211020036 - Eletrocardiograma" at bounding box center [370, 269] width 713 height 19
checkbox Eletrocardiograma "true"
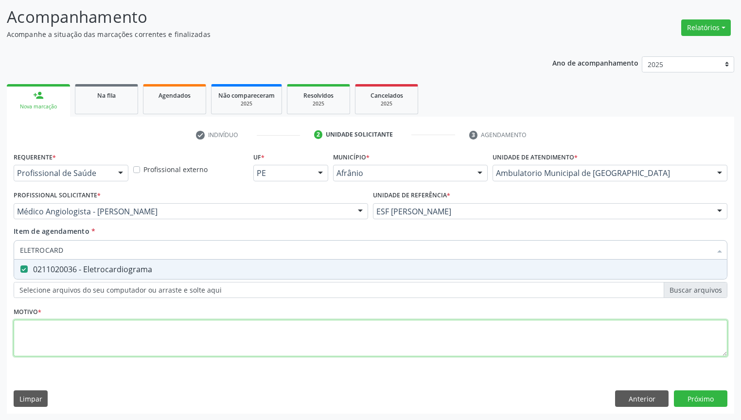
click at [31, 323] on div "Requerente * Profissional de Saúde Profissional de Saúde Paciente Nenhum result…" at bounding box center [371, 260] width 714 height 220
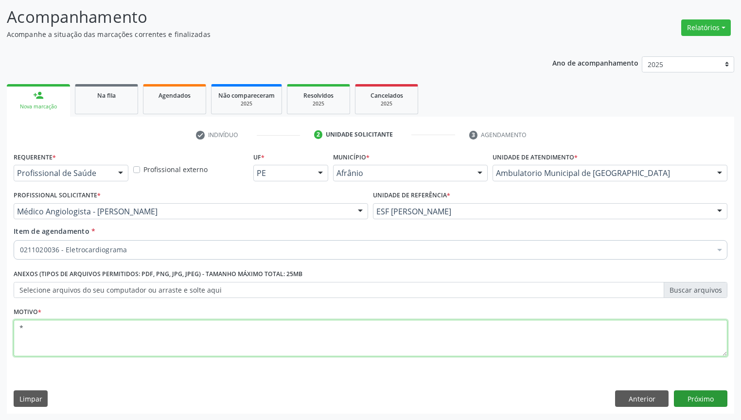
type textarea "*"
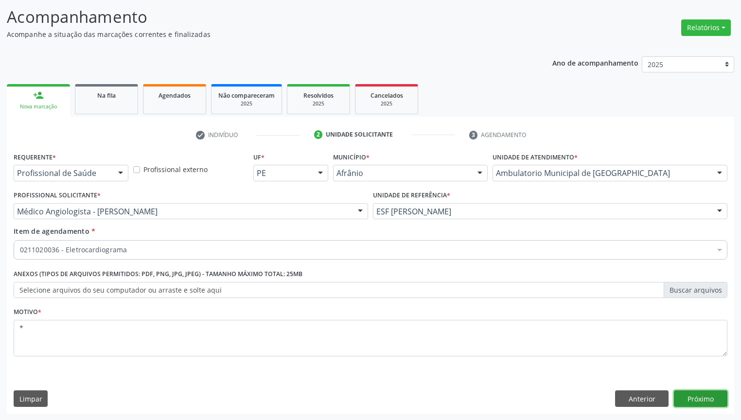
click at [700, 394] on button "Próximo" at bounding box center [700, 398] width 53 height 17
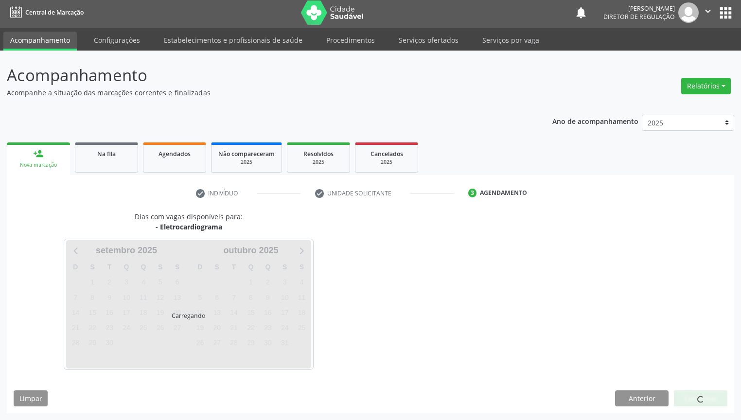
scroll to position [2, 0]
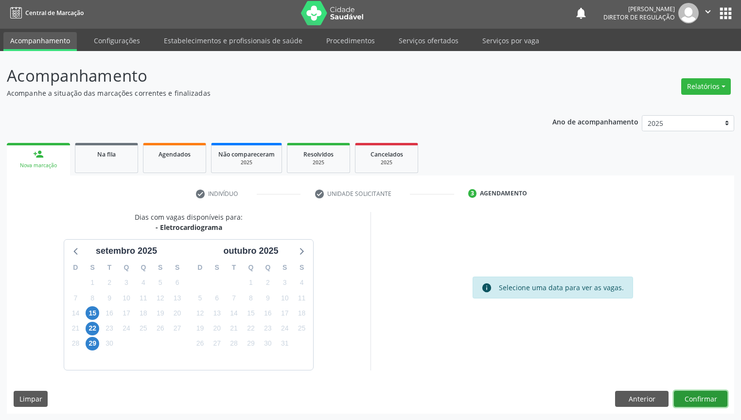
click at [697, 402] on button "Confirmar" at bounding box center [700, 399] width 53 height 17
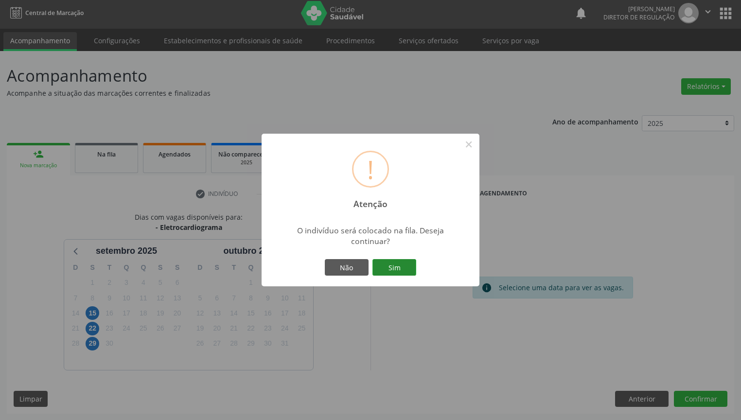
click at [405, 263] on button "Sim" at bounding box center [394, 267] width 44 height 17
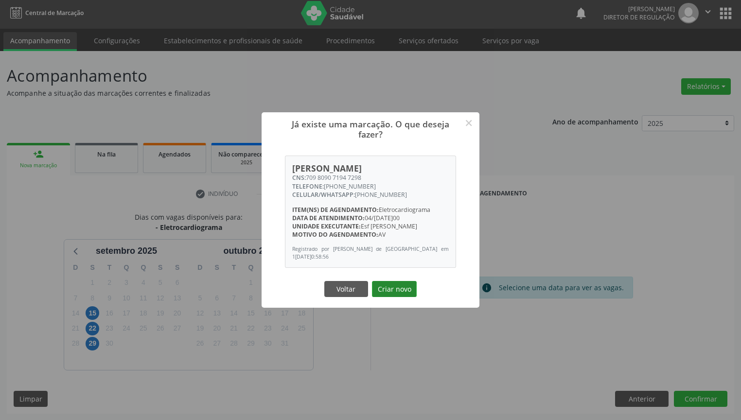
click at [393, 288] on button "Criar novo" at bounding box center [394, 289] width 45 height 17
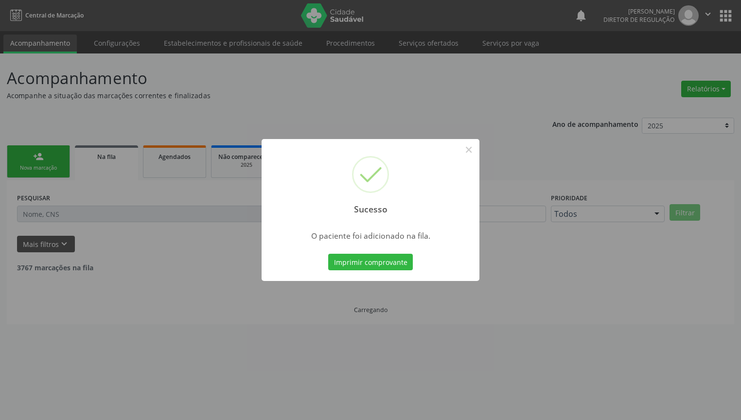
scroll to position [0, 0]
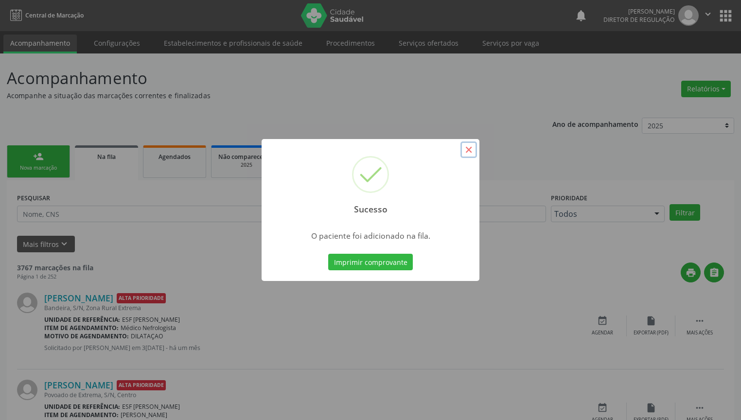
click at [468, 150] on button "×" at bounding box center [468, 149] width 17 height 17
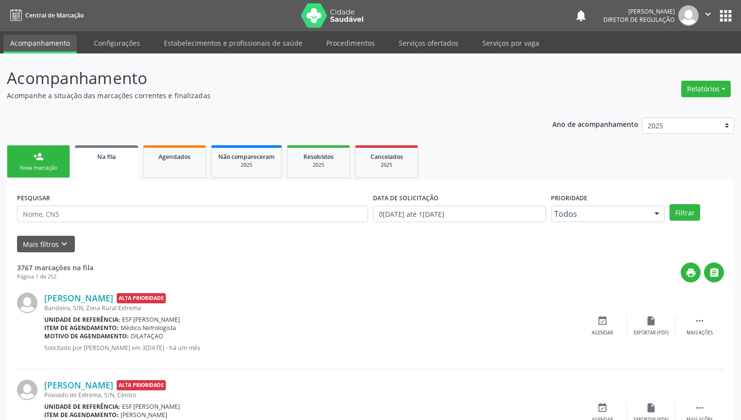
click at [35, 160] on div "person_add" at bounding box center [38, 156] width 11 height 11
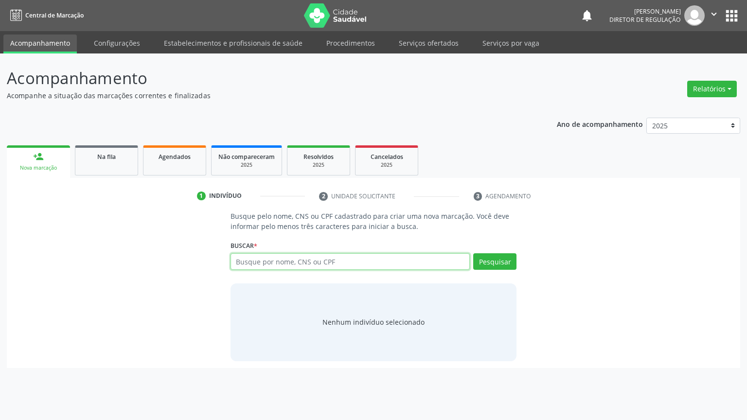
click at [242, 264] on input "text" at bounding box center [350, 261] width 240 height 17
type input "701208005620412"
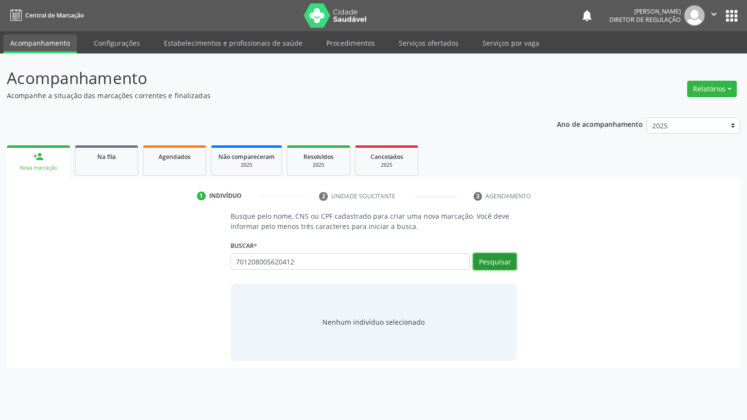
click at [497, 258] on button "Pesquisar" at bounding box center [494, 261] width 43 height 17
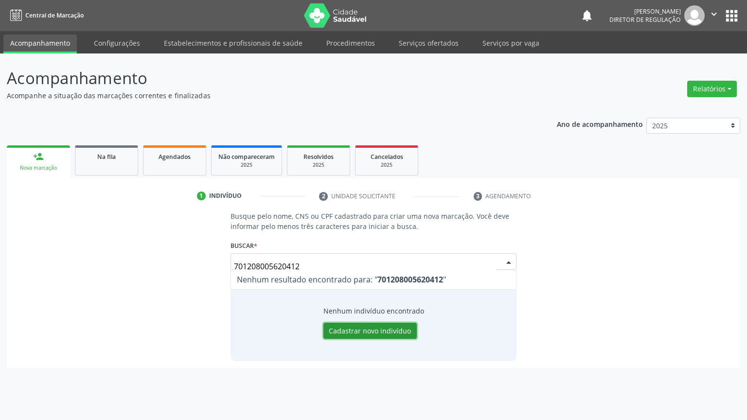
click at [370, 330] on button "Cadastrar novo indivíduo" at bounding box center [369, 331] width 93 height 17
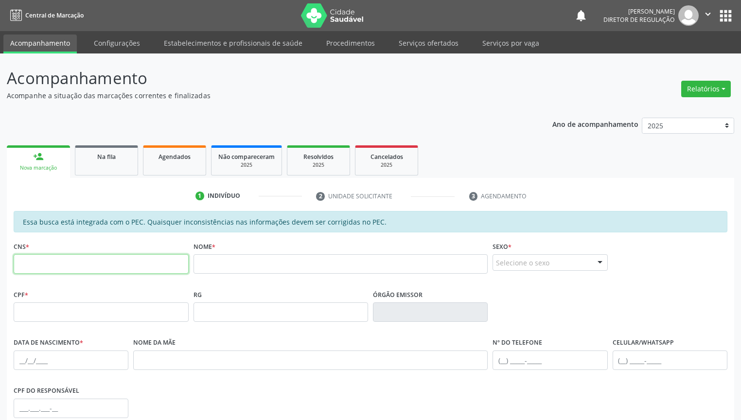
click at [80, 261] on input "text" at bounding box center [101, 263] width 175 height 19
type input "704 2002 9075 5986"
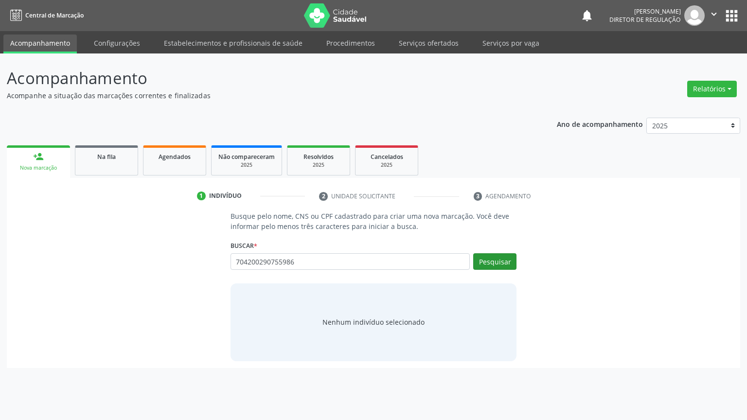
type input "704200290755986"
click at [504, 258] on button "Pesquisar" at bounding box center [494, 261] width 43 height 17
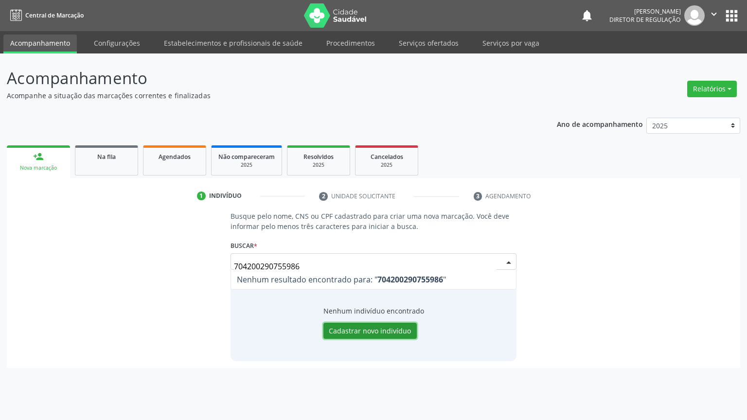
click at [362, 332] on button "Cadastrar novo indivíduo" at bounding box center [369, 331] width 93 height 17
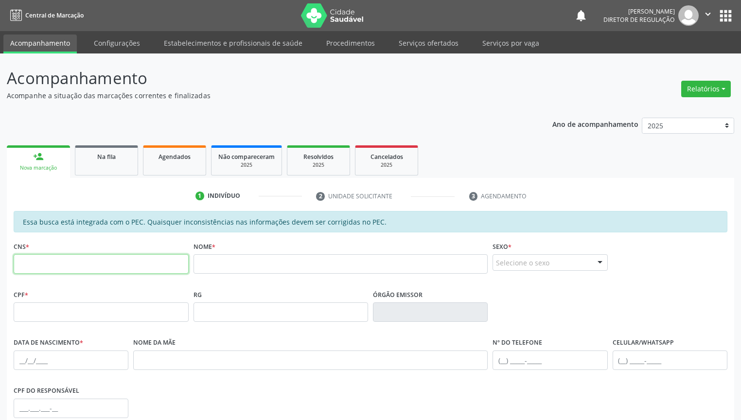
click at [58, 270] on input "text" at bounding box center [101, 263] width 175 height 19
type input "704 2002 9075 5986"
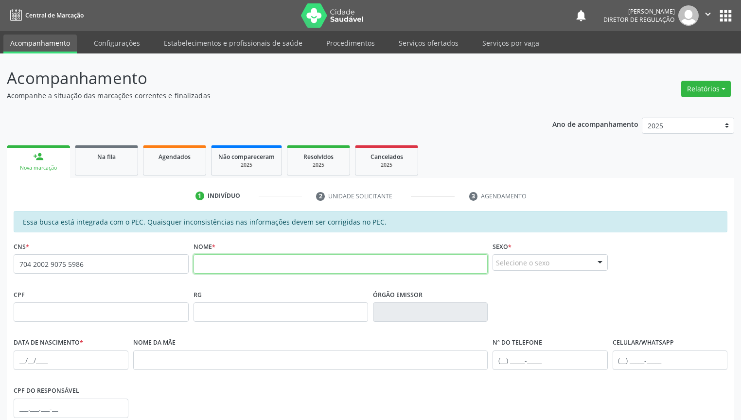
click at [225, 268] on input "text" at bounding box center [340, 263] width 295 height 19
type input "[PERSON_NAME]"
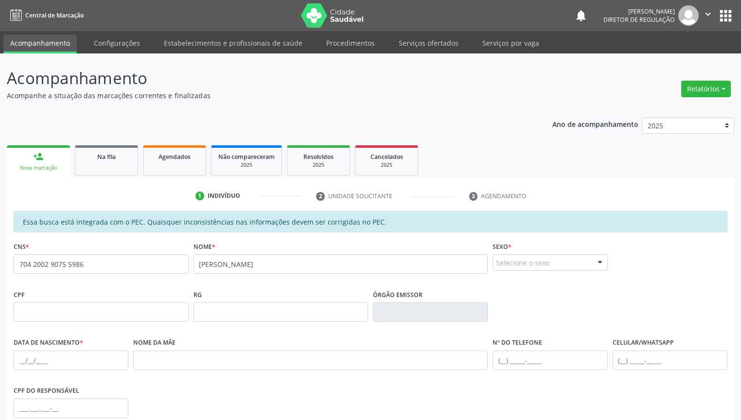
click at [528, 263] on div "Selecione o sexo" at bounding box center [549, 262] width 115 height 17
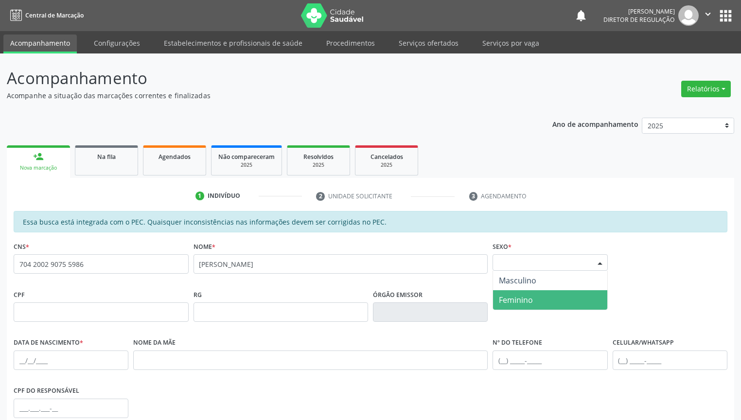
click at [526, 299] on span "Feminino" at bounding box center [516, 300] width 34 height 11
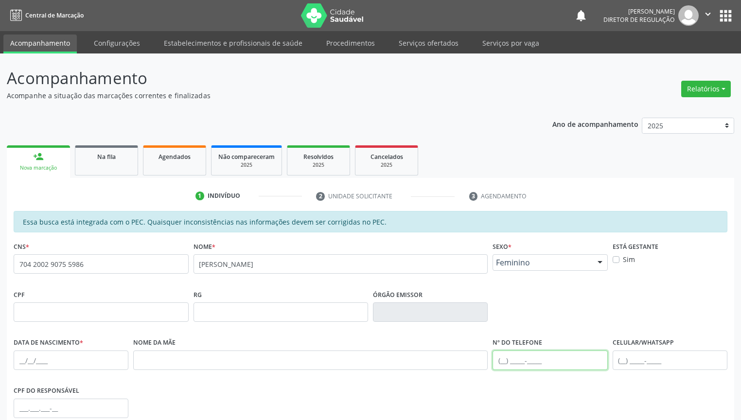
click at [507, 357] on input "text" at bounding box center [549, 359] width 115 height 19
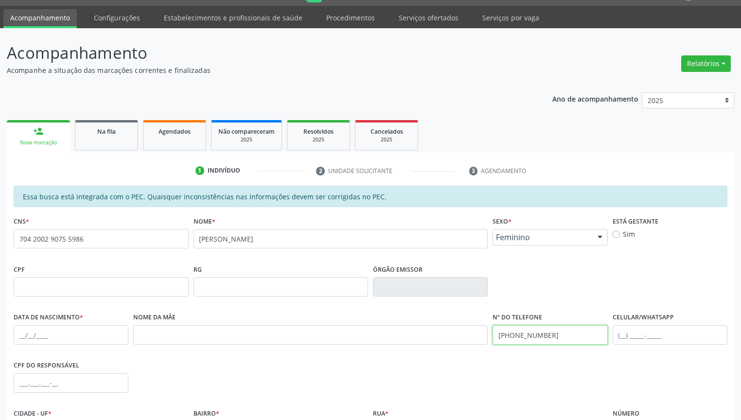
scroll to position [39, 0]
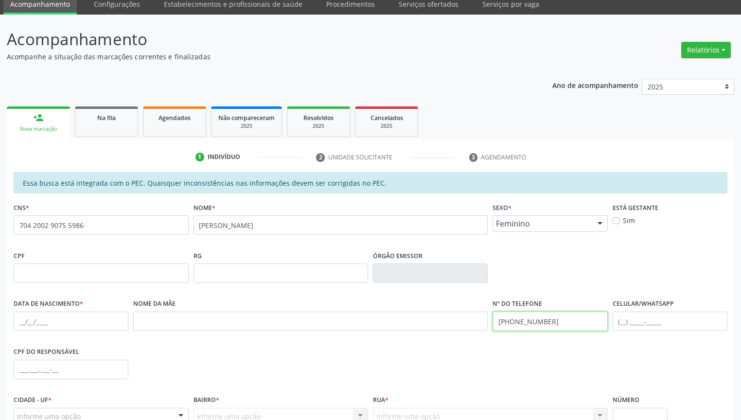
type input "[PHONE_NUMBER]"
click at [23, 317] on input "text" at bounding box center [71, 321] width 115 height 19
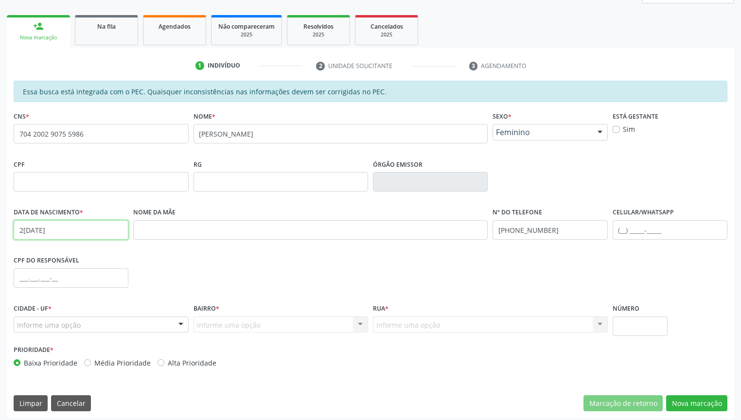
scroll to position [135, 0]
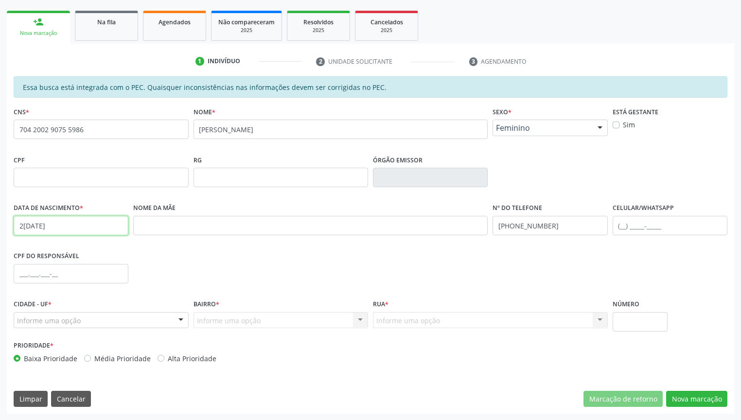
type input "2[DATE]"
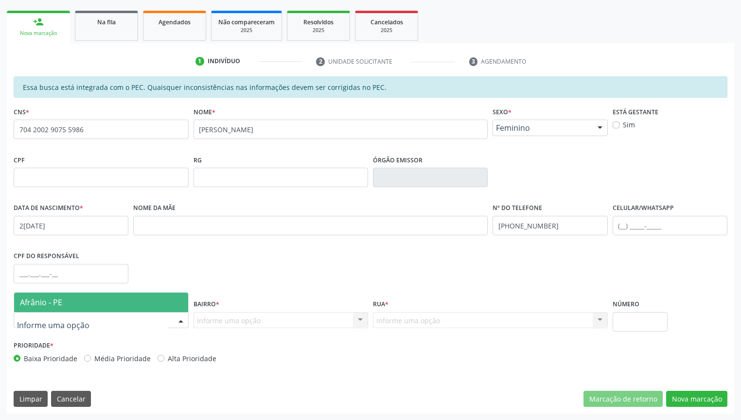
drag, startPoint x: 78, startPoint y: 297, endPoint x: 202, endPoint y: 317, distance: 125.9
click at [81, 297] on span "Afrânio - PE" at bounding box center [101, 302] width 174 height 19
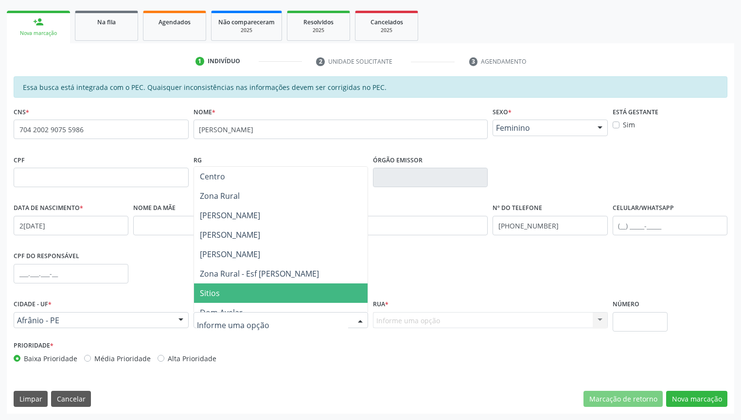
click at [215, 294] on span "Sitios" at bounding box center [210, 293] width 20 height 11
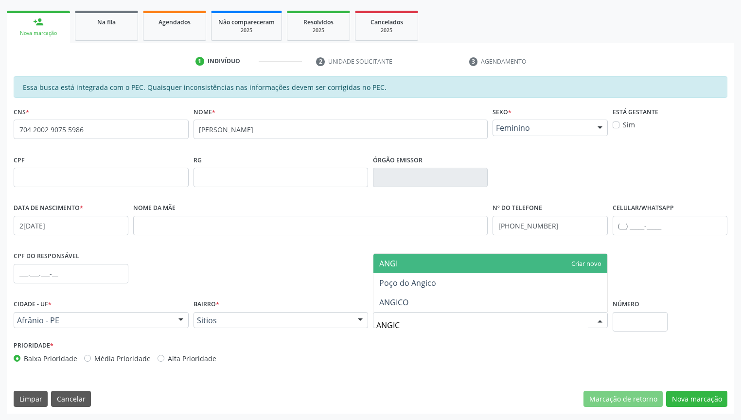
type input "ANGICO"
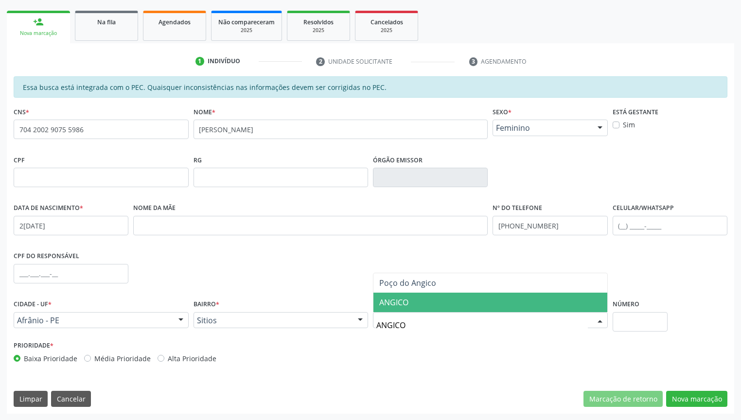
click at [410, 300] on span "ANGICO" at bounding box center [490, 302] width 234 height 19
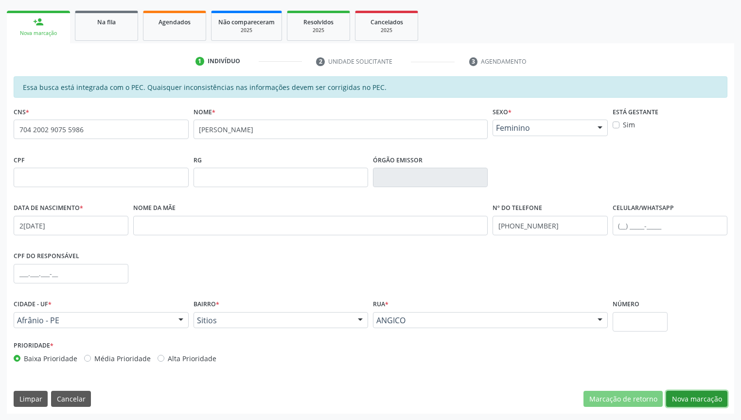
click at [698, 397] on button "Nova marcação" at bounding box center [696, 399] width 61 height 17
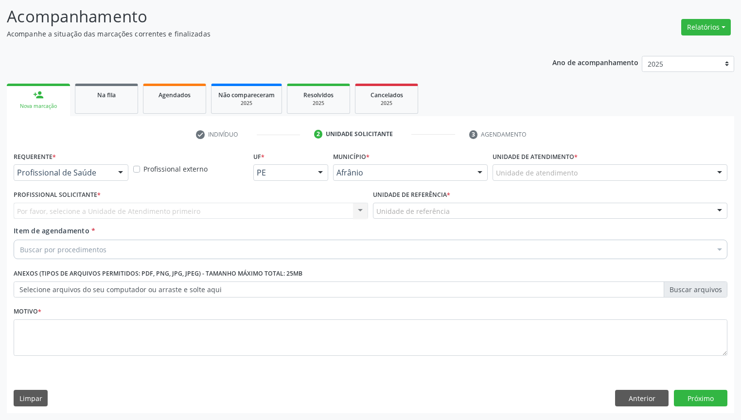
scroll to position [61, 0]
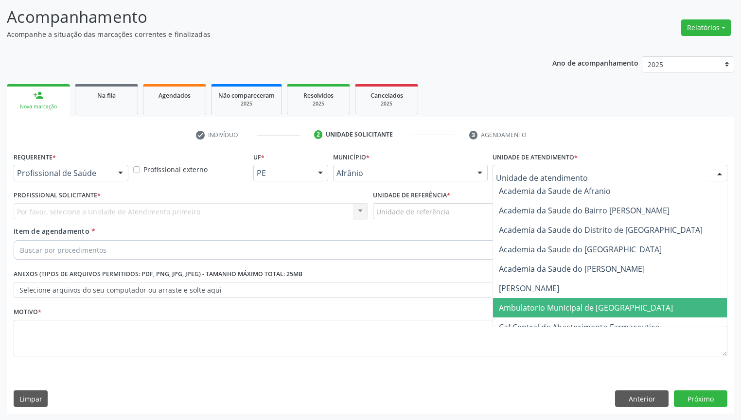
drag, startPoint x: 513, startPoint y: 307, endPoint x: 489, endPoint y: 293, distance: 27.9
click at [512, 307] on span "Ambulatorio Municipal de [GEOGRAPHIC_DATA]" at bounding box center [586, 307] width 174 height 11
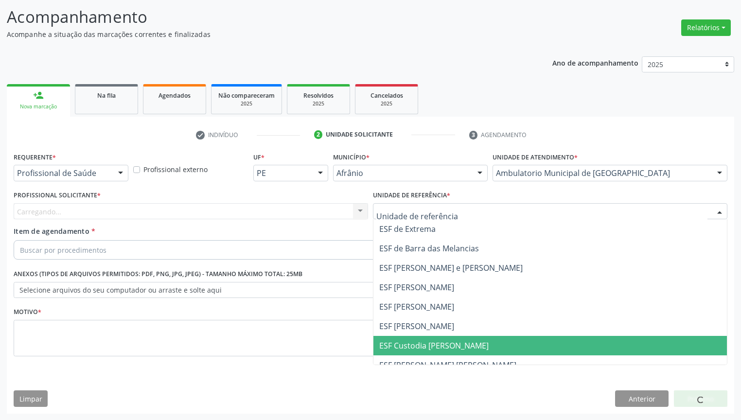
click at [401, 338] on span "ESF Custodia [PERSON_NAME]" at bounding box center [549, 345] width 353 height 19
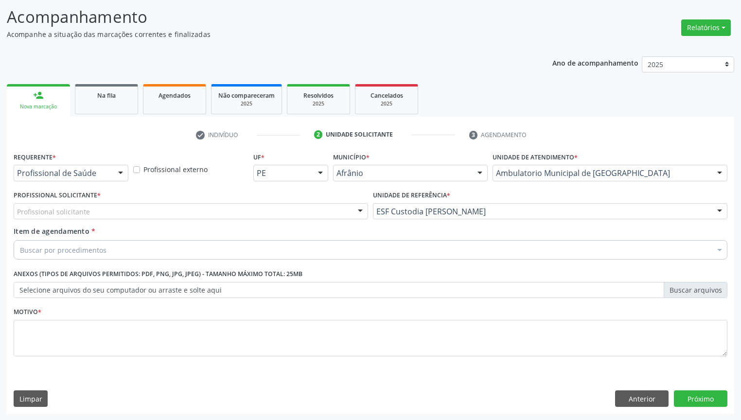
click at [60, 217] on div "Profissional solicitante" at bounding box center [191, 211] width 354 height 17
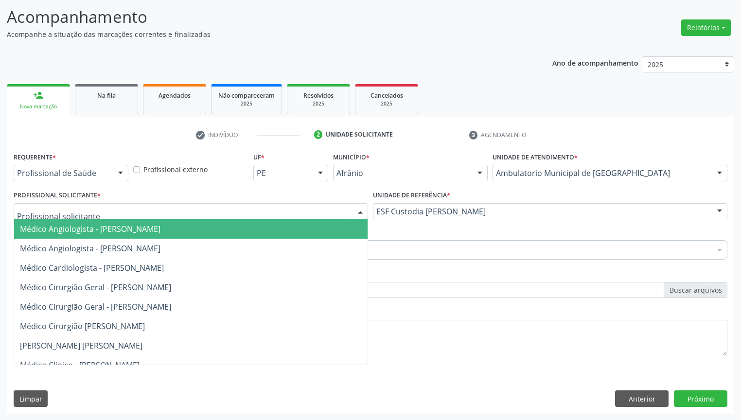
click at [60, 225] on span "Médico Angiologista - [PERSON_NAME]" at bounding box center [90, 229] width 140 height 11
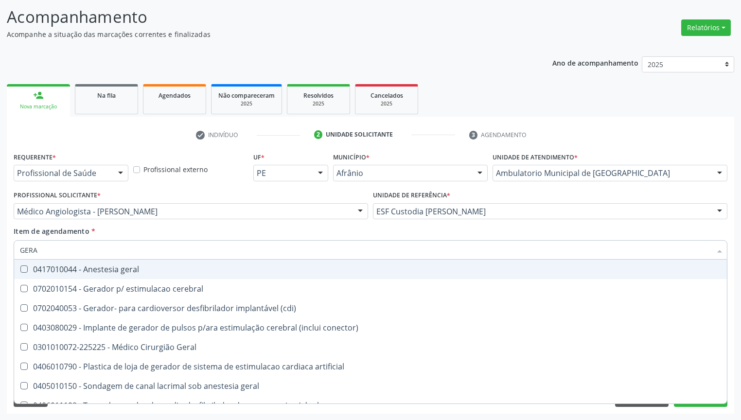
type input "GERAL"
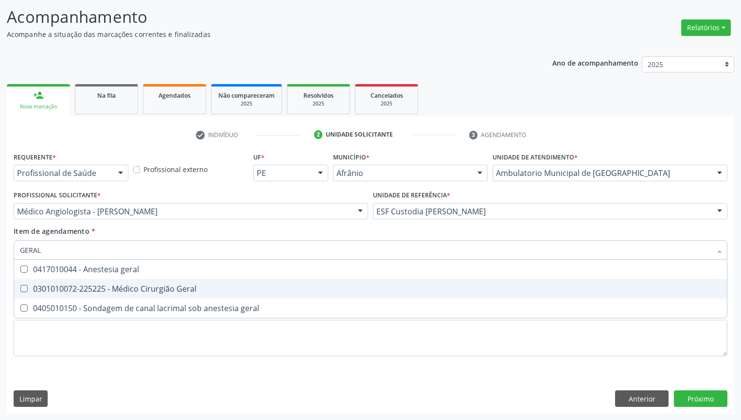
click at [61, 290] on div "0301010072-225225 - Médico Cirurgião Geral" at bounding box center [370, 289] width 701 height 8
checkbox Geral "true"
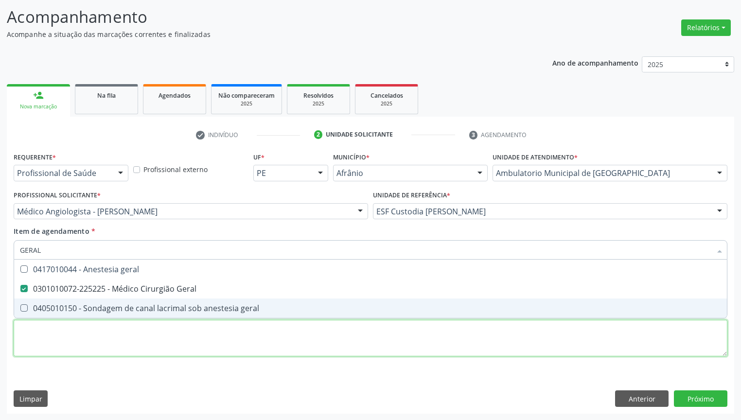
click at [43, 344] on div "Requerente * Profissional de Saúde Profissional de Saúde Paciente Nenhum result…" at bounding box center [371, 260] width 714 height 220
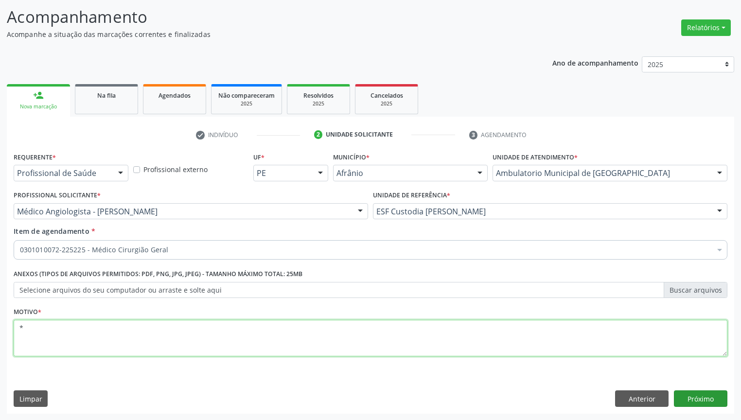
type textarea "*"
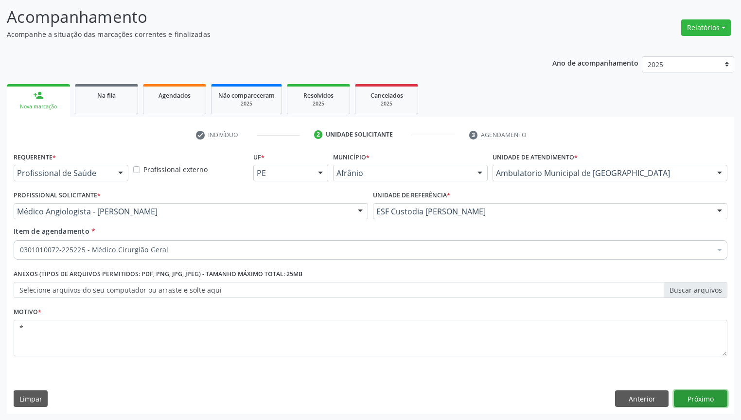
click at [690, 397] on button "Próximo" at bounding box center [700, 398] width 53 height 17
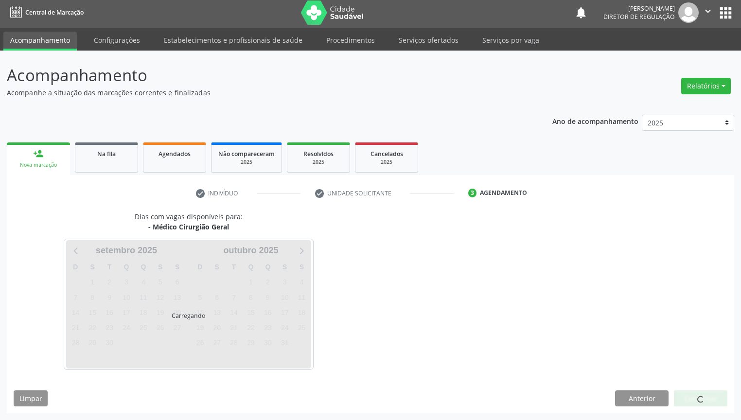
scroll to position [2, 0]
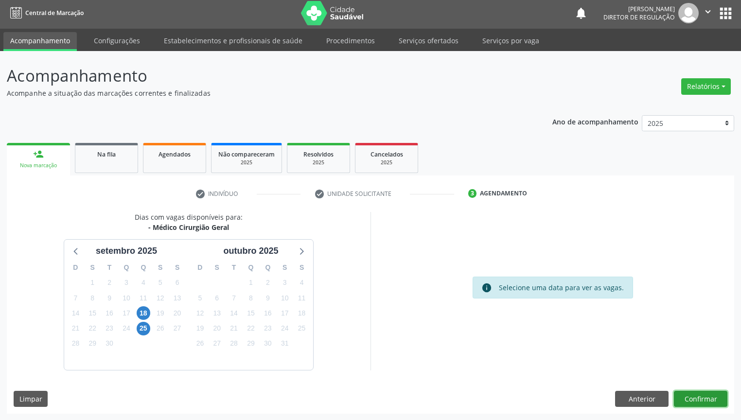
click at [701, 399] on button "Confirmar" at bounding box center [700, 399] width 53 height 17
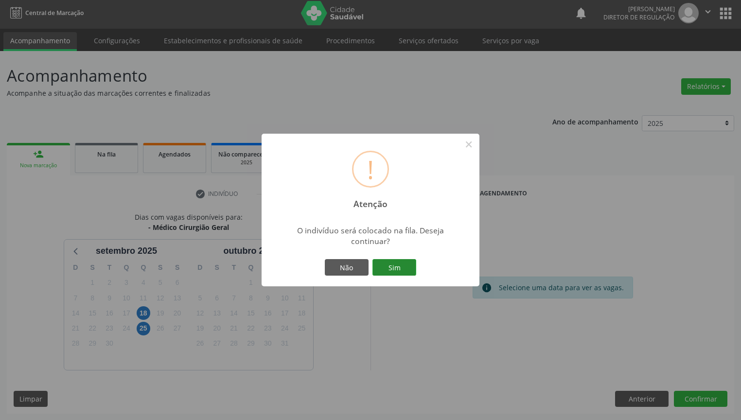
click at [397, 271] on button "Sim" at bounding box center [394, 267] width 44 height 17
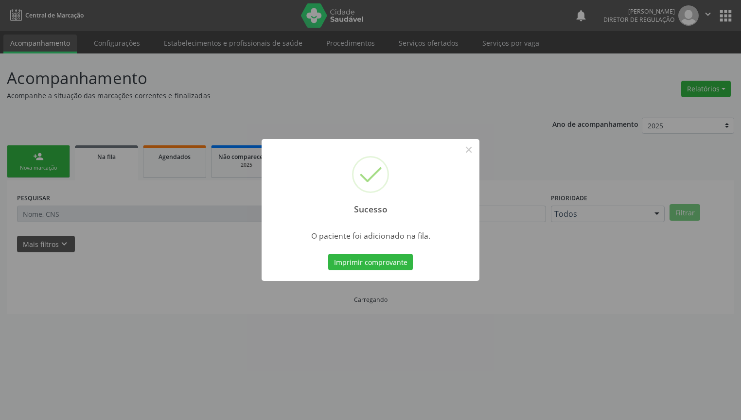
scroll to position [0, 0]
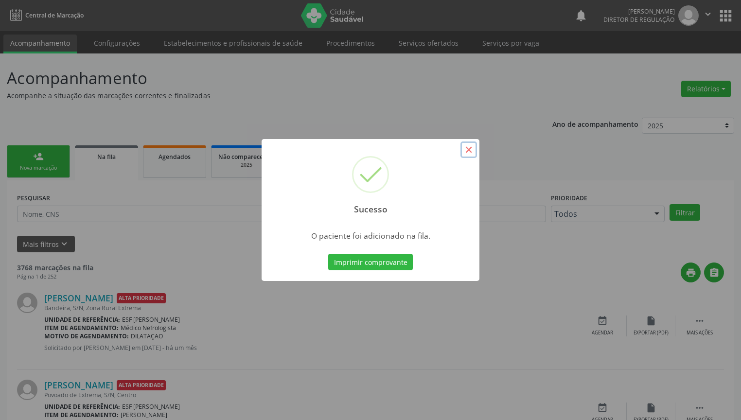
click at [474, 152] on button "×" at bounding box center [468, 149] width 17 height 17
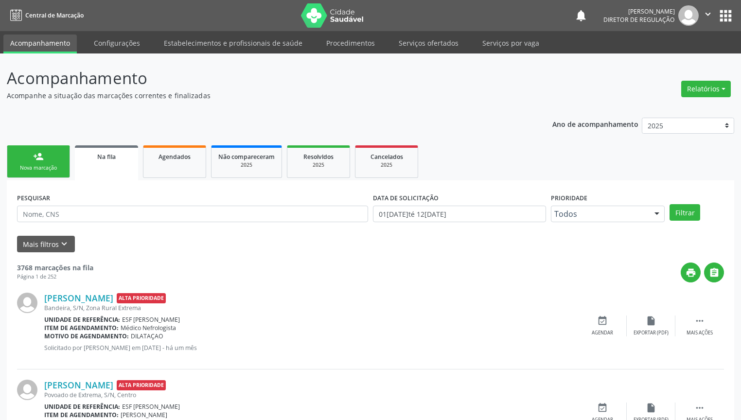
click at [52, 161] on link "person_add Nova marcação" at bounding box center [38, 161] width 63 height 33
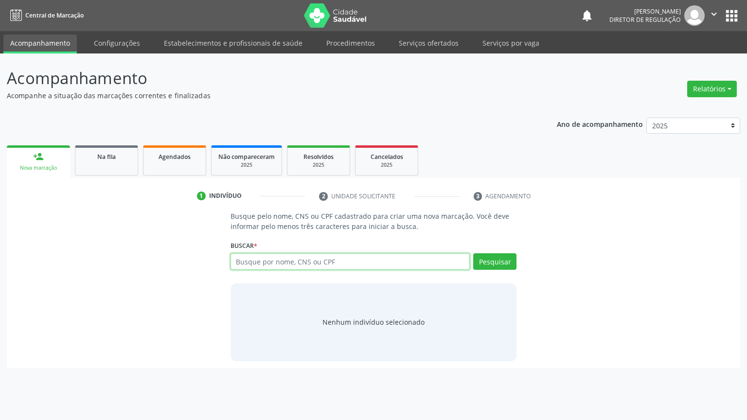
click at [271, 261] on input "text" at bounding box center [350, 261] width 240 height 17
type input "708003889856020"
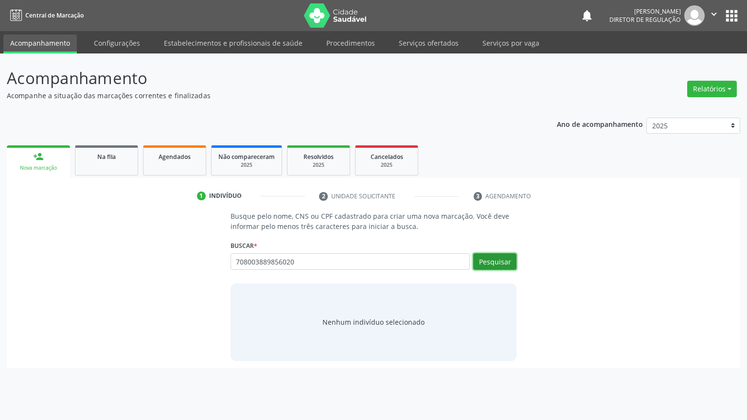
click at [499, 264] on button "Pesquisar" at bounding box center [494, 261] width 43 height 17
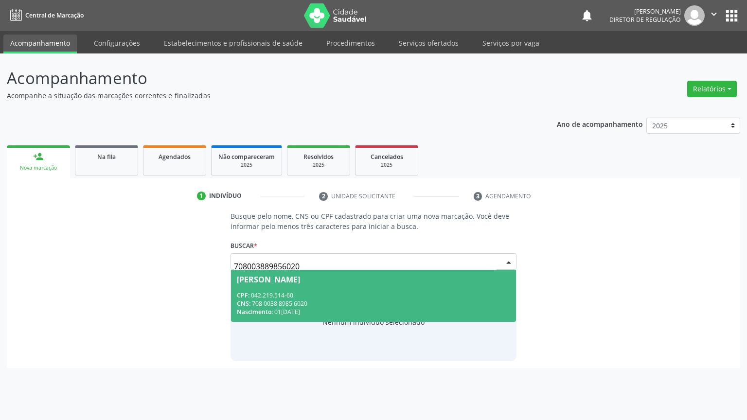
click at [297, 295] on div "CPF: 042.219.514-60" at bounding box center [374, 295] width 274 height 8
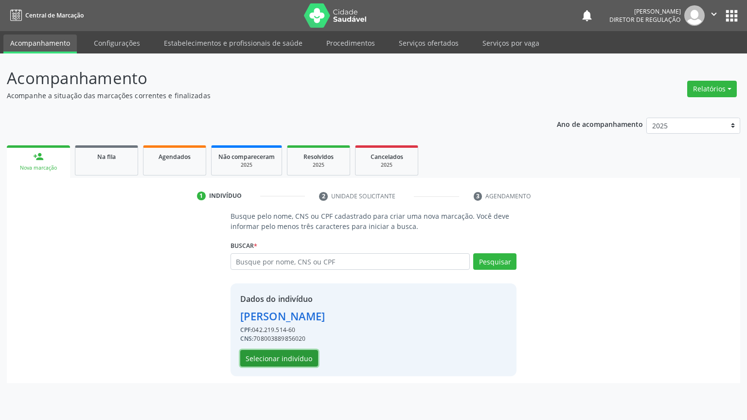
click at [277, 360] on button "Selecionar indivíduo" at bounding box center [279, 358] width 78 height 17
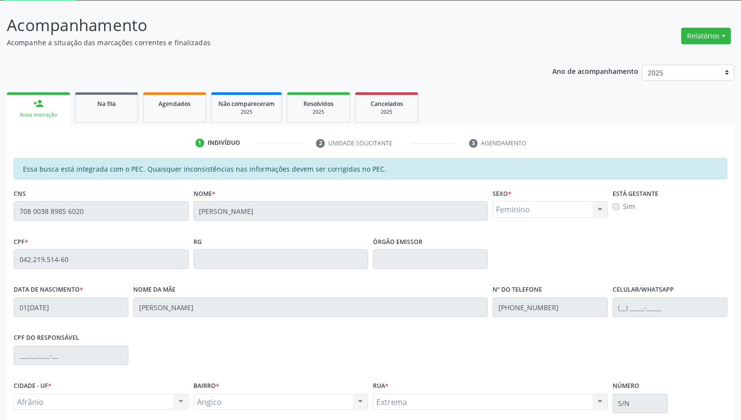
scroll to position [135, 0]
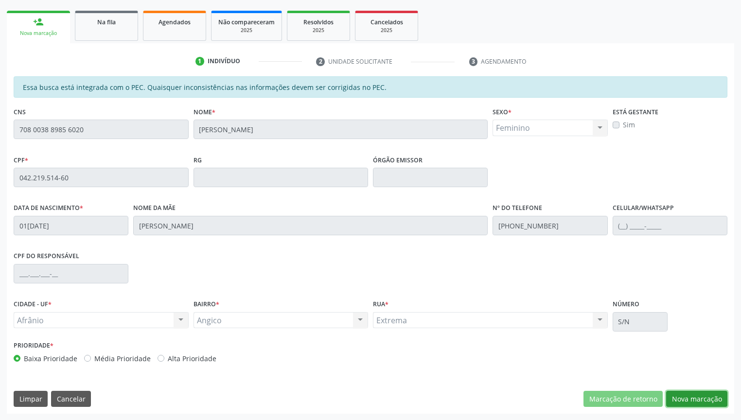
click at [690, 400] on button "Nova marcação" at bounding box center [696, 399] width 61 height 17
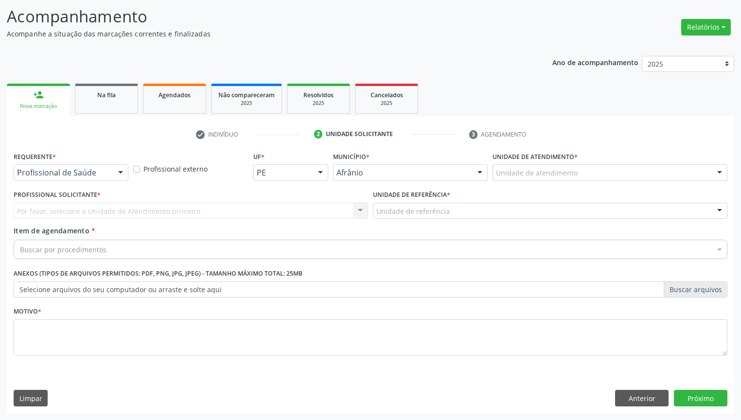
scroll to position [61, 0]
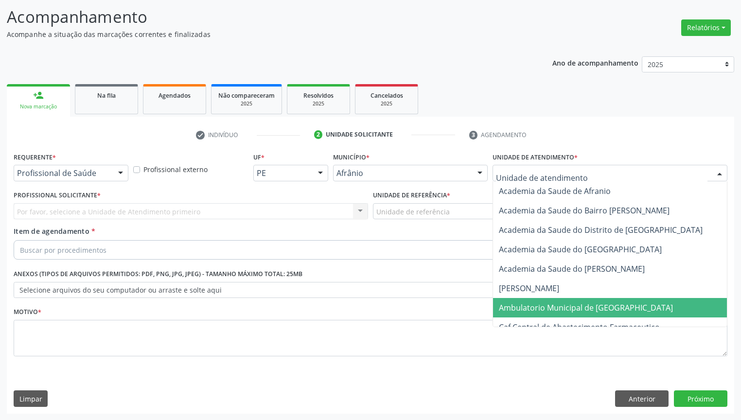
click at [521, 303] on span "Ambulatorio Municipal de [GEOGRAPHIC_DATA]" at bounding box center [586, 307] width 174 height 11
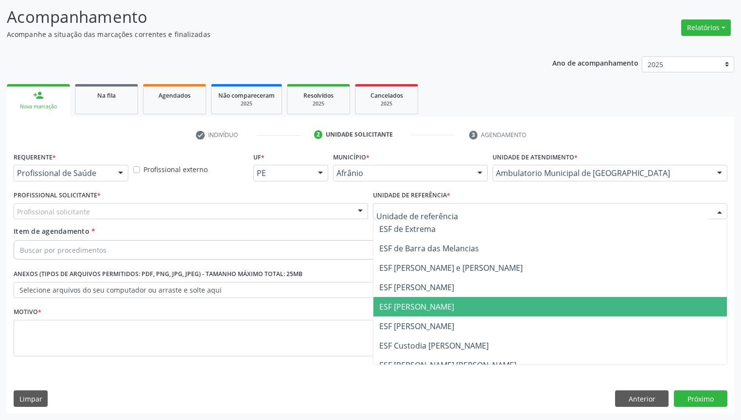
click at [401, 297] on span "ESF [PERSON_NAME]" at bounding box center [549, 306] width 353 height 19
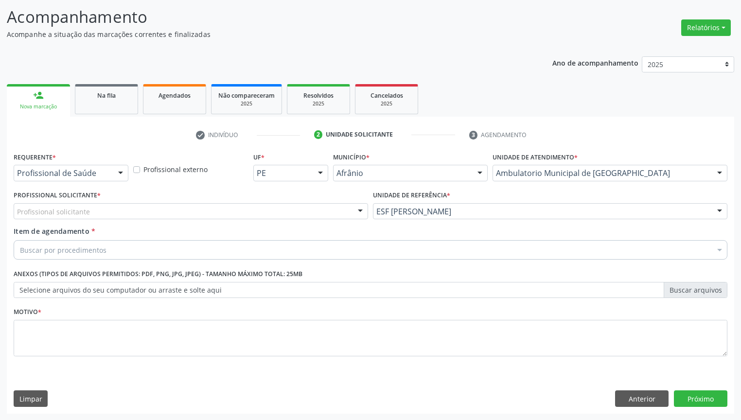
click at [92, 217] on div "Profissional solicitante" at bounding box center [191, 211] width 354 height 17
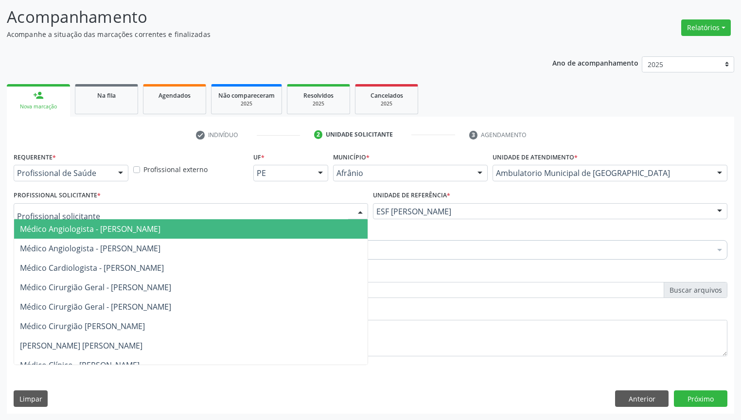
click at [95, 230] on span "Médico Angiologista - [PERSON_NAME]" at bounding box center [90, 229] width 140 height 11
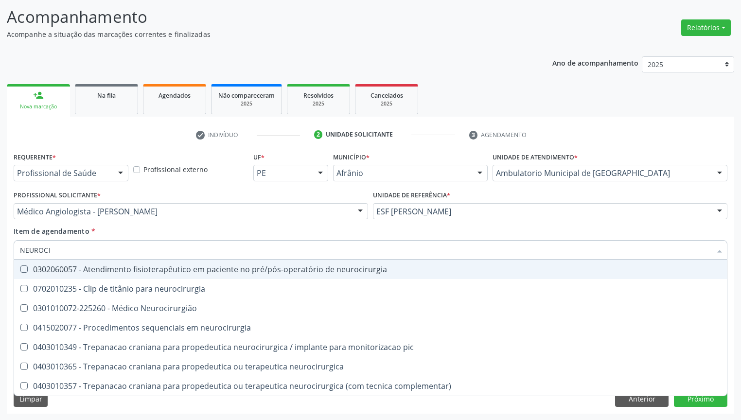
type input "NEUROCIR"
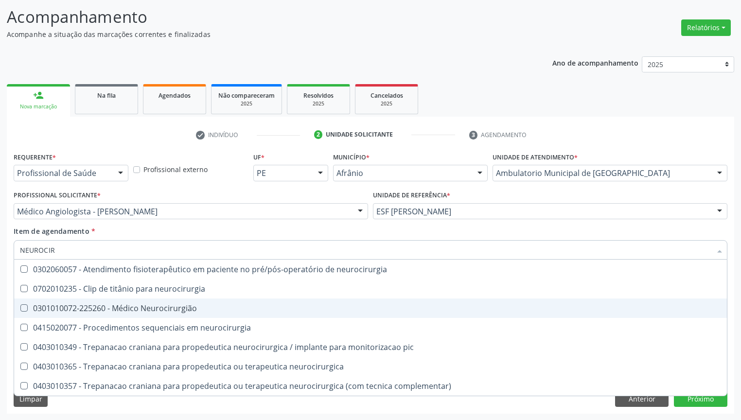
click at [133, 304] on div "0301010072-225260 - Médico Neurocirurgião" at bounding box center [370, 308] width 701 height 8
checkbox Neurocirurgião "true"
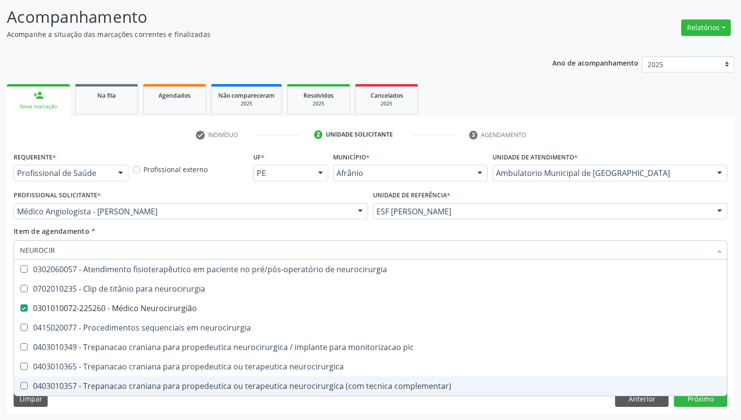
drag, startPoint x: 62, startPoint y: 408, endPoint x: 53, endPoint y: 357, distance: 51.4
click at [62, 407] on div "Requerente * Profissional de Saúde Profissional de Saúde Paciente Nenhum result…" at bounding box center [370, 282] width 727 height 264
checkbox neurocirurgia "true"
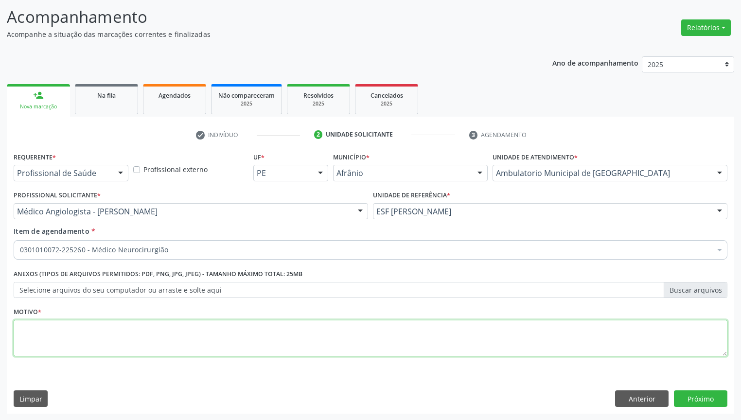
click at [47, 328] on textarea at bounding box center [371, 338] width 714 height 37
type textarea "*"
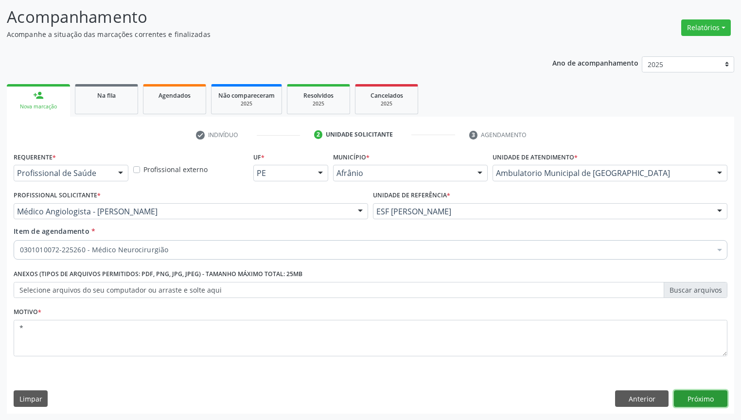
click at [688, 400] on button "Próximo" at bounding box center [700, 398] width 53 height 17
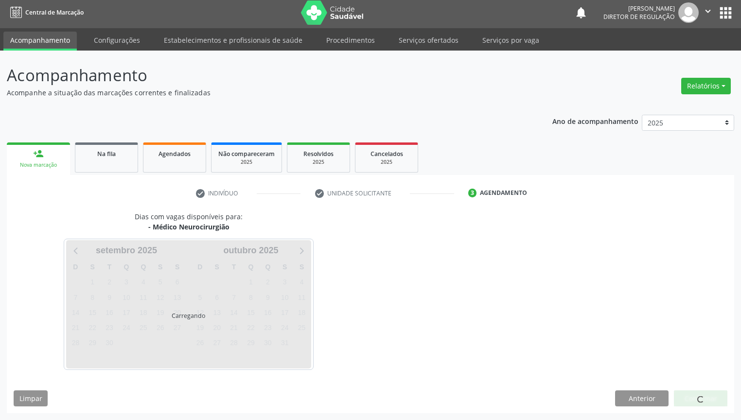
scroll to position [2, 0]
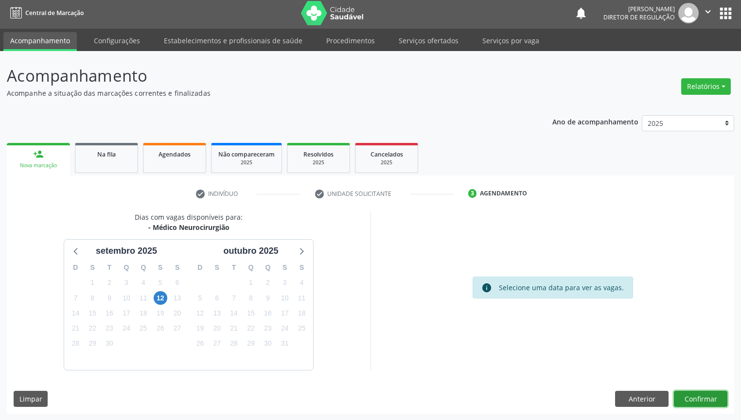
click at [704, 396] on button "Confirmar" at bounding box center [700, 399] width 53 height 17
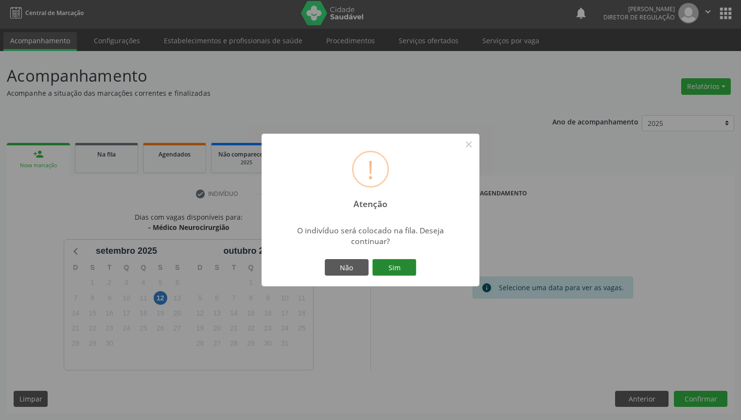
click at [395, 262] on button "Sim" at bounding box center [394, 267] width 44 height 17
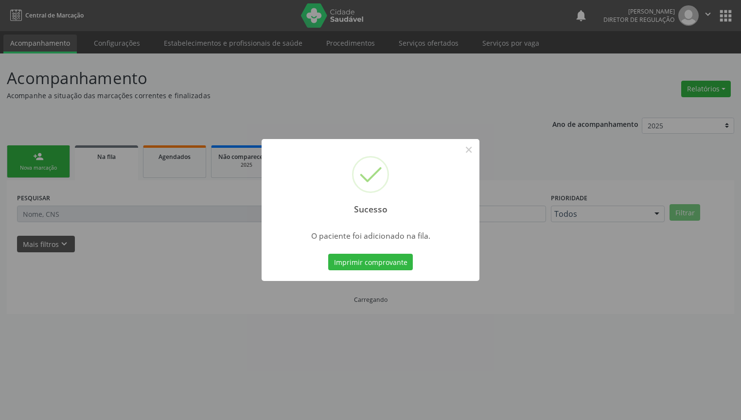
scroll to position [0, 0]
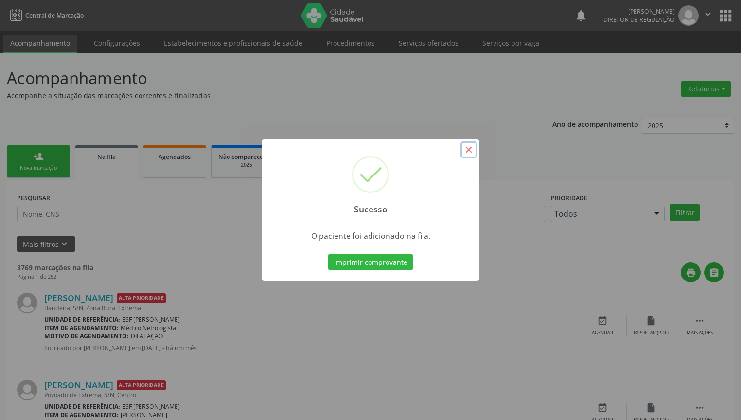
click at [470, 150] on button "×" at bounding box center [468, 149] width 17 height 17
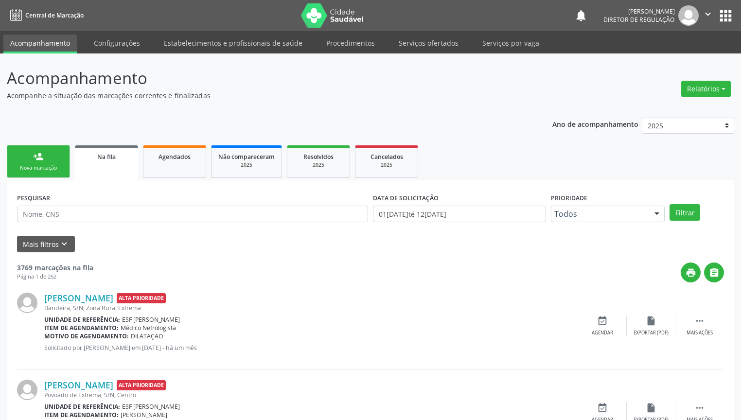
click at [47, 161] on link "person_add Nova marcação" at bounding box center [38, 161] width 63 height 33
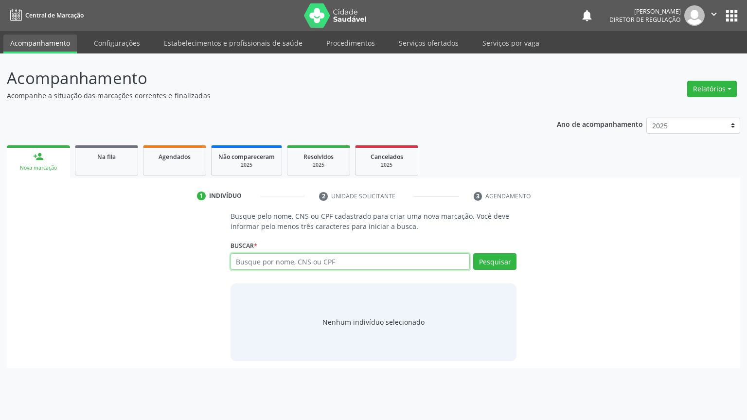
click at [245, 265] on input "text" at bounding box center [350, 261] width 240 height 17
type input "705605467467018"
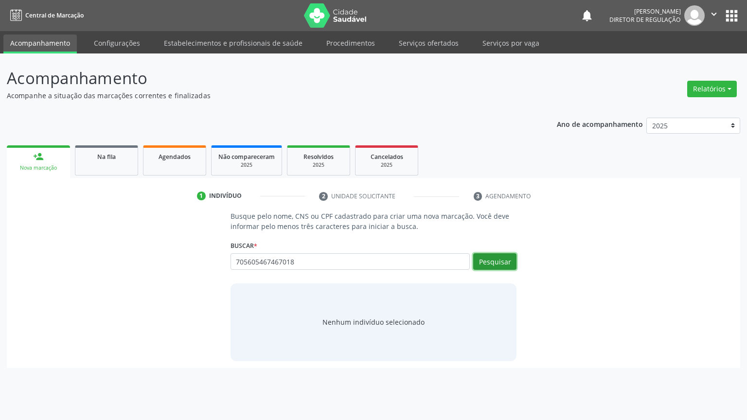
click at [502, 256] on button "Pesquisar" at bounding box center [494, 261] width 43 height 17
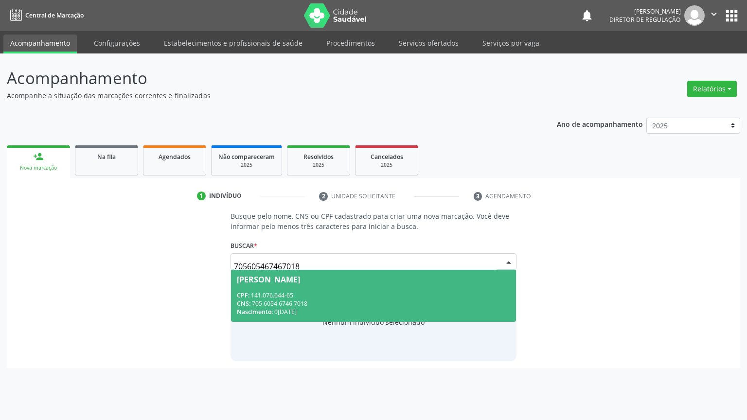
click at [274, 293] on div "CPF: 141.076.644-65" at bounding box center [374, 295] width 274 height 8
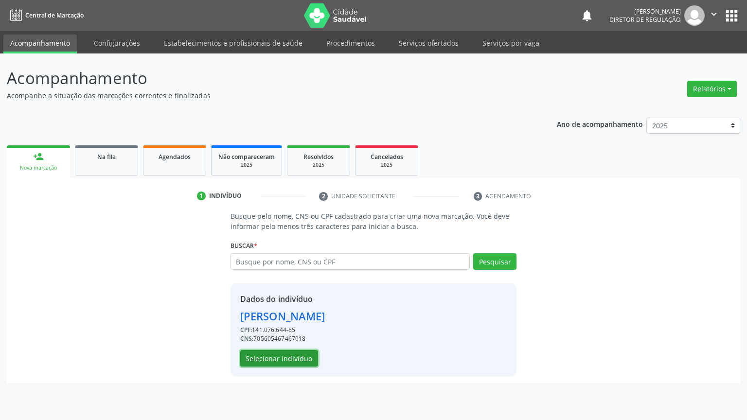
click at [272, 356] on button "Selecionar indivíduo" at bounding box center [279, 358] width 78 height 17
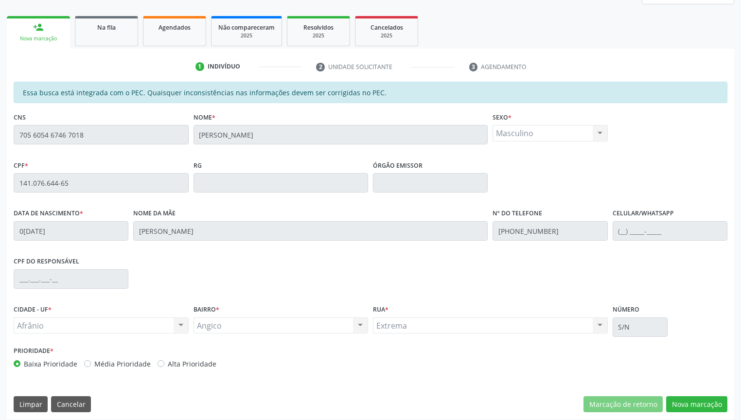
scroll to position [135, 0]
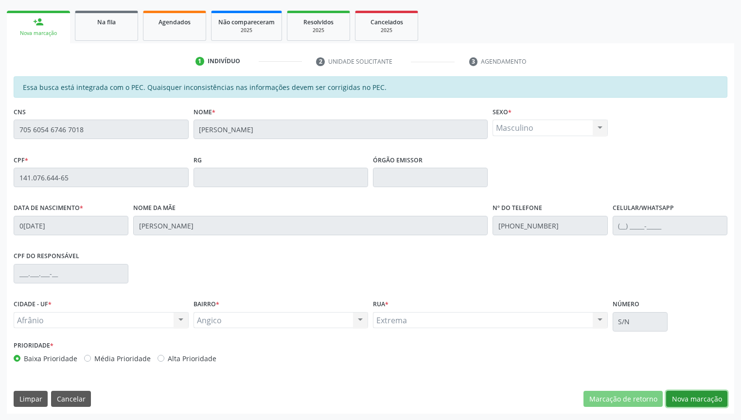
click at [681, 400] on button "Nova marcação" at bounding box center [696, 399] width 61 height 17
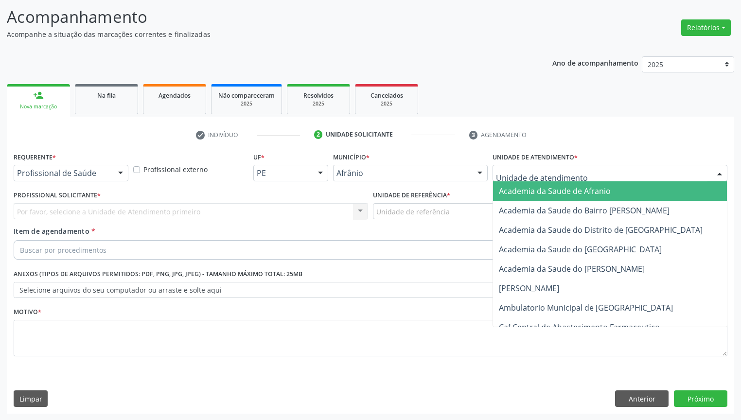
click at [516, 178] on div at bounding box center [609, 173] width 235 height 17
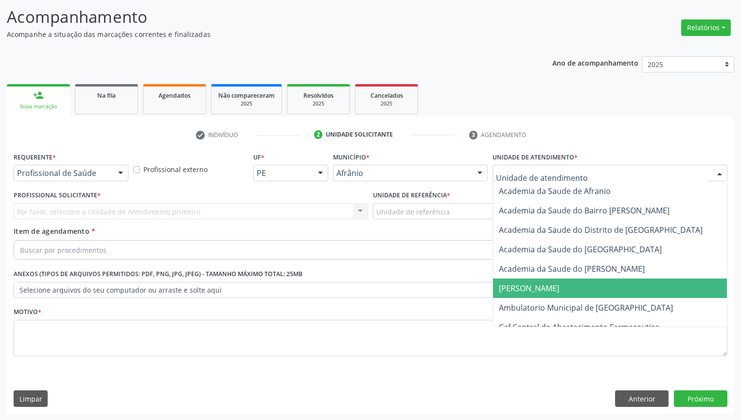
click at [520, 296] on span "[PERSON_NAME]" at bounding box center [611, 288] width 237 height 19
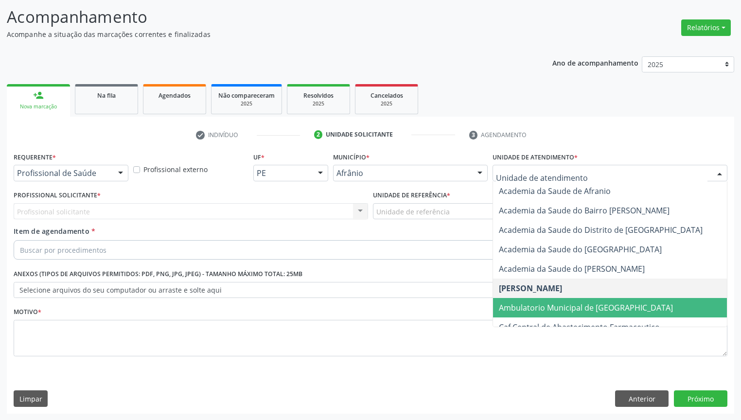
click at [531, 304] on span "Ambulatorio Municipal de [GEOGRAPHIC_DATA]" at bounding box center [586, 307] width 174 height 11
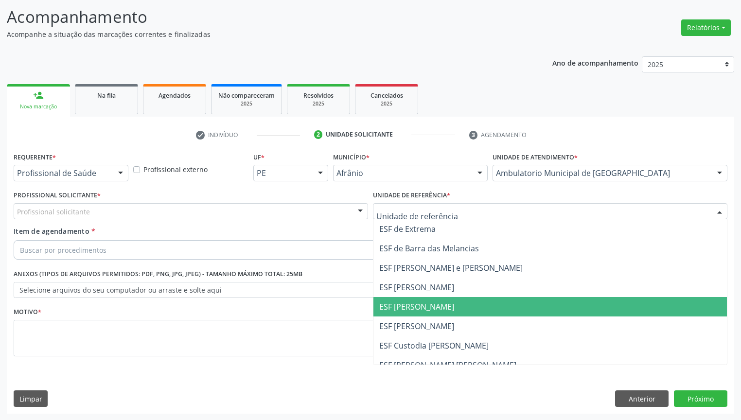
click at [416, 309] on span "ESF [PERSON_NAME]" at bounding box center [416, 306] width 75 height 11
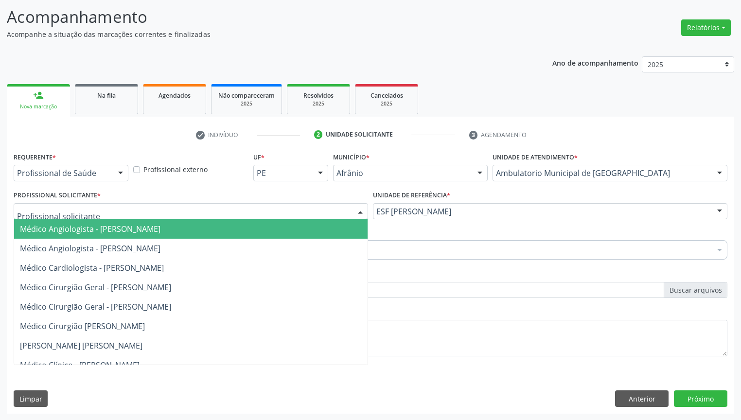
click at [61, 225] on span "Médico Angiologista - [PERSON_NAME]" at bounding box center [90, 229] width 140 height 11
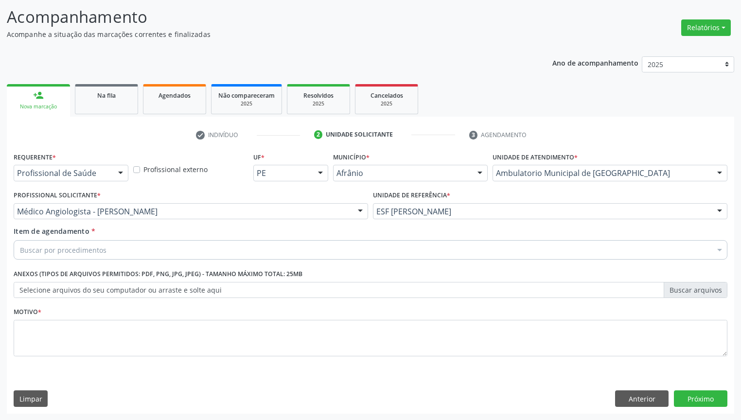
click at [57, 257] on div "Buscar por procedimentos" at bounding box center [371, 249] width 714 height 19
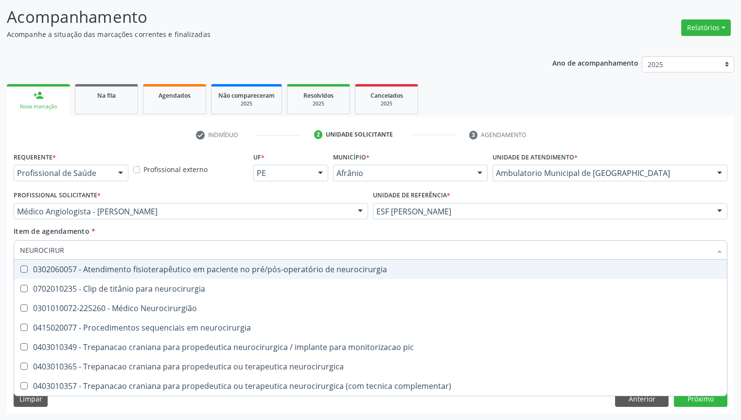
type input "NEUROCIRURG"
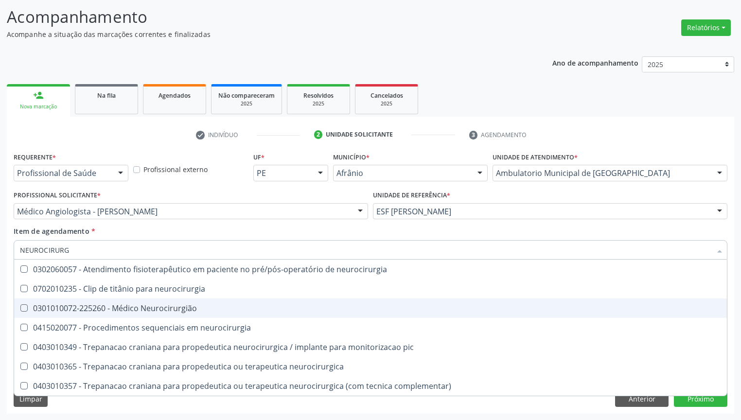
click at [89, 308] on div "0301010072-225260 - Médico Neurocirurgião" at bounding box center [370, 308] width 701 height 8
checkbox Neurocirurgião "true"
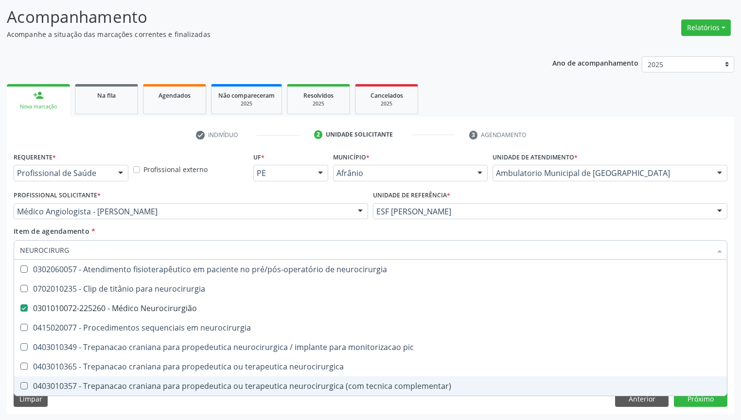
click at [92, 404] on div "Limpar Anterior Próximo" at bounding box center [371, 398] width 714 height 17
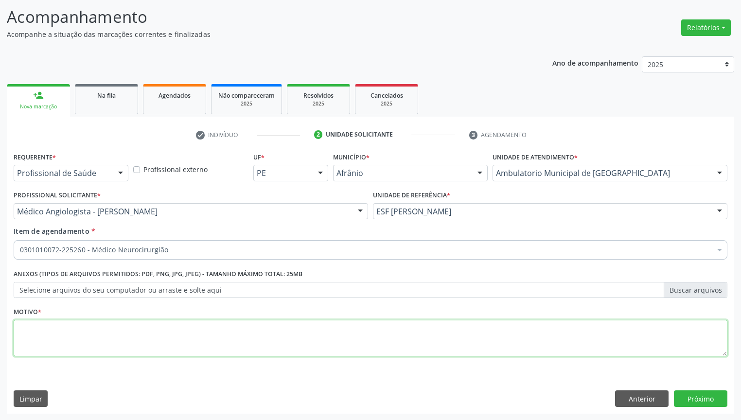
click at [61, 334] on textarea at bounding box center [371, 338] width 714 height 37
type textarea "*"
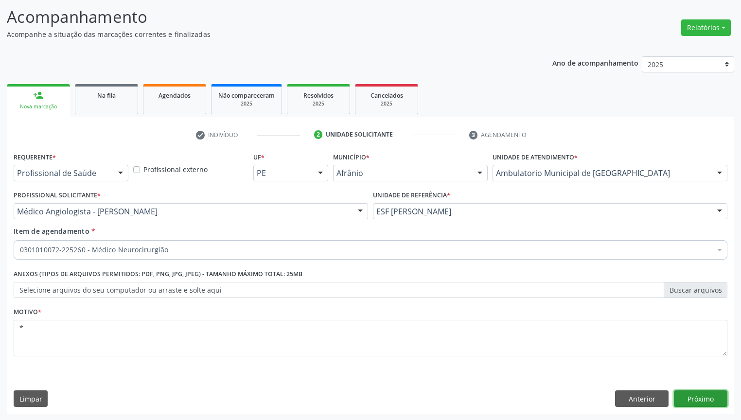
click at [691, 400] on button "Próximo" at bounding box center [700, 398] width 53 height 17
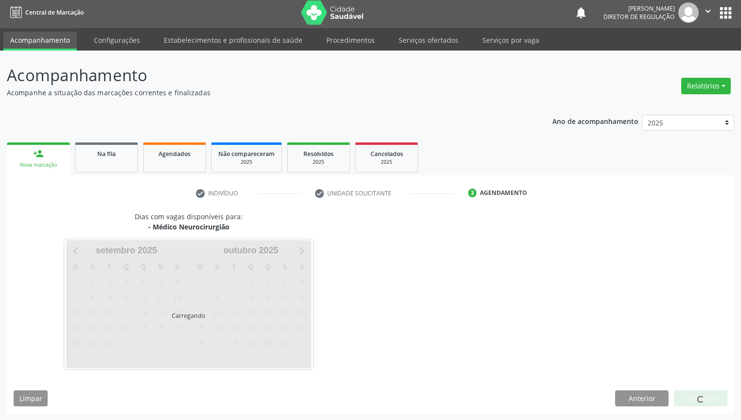
scroll to position [2, 0]
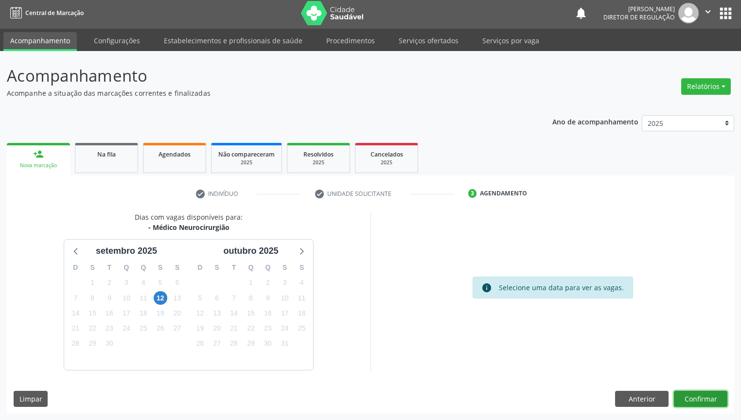
click at [705, 398] on button "Confirmar" at bounding box center [700, 399] width 53 height 17
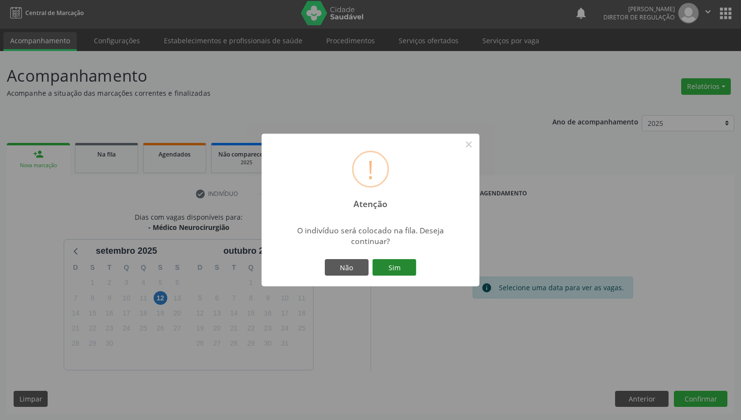
click at [391, 264] on button "Sim" at bounding box center [394, 267] width 44 height 17
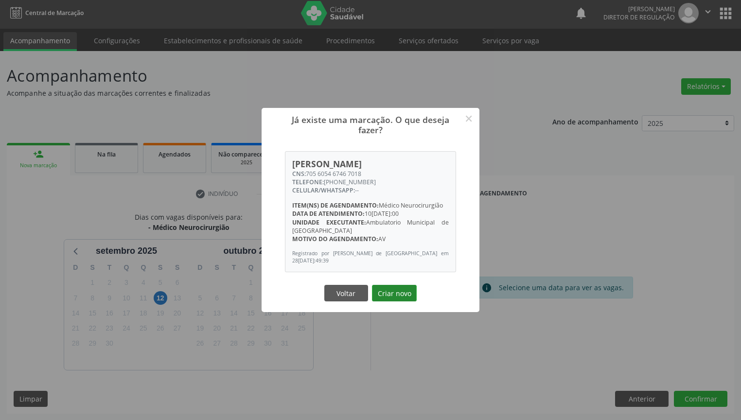
click at [398, 294] on button "Criar novo" at bounding box center [394, 293] width 45 height 17
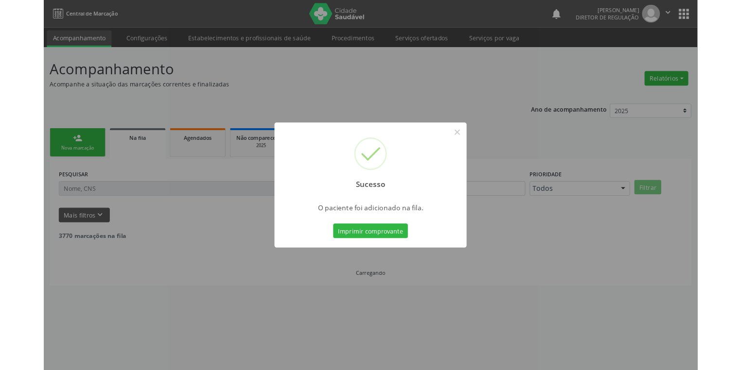
scroll to position [0, 0]
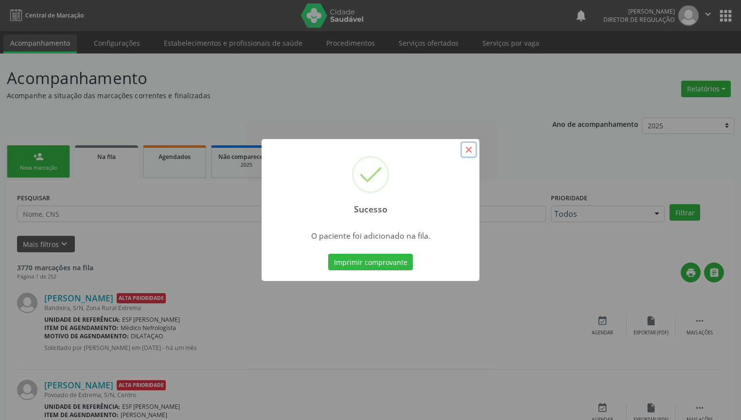
click at [466, 152] on button "×" at bounding box center [468, 149] width 17 height 17
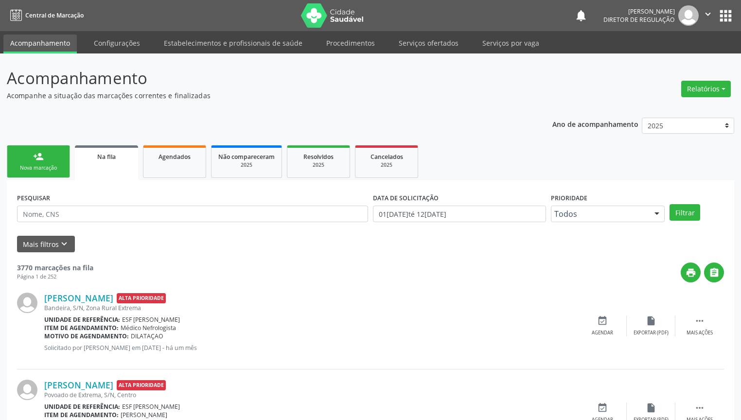
click at [41, 161] on div "person_add" at bounding box center [38, 156] width 11 height 11
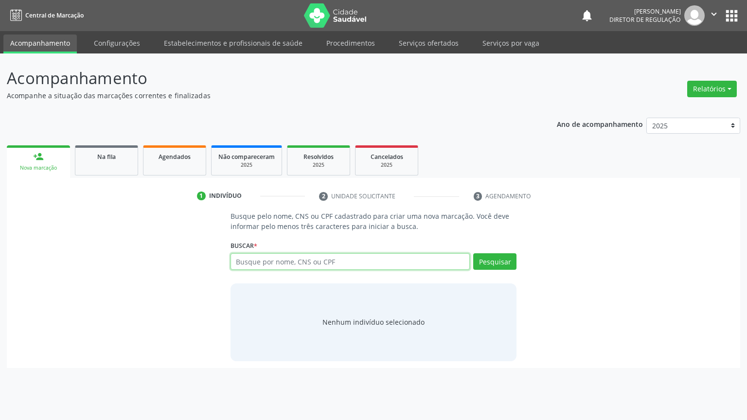
click at [253, 261] on input "text" at bounding box center [350, 261] width 240 height 17
click at [168, 313] on div "Busque pelo nome, CNS ou CPF cadastrado para criar uma nova marcação. Você deve…" at bounding box center [373, 286] width 719 height 150
click at [511, 6] on nav "Central de Marcação notifications [PERSON_NAME] Diretor de regulação  Configur…" at bounding box center [373, 15] width 747 height 31
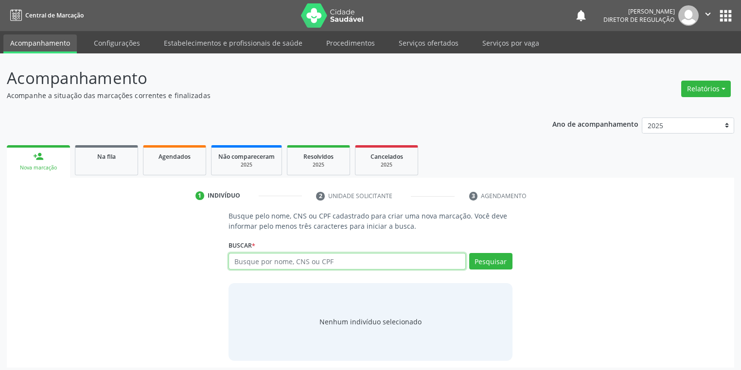
click at [246, 261] on input "text" at bounding box center [346, 261] width 237 height 17
type input "06211983409"
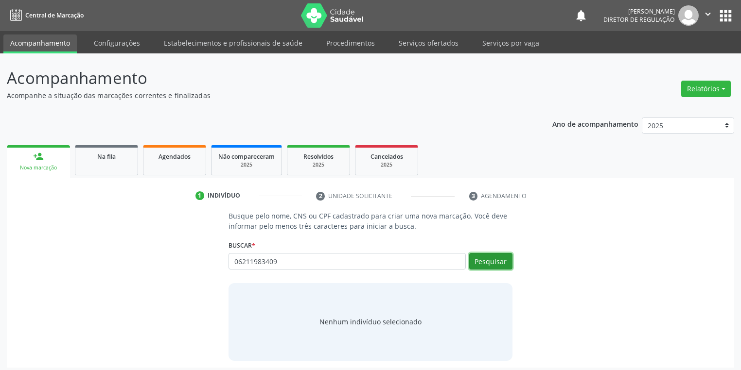
click at [491, 257] on button "Pesquisar" at bounding box center [490, 261] width 43 height 17
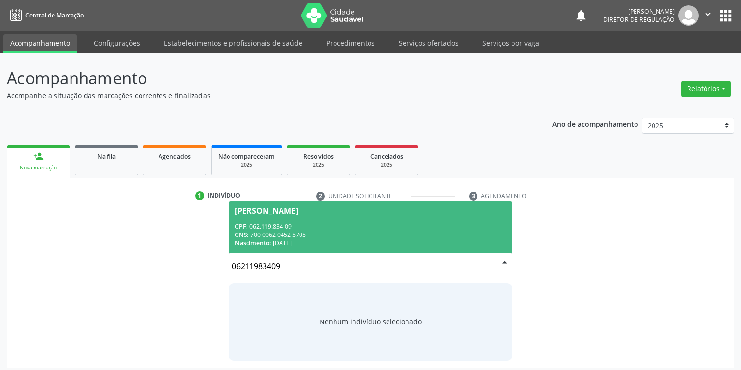
click at [323, 223] on div "CPF: 062.119.834-09" at bounding box center [370, 227] width 271 height 8
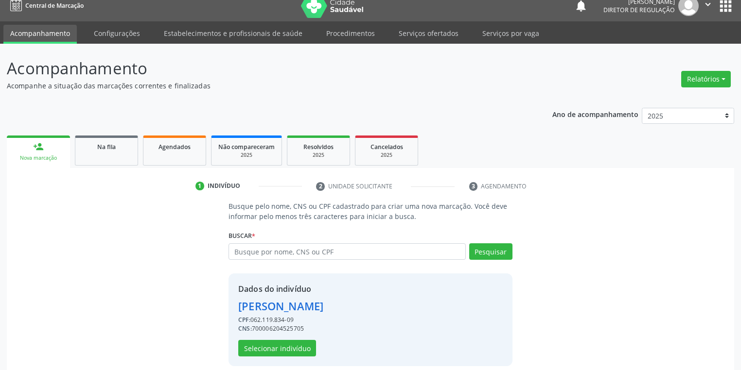
scroll to position [18, 0]
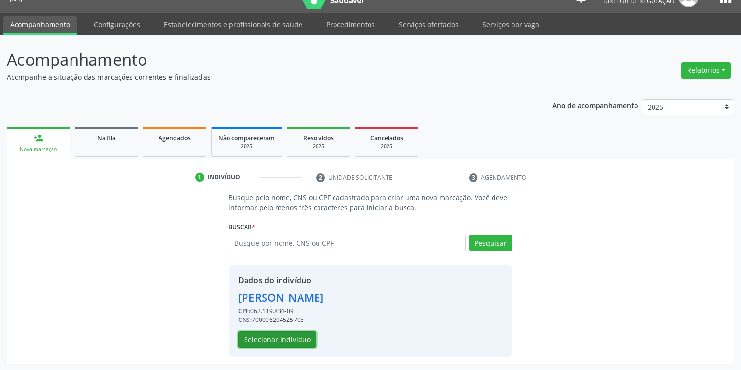
click at [265, 340] on button "Selecionar indivíduo" at bounding box center [277, 339] width 78 height 17
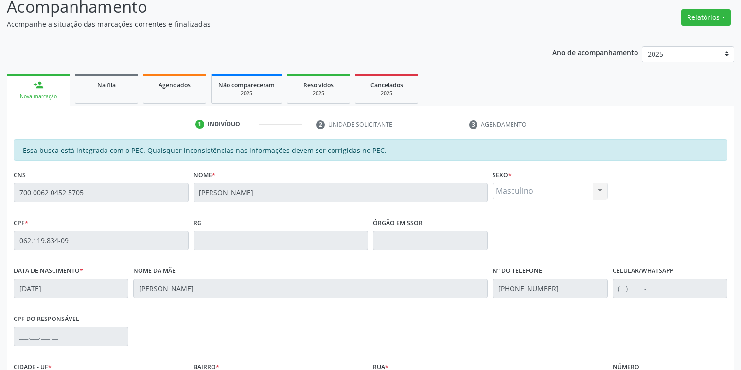
scroll to position [184, 0]
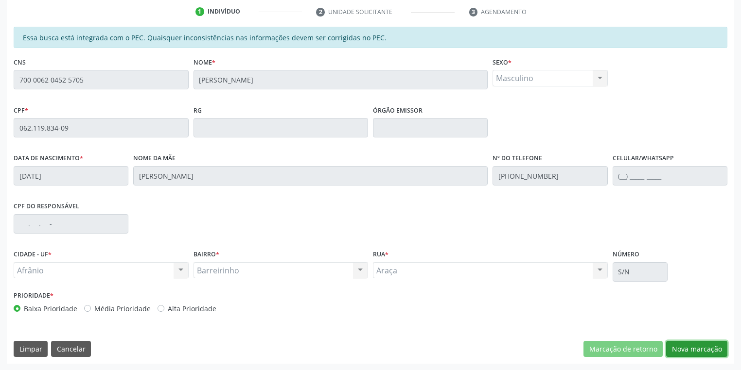
click at [710, 353] on button "Nova marcação" at bounding box center [696, 349] width 61 height 17
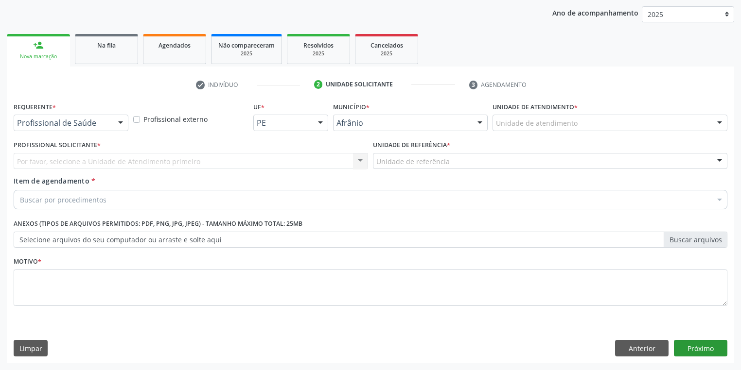
scroll to position [111, 0]
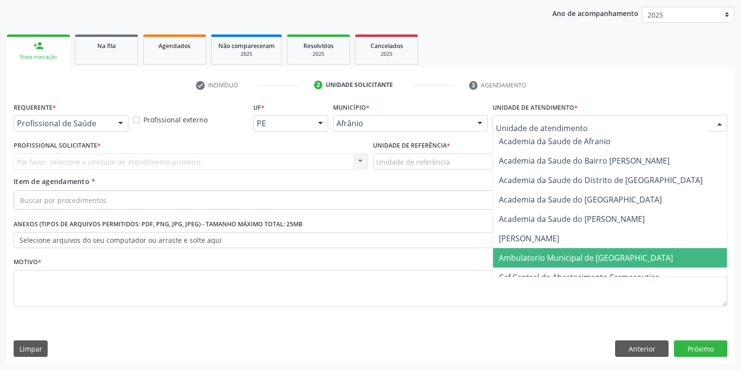
drag, startPoint x: 531, startPoint y: 258, endPoint x: 476, endPoint y: 198, distance: 81.2
click at [529, 254] on span "Ambulatorio Municipal de [GEOGRAPHIC_DATA]" at bounding box center [586, 258] width 174 height 11
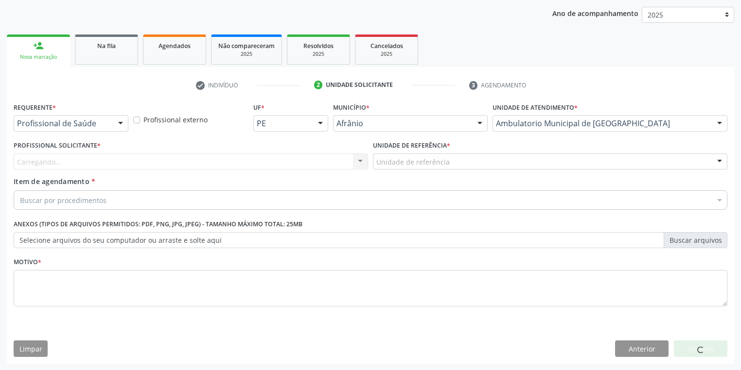
drag, startPoint x: 409, startPoint y: 160, endPoint x: 408, endPoint y: 201, distance: 40.9
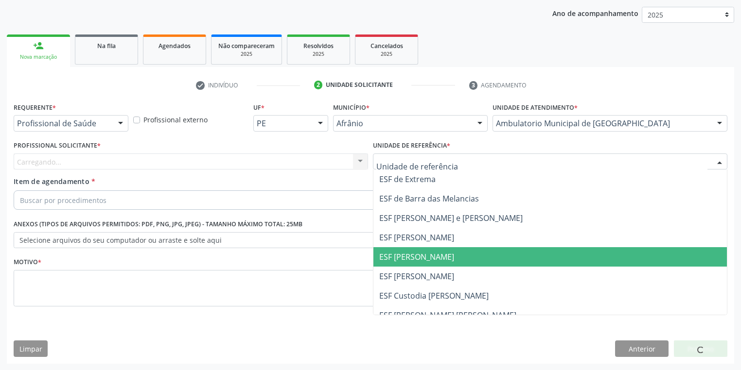
click at [409, 253] on span "ESF [PERSON_NAME]" at bounding box center [416, 257] width 75 height 11
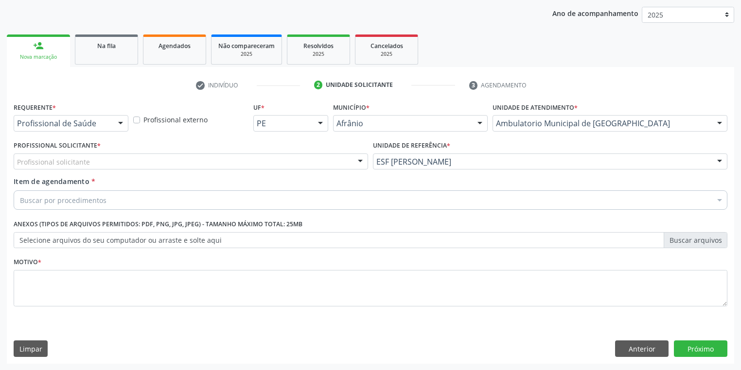
click at [100, 163] on div "Profissional solicitante" at bounding box center [191, 162] width 354 height 17
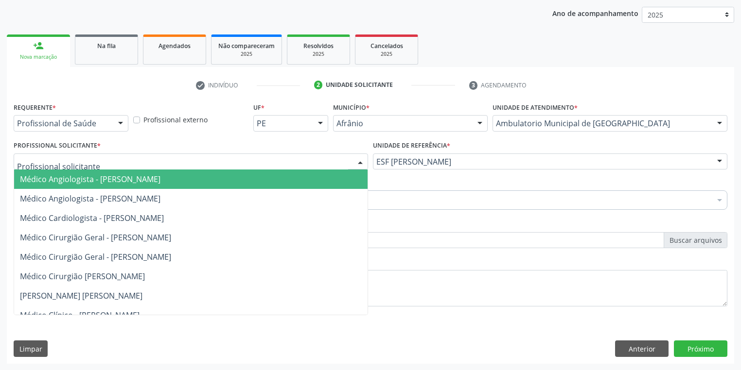
click at [97, 179] on span "Médico Angiologista - [PERSON_NAME]" at bounding box center [90, 179] width 140 height 11
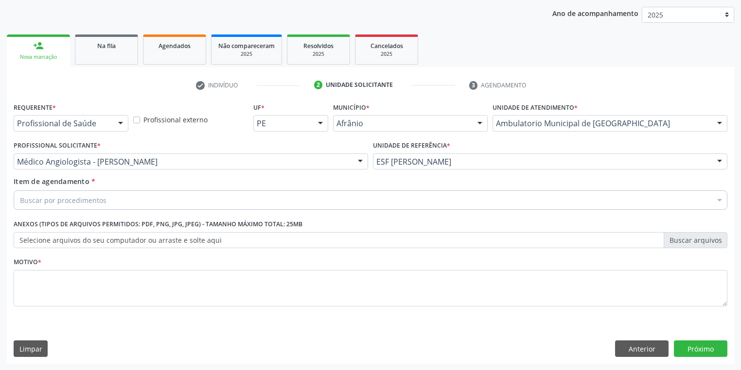
click at [92, 192] on div "Buscar por procedimentos" at bounding box center [371, 200] width 714 height 19
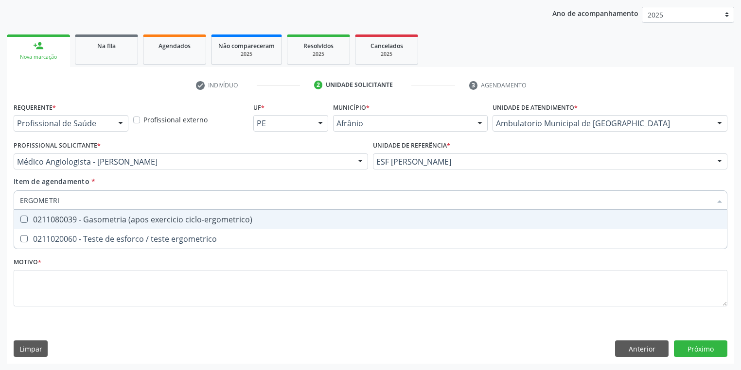
type input "ERGOMETRIC"
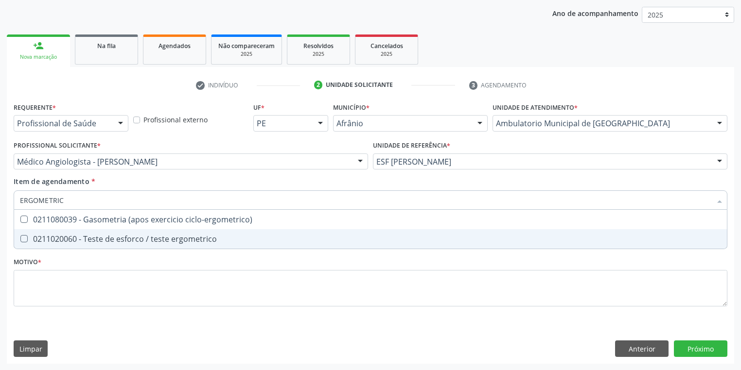
click at [94, 238] on div "0211020060 - Teste de esforco / teste ergometrico" at bounding box center [370, 239] width 701 height 8
checkbox ergometrico "true"
click at [71, 282] on div "Requerente * Profissional de Saúde Profissional de Saúde Paciente Nenhum result…" at bounding box center [371, 210] width 714 height 220
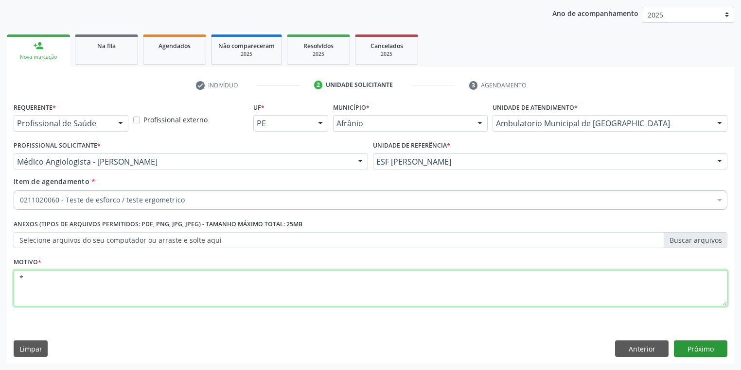
type textarea "*"
click at [698, 346] on button "Próximo" at bounding box center [700, 349] width 53 height 17
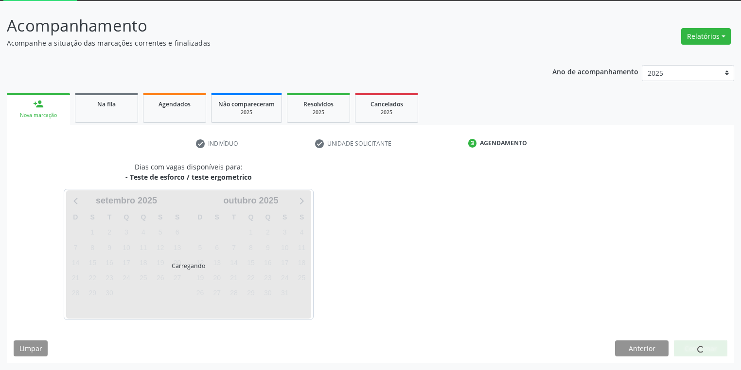
scroll to position [52, 0]
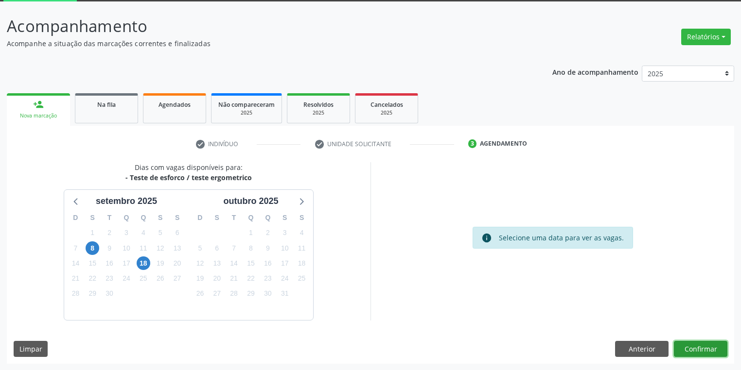
click at [692, 344] on button "Confirmar" at bounding box center [700, 349] width 53 height 17
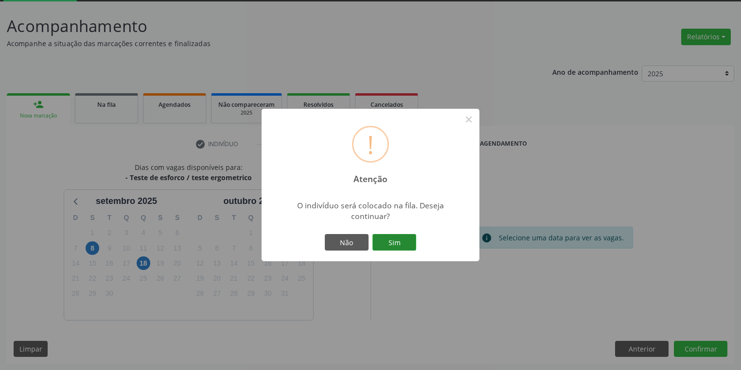
click at [399, 241] on button "Sim" at bounding box center [394, 242] width 44 height 17
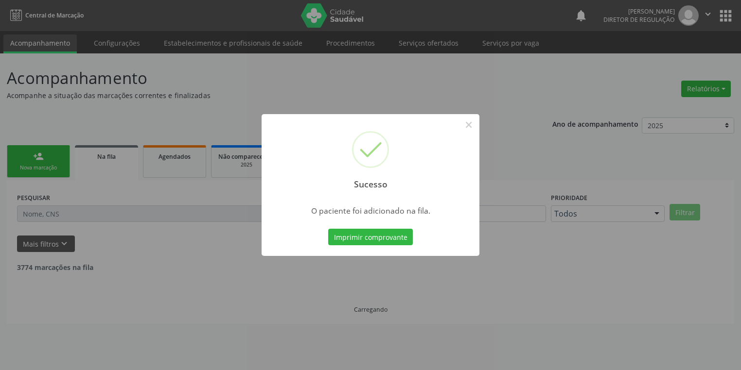
scroll to position [0, 0]
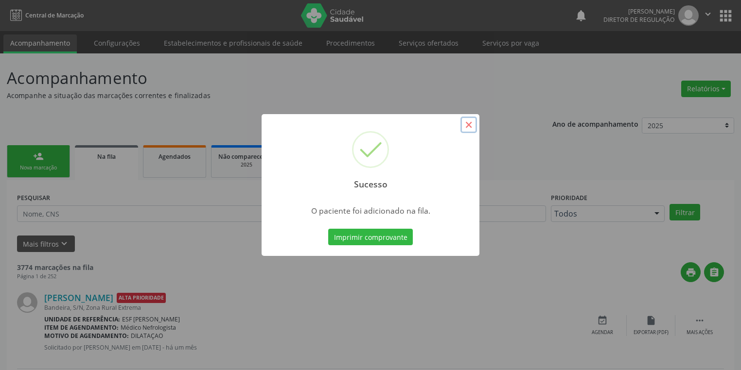
click at [472, 127] on button "×" at bounding box center [468, 125] width 17 height 17
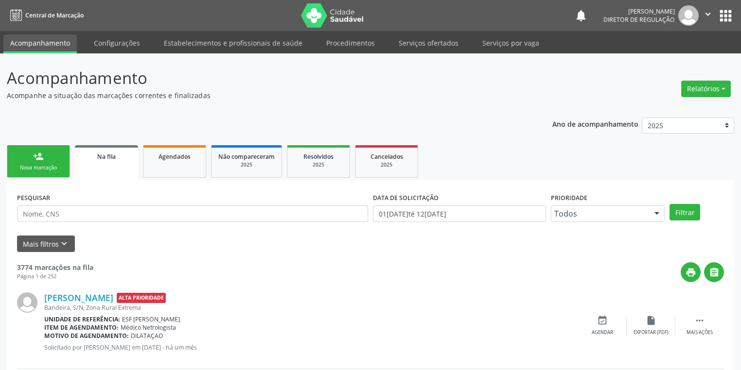
click at [49, 160] on link "person_add Nova marcação" at bounding box center [38, 161] width 63 height 33
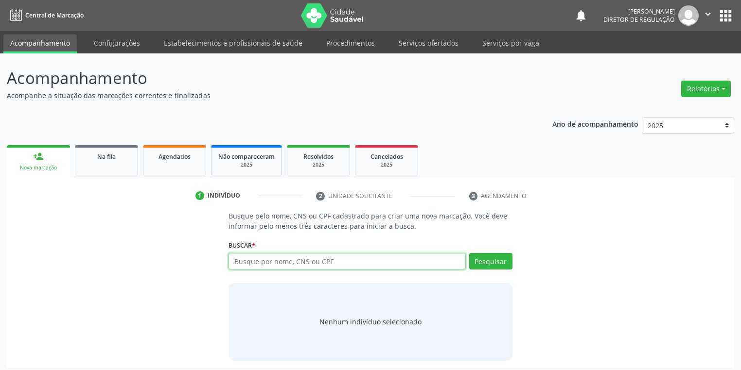
click at [258, 265] on input "text" at bounding box center [346, 261] width 237 height 17
type input "704709709670434"
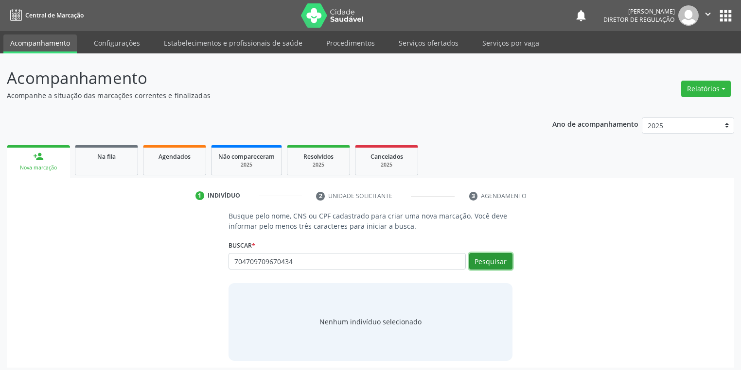
click at [474, 262] on button "Pesquisar" at bounding box center [490, 261] width 43 height 17
type input "704709709670434"
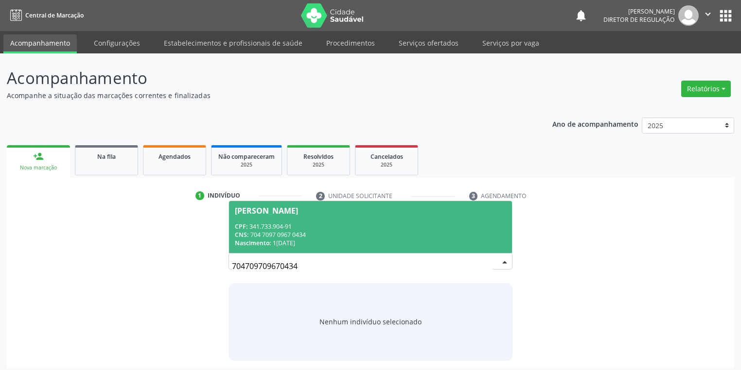
click at [350, 239] on div "Nascimento: [DATE]" at bounding box center [370, 243] width 271 height 8
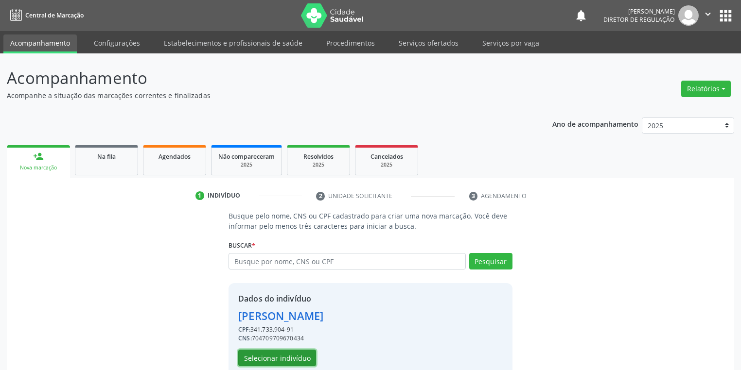
click at [283, 360] on button "Selecionar indivíduo" at bounding box center [277, 358] width 78 height 17
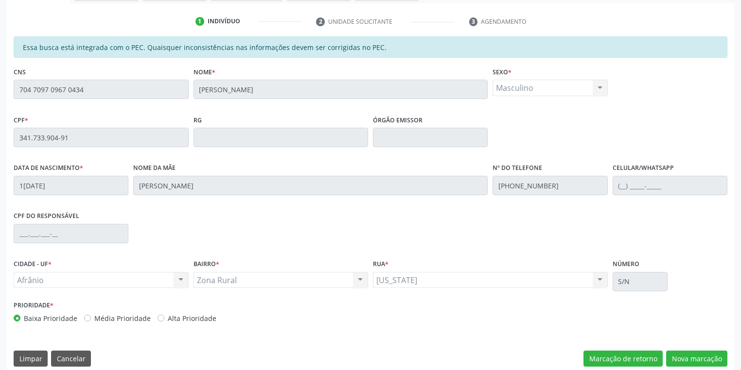
scroll to position [184, 0]
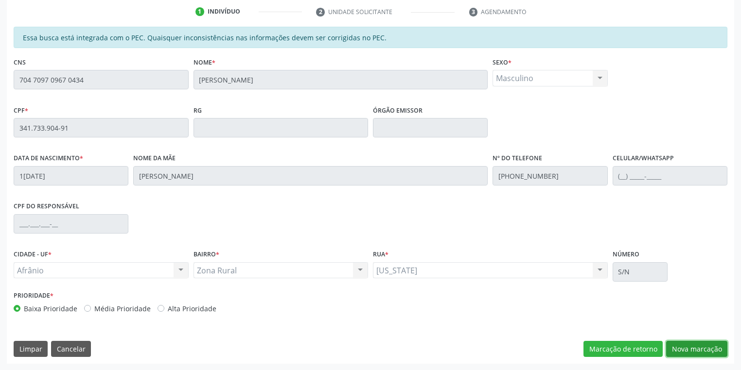
click at [694, 346] on button "Nova marcação" at bounding box center [696, 349] width 61 height 17
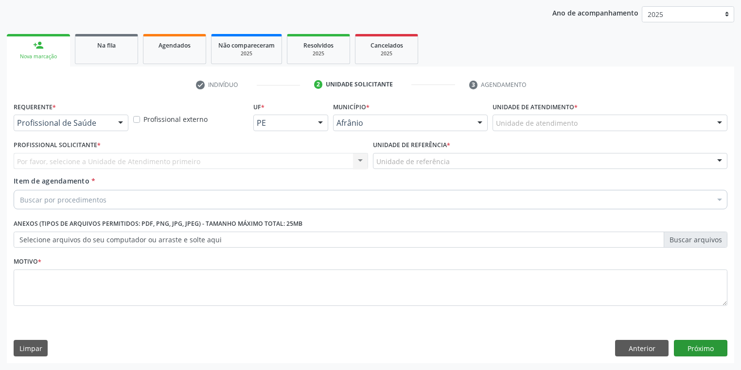
scroll to position [111, 0]
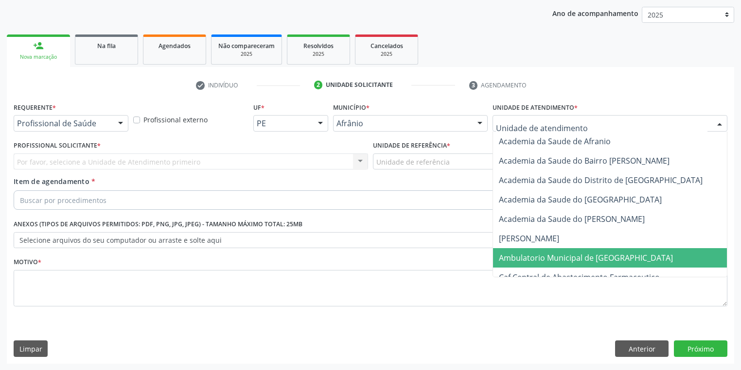
drag, startPoint x: 506, startPoint y: 258, endPoint x: 453, endPoint y: 210, distance: 71.6
click at [506, 258] on span "Ambulatorio Municipal de [GEOGRAPHIC_DATA]" at bounding box center [586, 258] width 174 height 11
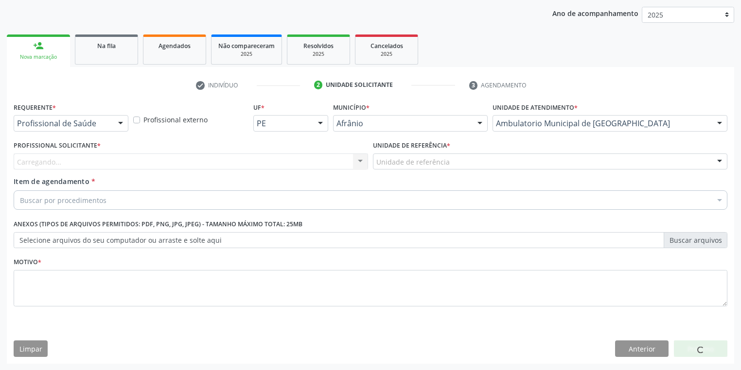
drag, startPoint x: 389, startPoint y: 158, endPoint x: 393, endPoint y: 189, distance: 30.9
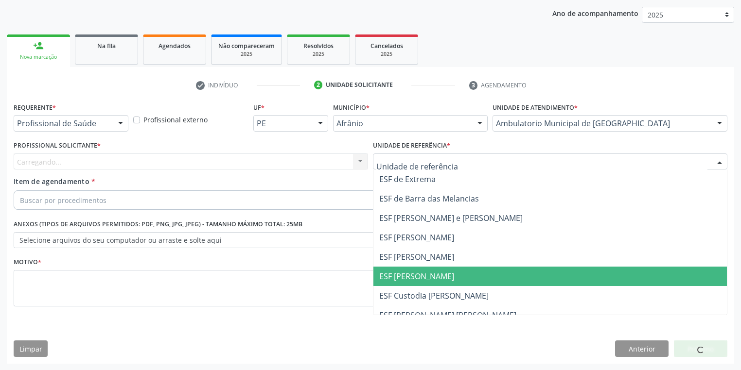
click at [401, 272] on span "ESF [PERSON_NAME]" at bounding box center [416, 276] width 75 height 11
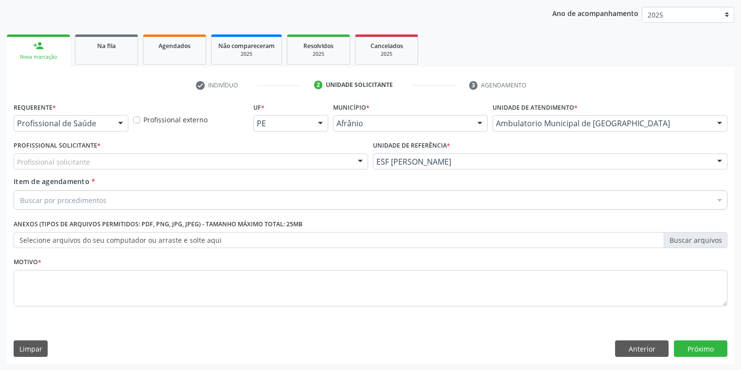
drag, startPoint x: 89, startPoint y: 163, endPoint x: 86, endPoint y: 185, distance: 21.7
click at [89, 169] on div "Profissional solicitante Médico Angiologista - [PERSON_NAME] Angiologista - [PE…" at bounding box center [191, 162] width 354 height 17
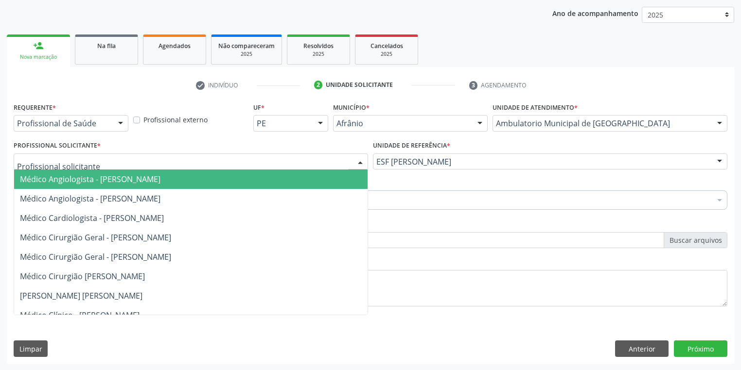
click at [84, 187] on span "Médico Angiologista - [PERSON_NAME]" at bounding box center [190, 179] width 353 height 19
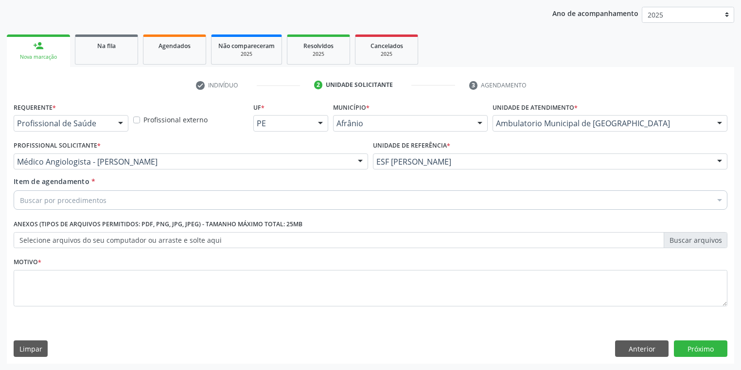
click at [87, 194] on div "Buscar por procedimentos" at bounding box center [371, 200] width 714 height 19
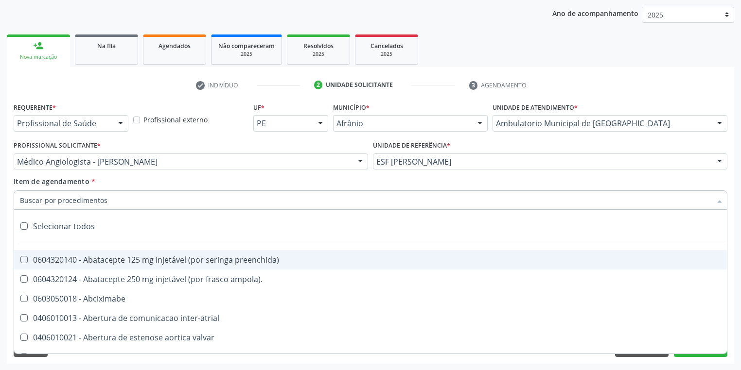
type input "W"
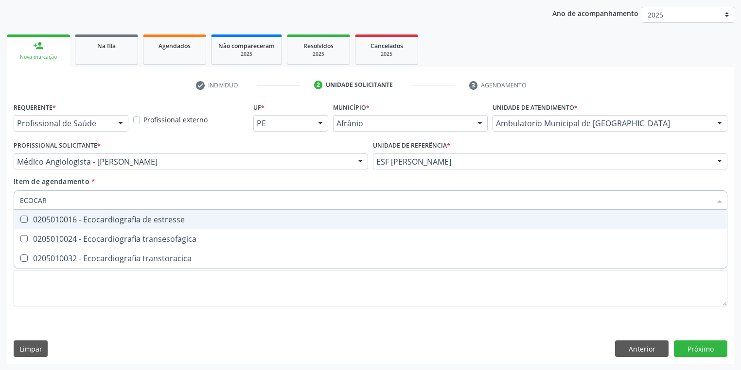
type input "ECOCARD"
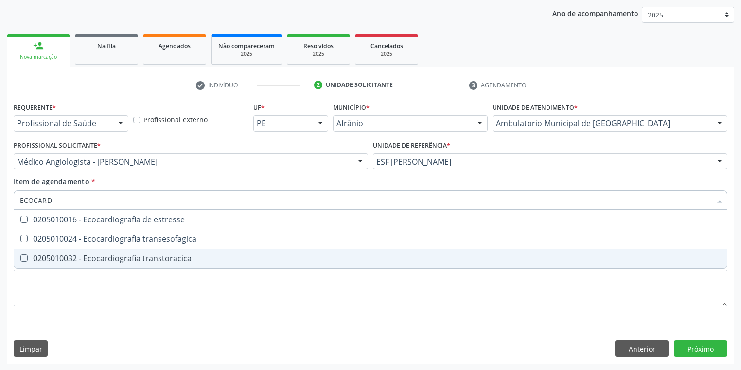
drag, startPoint x: 89, startPoint y: 252, endPoint x: 68, endPoint y: 257, distance: 22.0
click at [88, 252] on span "0205010032 - Ecocardiografia transtoracica" at bounding box center [370, 258] width 713 height 19
checkbox transtoracica "true"
click at [51, 283] on div "Requerente * Profissional de Saúde Profissional de Saúde Paciente Nenhum result…" at bounding box center [371, 210] width 714 height 220
checkbox transesofagica "true"
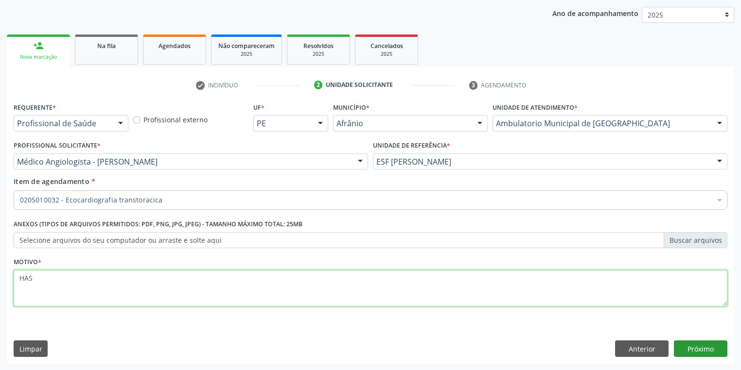
type textarea "HAS"
click at [696, 348] on button "Próximo" at bounding box center [700, 349] width 53 height 17
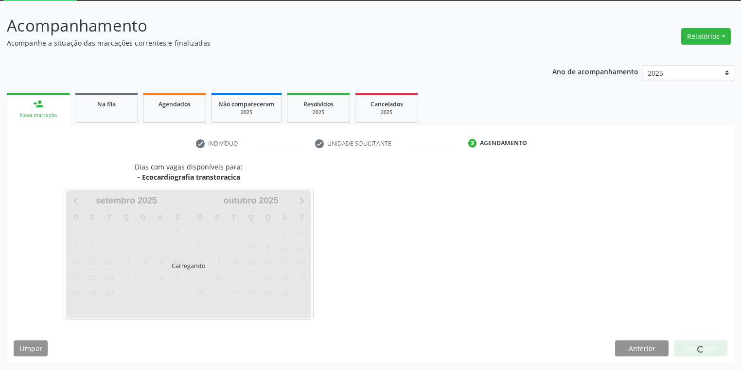
scroll to position [52, 0]
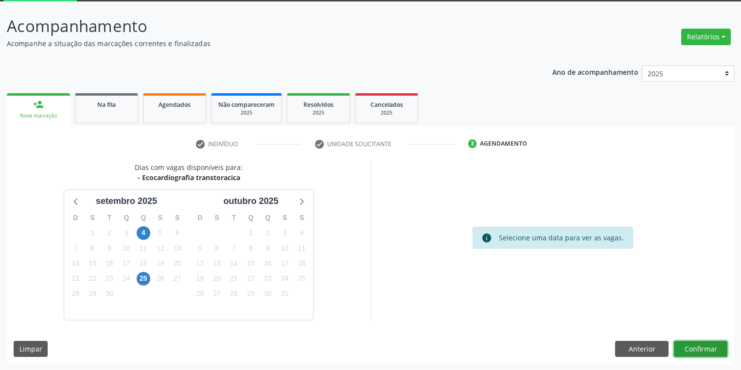
click at [694, 350] on button "Confirmar" at bounding box center [700, 349] width 53 height 17
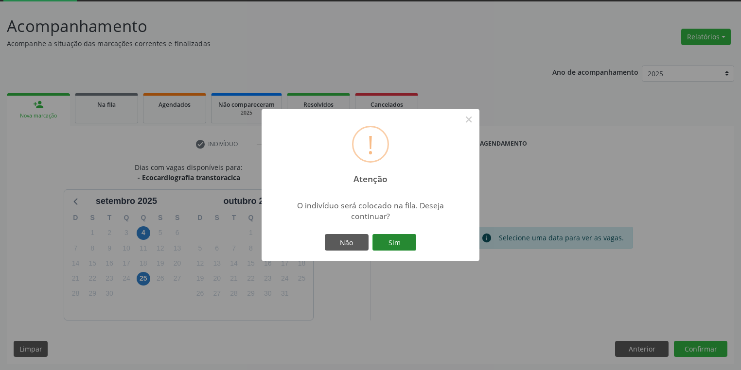
click at [389, 236] on button "Sim" at bounding box center [394, 242] width 44 height 17
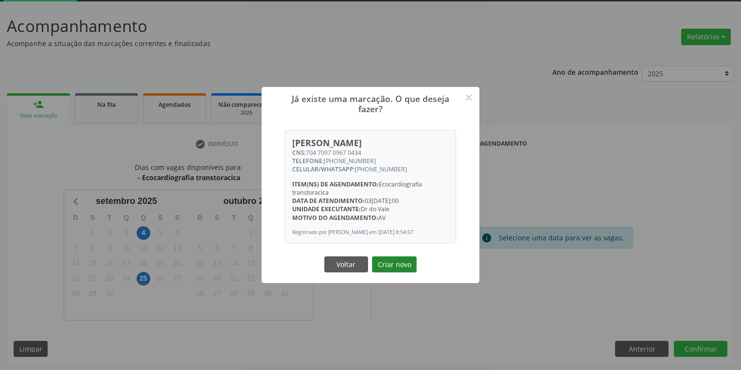
click at [403, 267] on button "Criar novo" at bounding box center [394, 265] width 45 height 17
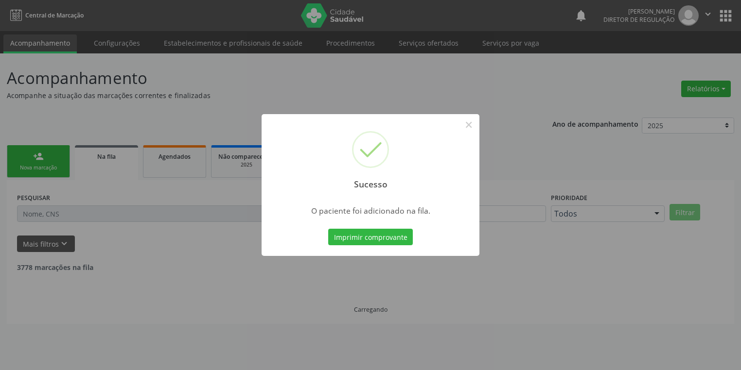
scroll to position [0, 0]
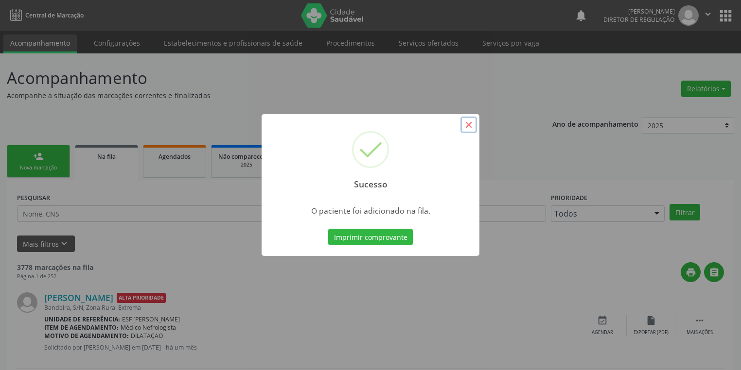
click at [467, 128] on button "×" at bounding box center [468, 125] width 17 height 17
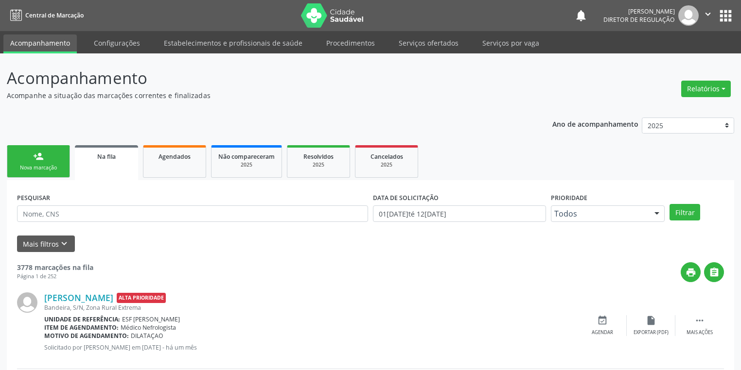
click at [47, 164] on div "Nova marcação" at bounding box center [38, 167] width 49 height 7
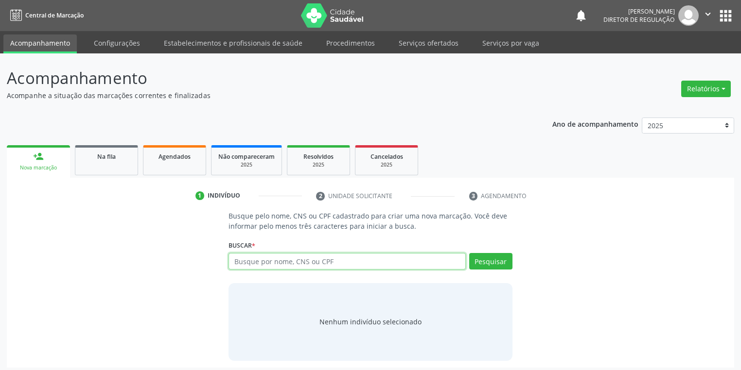
click at [260, 259] on input "text" at bounding box center [346, 261] width 237 height 17
type input "704709709670434"
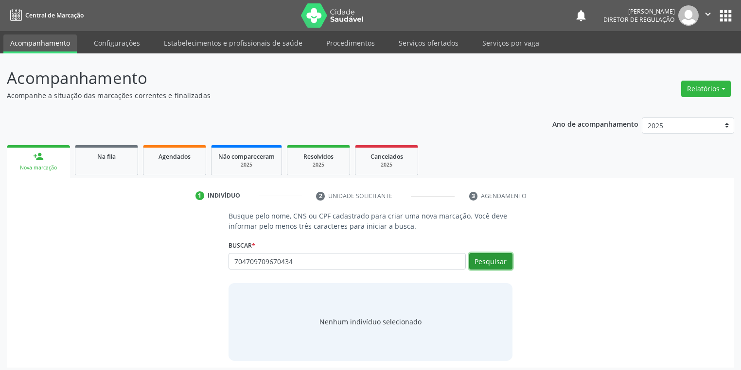
click at [497, 261] on button "Pesquisar" at bounding box center [490, 261] width 43 height 17
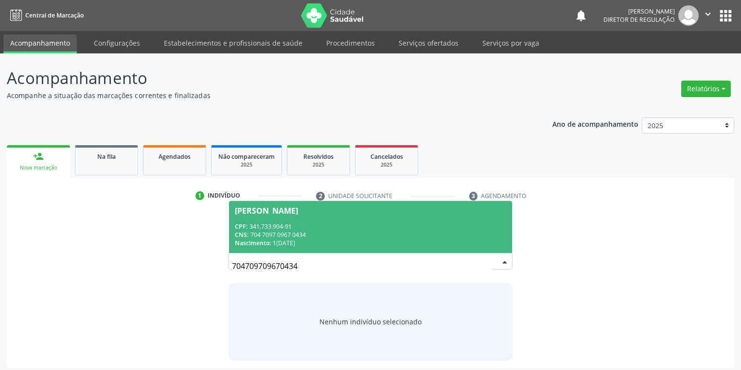
click at [313, 224] on div "CPF: 341.733.904-91" at bounding box center [370, 227] width 271 height 8
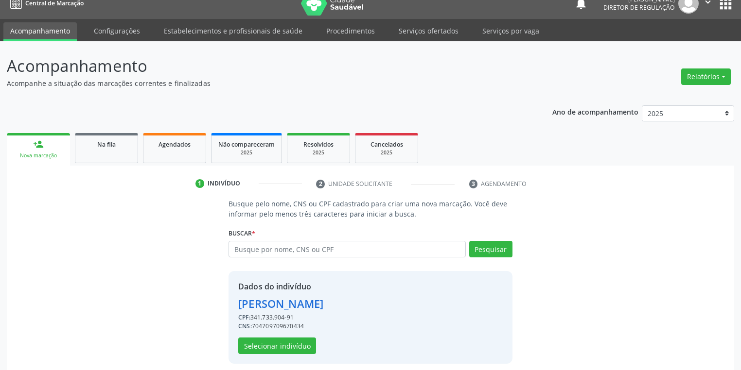
scroll to position [18, 0]
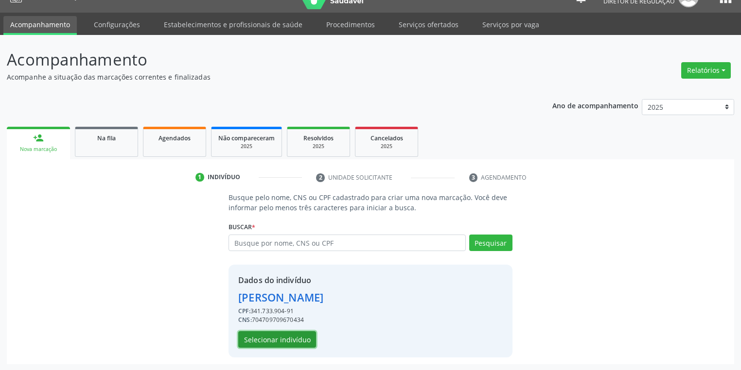
click at [255, 338] on button "Selecionar indivíduo" at bounding box center [277, 339] width 78 height 17
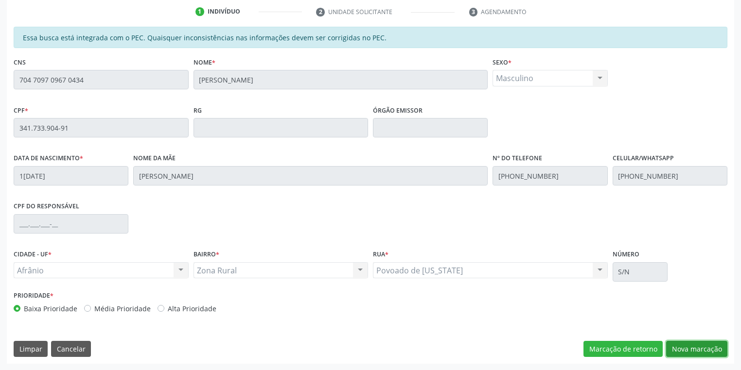
click at [688, 349] on button "Nova marcação" at bounding box center [696, 349] width 61 height 17
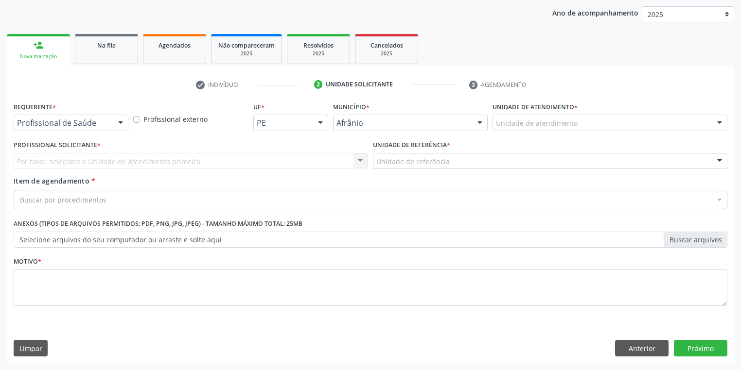
scroll to position [111, 0]
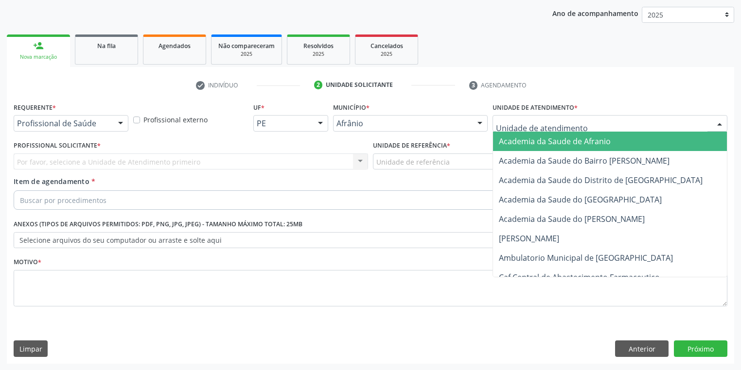
click at [531, 130] on div at bounding box center [609, 123] width 235 height 17
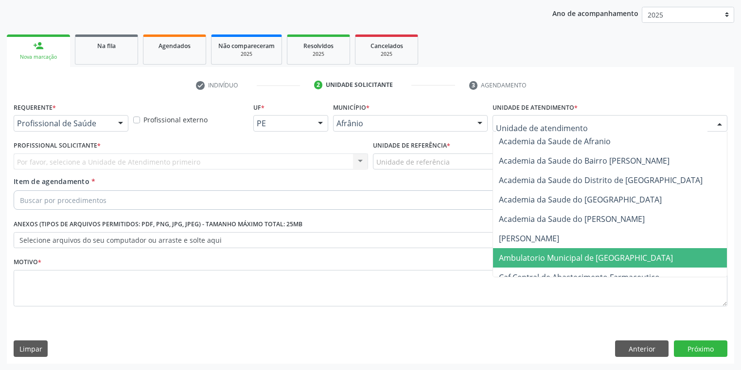
click at [529, 265] on span "Ambulatorio Municipal de [GEOGRAPHIC_DATA]" at bounding box center [611, 257] width 237 height 19
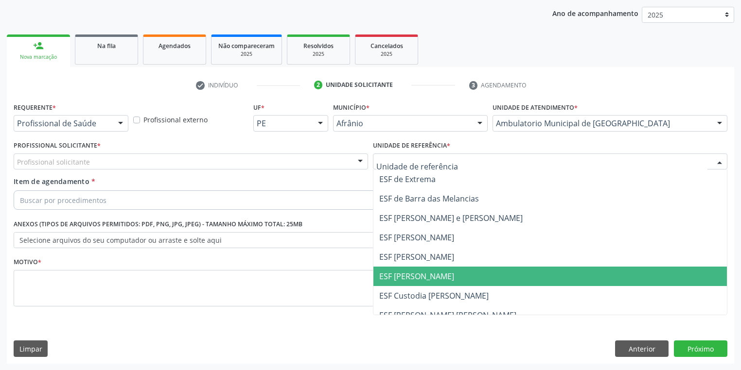
drag, startPoint x: 397, startPoint y: 270, endPoint x: 264, endPoint y: 200, distance: 149.6
click at [396, 268] on span "ESF [PERSON_NAME]" at bounding box center [549, 276] width 353 height 19
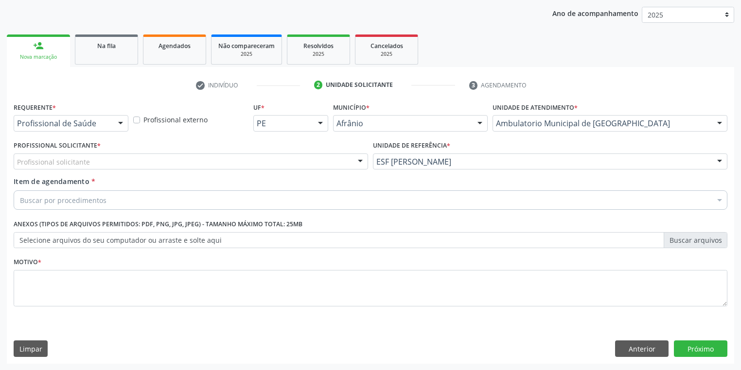
click at [68, 167] on div "Profissional solicitante" at bounding box center [191, 162] width 354 height 17
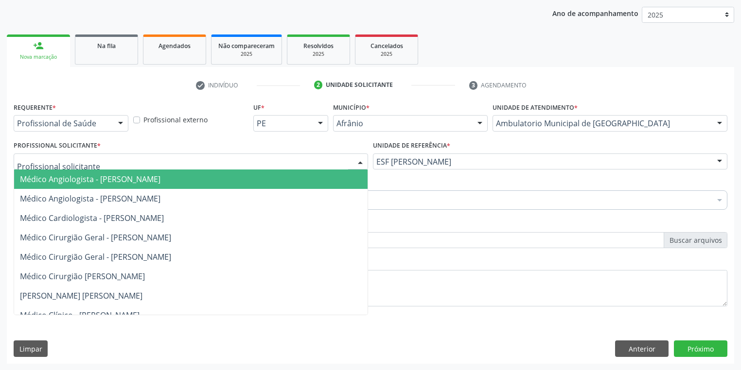
click at [69, 179] on span "Médico Angiologista - [PERSON_NAME]" at bounding box center [90, 179] width 140 height 11
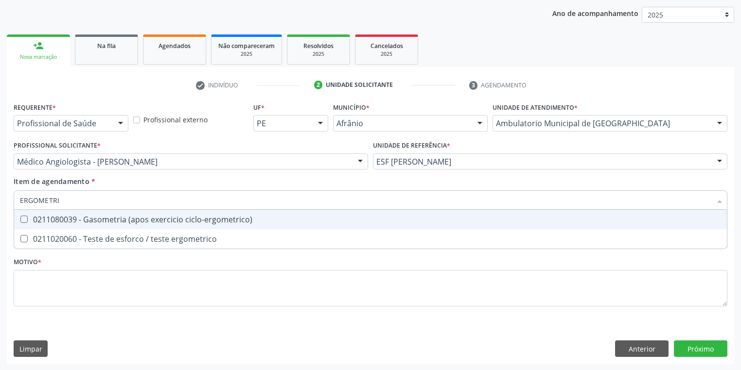
type input "ERGOMETR"
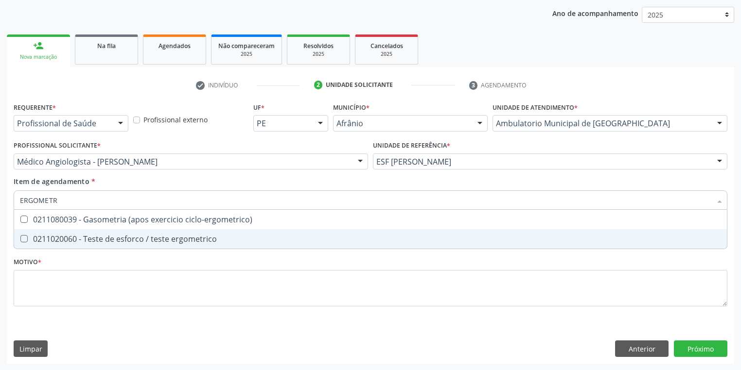
click at [20, 240] on ergometrico at bounding box center [23, 238] width 7 height 7
click at [20, 240] on ergometrico "checkbox" at bounding box center [17, 239] width 6 height 6
checkbox ergometrico "true"
click at [23, 278] on div "Requerente * Profissional de Saúde Profissional de Saúde Paciente Nenhum result…" at bounding box center [371, 210] width 714 height 220
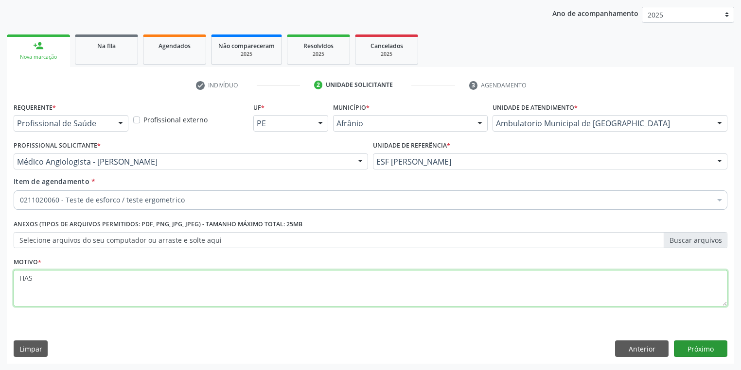
type textarea "HAS"
click at [697, 347] on button "Próximo" at bounding box center [700, 349] width 53 height 17
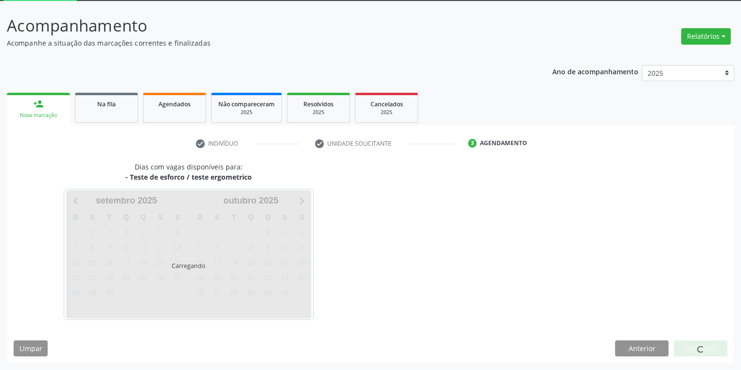
scroll to position [52, 0]
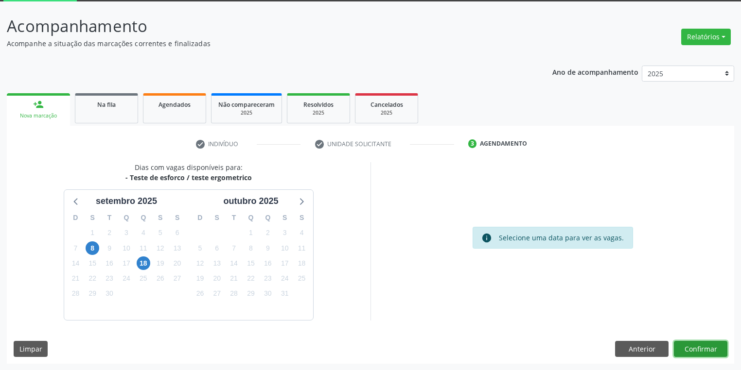
click at [690, 346] on button "Confirmar" at bounding box center [700, 349] width 53 height 17
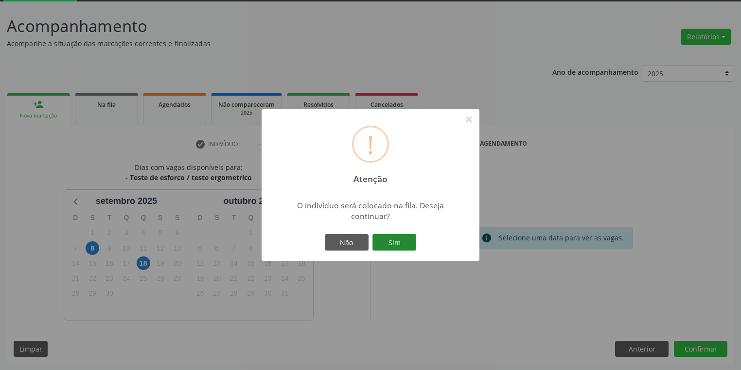
click at [404, 241] on button "Sim" at bounding box center [394, 242] width 44 height 17
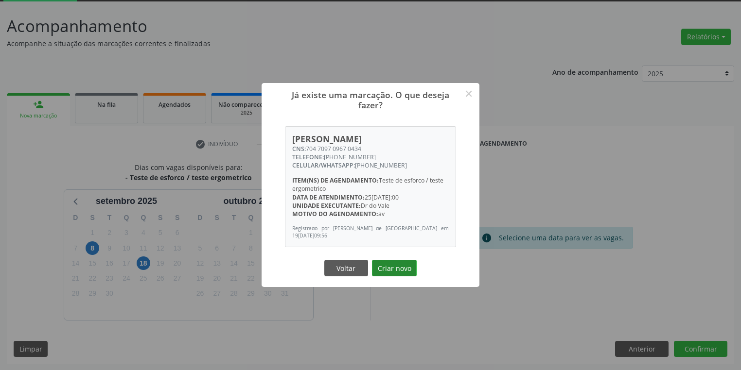
click at [411, 265] on button "Criar novo" at bounding box center [394, 268] width 45 height 17
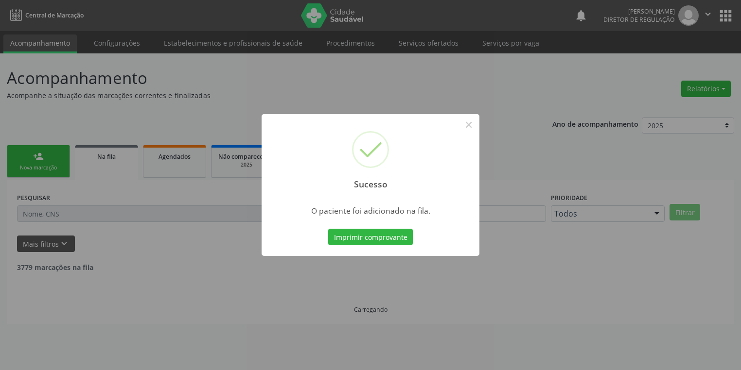
scroll to position [0, 0]
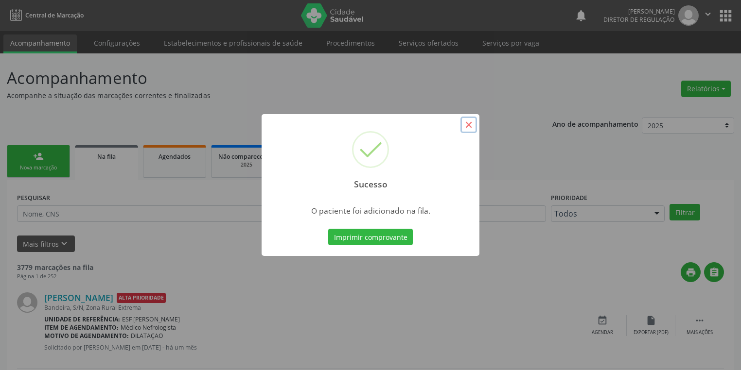
click at [471, 126] on button "×" at bounding box center [468, 125] width 17 height 17
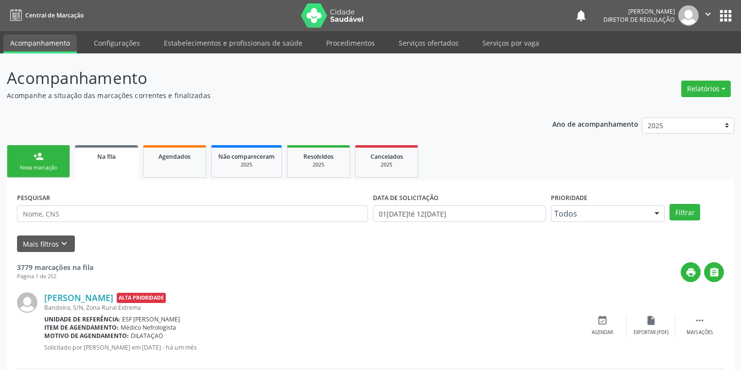
click at [38, 170] on div "Nova marcação" at bounding box center [38, 167] width 49 height 7
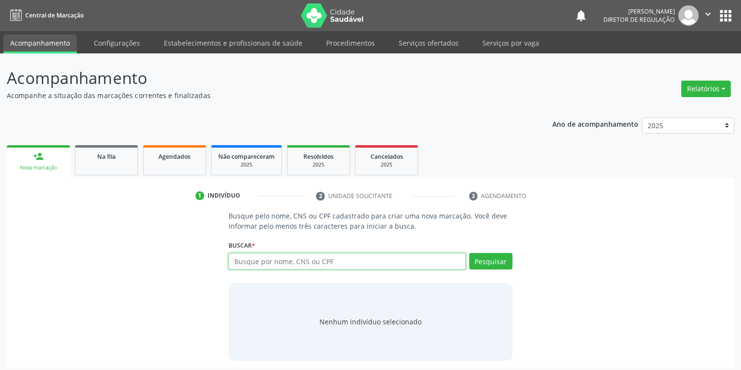
click at [259, 257] on input "text" at bounding box center [346, 261] width 237 height 17
type input "700209935799428"
click at [496, 259] on button "Pesquisar" at bounding box center [490, 261] width 43 height 17
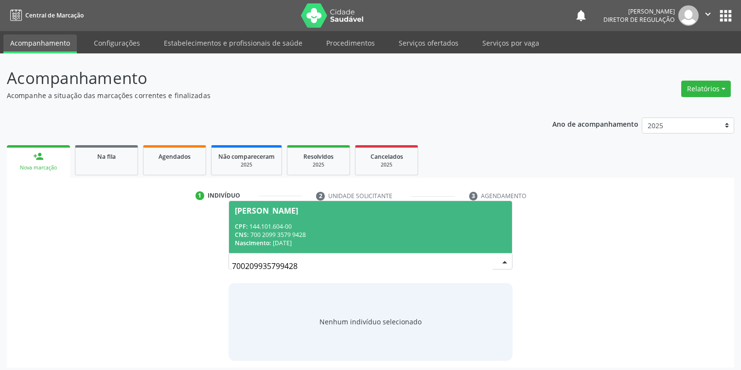
click at [263, 227] on div "CPF: 144.101.604-00" at bounding box center [370, 227] width 271 height 8
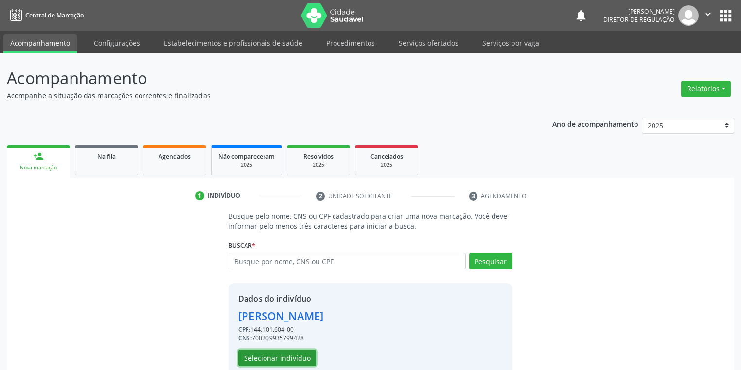
click at [284, 360] on button "Selecionar indivíduo" at bounding box center [277, 358] width 78 height 17
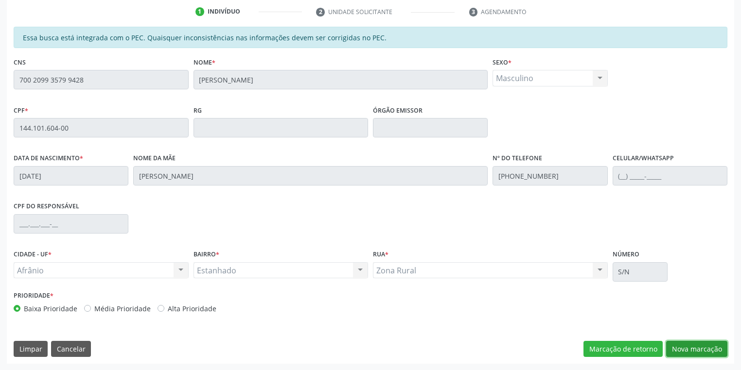
click at [684, 342] on button "Nova marcação" at bounding box center [696, 349] width 61 height 17
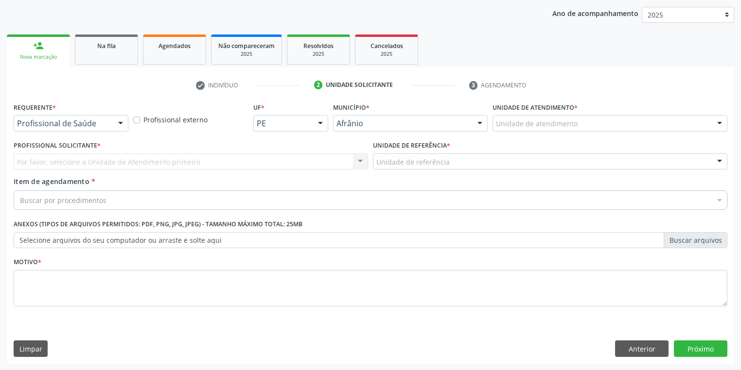
click at [520, 117] on div "Unidade de atendimento" at bounding box center [609, 123] width 235 height 17
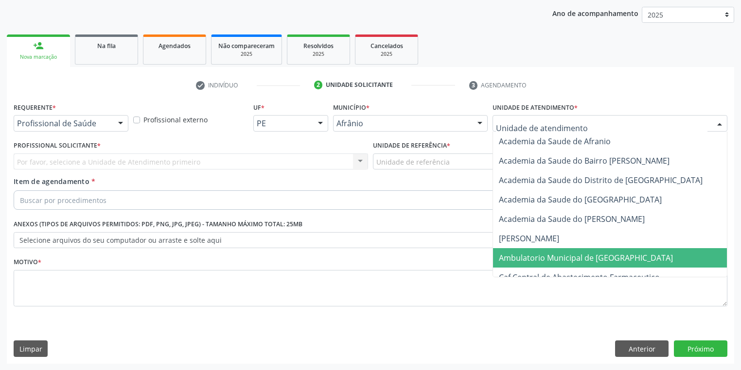
click at [526, 253] on span "Ambulatorio Municipal de [GEOGRAPHIC_DATA]" at bounding box center [586, 258] width 174 height 11
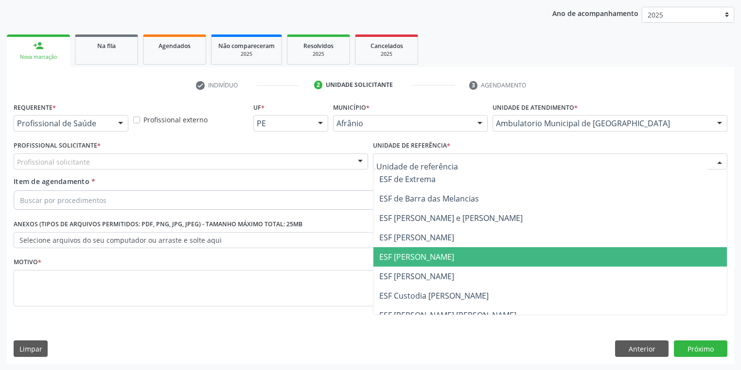
click at [407, 263] on span "ESF [PERSON_NAME]" at bounding box center [549, 256] width 353 height 19
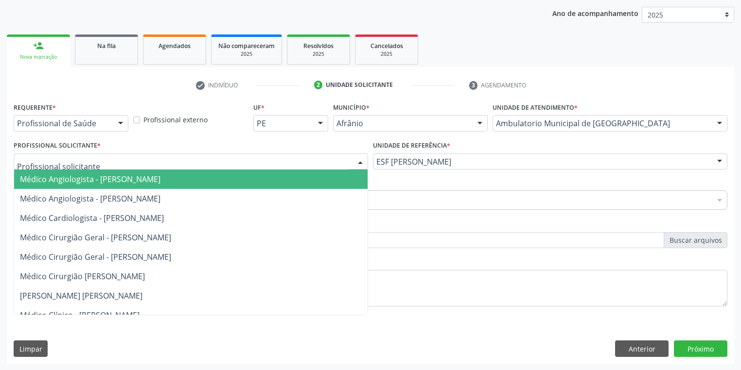
click at [45, 180] on span "Médico Angiologista - [PERSON_NAME]" at bounding box center [90, 179] width 140 height 11
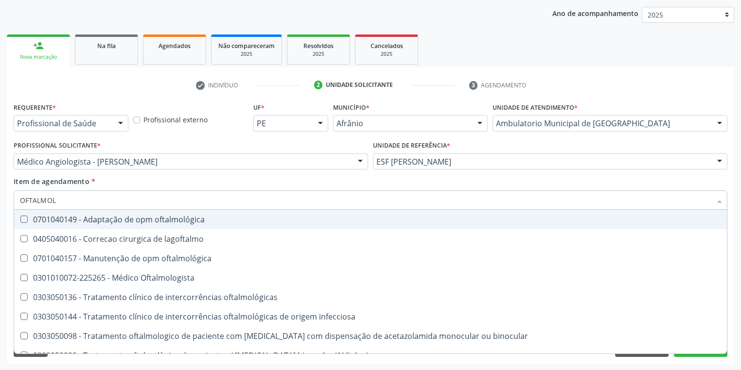
type input "OFTALMOLO"
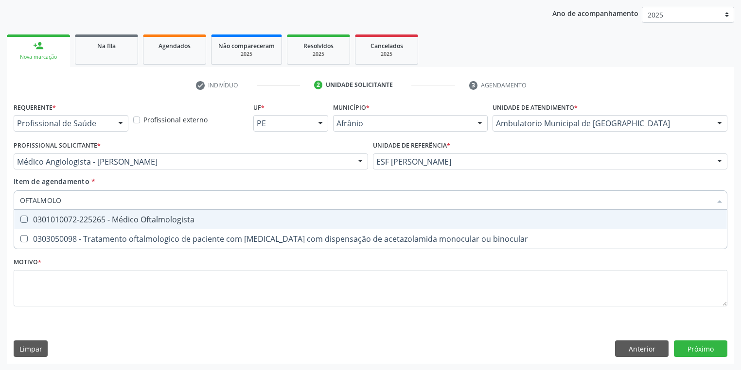
drag, startPoint x: 49, startPoint y: 220, endPoint x: 63, endPoint y: 250, distance: 33.0
click at [49, 221] on div "0301010072-225265 - Médico Oftalmologista" at bounding box center [370, 220] width 701 height 8
checkbox Oftalmologista "true"
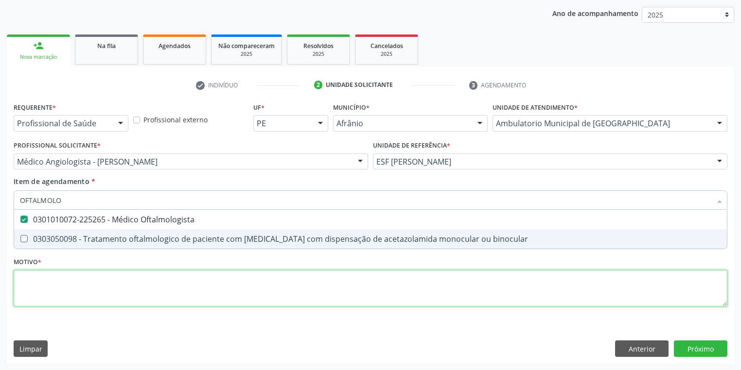
click at [29, 283] on div "Requerente * Profissional de Saúde Profissional de Saúde Paciente Nenhum result…" at bounding box center [371, 210] width 714 height 220
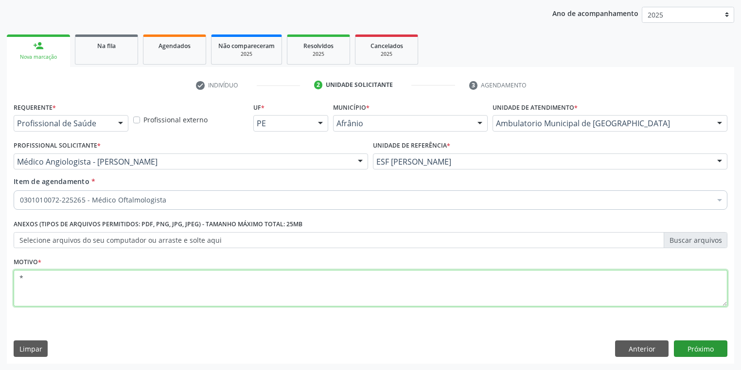
type textarea "*"
click at [686, 349] on button "Próximo" at bounding box center [700, 349] width 53 height 17
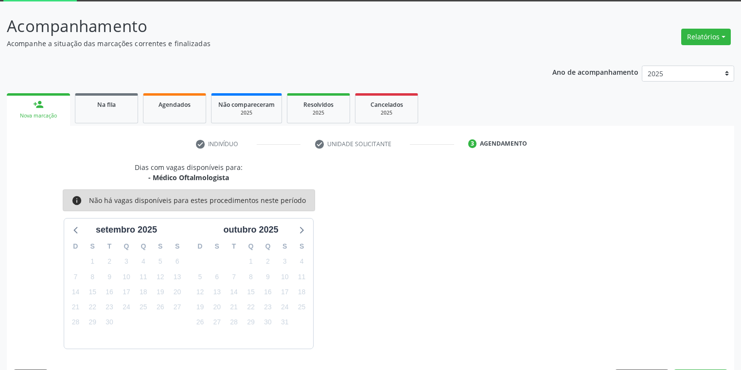
scroll to position [80, 0]
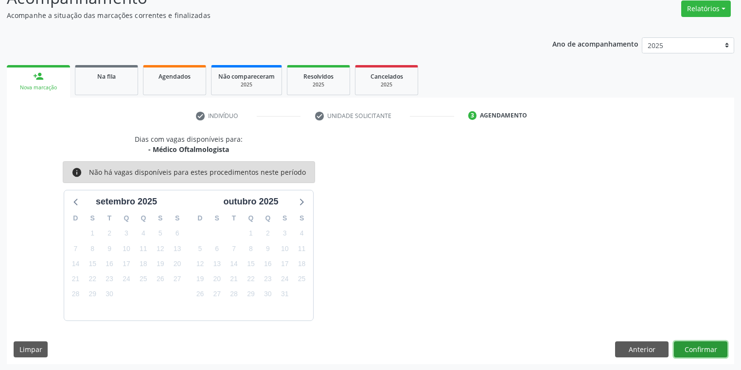
click at [704, 351] on button "Confirmar" at bounding box center [700, 350] width 53 height 17
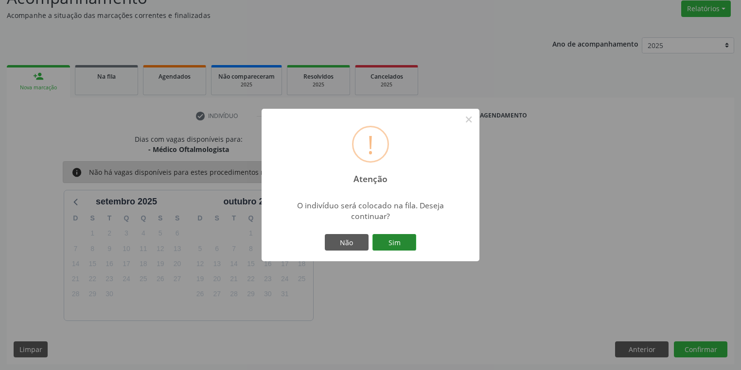
click at [410, 246] on button "Sim" at bounding box center [394, 242] width 44 height 17
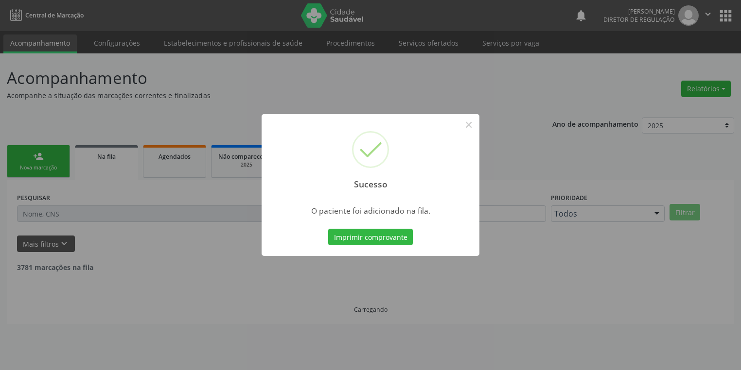
scroll to position [0, 0]
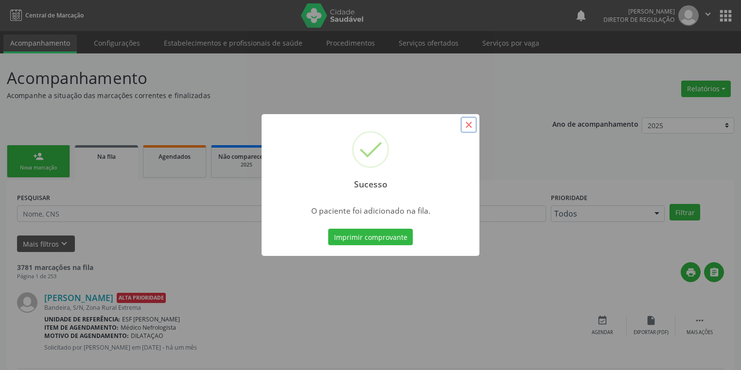
click at [468, 125] on button "×" at bounding box center [468, 125] width 17 height 17
